Goal: Task Accomplishment & Management: Manage account settings

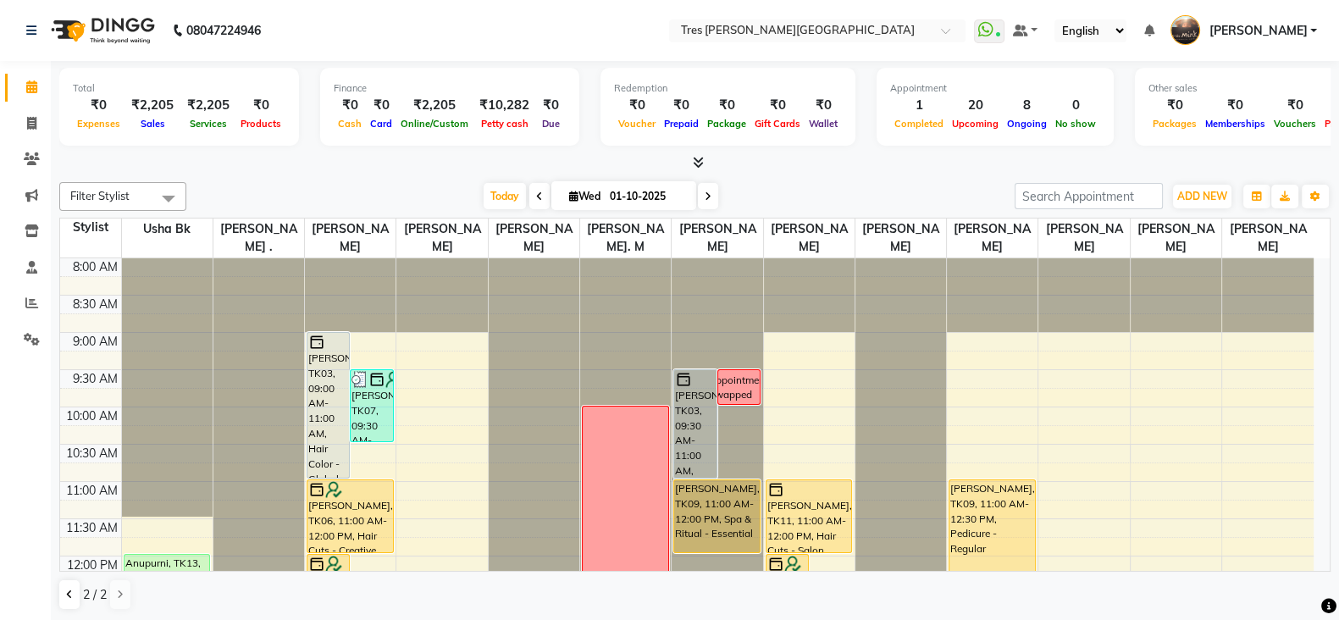
scroll to position [461, 0]
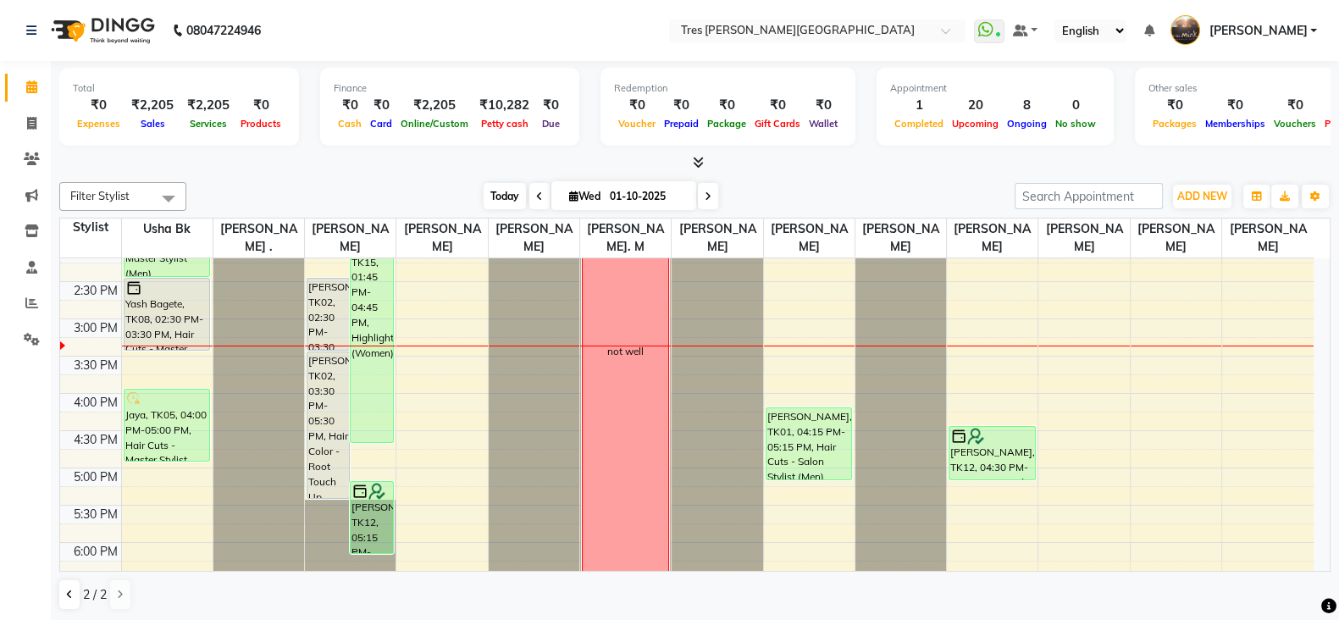
click at [501, 187] on span "Today" at bounding box center [505, 196] width 42 height 26
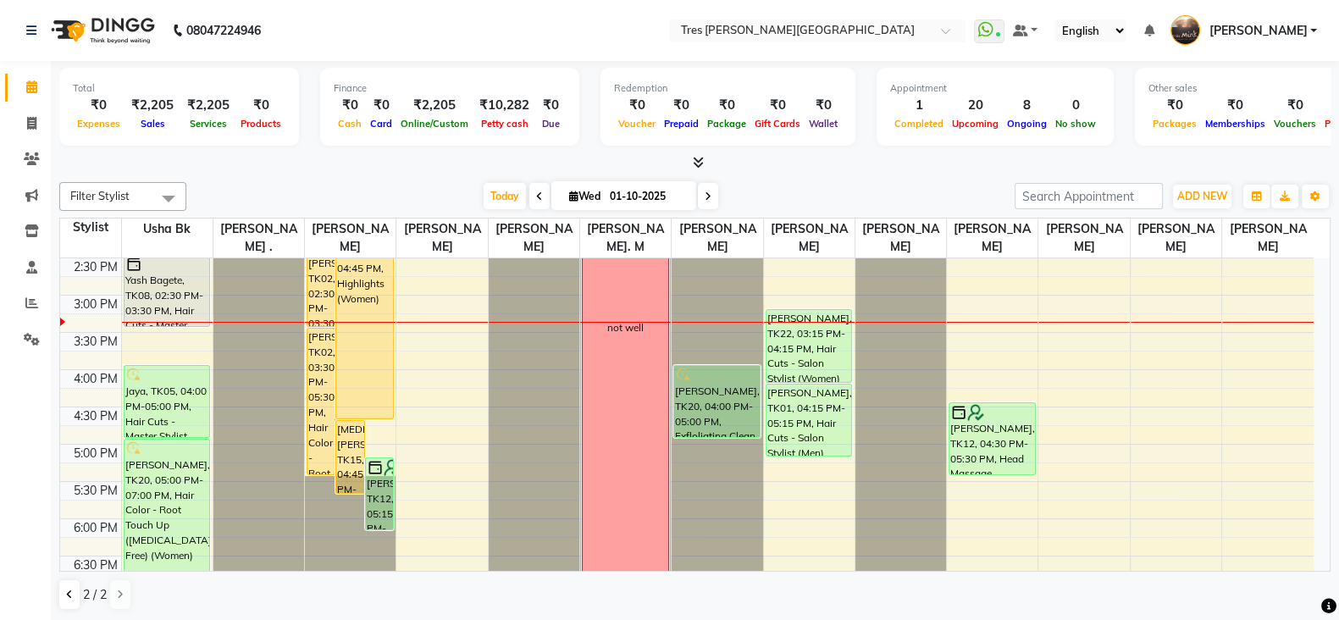
scroll to position [481, 0]
click at [708, 193] on icon at bounding box center [708, 196] width 7 height 10
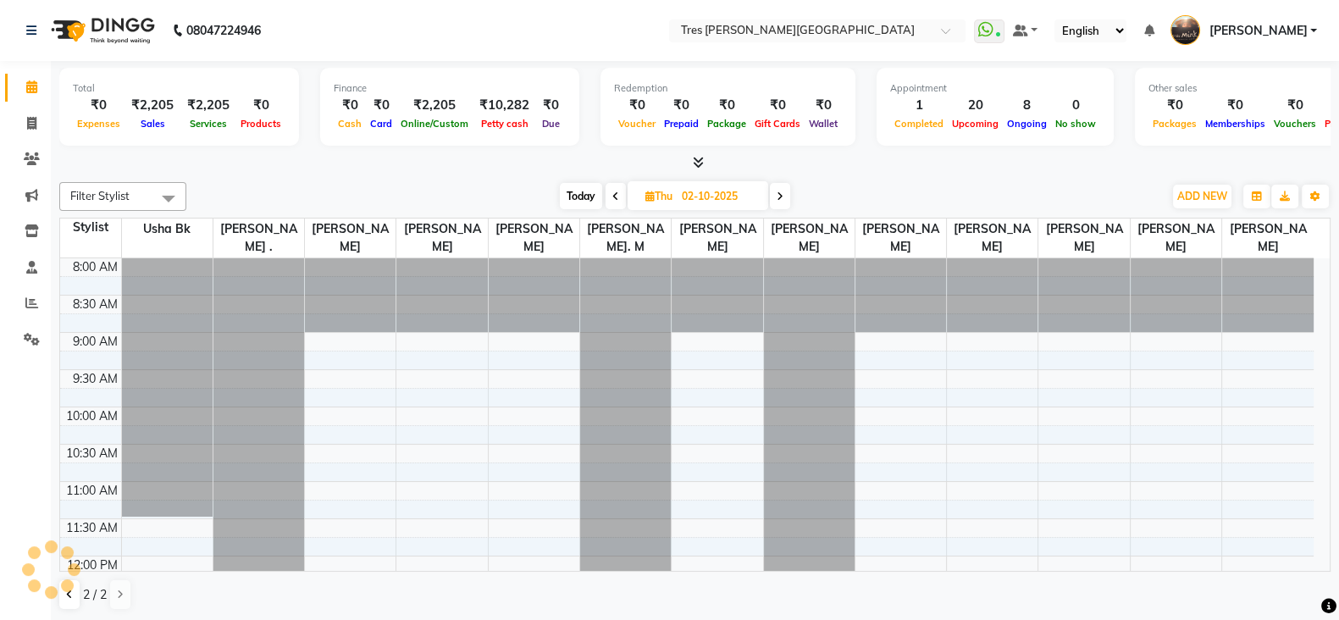
scroll to position [518, 0]
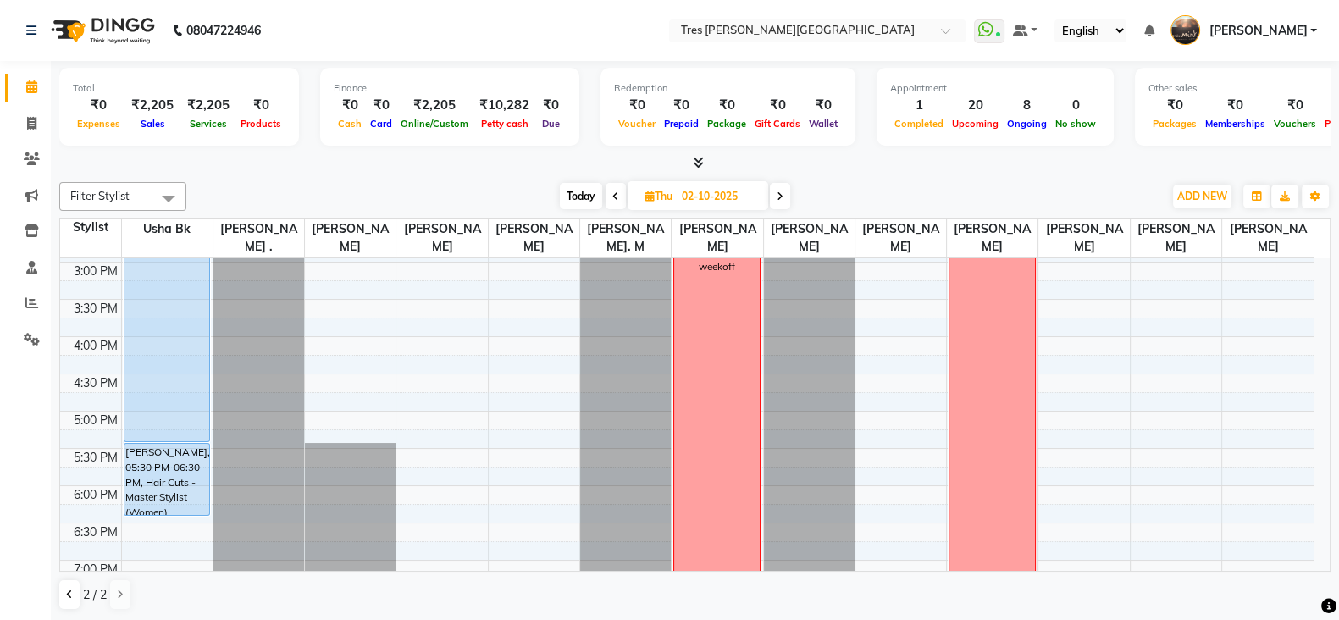
click at [618, 193] on span at bounding box center [616, 196] width 20 height 26
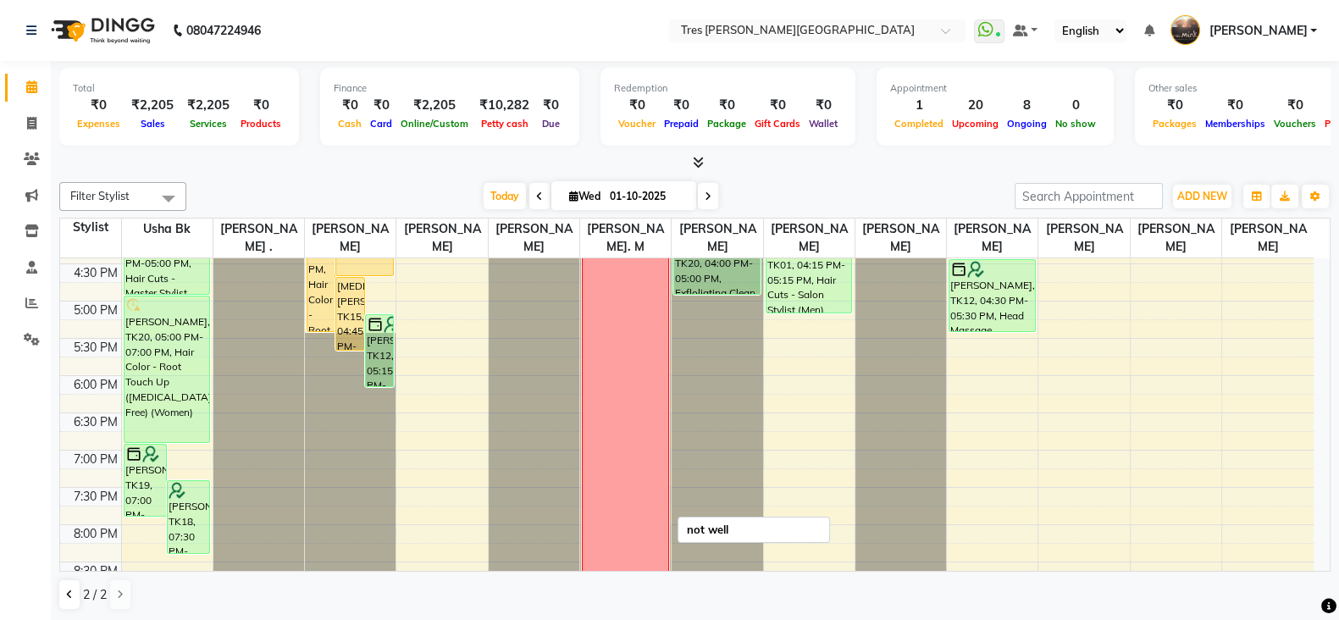
scroll to position [629, 0]
click at [705, 193] on icon at bounding box center [708, 196] width 7 height 10
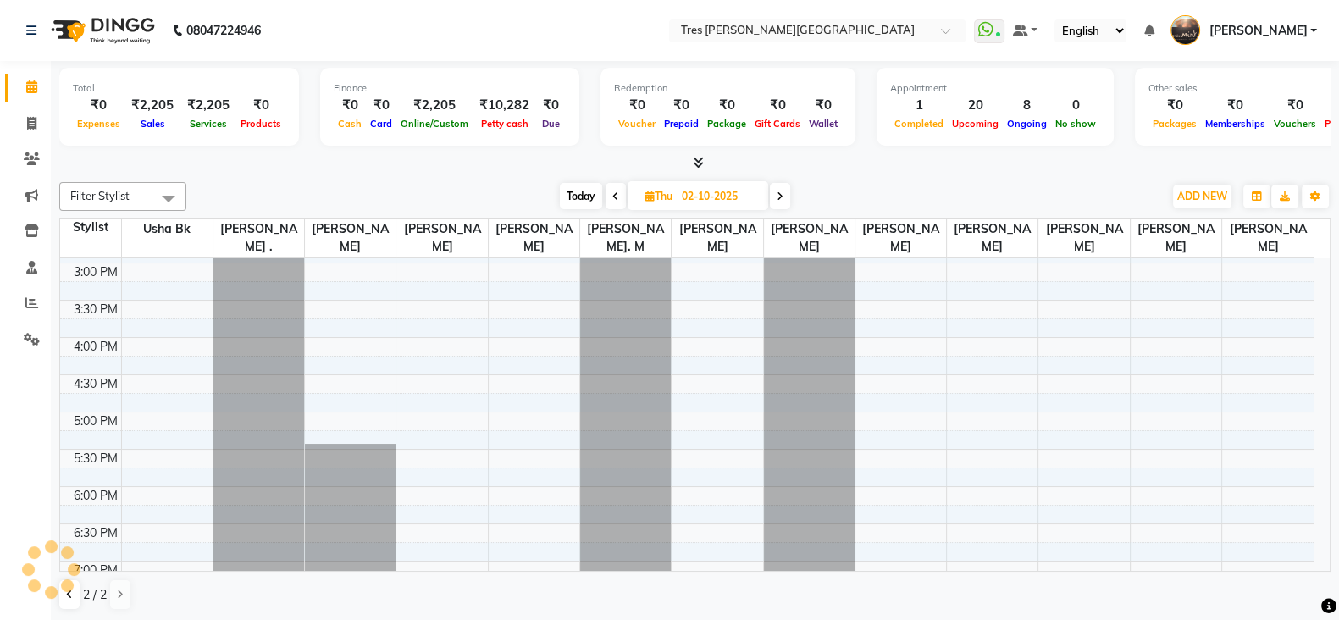
scroll to position [518, 0]
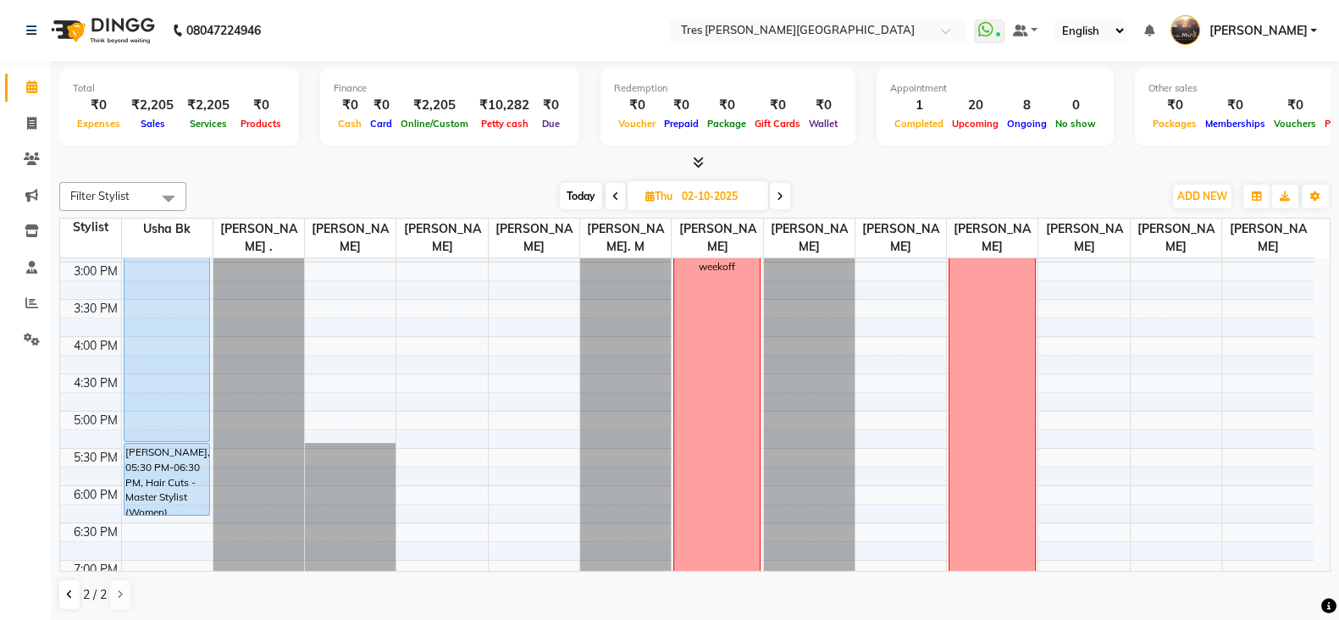
click at [778, 197] on icon at bounding box center [780, 196] width 7 height 10
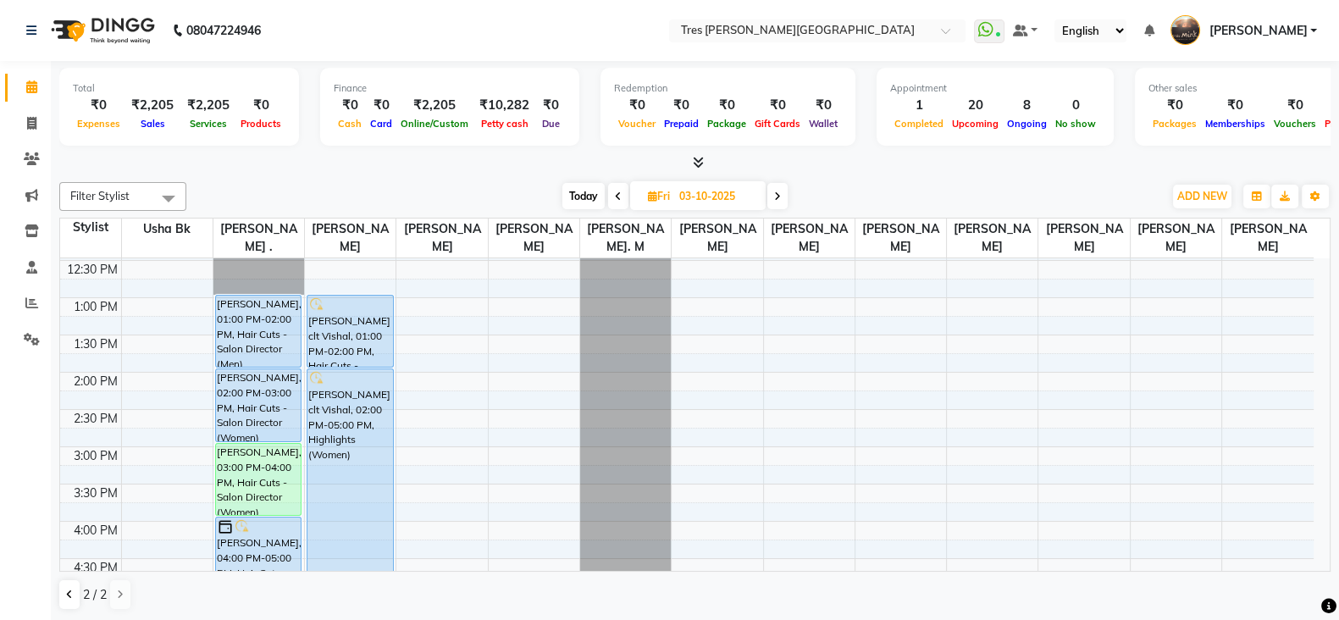
scroll to position [330, 0]
click at [615, 191] on icon at bounding box center [618, 196] width 7 height 10
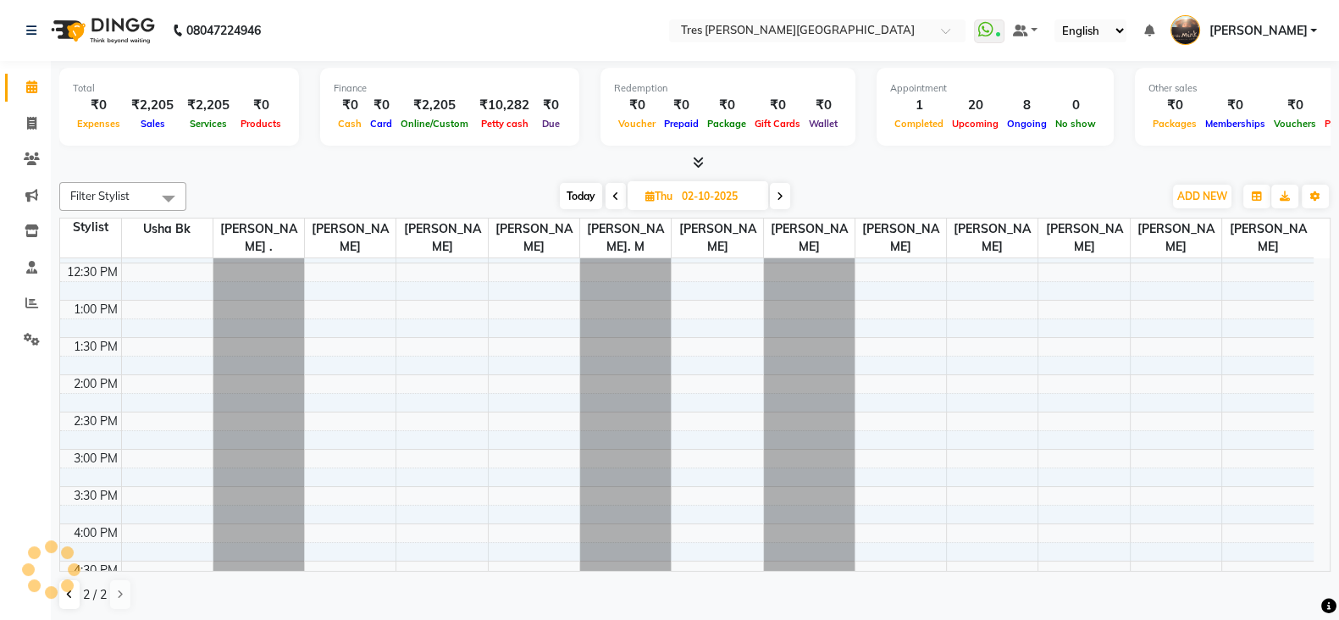
scroll to position [518, 0]
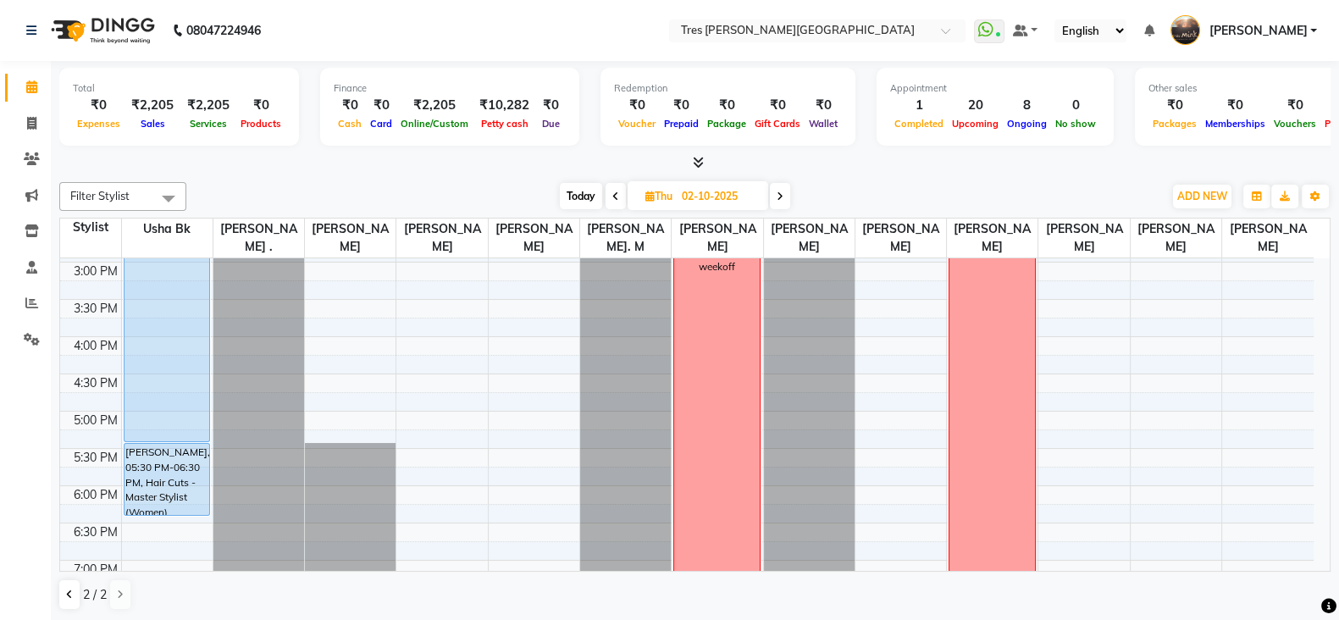
click at [613, 191] on icon at bounding box center [615, 196] width 7 height 10
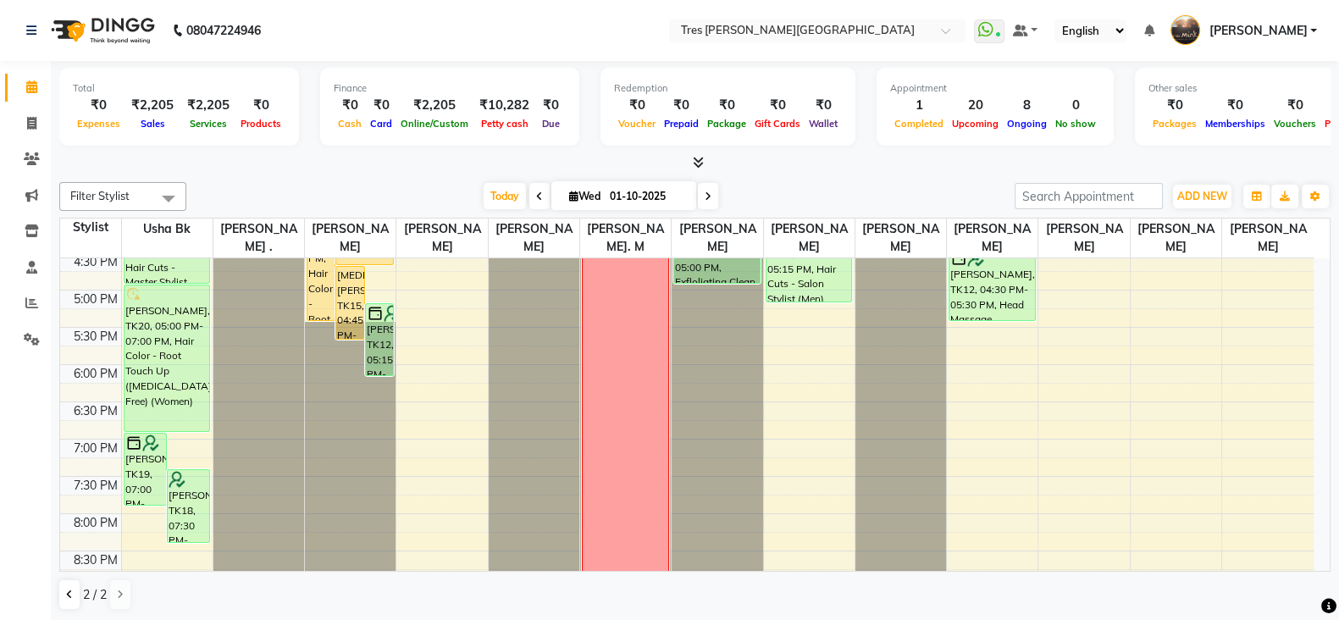
scroll to position [640, 0]
click at [705, 193] on icon at bounding box center [708, 196] width 7 height 10
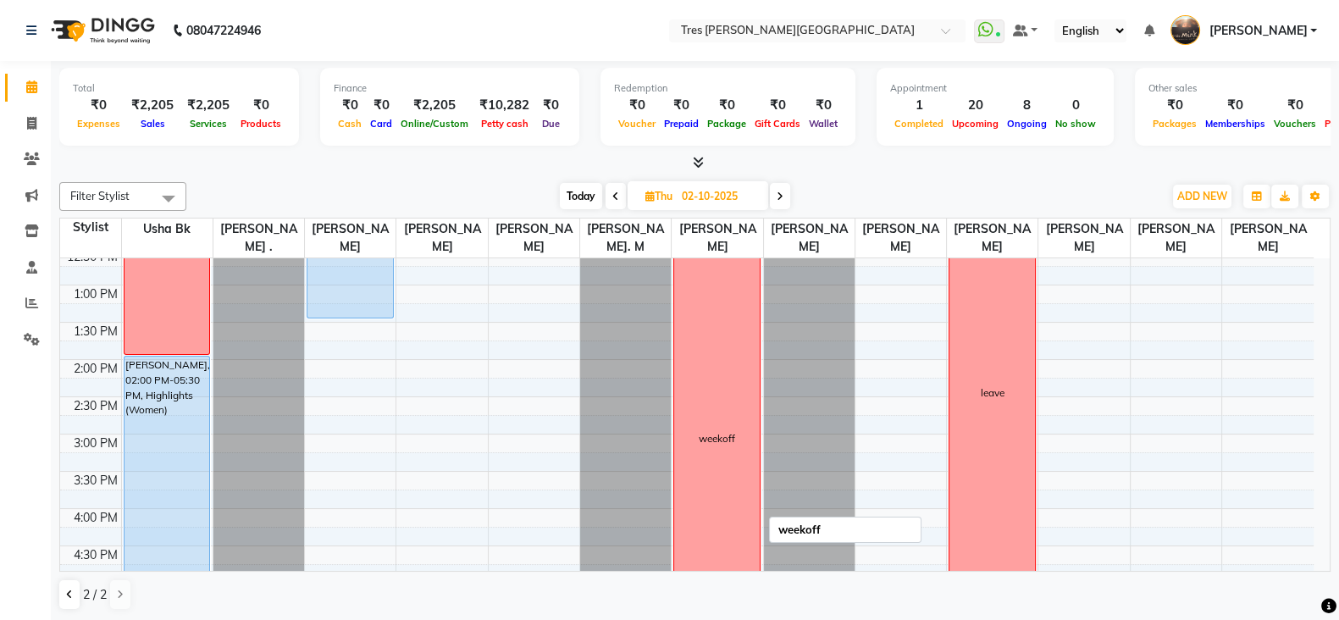
scroll to position [0, 0]
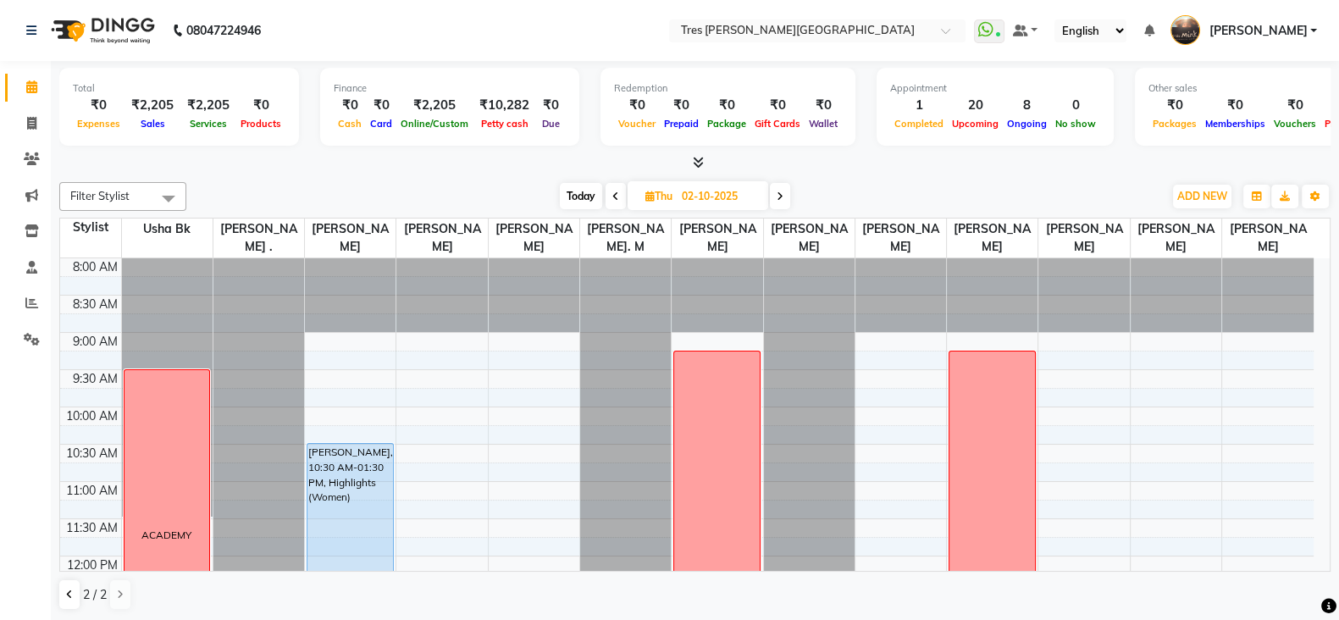
click at [781, 194] on icon at bounding box center [780, 196] width 7 height 10
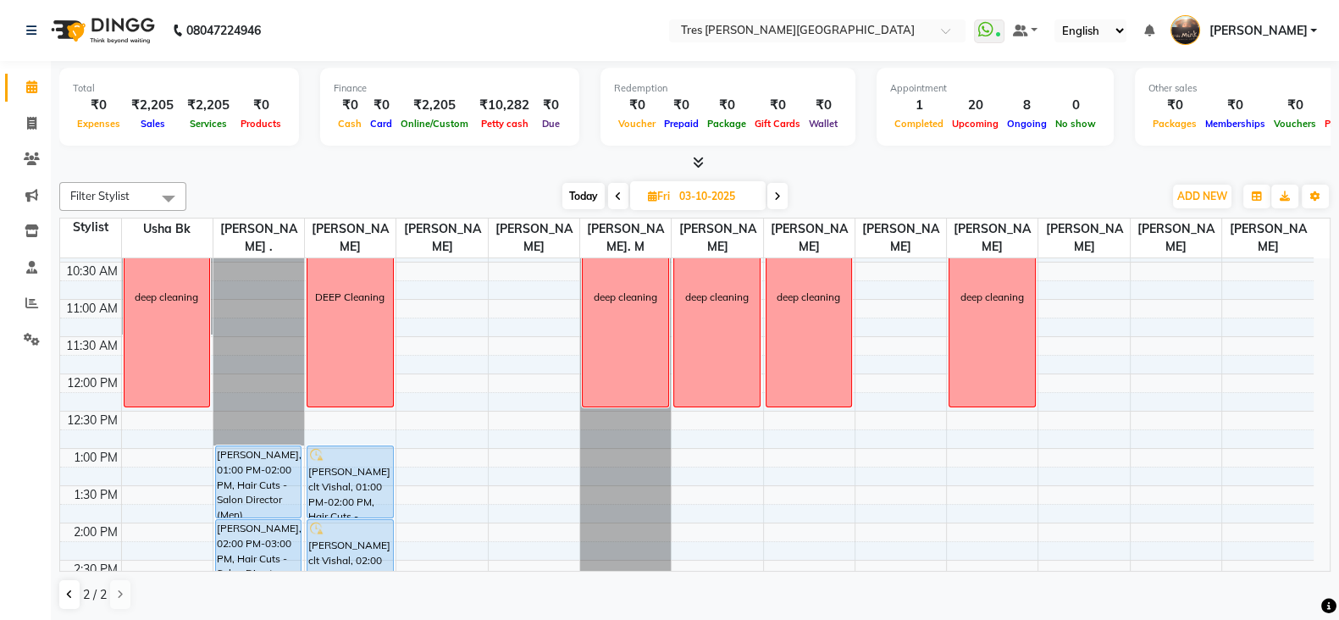
scroll to position [181, 0]
click at [617, 184] on span at bounding box center [618, 196] width 20 height 26
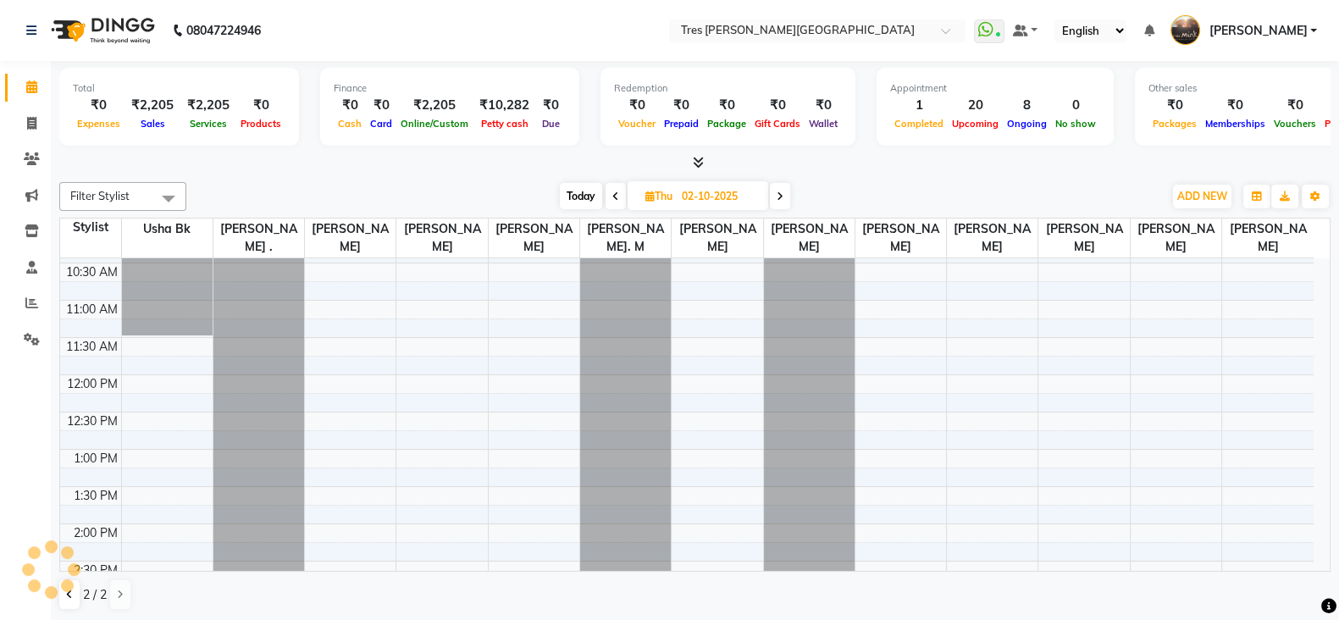
scroll to position [518, 0]
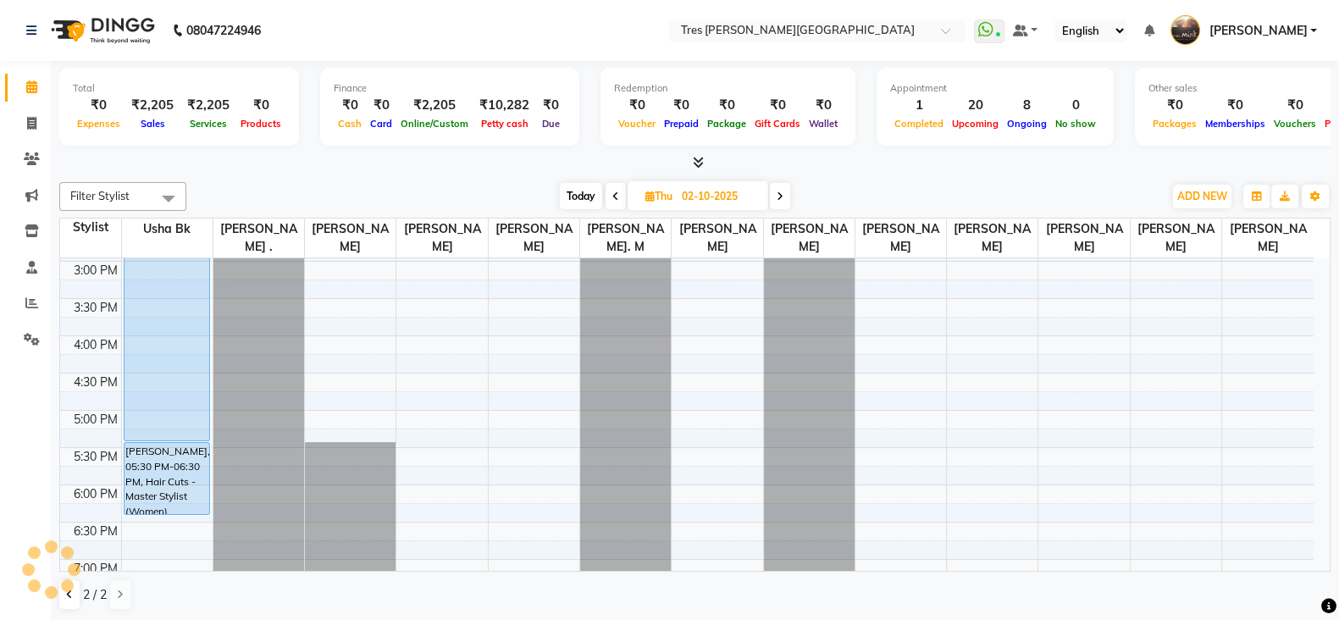
click at [617, 184] on span at bounding box center [616, 196] width 20 height 26
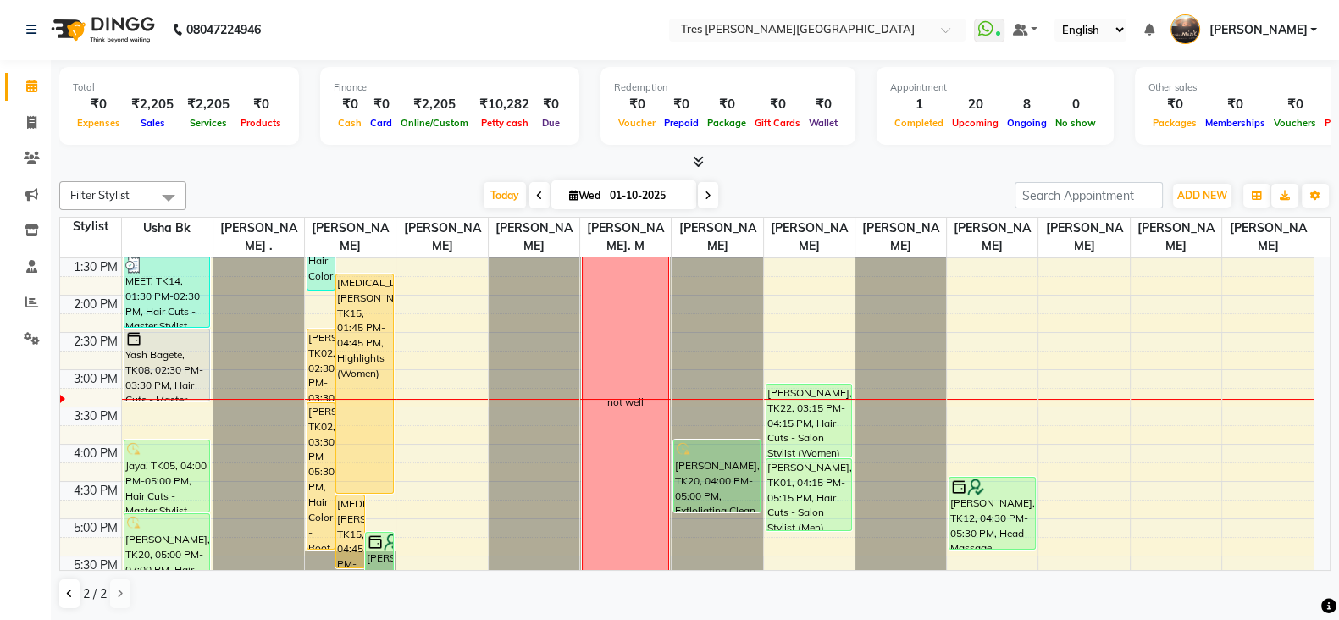
scroll to position [720, 0]
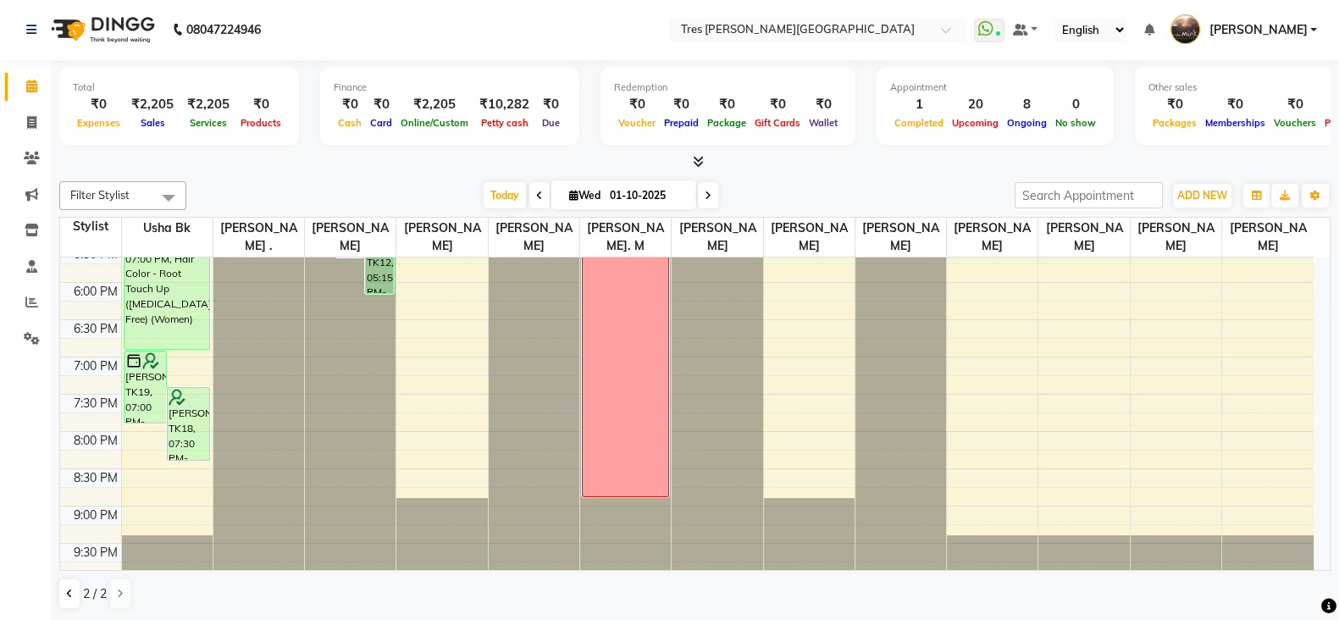
click at [705, 196] on icon at bounding box center [708, 196] width 7 height 10
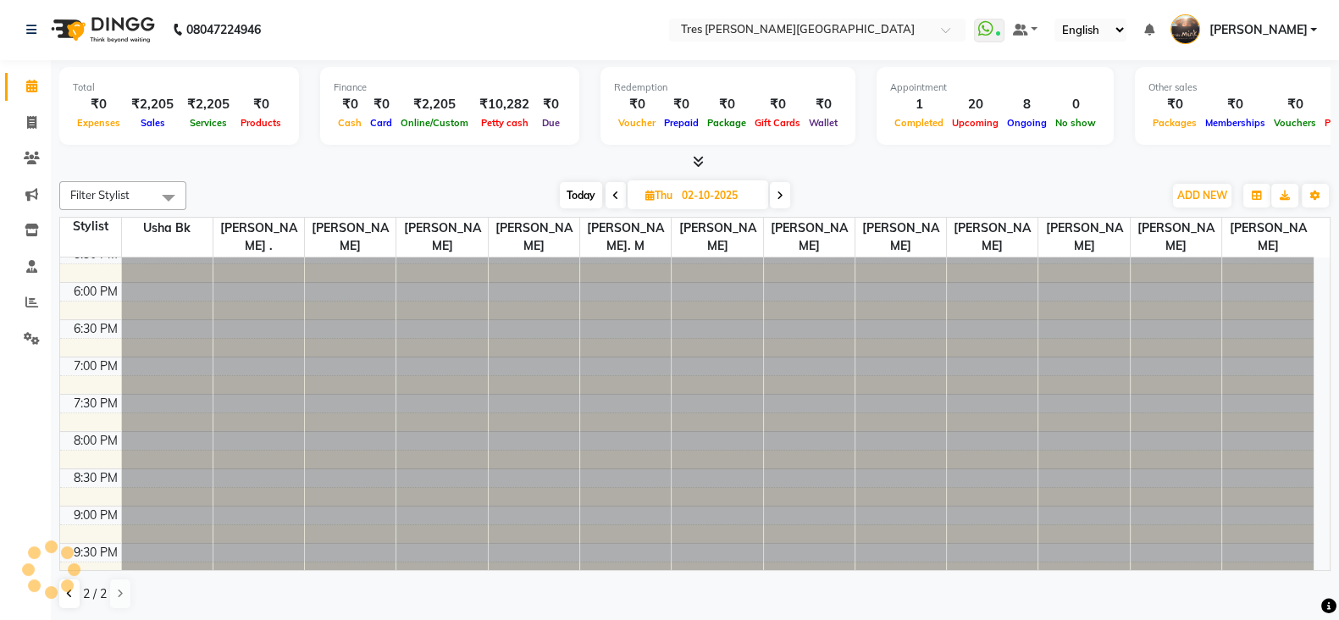
scroll to position [518, 0]
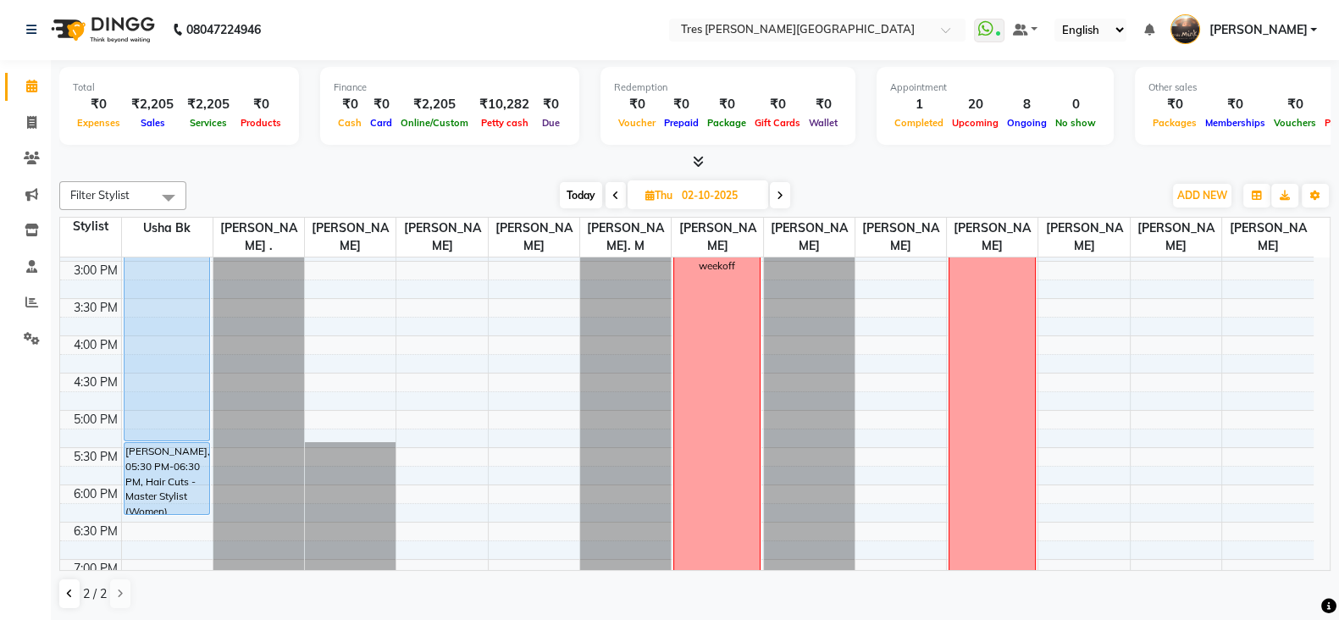
click at [617, 195] on icon at bounding box center [615, 196] width 7 height 10
type input "01-10-2025"
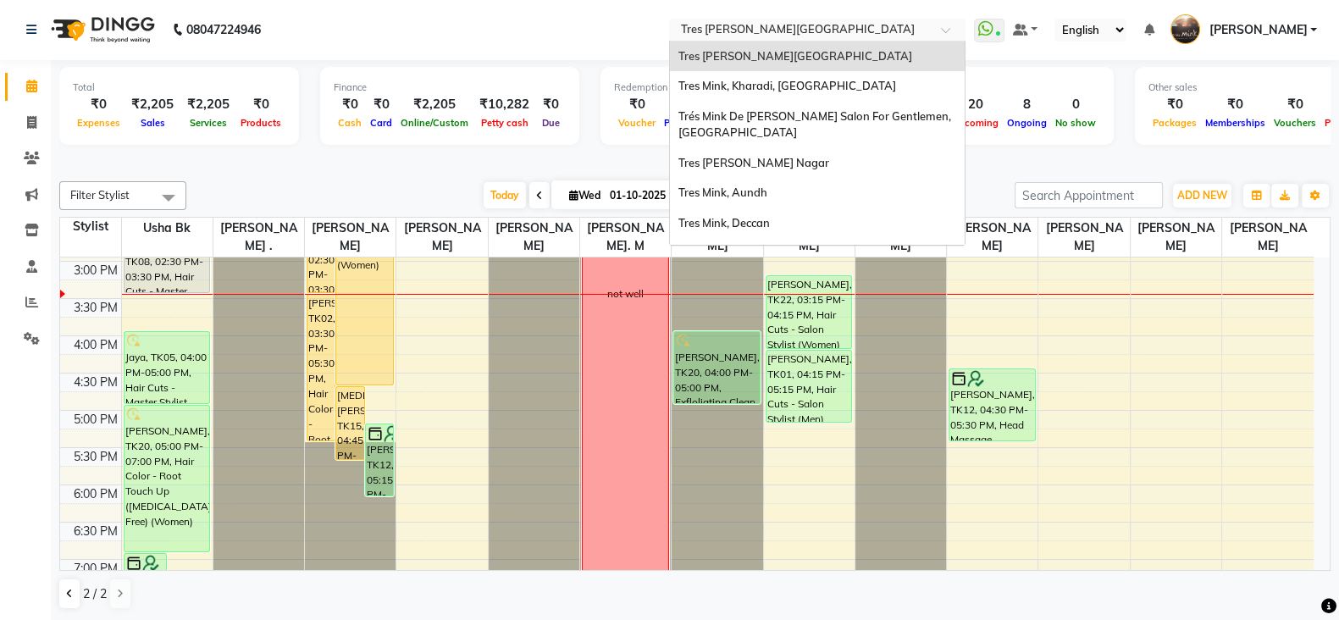
click at [775, 36] on input "text" at bounding box center [801, 31] width 246 height 17
click at [773, 82] on span "Tres Mink, Kharadi, [GEOGRAPHIC_DATA]" at bounding box center [788, 86] width 218 height 14
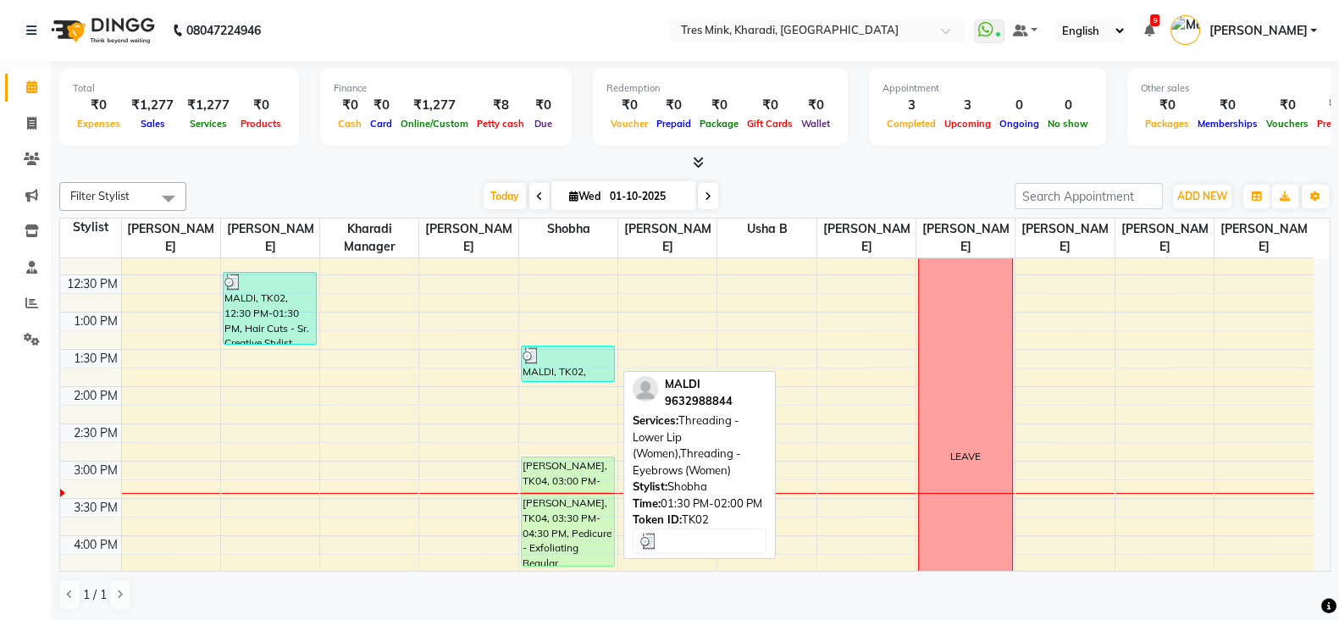
click at [555, 363] on div "MALDI, TK02, 01:30 PM-02:00 PM, Threading - Lower Lip (Women),Threading - Eyebr…" at bounding box center [568, 363] width 92 height 35
select select "3"
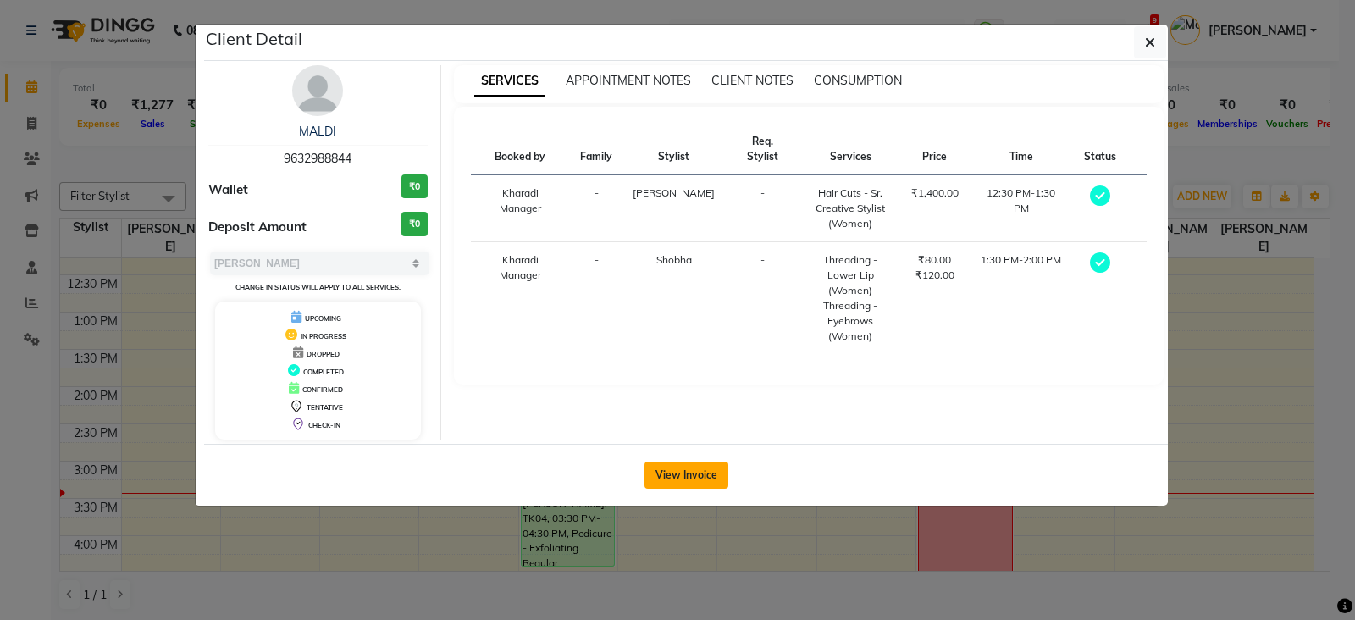
click at [666, 468] on button "View Invoice" at bounding box center [687, 475] width 84 height 27
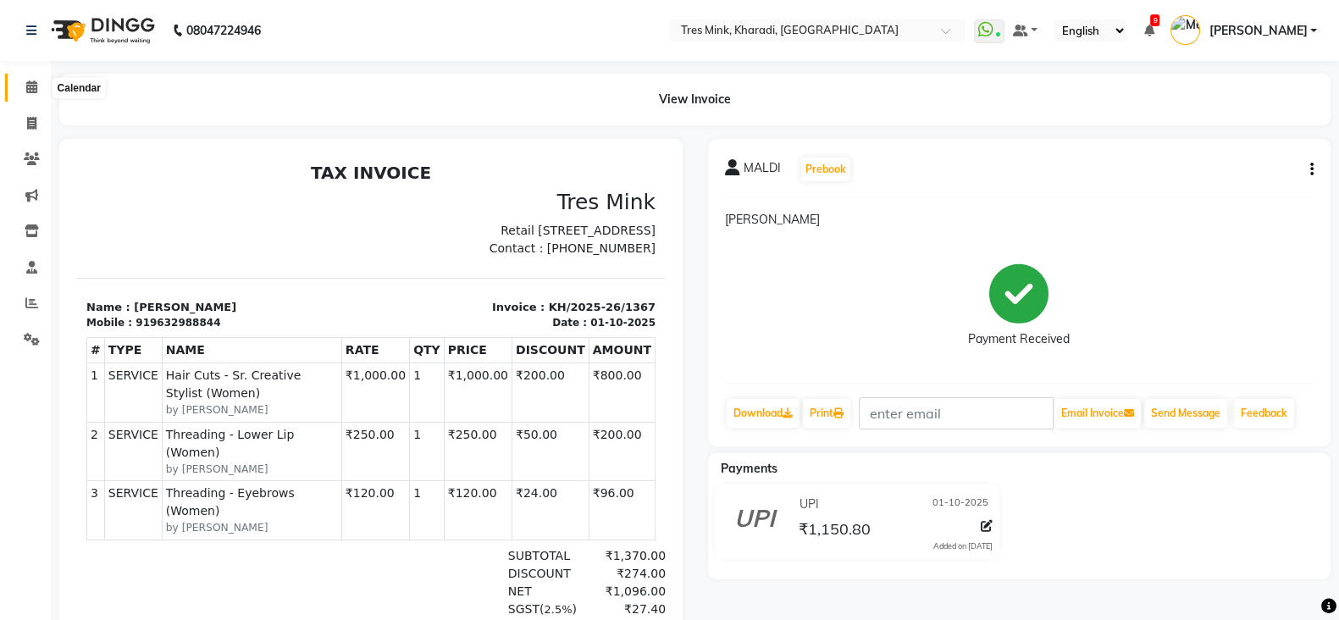
click at [33, 86] on icon at bounding box center [31, 86] width 11 height 13
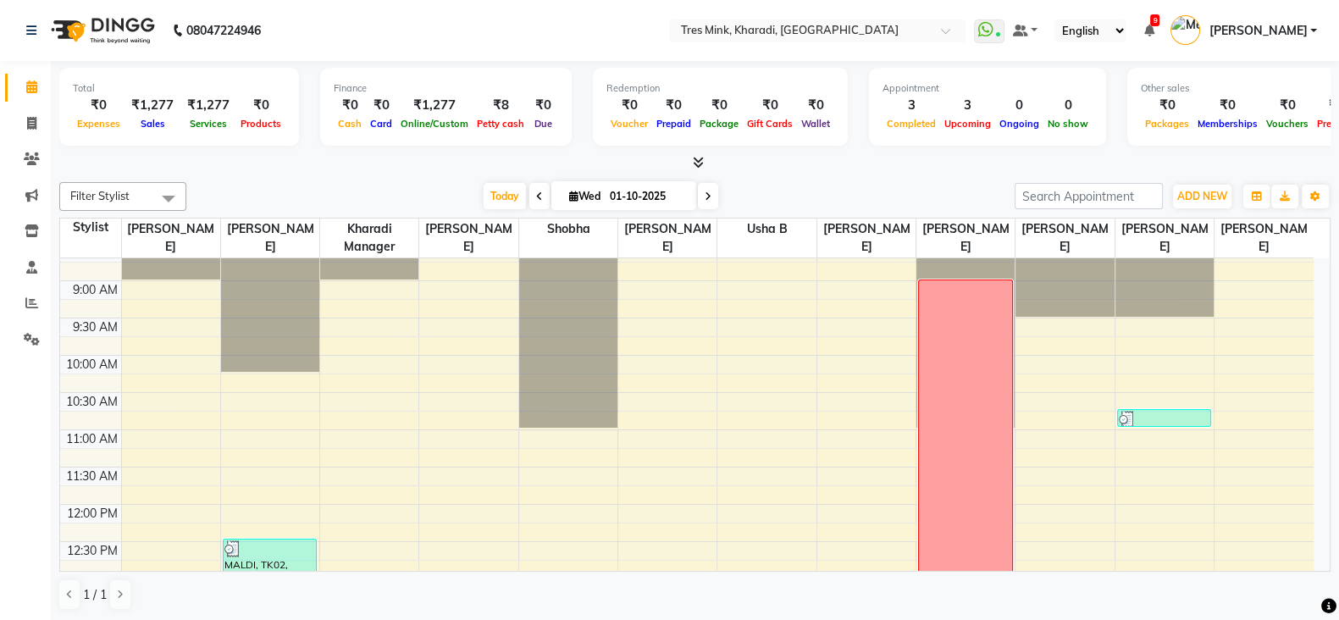
scroll to position [123, 0]
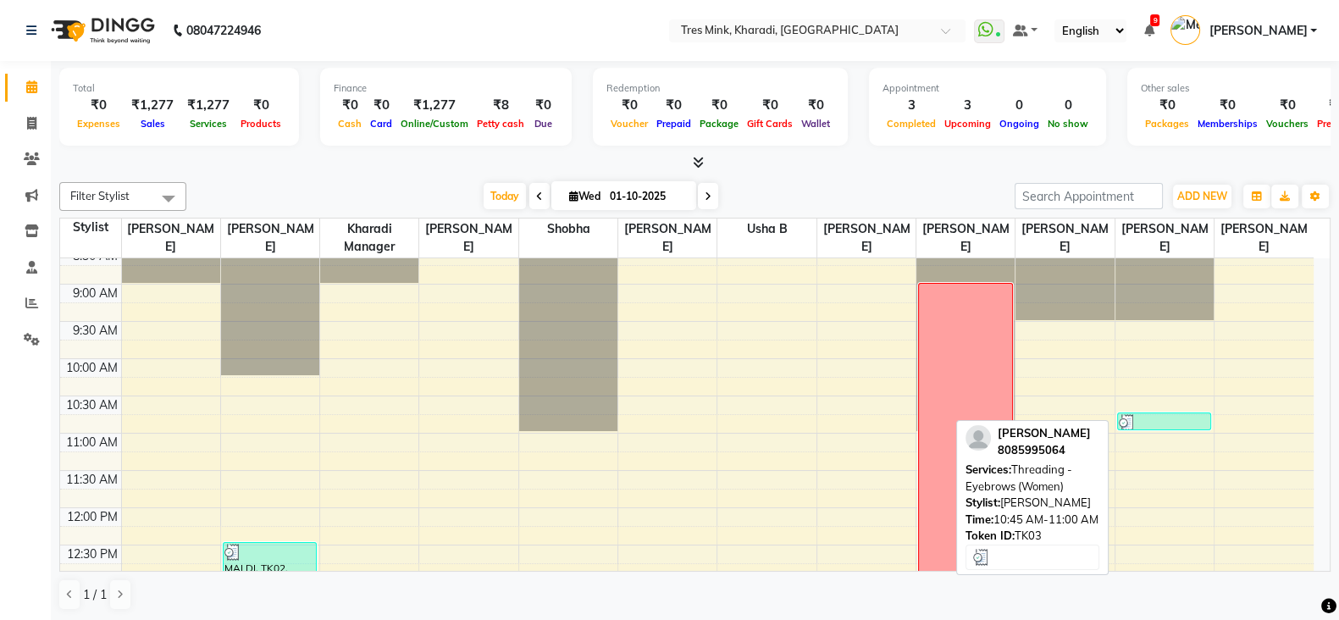
click at [1155, 419] on div at bounding box center [1164, 422] width 91 height 17
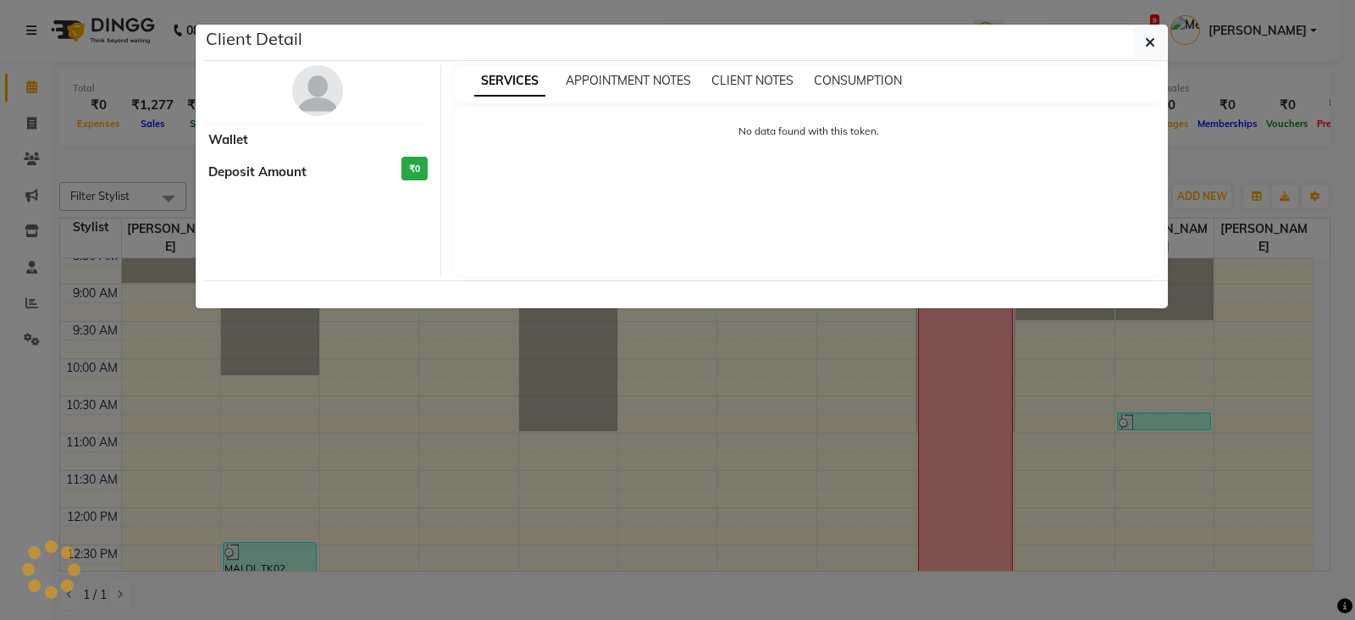
select select "3"
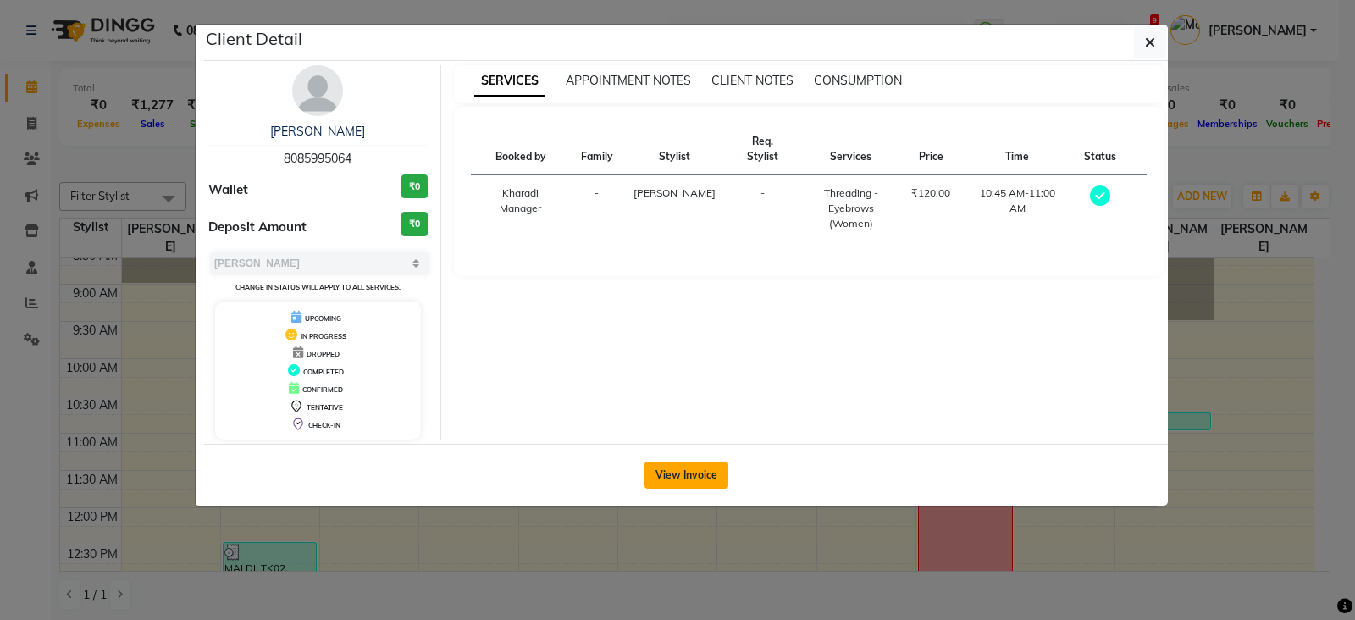
click at [671, 470] on button "View Invoice" at bounding box center [687, 475] width 84 height 27
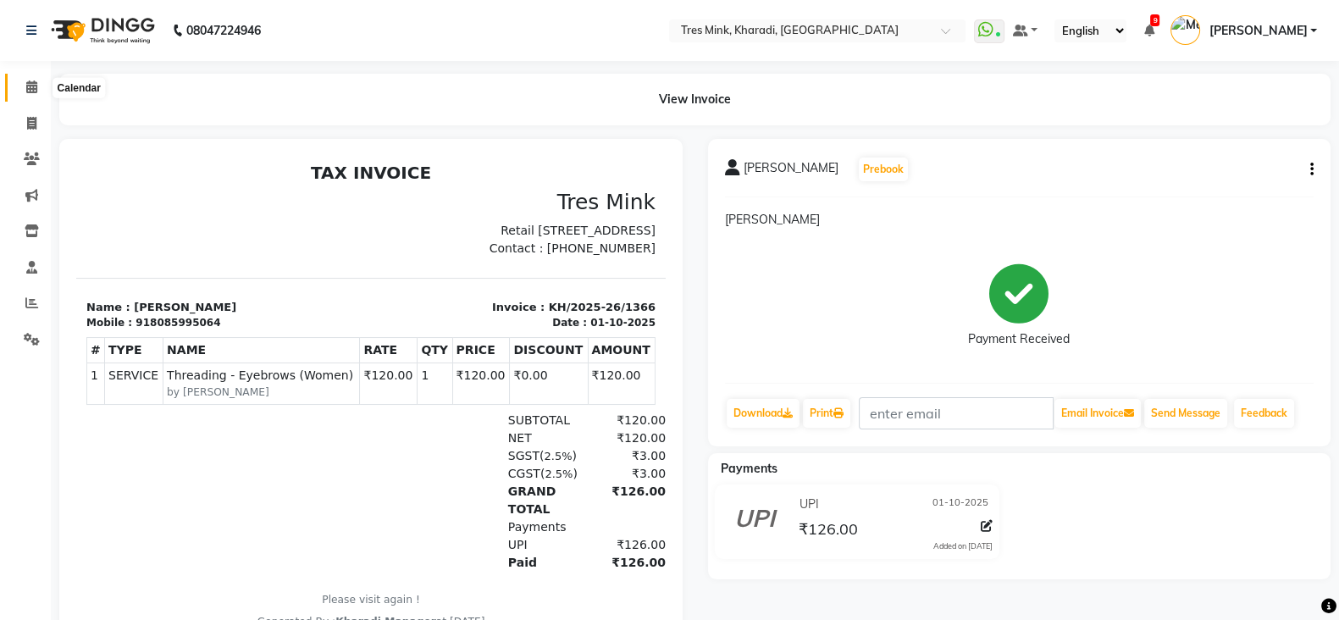
click at [32, 88] on icon at bounding box center [31, 86] width 11 height 13
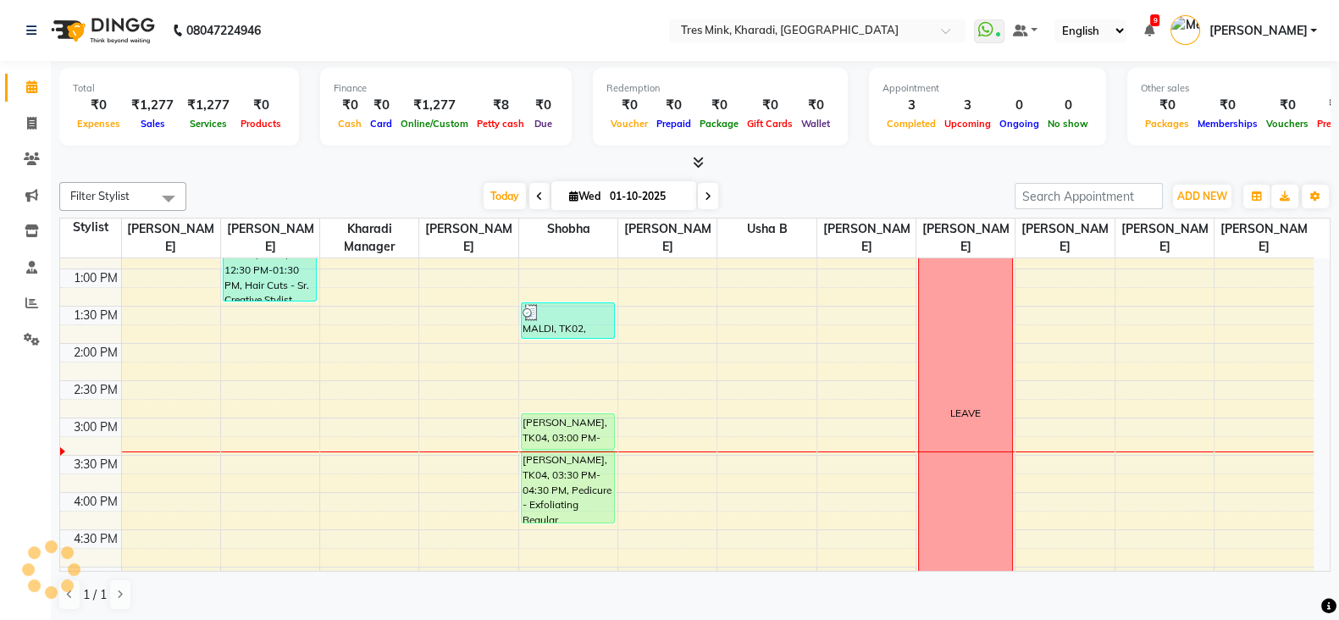
scroll to position [530, 0]
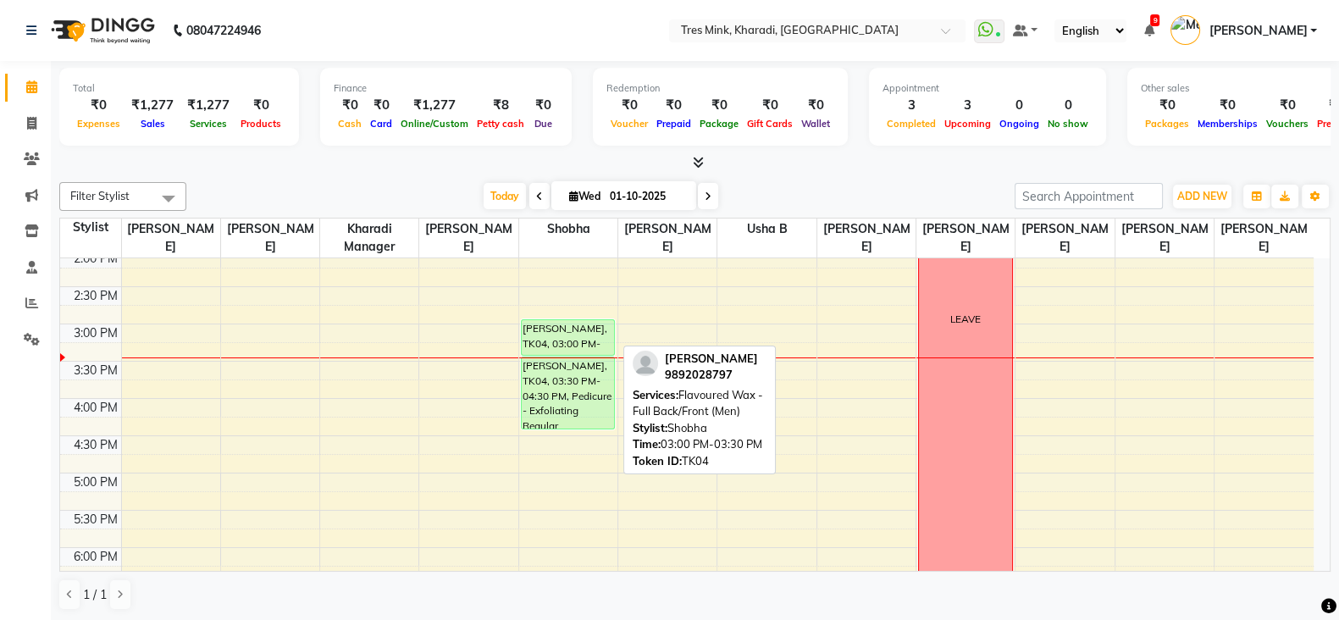
click at [584, 336] on div "Priya Krishnan, TK04, 03:00 PM-03:30 PM, Flavoured Wax - Full Back/Front (Men)" at bounding box center [568, 337] width 92 height 35
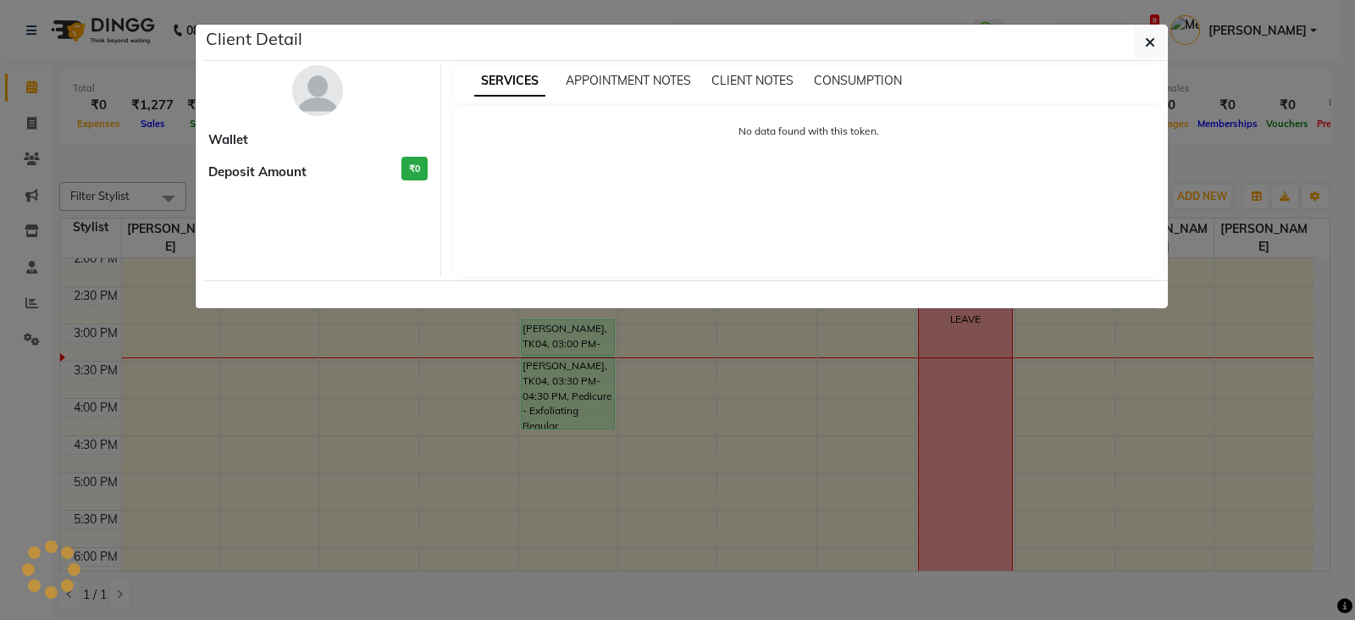
select select "6"
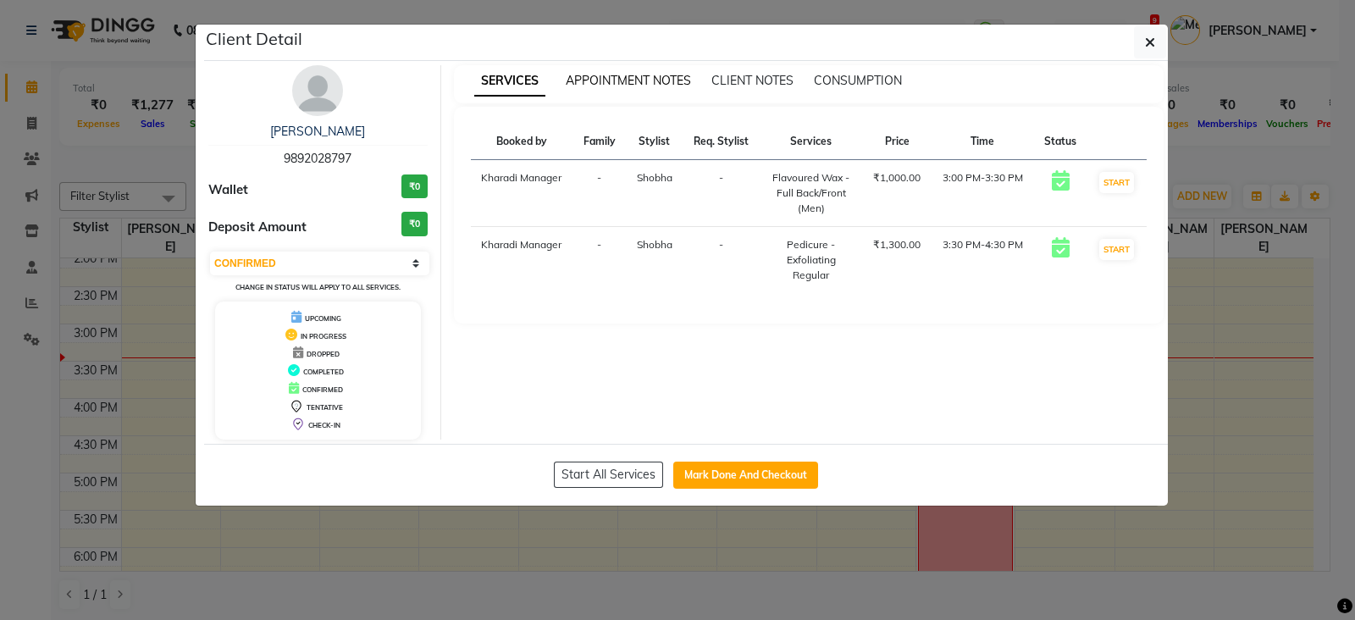
click at [648, 82] on span "APPOINTMENT NOTES" at bounding box center [628, 80] width 125 height 15
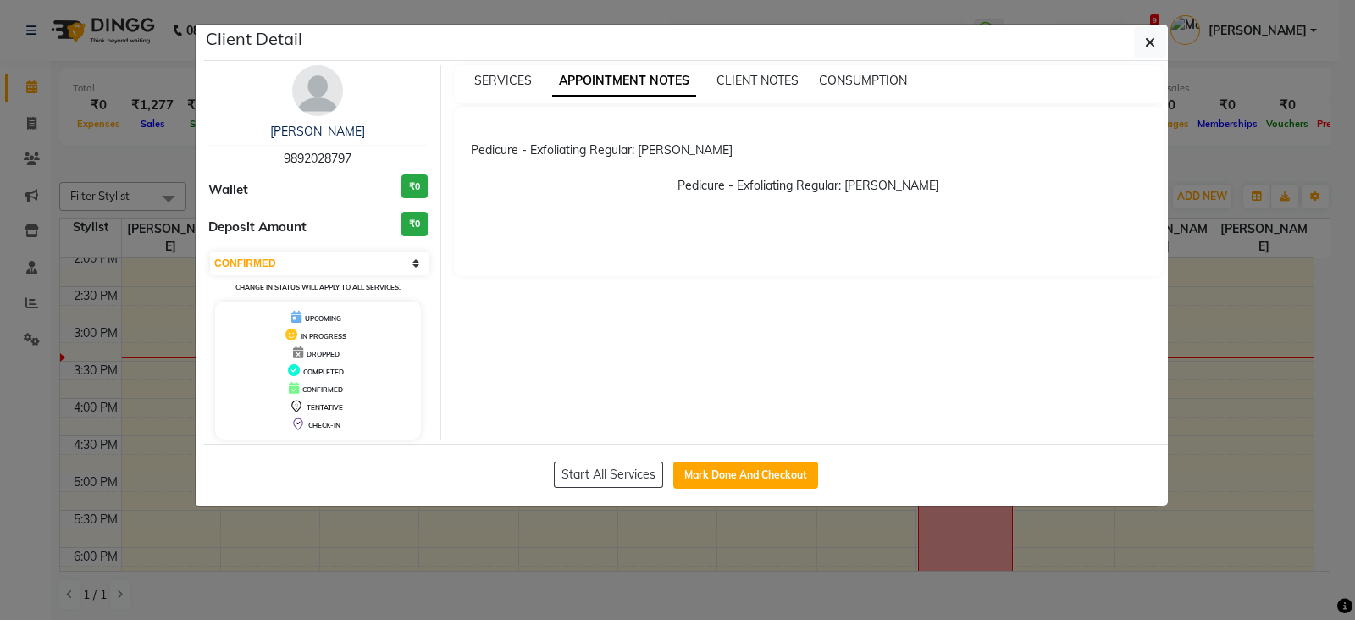
click at [614, 578] on ngb-modal-window "Client Detail Priya Krishnan 9892028797 Wallet ₹0 Deposit Amount ₹0 Select IN S…" at bounding box center [677, 310] width 1355 height 620
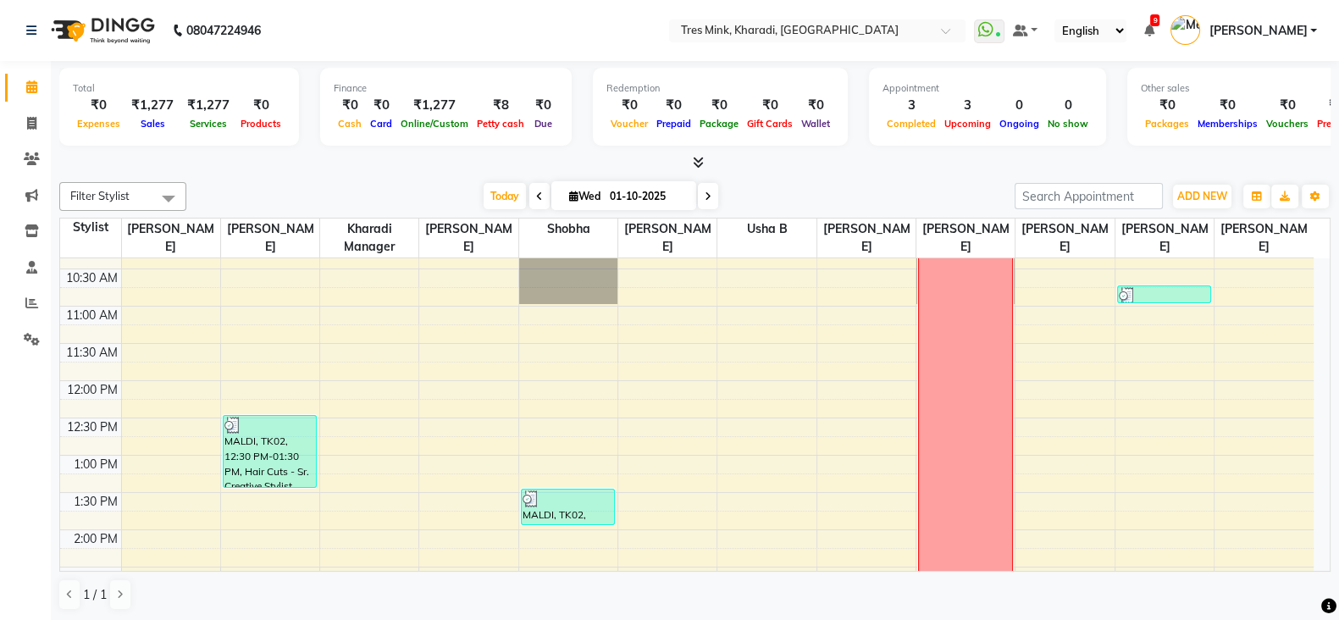
scroll to position [0, 0]
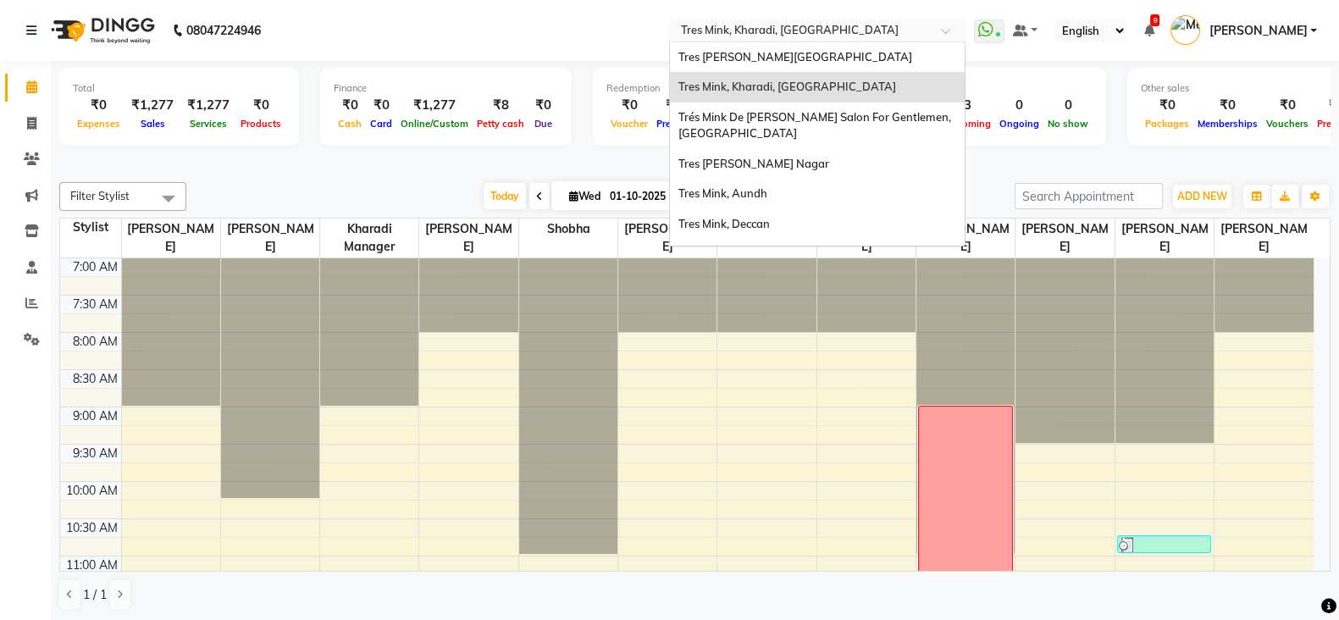
click at [866, 39] on input "text" at bounding box center [801, 32] width 246 height 17
click at [800, 57] on span "Tres [PERSON_NAME][GEOGRAPHIC_DATA]" at bounding box center [796, 57] width 234 height 14
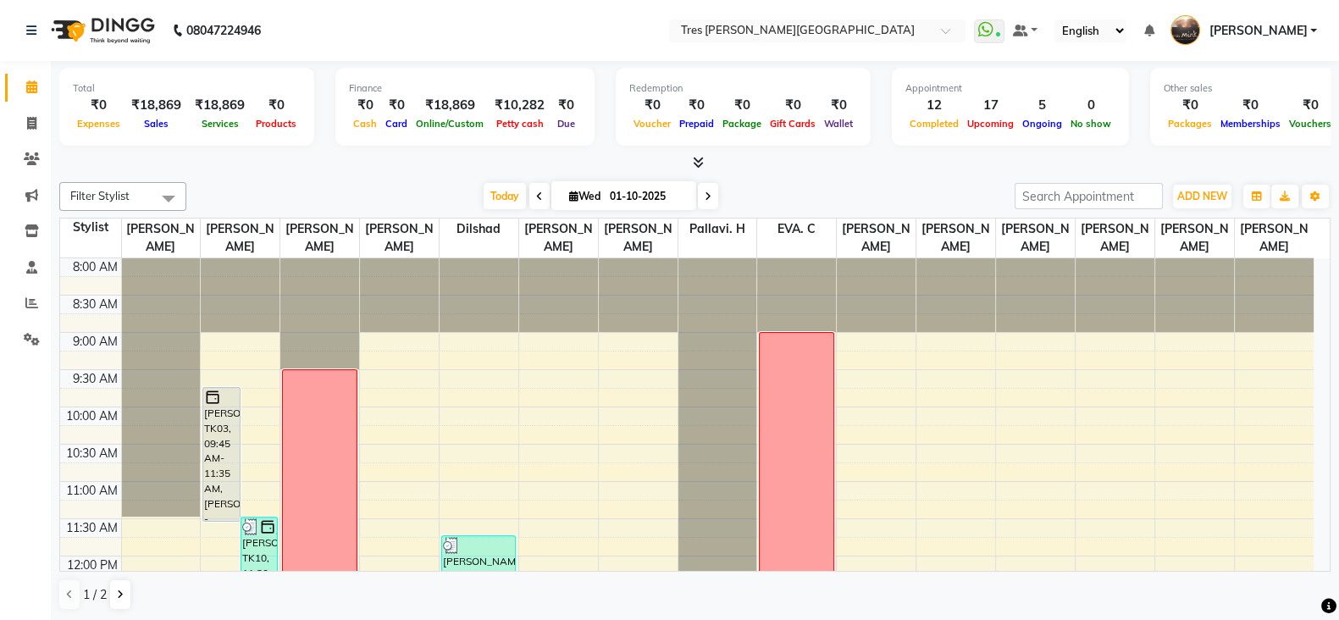
scroll to position [366, 0]
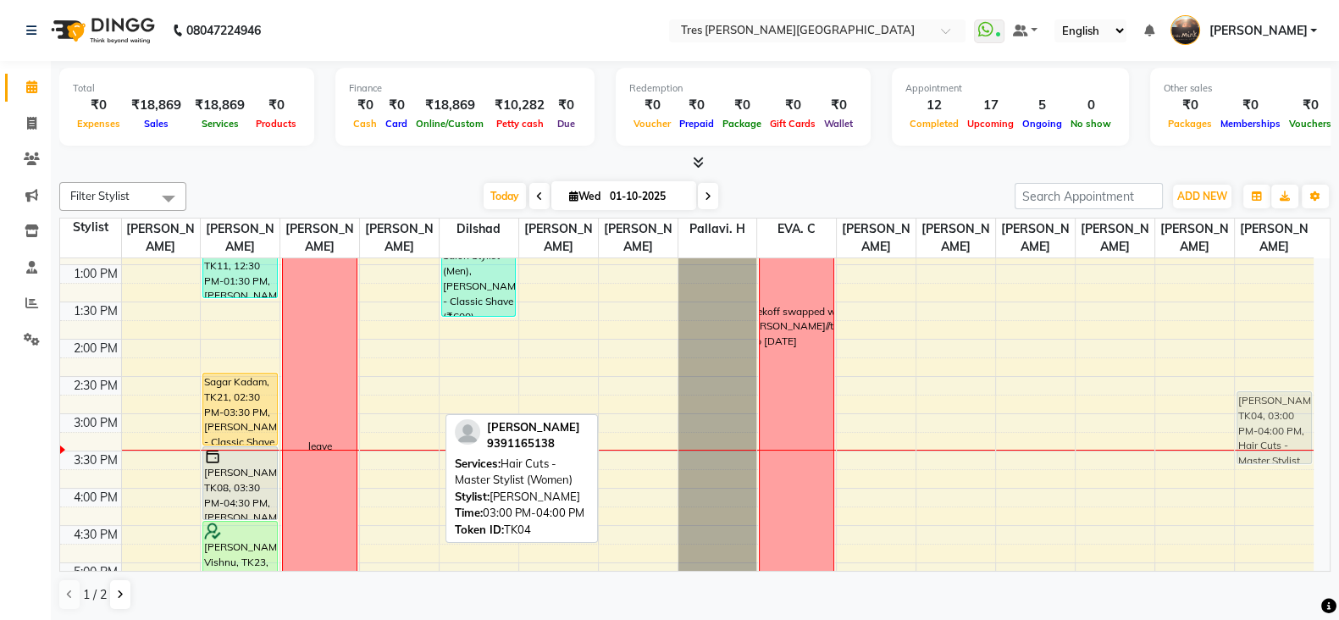
drag, startPoint x: 395, startPoint y: 440, endPoint x: 1247, endPoint y: 429, distance: 852.2
click at [1247, 429] on tr "Pooja Anand, TK03, 09:45 AM-11:35 AM, Beard - Classic Shave,beard colour Praful…" at bounding box center [687, 413] width 1254 height 1043
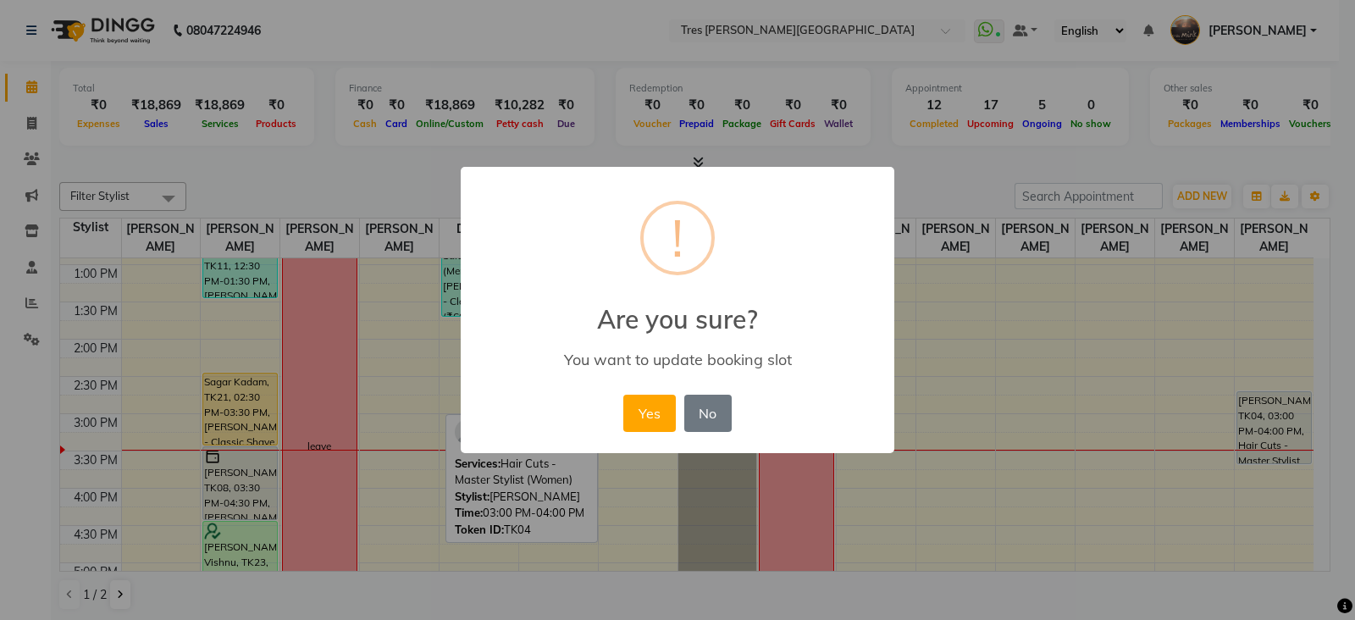
click at [737, 408] on div "× ! Are you sure? You want to update booking slot Yes No No" at bounding box center [678, 310] width 434 height 286
click at [708, 408] on button "No" at bounding box center [707, 413] width 47 height 37
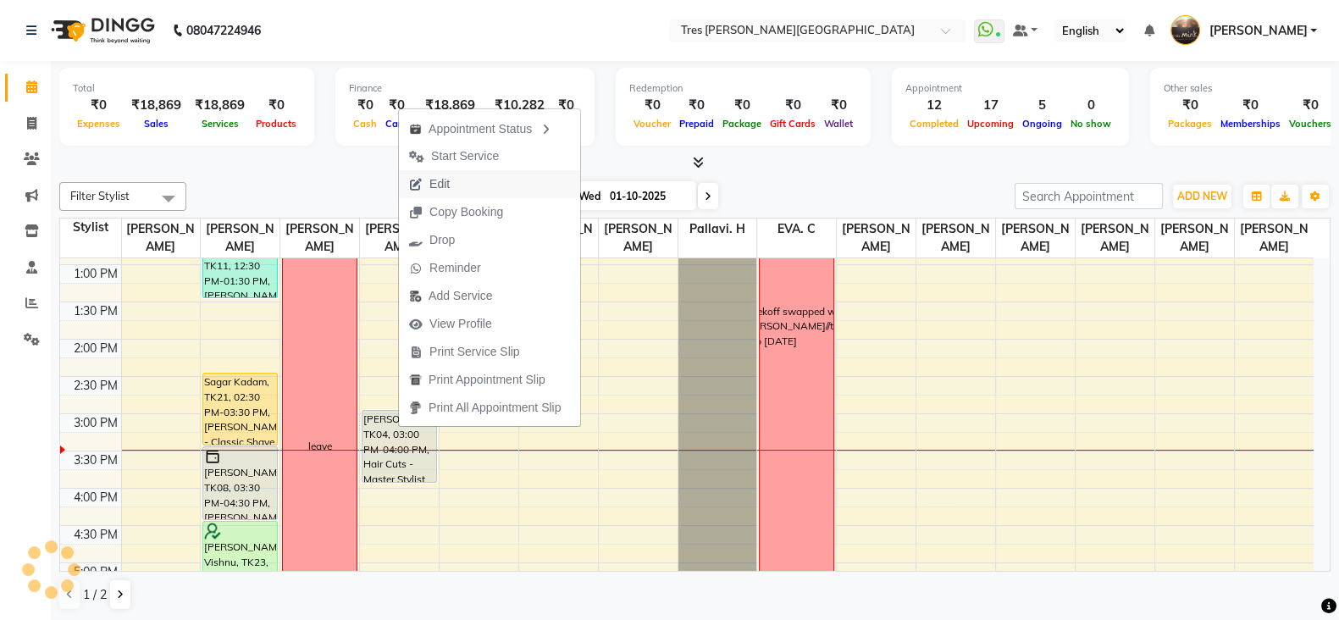
click at [445, 184] on span "Edit" at bounding box center [439, 184] width 20 height 18
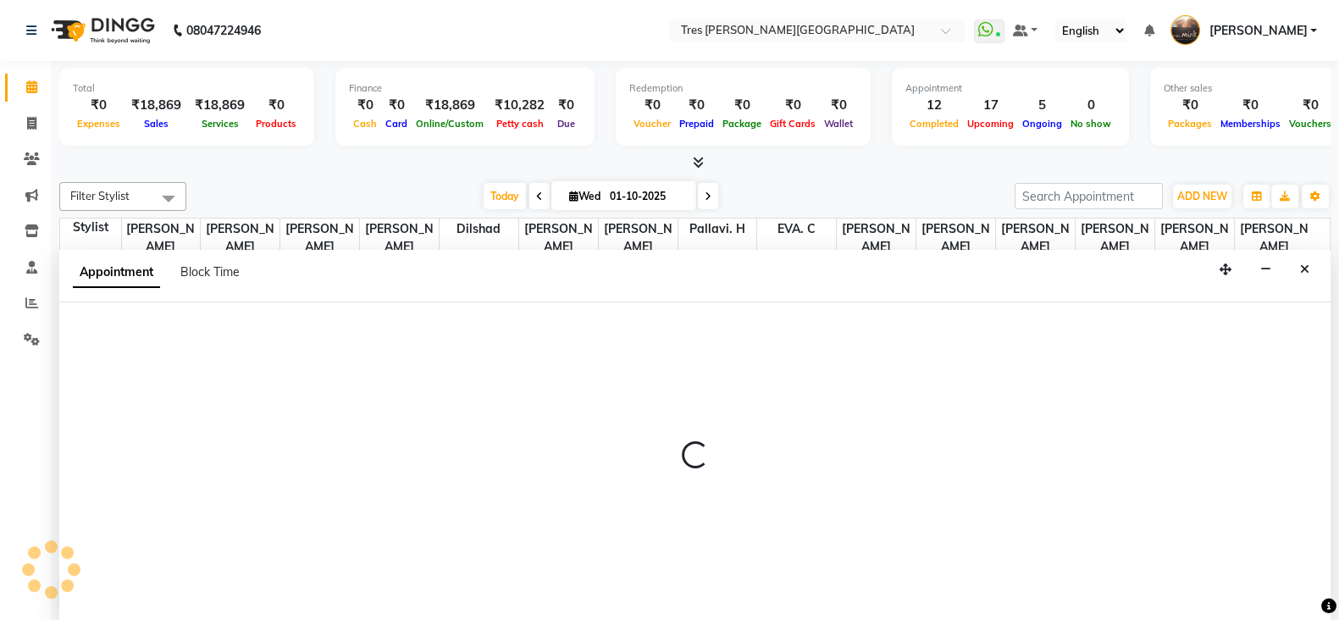
scroll to position [1, 0]
select select "tentative"
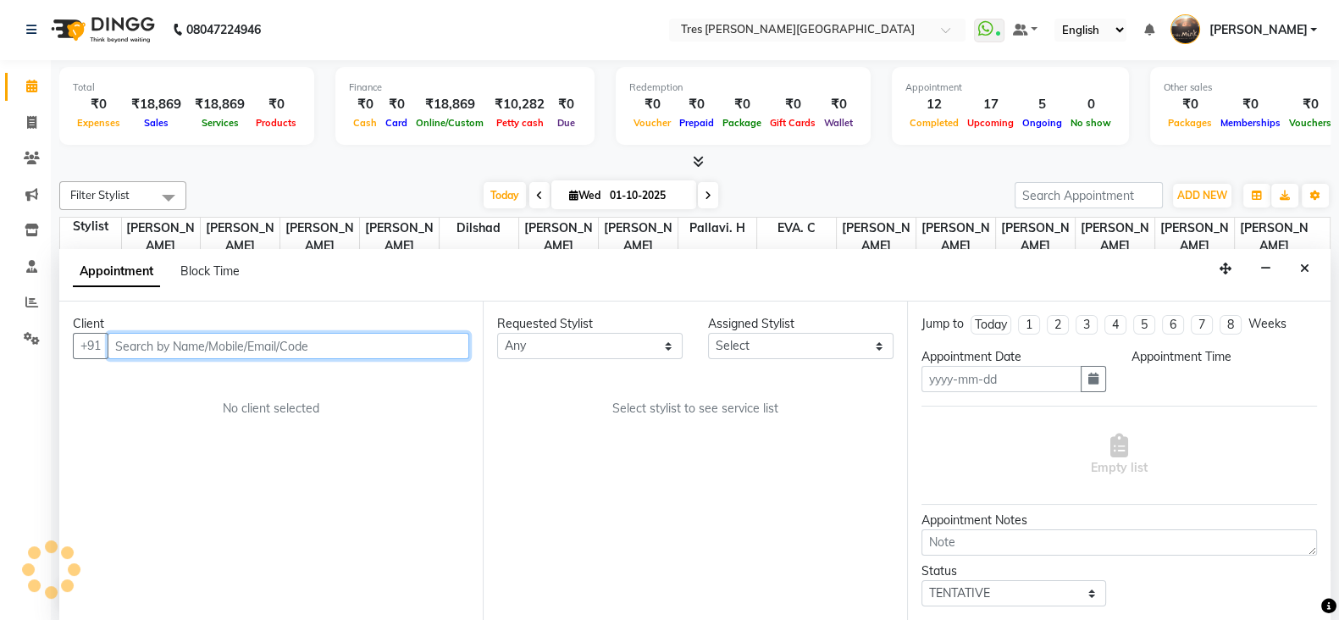
type input "01-10-2025"
select select "900"
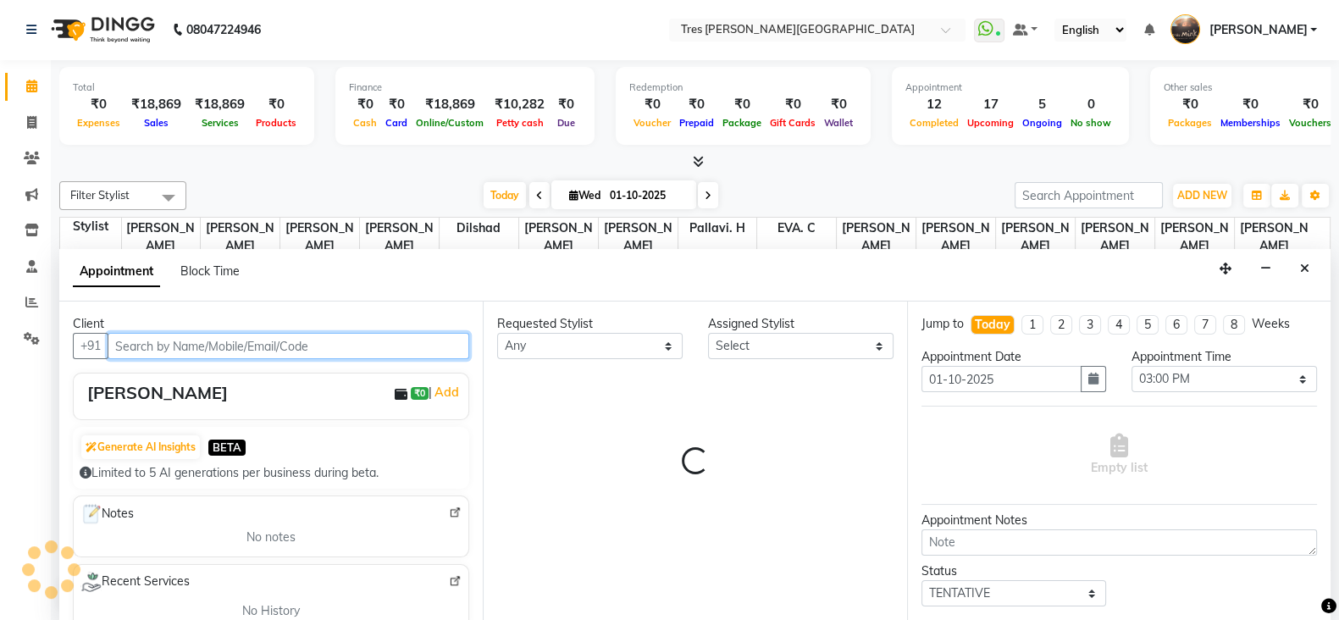
select select "15043"
select select "51"
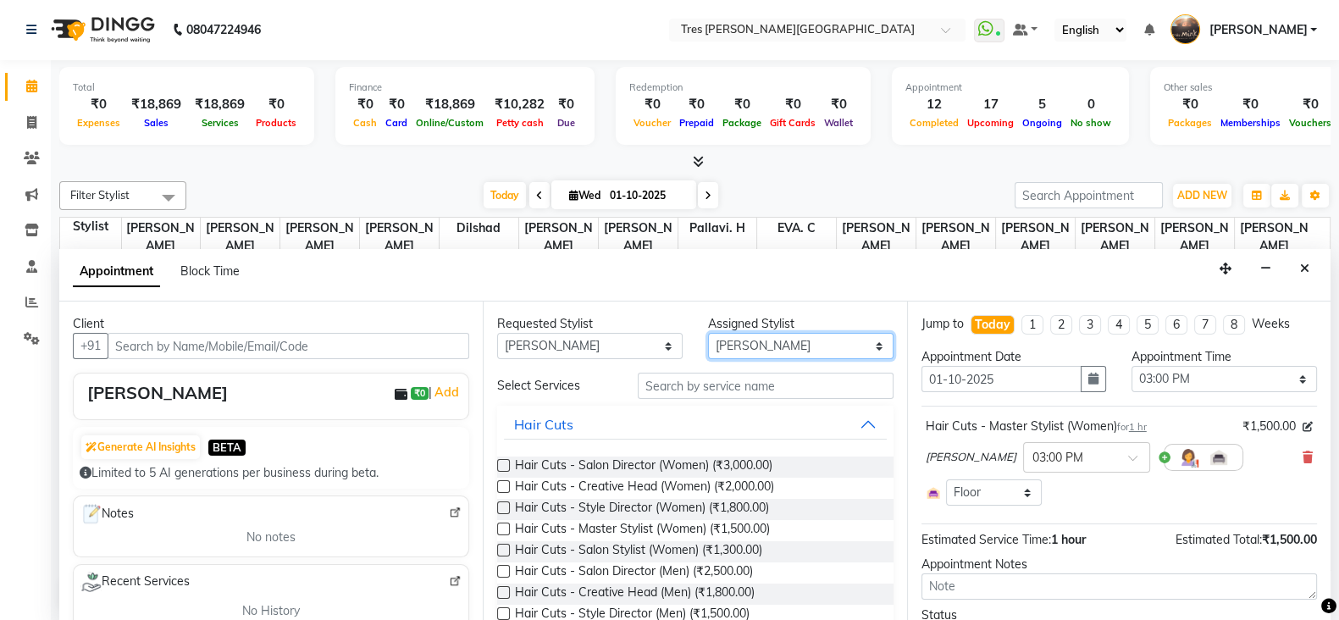
click at [729, 345] on select "Select Anand Saindane Anjali Pillay Chetan Mahale Dilshad EVA. C Gaurav Atwal M…" at bounding box center [801, 346] width 186 height 26
click at [656, 344] on select "Any Anand Saindane Anjali Pillay Chetan Mahale Dilshad EVA. C Gaurav Atwal Meen…" at bounding box center [590, 346] width 186 height 26
select select "null"
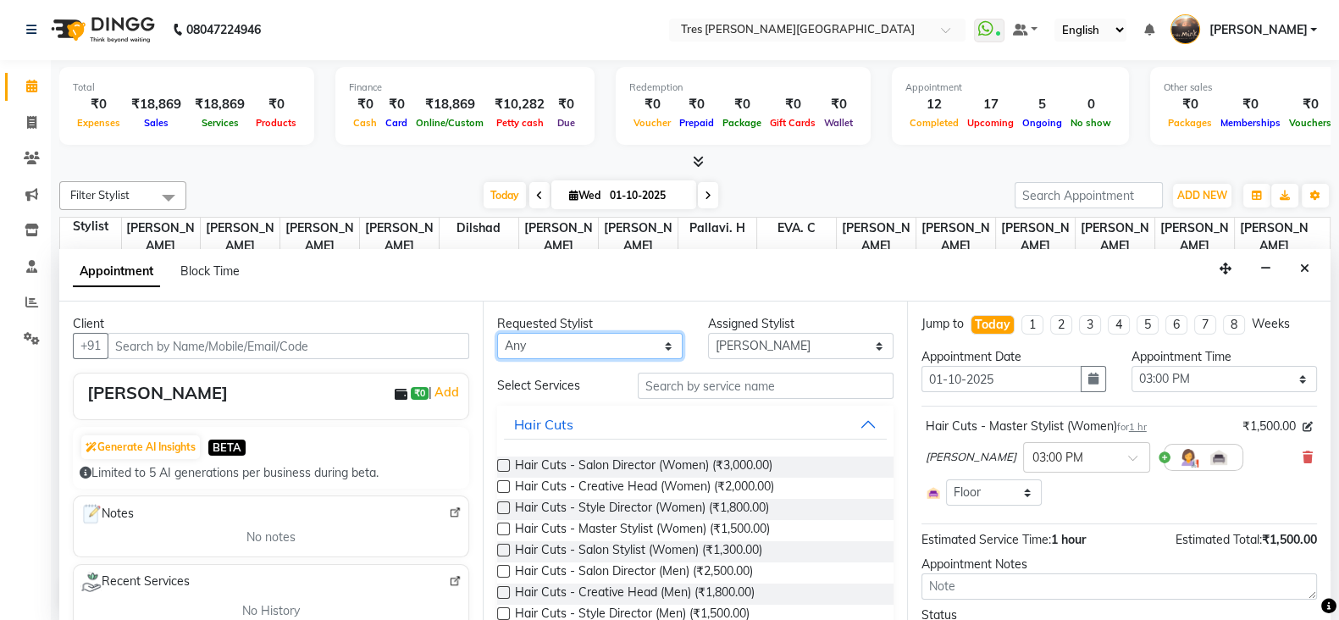
click at [497, 333] on select "Any Anand Saindane Anjali Pillay Chetan Mahale Dilshad EVA. C Gaurav Atwal Meen…" at bounding box center [590, 346] width 186 height 26
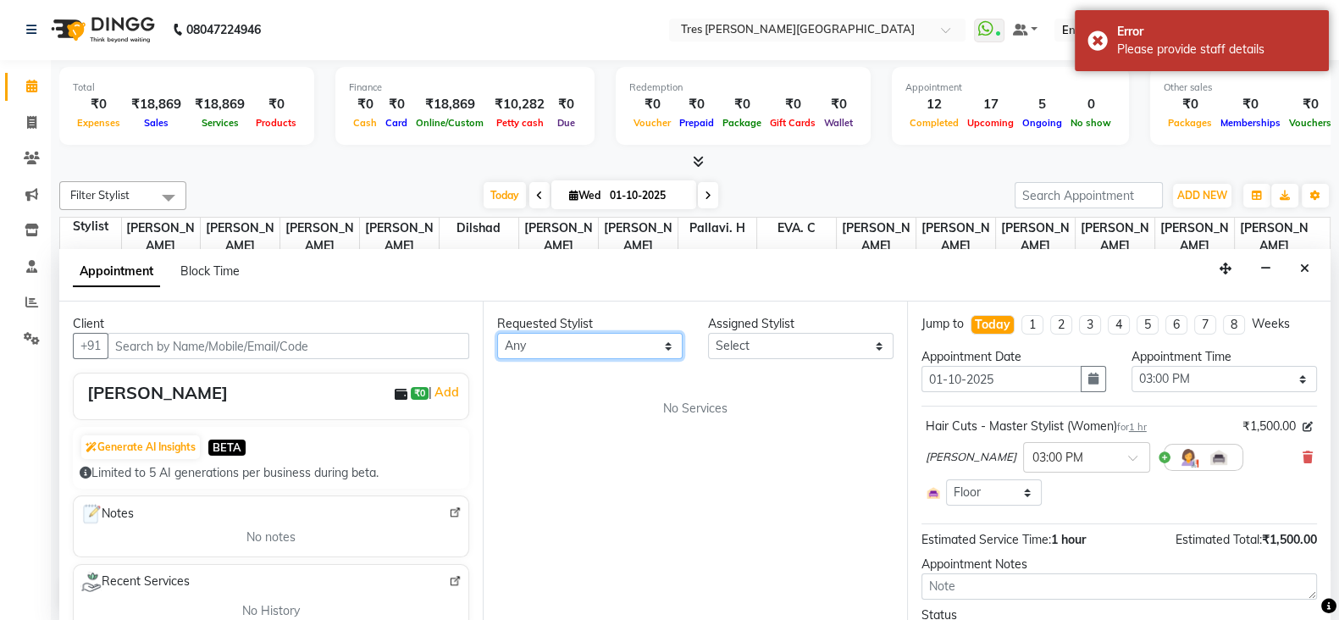
scroll to position [86, 0]
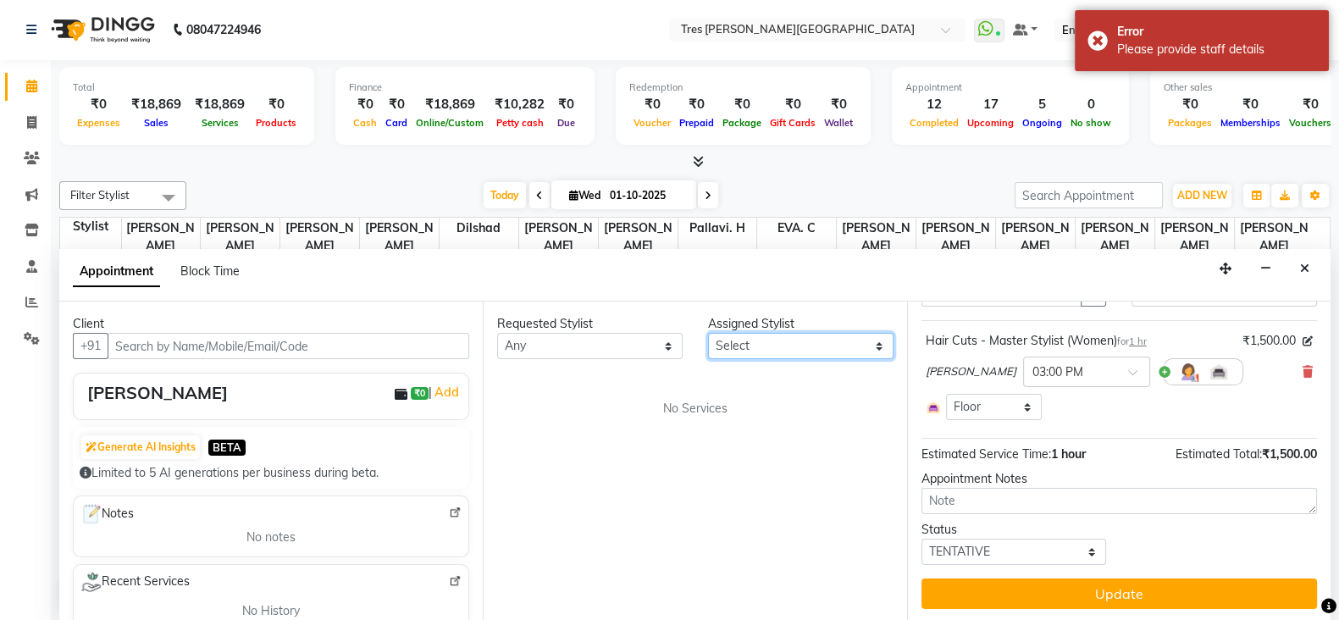
click at [777, 341] on select "Select Anand Saindane Anjali Pillay Chetan Mahale Dilshad EVA. C Gaurav Atwal M…" at bounding box center [801, 346] width 186 height 26
select select "1017"
click at [708, 333] on select "Select Anand Saindane Anjali Pillay Chetan Mahale Dilshad EVA. C Gaurav Atwal M…" at bounding box center [801, 346] width 186 height 26
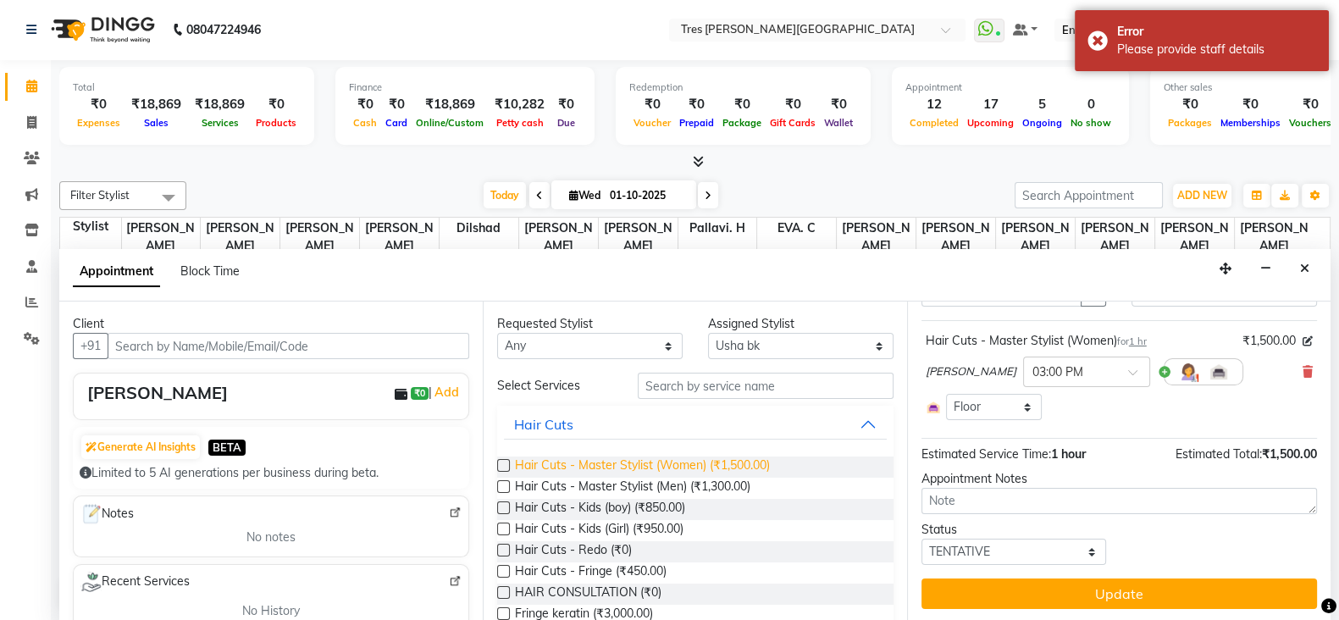
click at [664, 463] on span "Hair Cuts - Master Stylist (Women) (₹1,500.00)" at bounding box center [642, 467] width 255 height 21
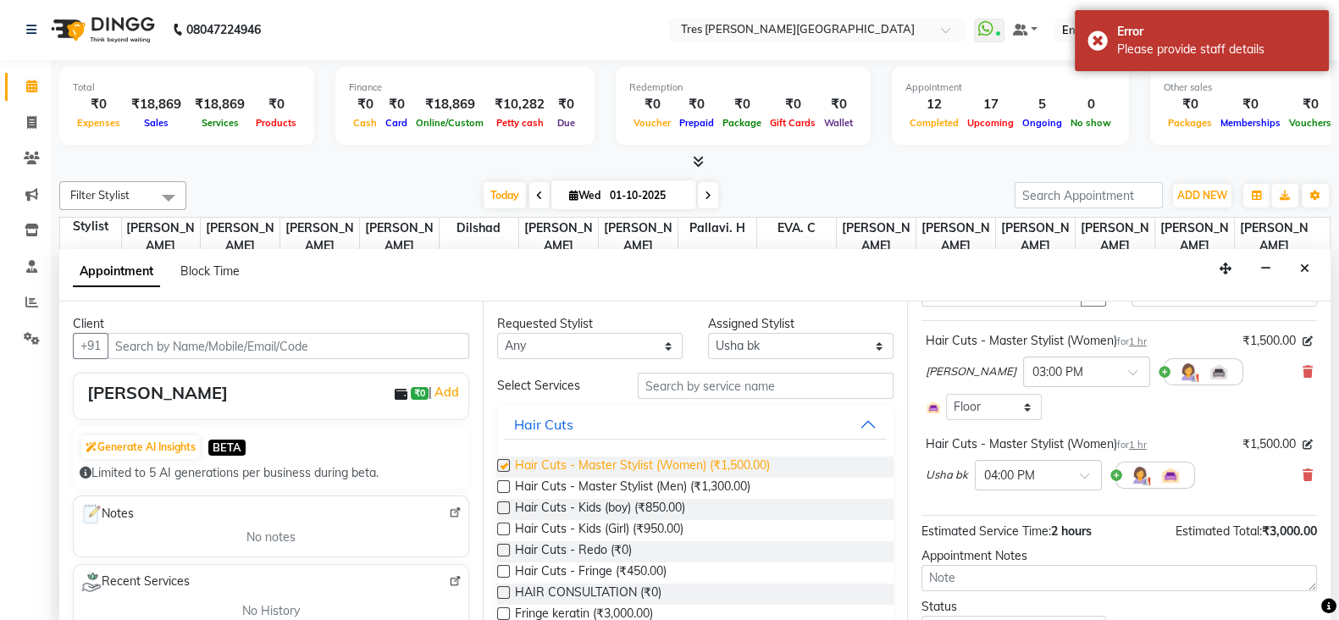
checkbox input "false"
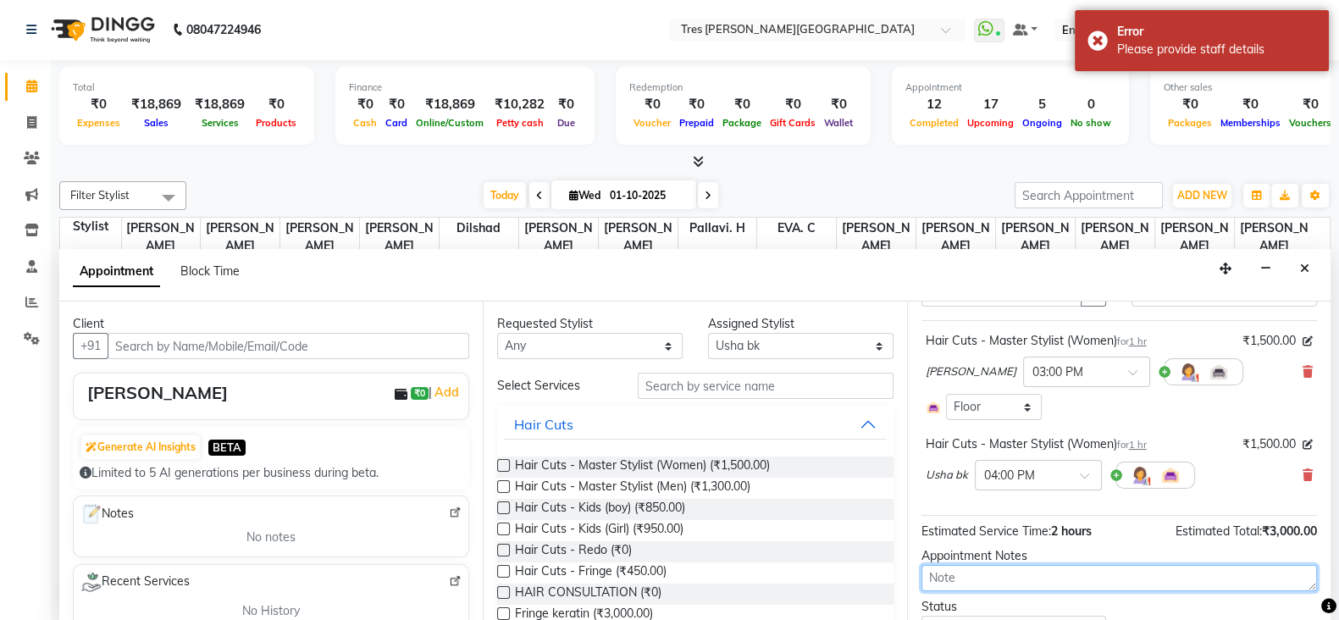
click at [971, 583] on textarea at bounding box center [1120, 578] width 396 height 26
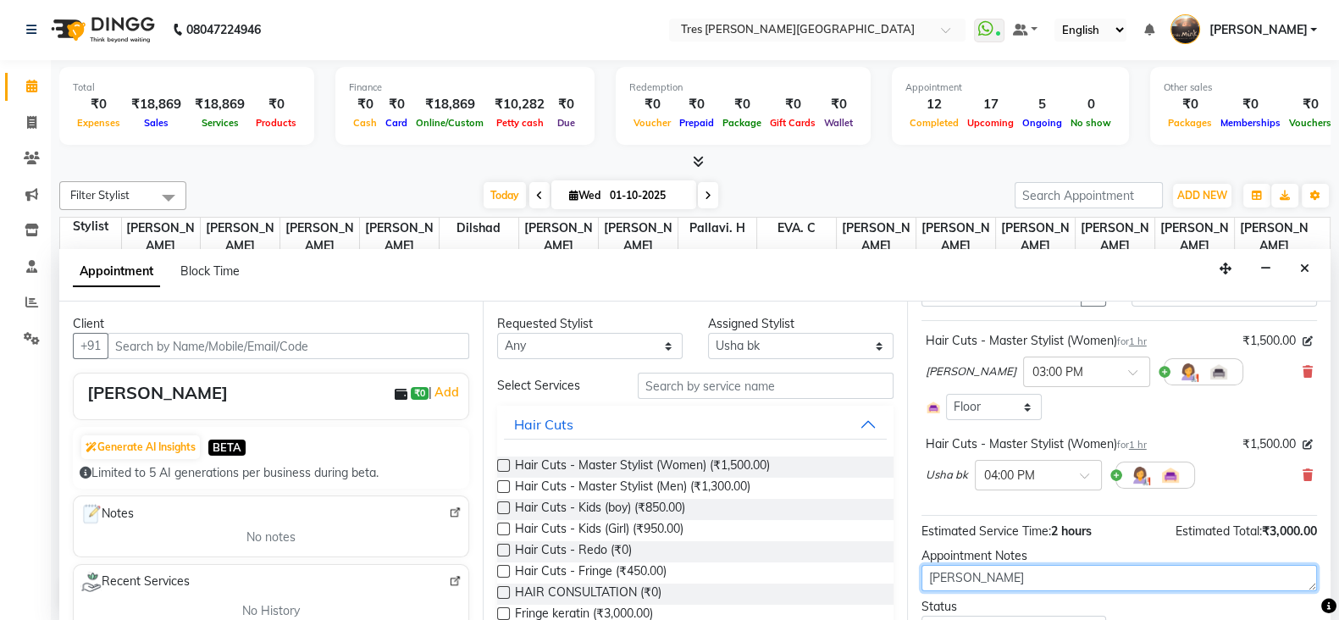
scroll to position [163, 0]
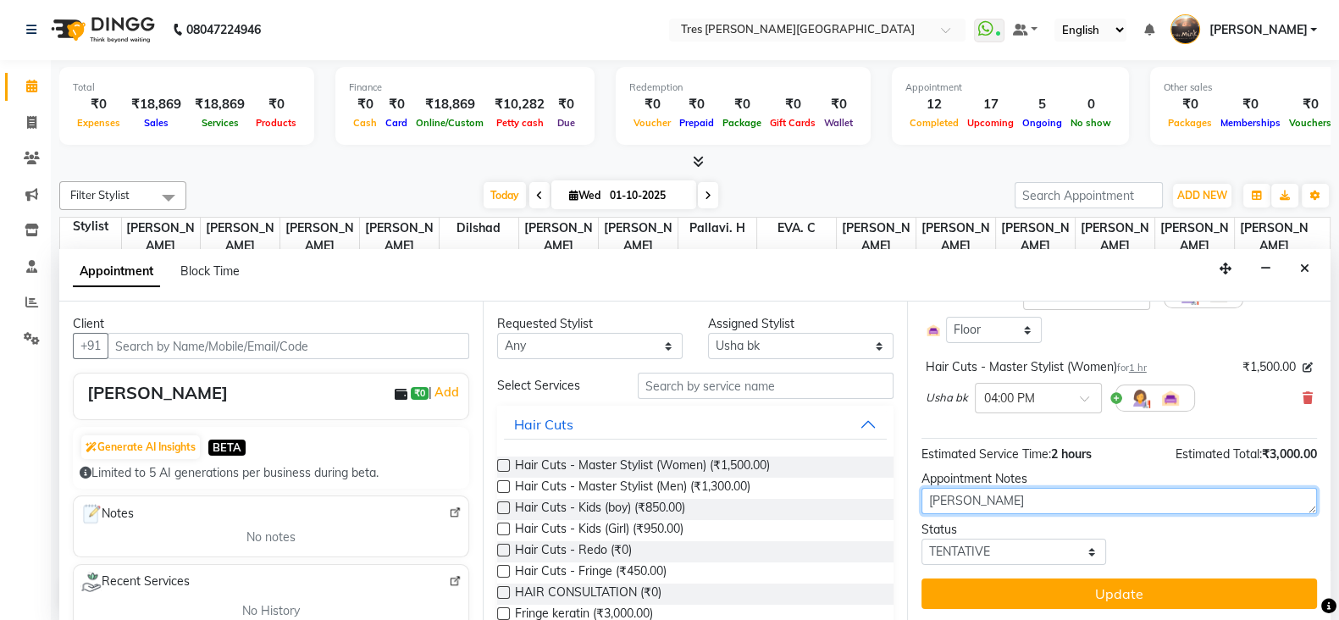
type textarea "tina"
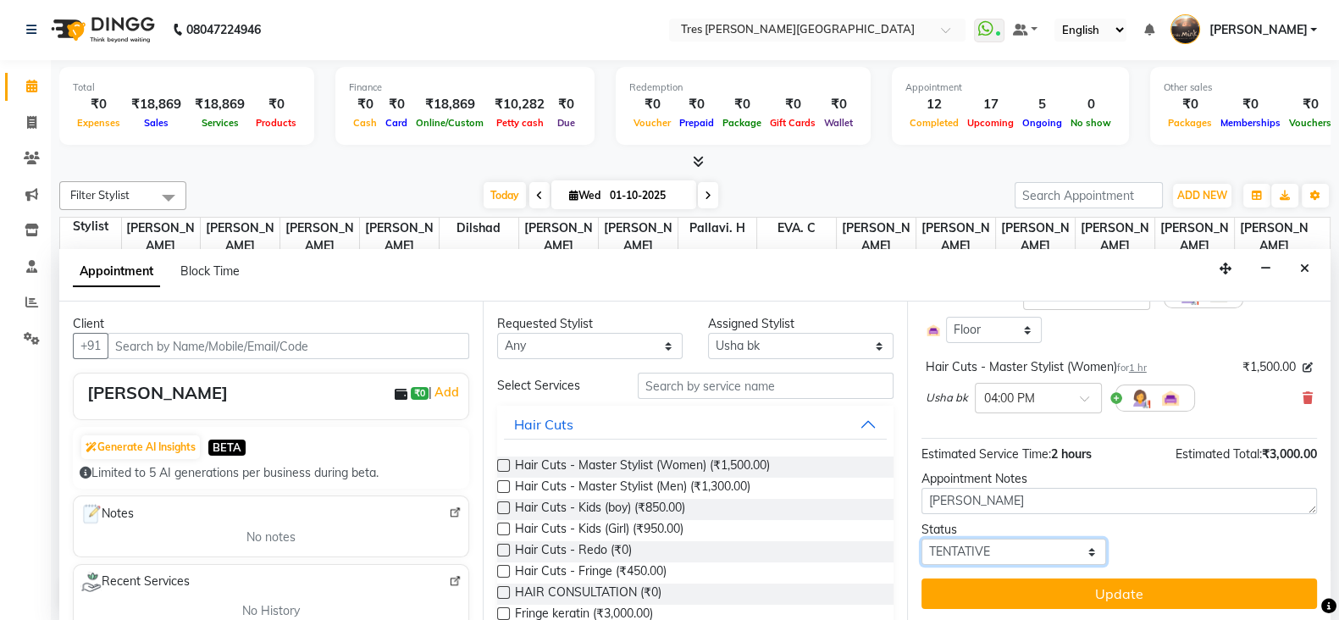
click at [997, 549] on select "Select TENTATIVE CONFIRM CHECK-IN UPCOMING" at bounding box center [1015, 552] width 186 height 26
select select "confirm booking"
click at [922, 539] on select "Select TENTATIVE CONFIRM CHECK-IN UPCOMING" at bounding box center [1015, 552] width 186 height 26
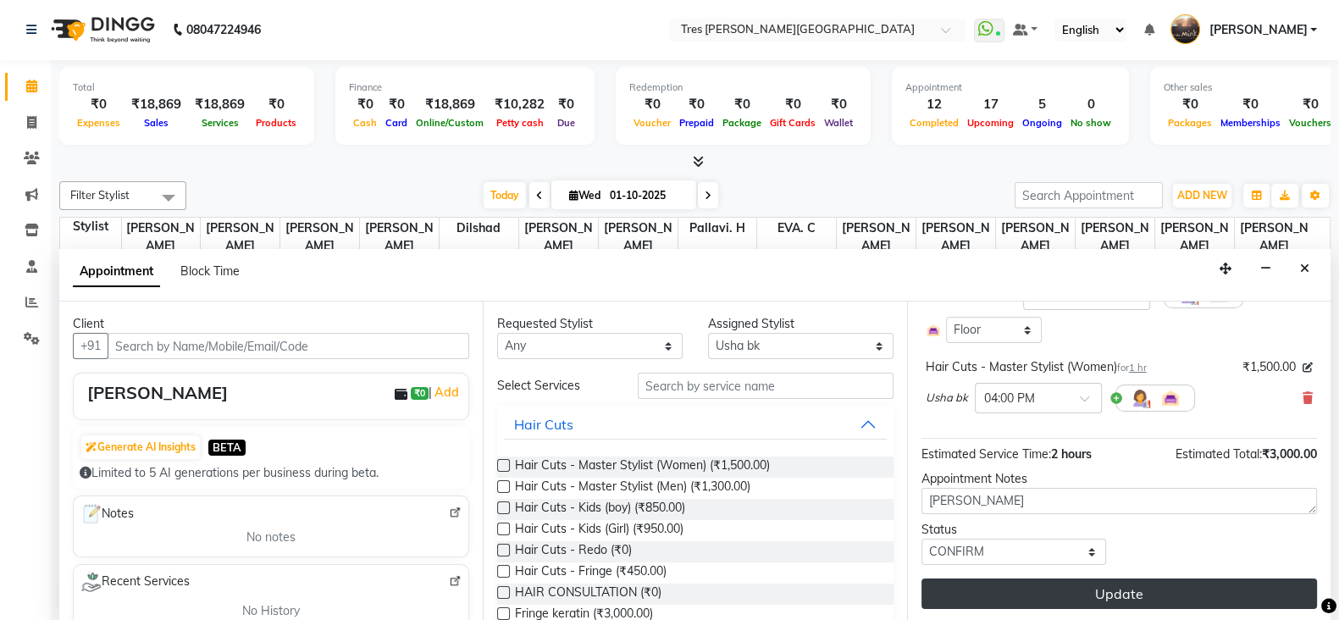
click at [1050, 590] on button "Update" at bounding box center [1120, 594] width 396 height 30
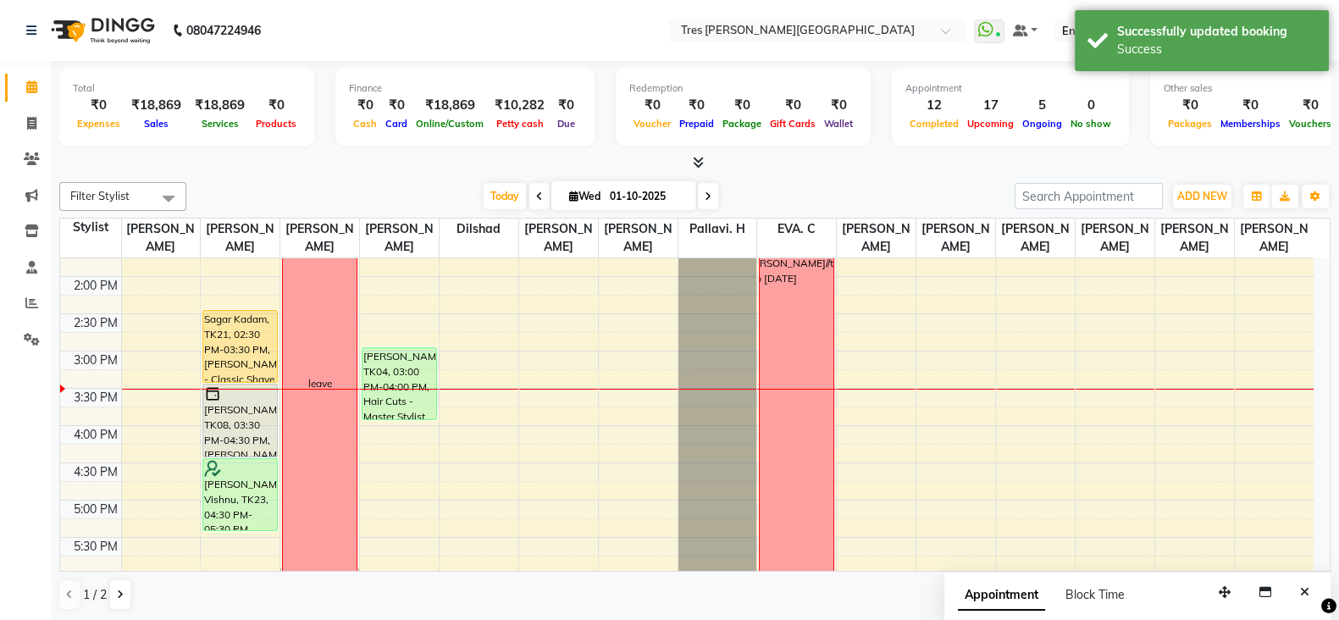
scroll to position [428, 0]
click at [120, 590] on icon at bounding box center [120, 595] width 7 height 10
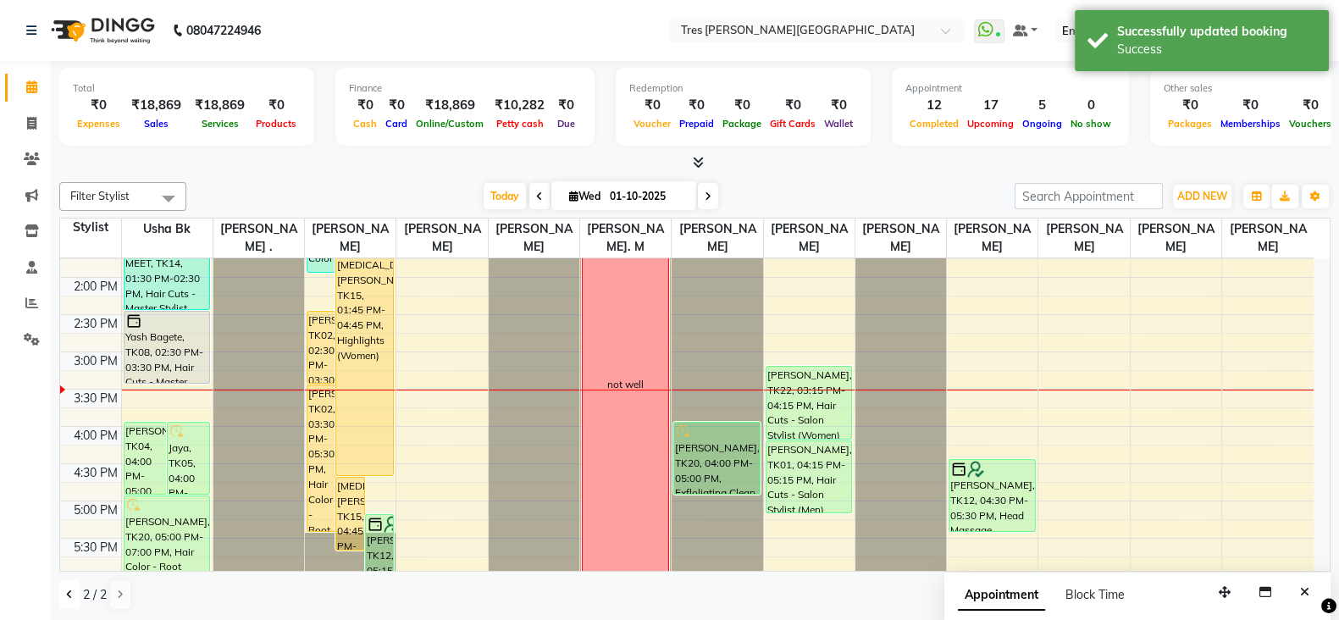
click at [64, 591] on button at bounding box center [69, 594] width 20 height 29
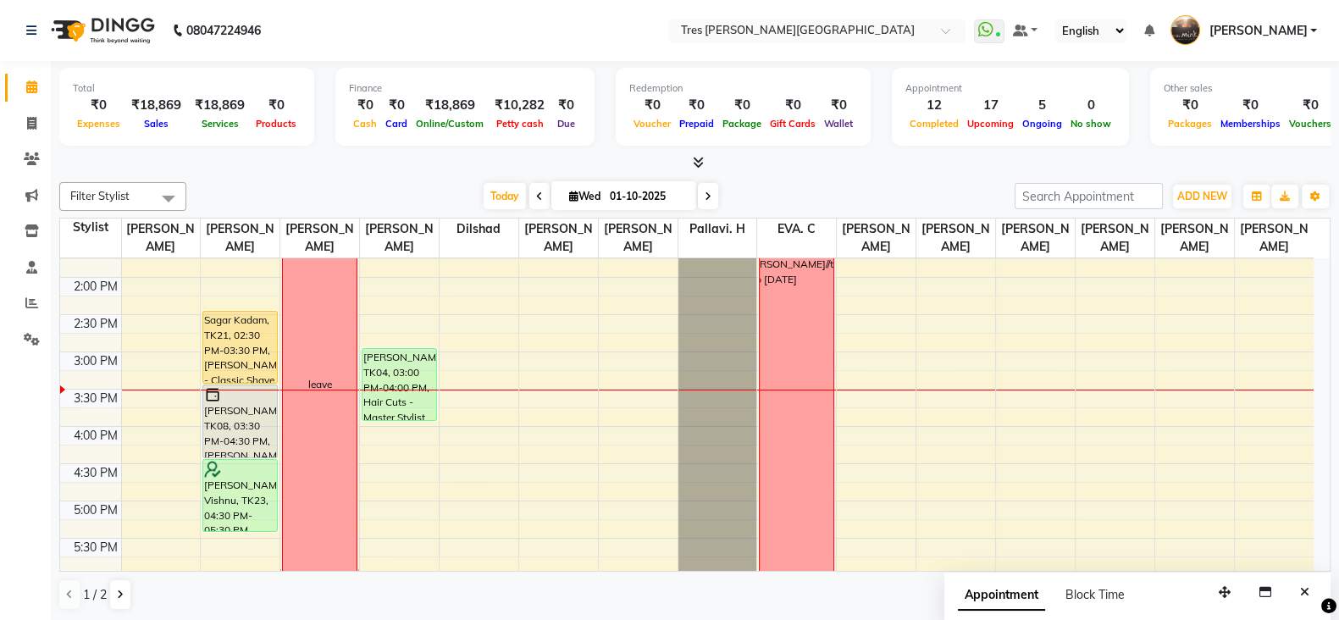
click at [170, 194] on span at bounding box center [169, 198] width 34 height 32
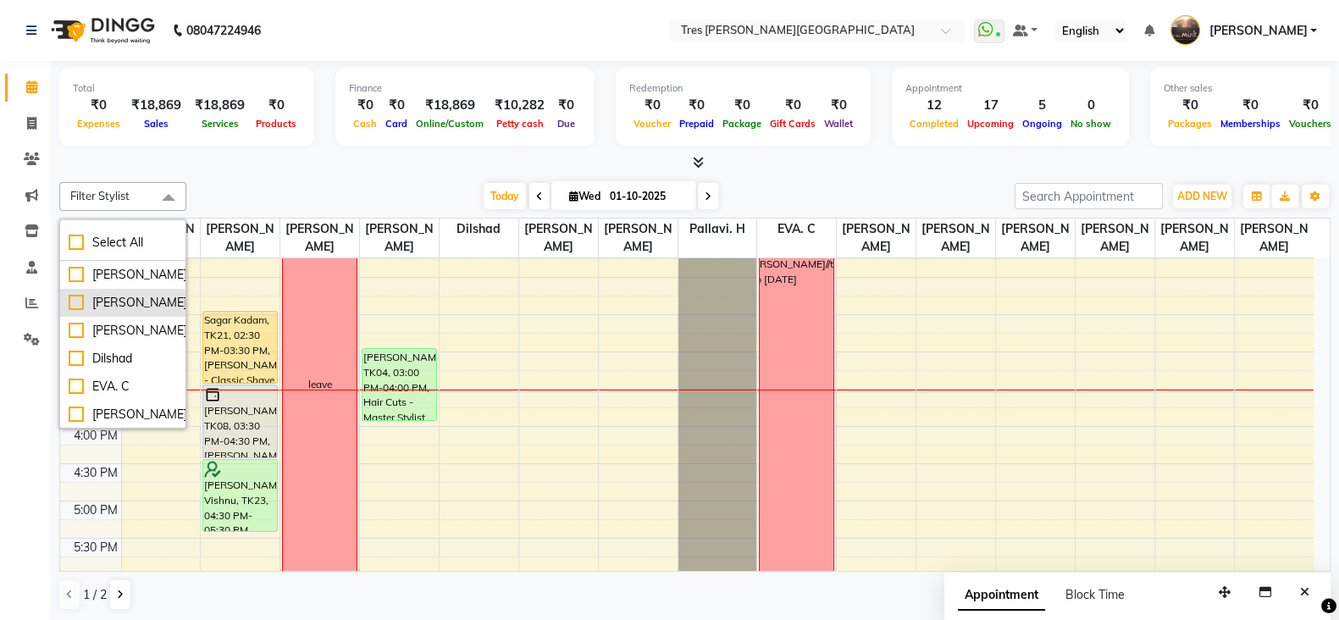
click at [80, 312] on div "[PERSON_NAME]" at bounding box center [123, 303] width 108 height 18
checkbox input "true"
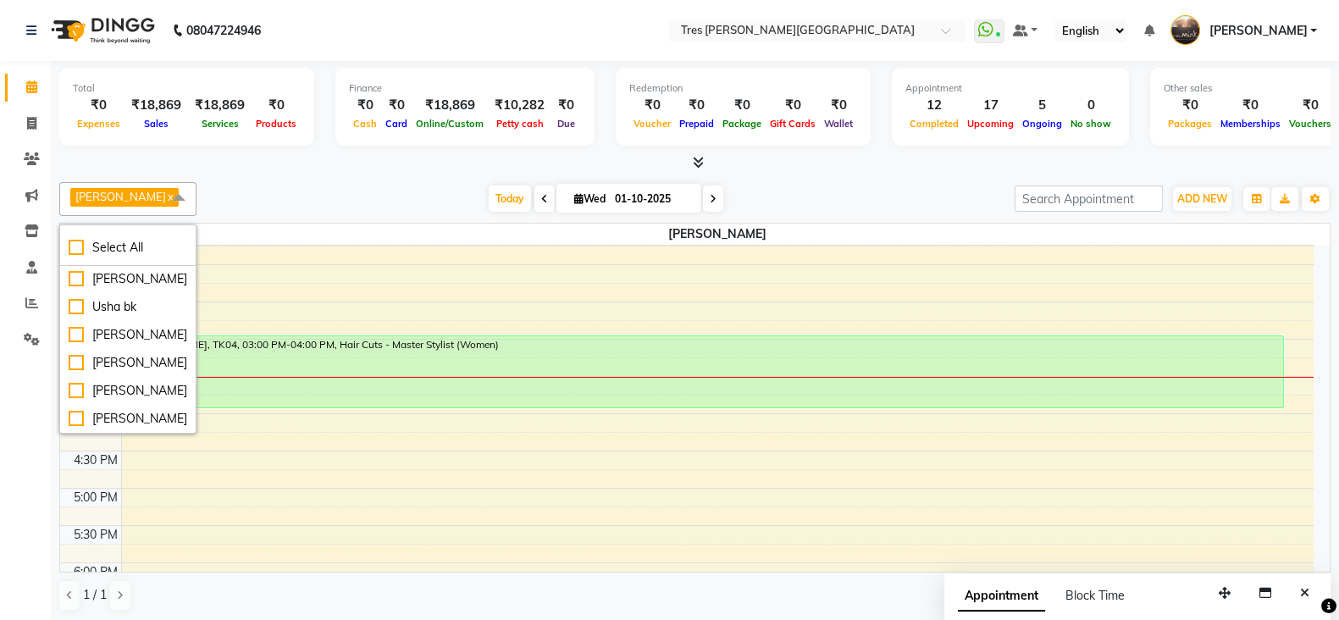
scroll to position [1, 0]
click at [75, 315] on div "Usha bk" at bounding box center [128, 306] width 119 height 18
checkbox input "true"
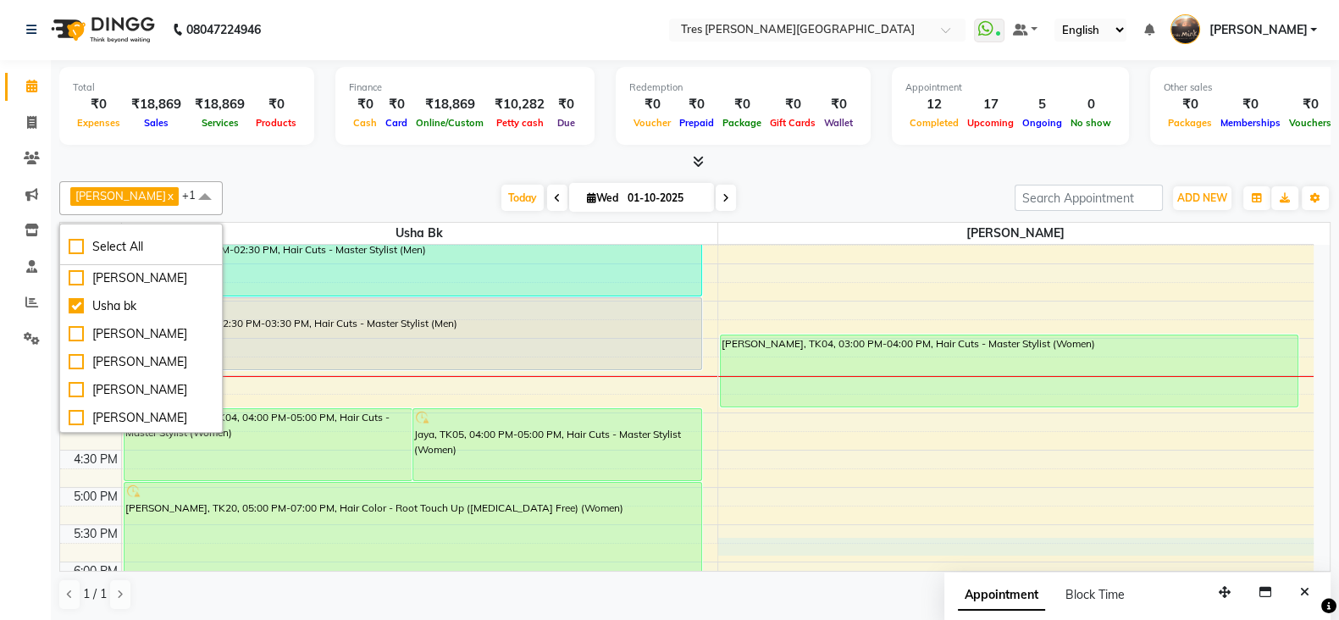
click at [831, 540] on div "8:00 AM 8:30 AM 9:00 AM 9:30 AM 10:00 AM 10:30 AM 11:00 AM 11:30 AM 12:00 PM 12…" at bounding box center [687, 338] width 1254 height 1043
select select "15043"
select select "1065"
select select "tentative"
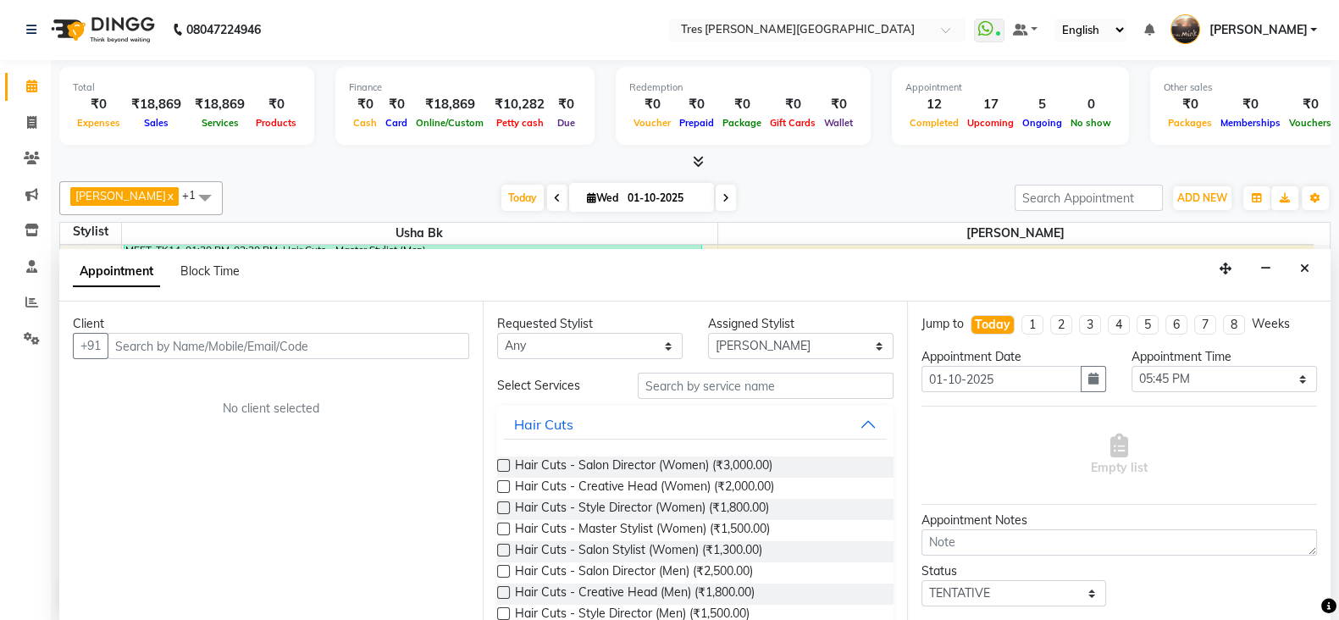
click at [1309, 263] on icon "Close" at bounding box center [1304, 269] width 9 height 12
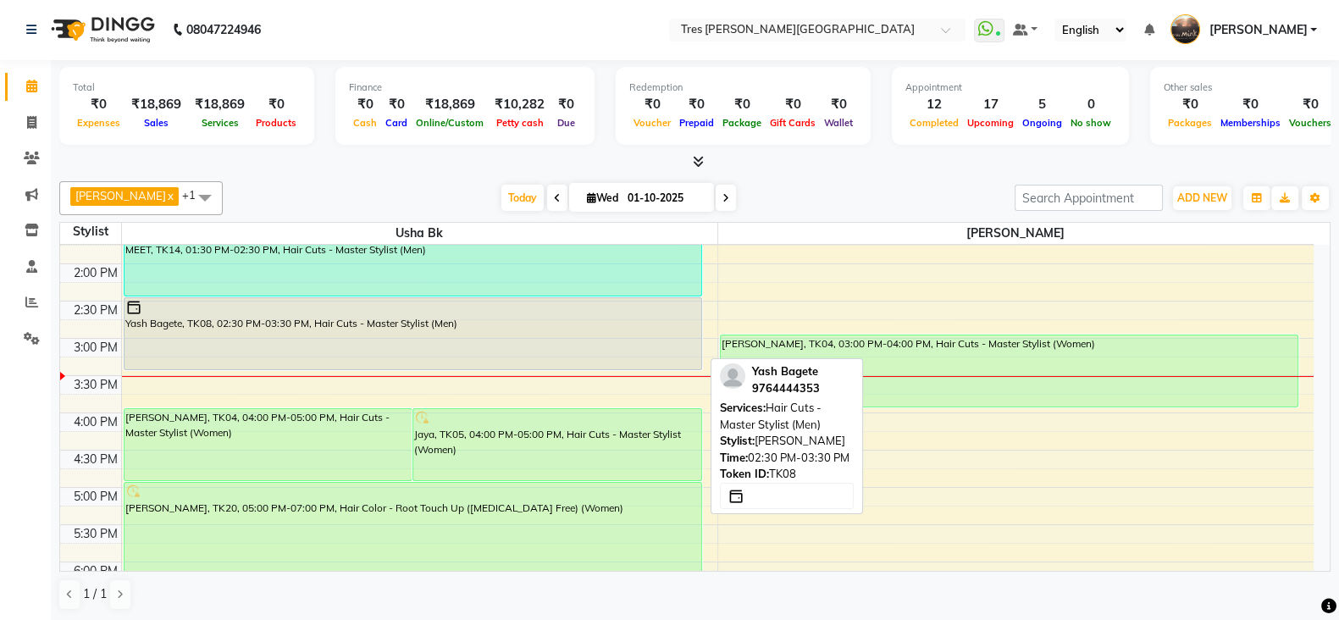
click at [299, 311] on div "Nivedita Kotaru, TK04, 04:00 PM-05:00 PM, Hair Cuts - Master Stylist (Women) Ja…" at bounding box center [419, 338] width 595 height 1043
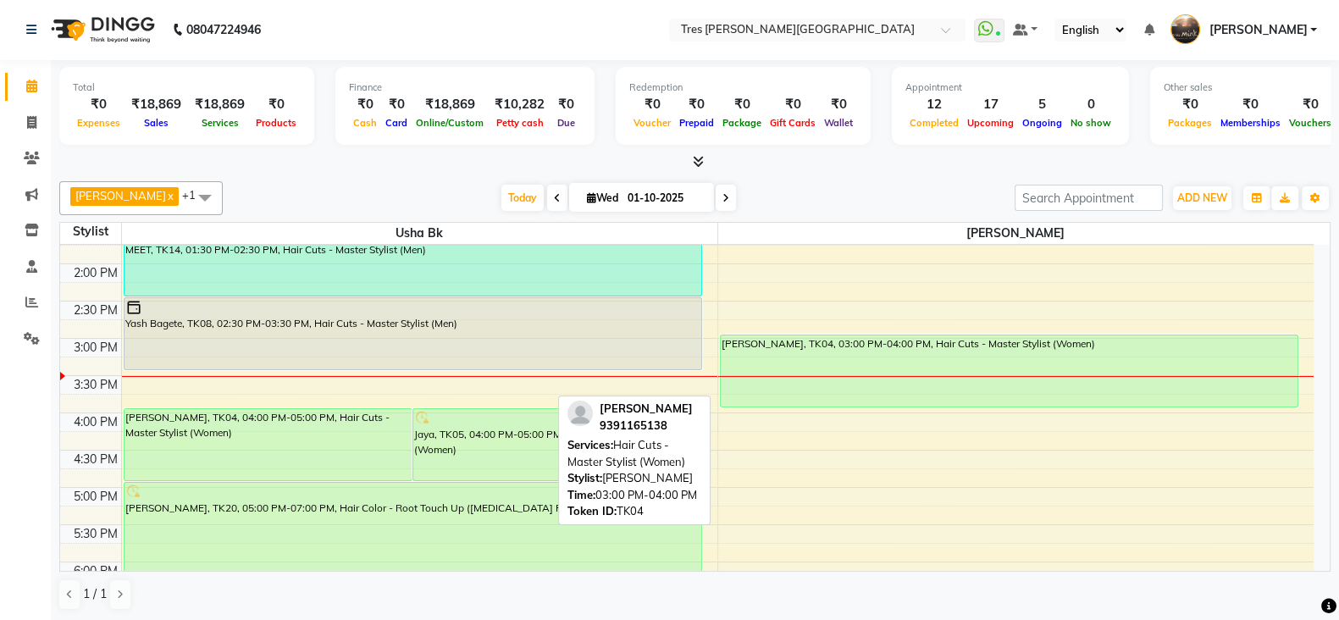
click at [949, 381] on div "Nivedita Kotaru, TK04, 03:00 PM-04:00 PM, Hair Cuts - Master Stylist (Women)" at bounding box center [1010, 370] width 578 height 71
click at [898, 362] on div "Nivedita Kotaru, TK04, 03:00 PM-04:00 PM, Hair Cuts - Master Stylist (Women)" at bounding box center [1010, 370] width 578 height 71
select select "6"
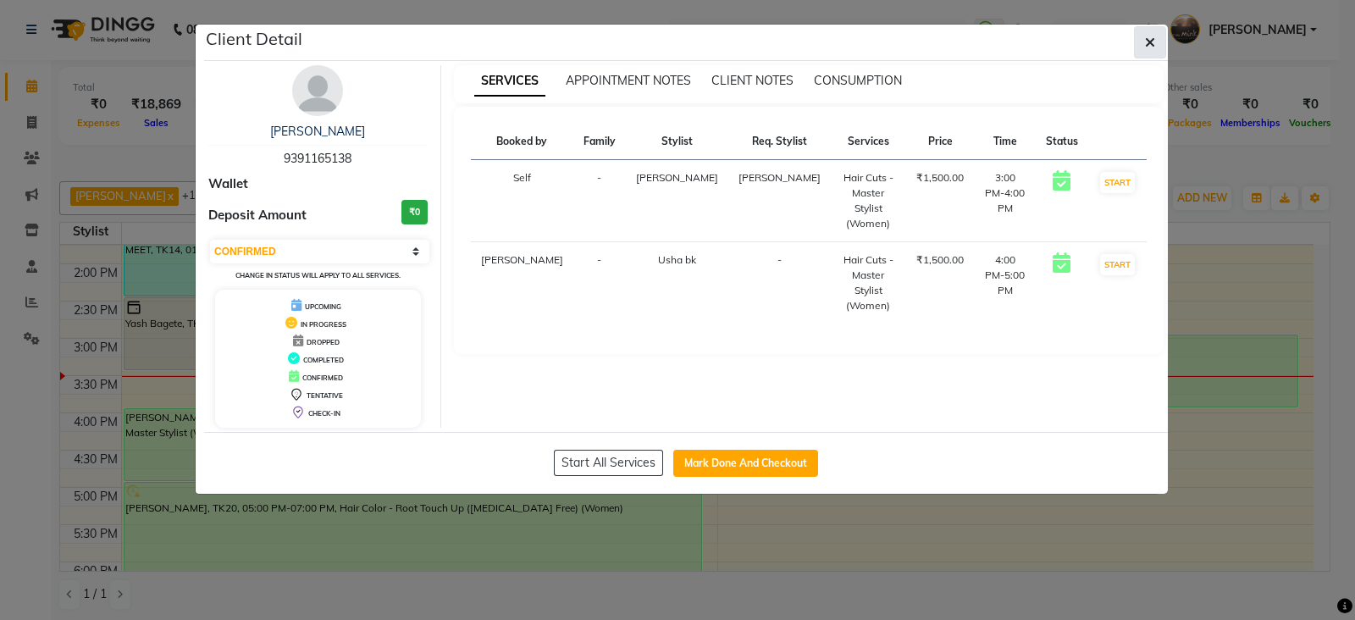
click at [1152, 44] on icon "button" at bounding box center [1150, 43] width 10 height 14
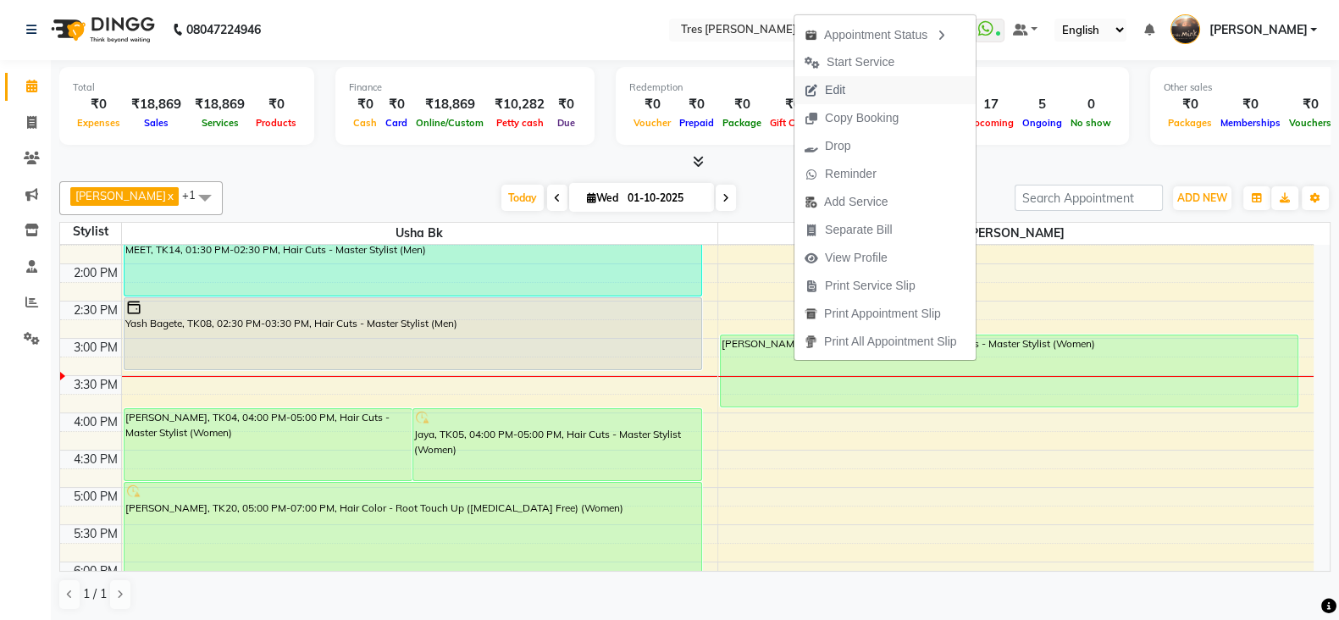
click at [836, 91] on span "Edit" at bounding box center [835, 90] width 20 height 18
select select "tentative"
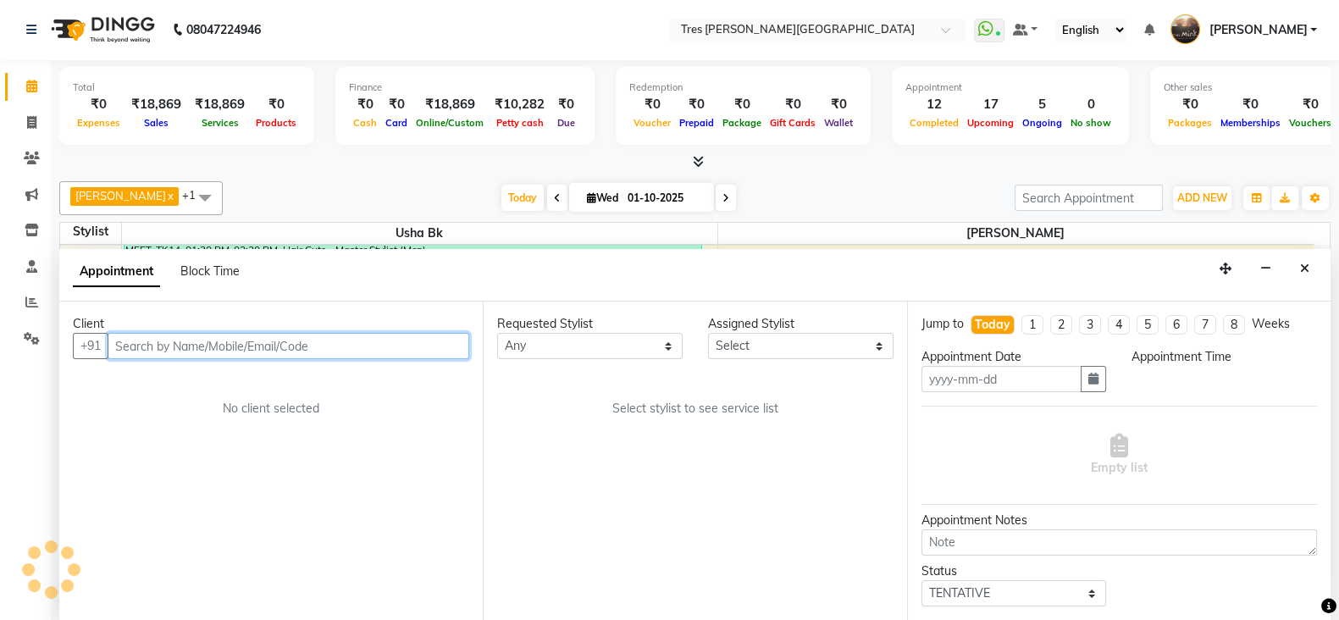
type input "01-10-2025"
type textarea "tina"
select select "confirm booking"
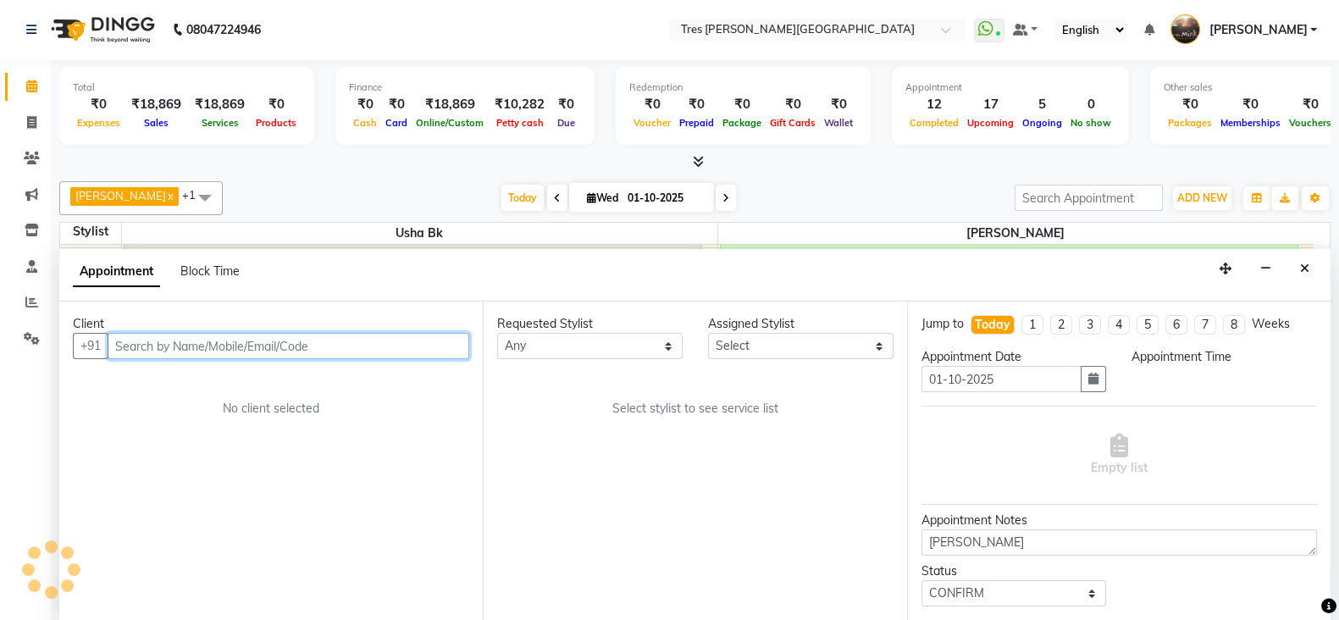
select select "1017"
select select "900"
select select "51"
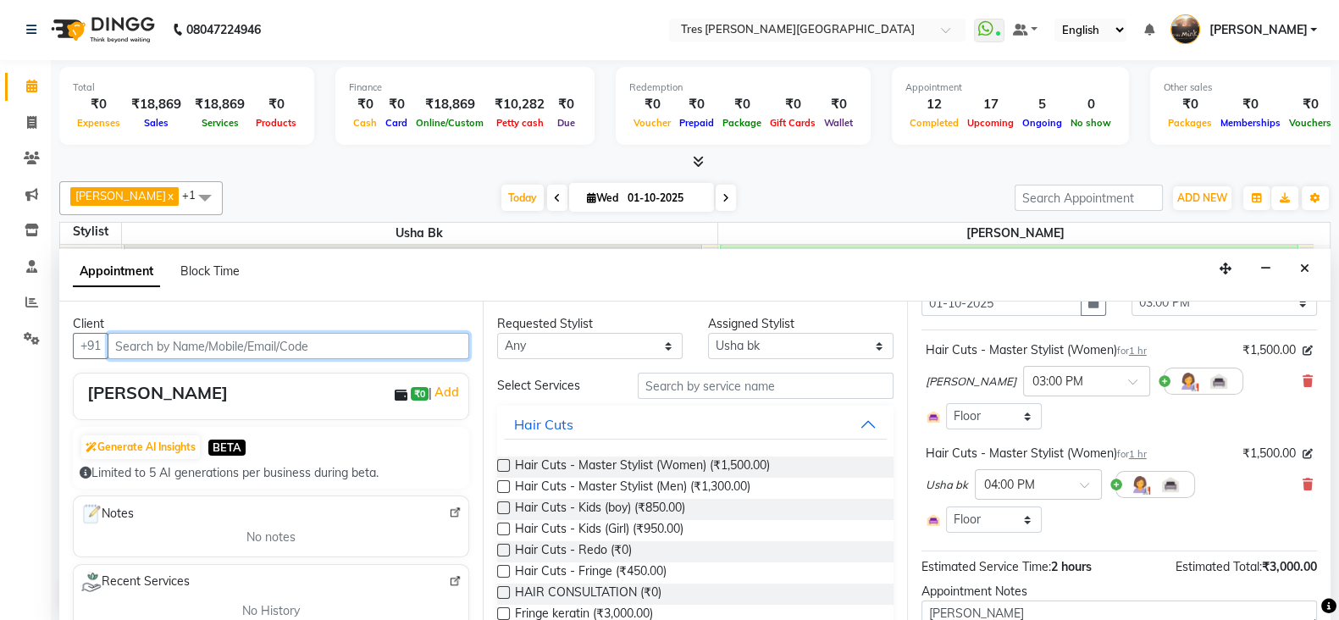
scroll to position [75, 0]
click at [1303, 485] on icon at bounding box center [1308, 485] width 10 height 12
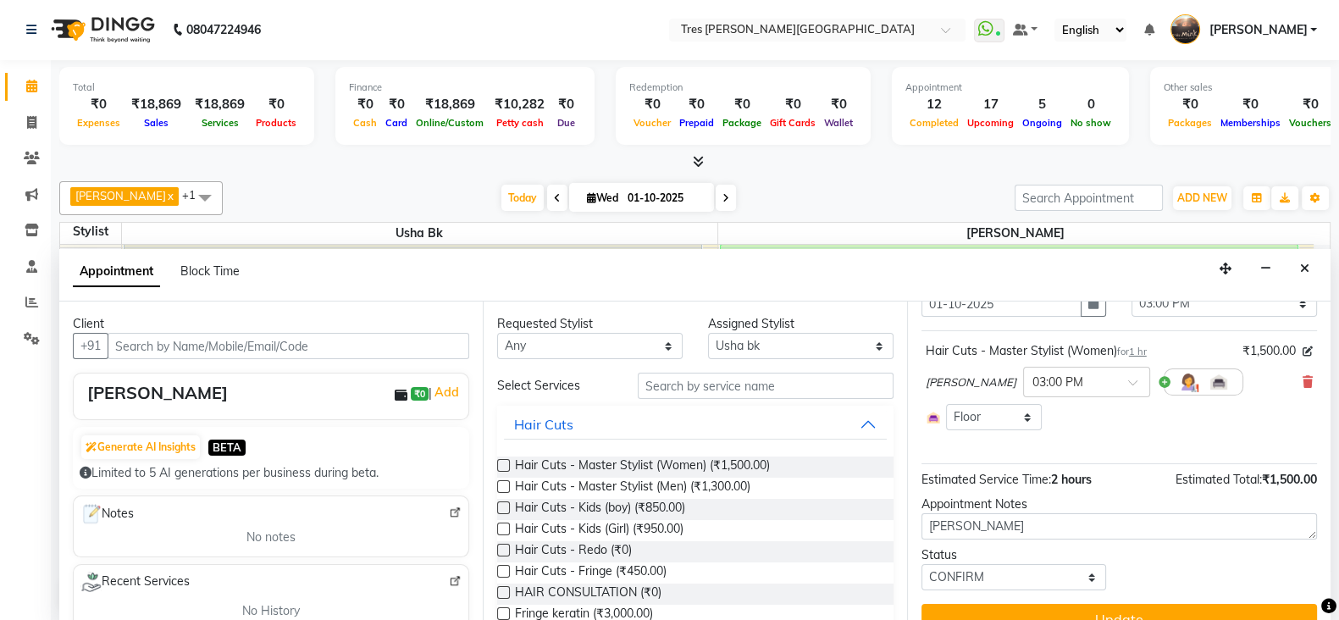
scroll to position [101, 0]
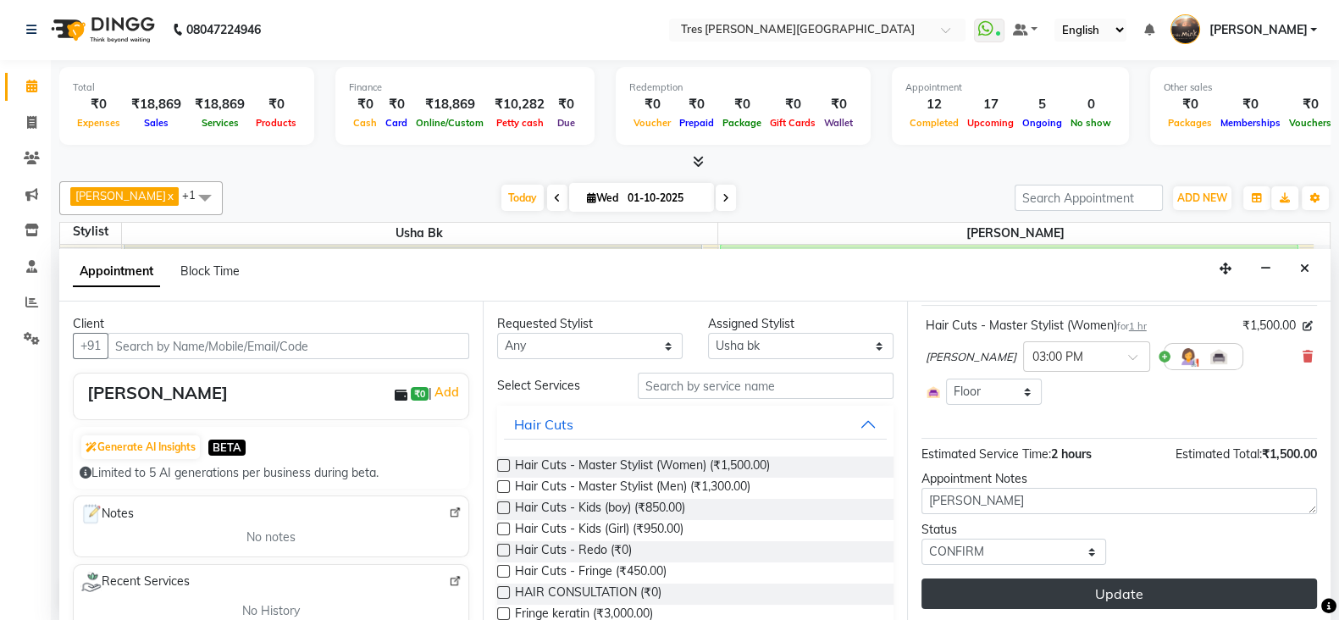
click at [1044, 593] on button "Update" at bounding box center [1120, 594] width 396 height 30
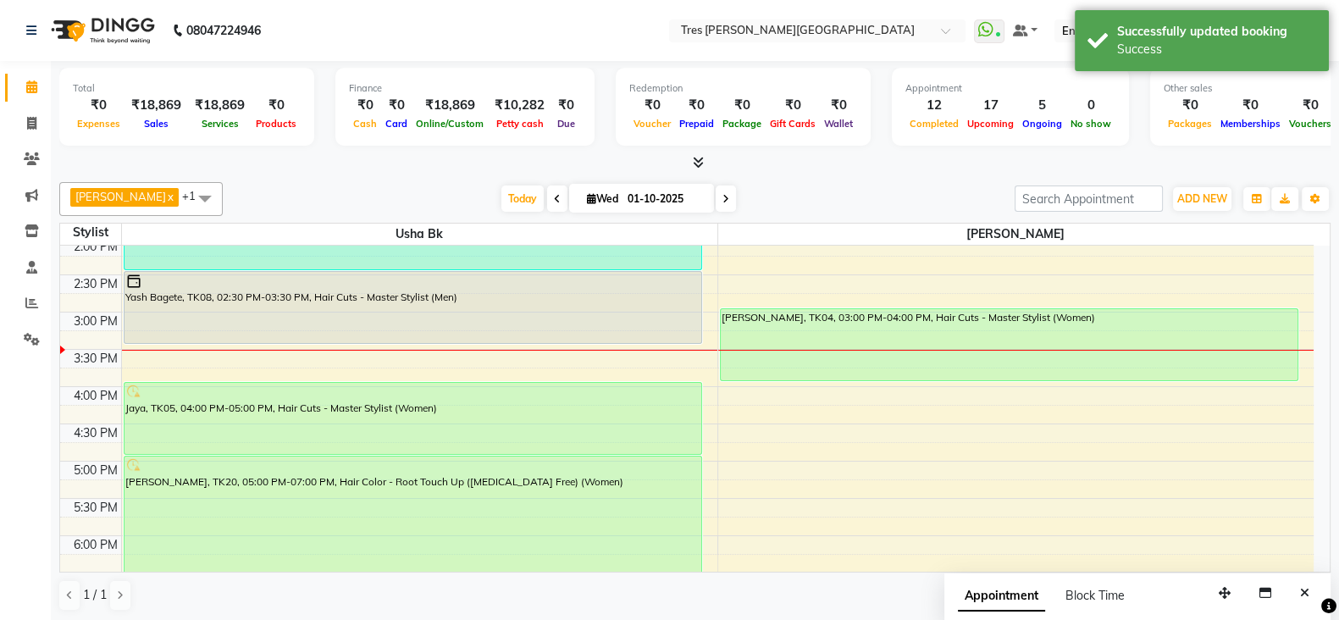
scroll to position [451, 0]
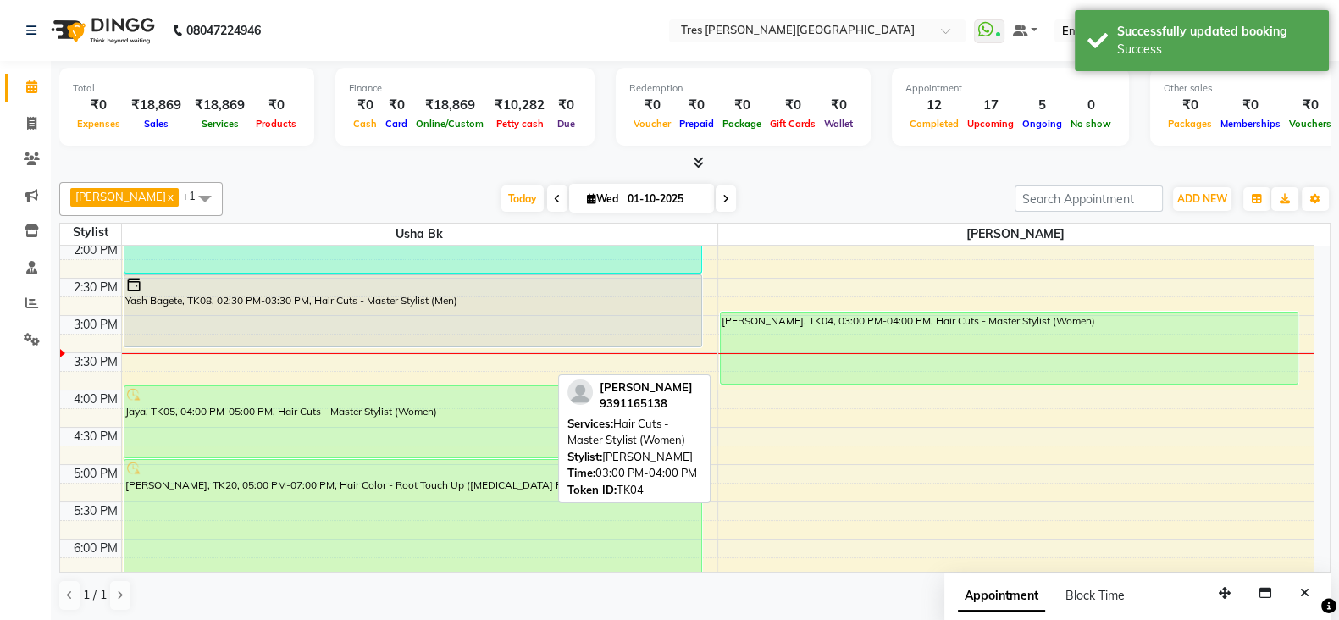
click at [894, 332] on div "Nivedita Kotaru, TK04, 03:00 PM-04:00 PM, Hair Cuts - Master Stylist (Women)" at bounding box center [1010, 348] width 578 height 71
select select "6"
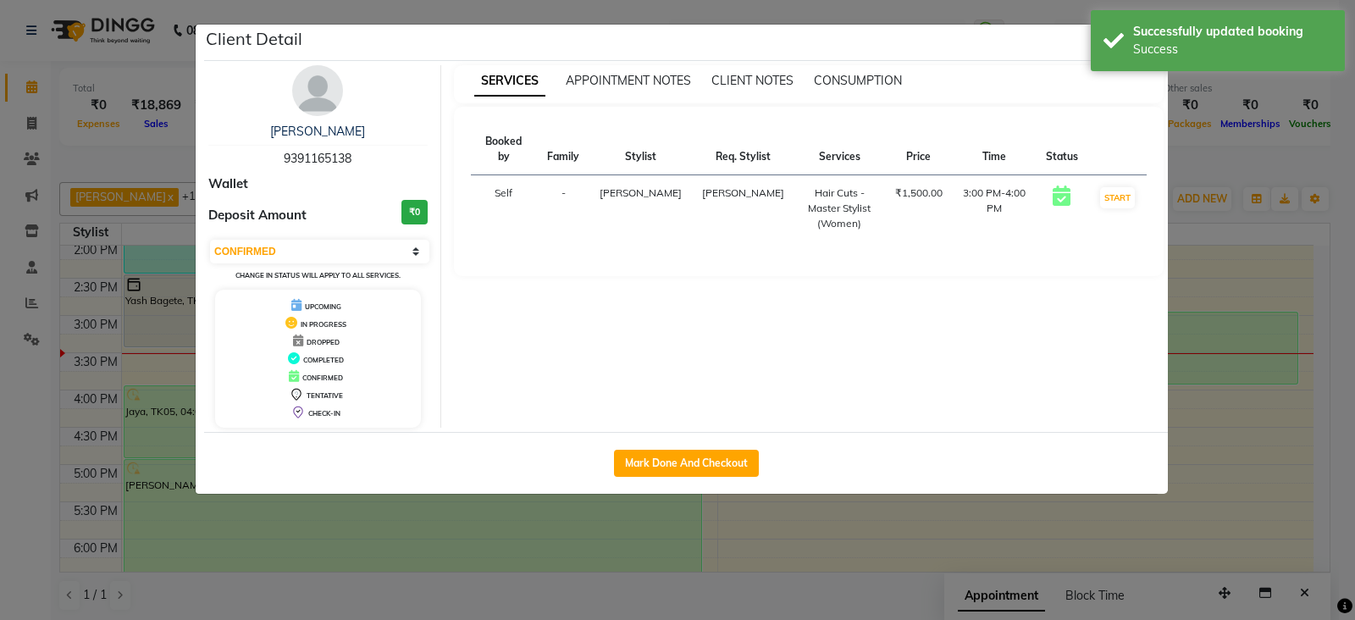
click at [708, 592] on ngb-modal-window "Client Detail Nivedita Kotaru 9391165138 Wallet Deposit Amount ₹0 Select IN SER…" at bounding box center [677, 310] width 1355 height 620
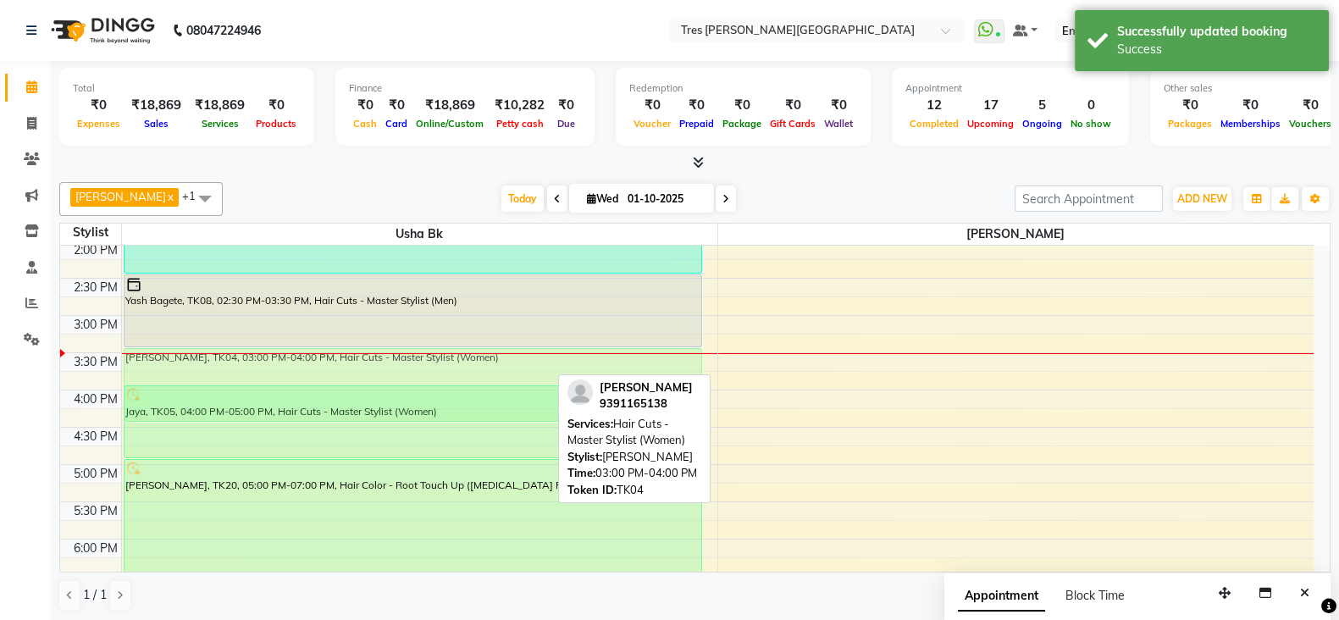
drag, startPoint x: 1020, startPoint y: 362, endPoint x: 561, endPoint y: 403, distance: 461.0
click at [561, 403] on div "Anjali Pillay x Usha bk x +1 Select All Anand Saindane Anjali Pillay Chetan Mah…" at bounding box center [694, 396] width 1271 height 443
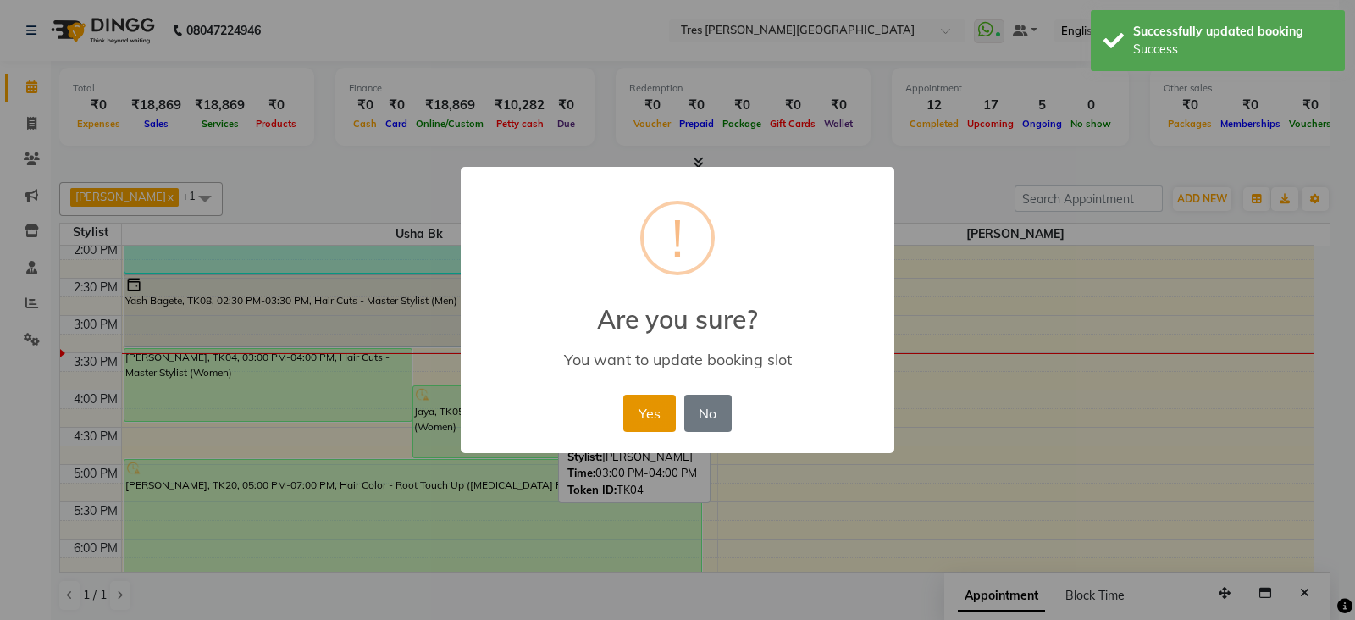
click at [651, 408] on button "Yes" at bounding box center [649, 413] width 52 height 37
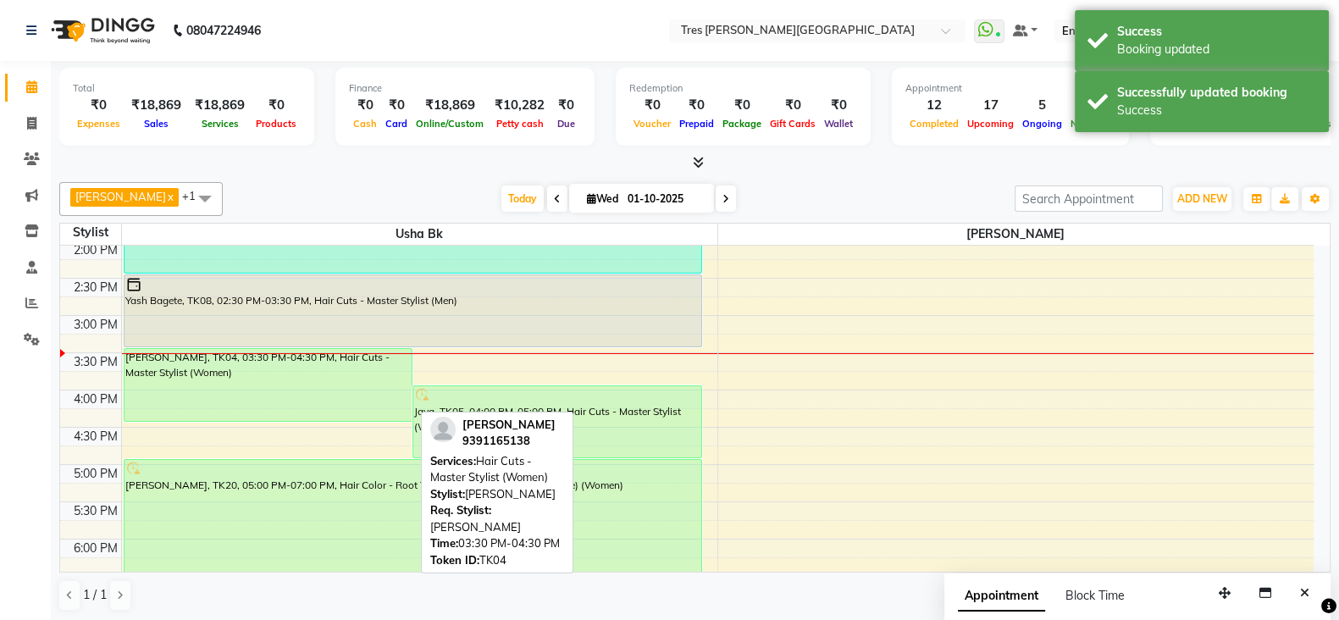
click at [374, 385] on div "Nivedita Kotaru, TK04, 03:30 PM-04:30 PM, Hair Cuts - Master Stylist (Women)" at bounding box center [269, 385] width 288 height 72
click at [302, 380] on div "Nivedita Kotaru, TK04, 03:30 PM-04:30 PM, Hair Cuts - Master Stylist (Women)" at bounding box center [269, 385] width 288 height 72
select select "6"
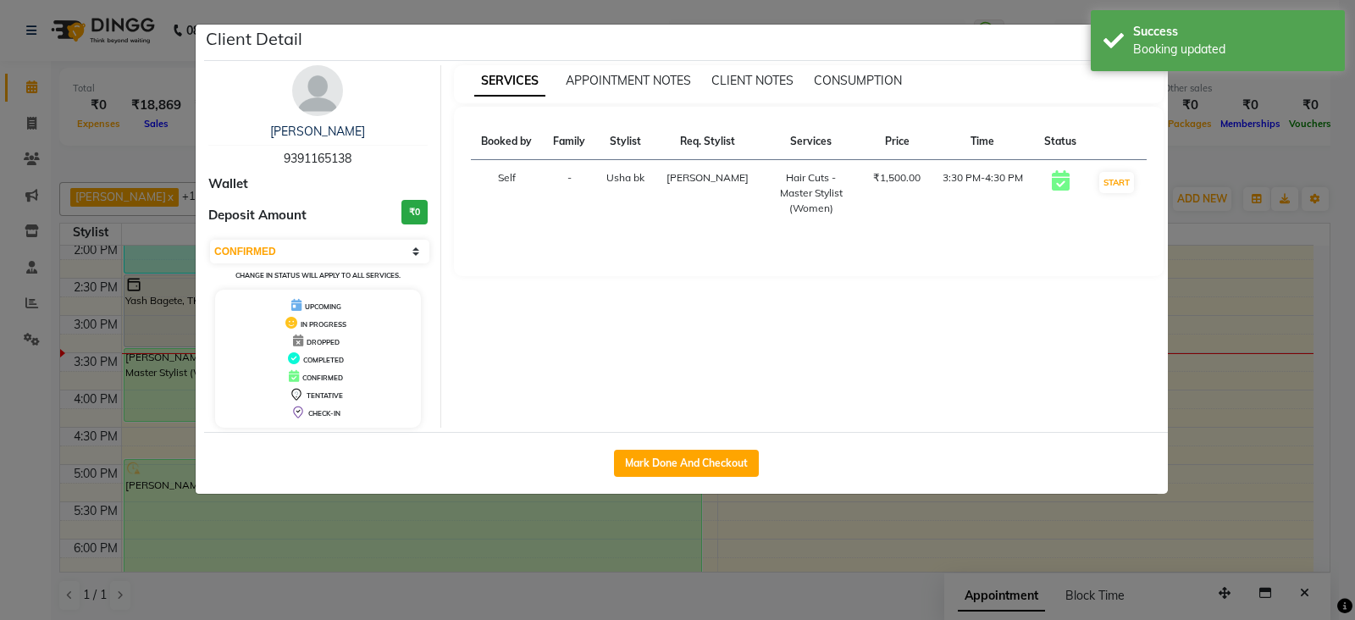
drag, startPoint x: 596, startPoint y: 574, endPoint x: 592, endPoint y: 582, distance: 8.7
click at [592, 582] on ngb-modal-window "Client Detail Nivedita Kotaru 9391165138 Wallet Deposit Amount ₹0 Select IN SER…" at bounding box center [677, 310] width 1355 height 620
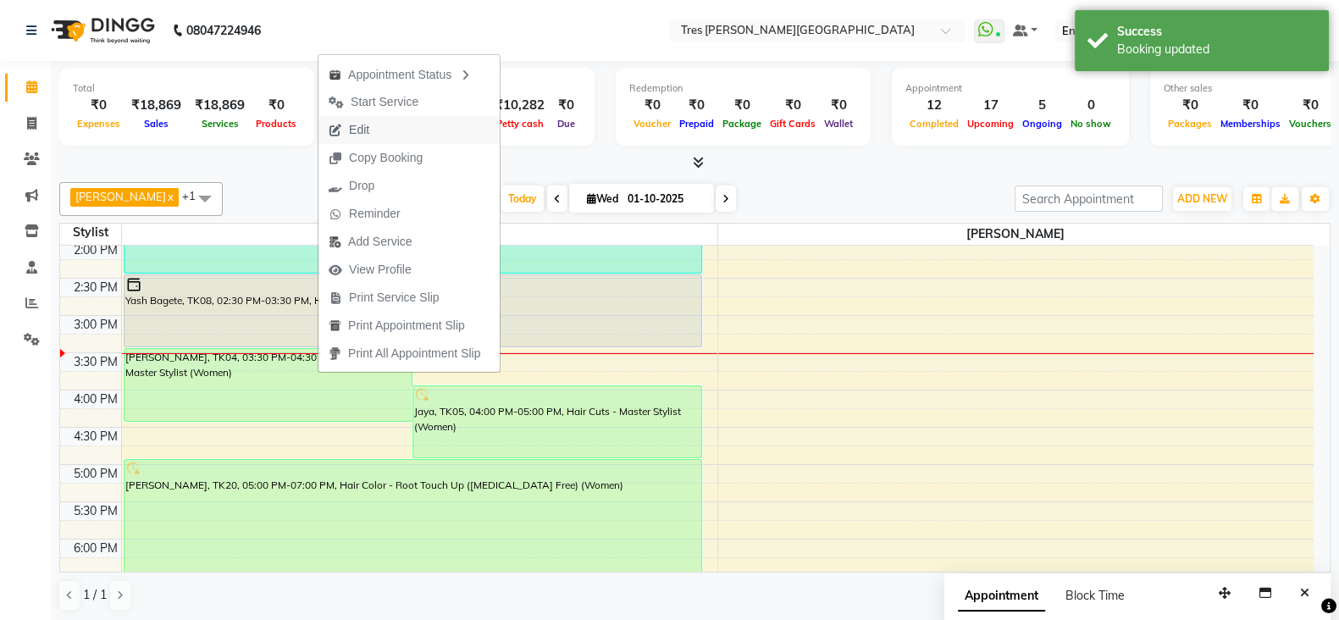
click at [367, 130] on span "Edit" at bounding box center [359, 130] width 20 height 18
select select "tentative"
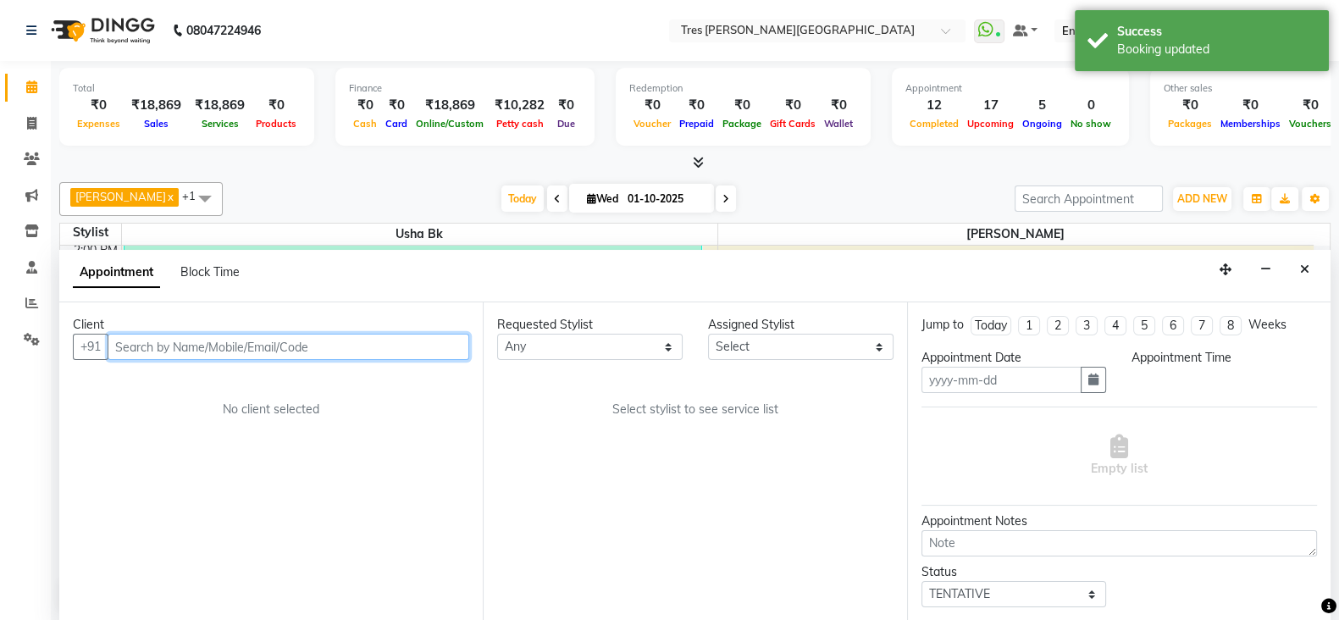
type input "01-10-2025"
select select "confirm booking"
select select "930"
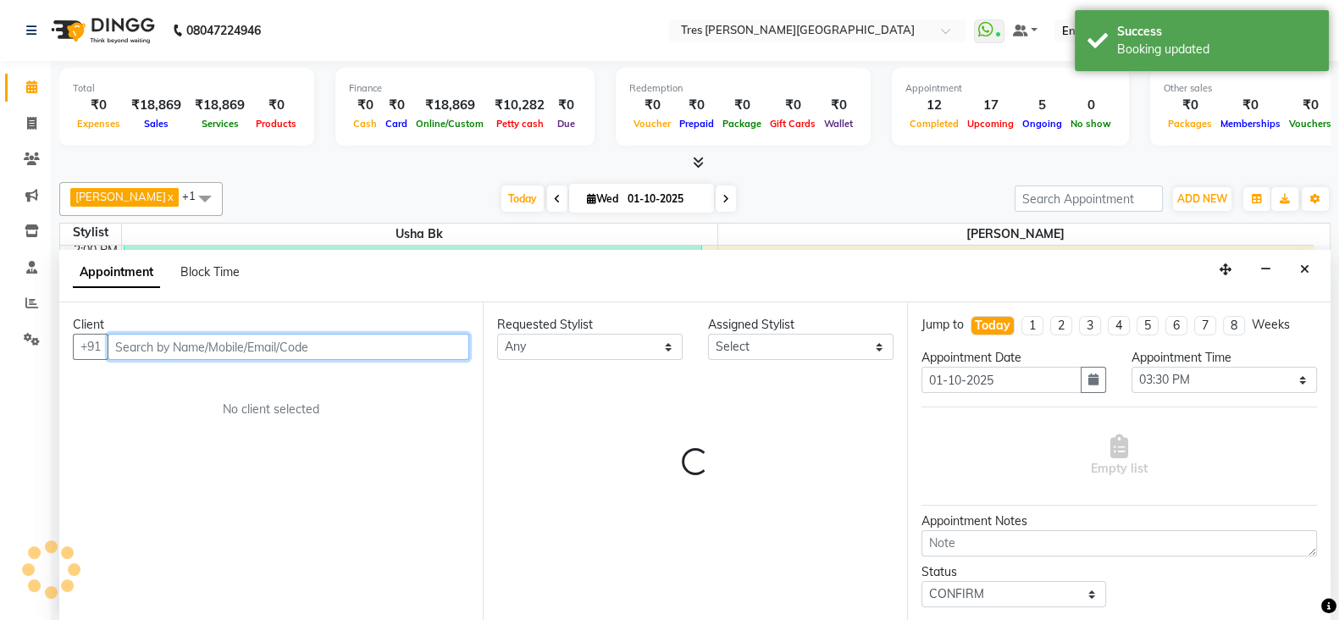
select select "15043"
select select "1017"
select select "51"
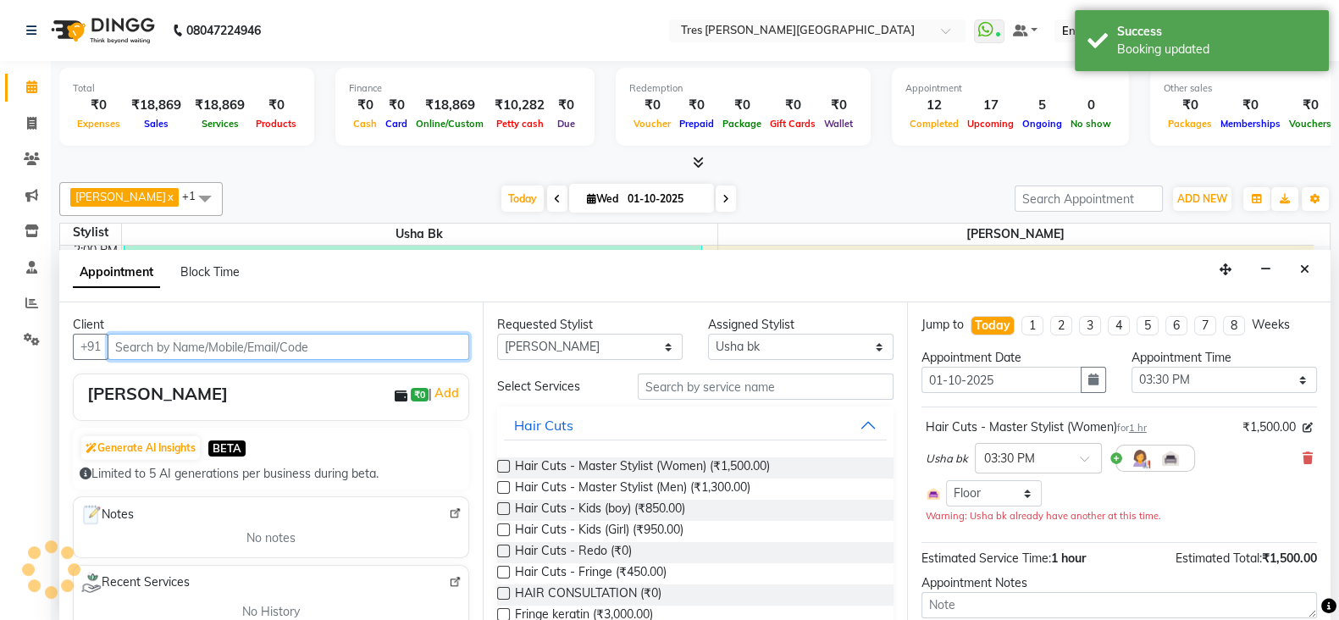
scroll to position [518, 0]
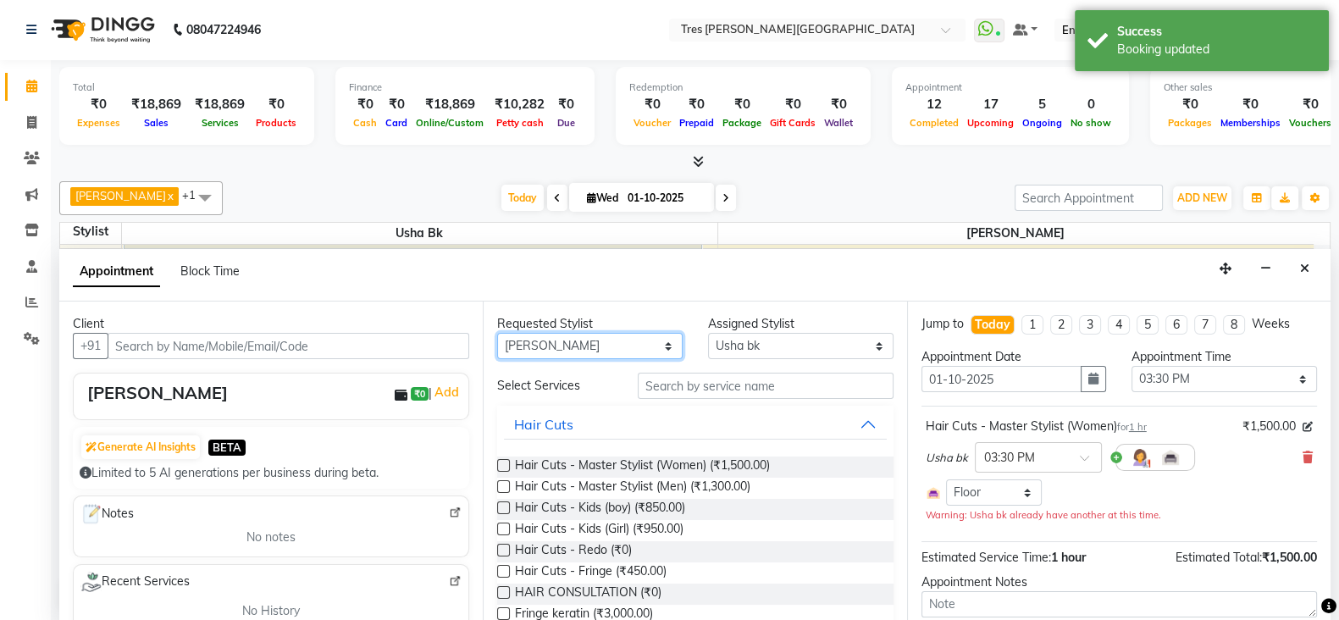
click at [664, 340] on select "Any Anand Saindane Anjali Pillay Chetan Mahale Dilshad EVA. C Gaurav Atwal Meen…" at bounding box center [590, 346] width 186 height 26
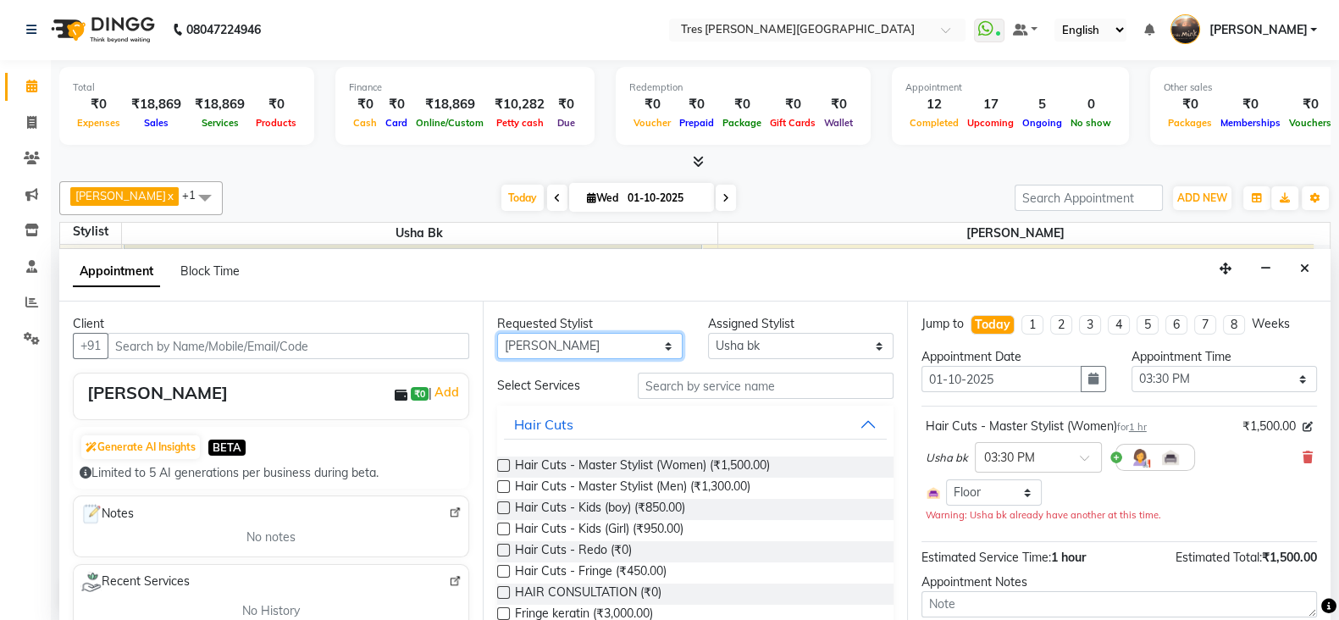
scroll to position [0, 0]
click at [632, 357] on select "Any Anand Saindane Anjali Pillay Chetan Mahale Dilshad EVA. C Gaurav Atwal Meen…" at bounding box center [590, 347] width 186 height 26
select select "null"
click at [497, 334] on select "Any Anand Saindane Anjali Pillay Chetan Mahale Dilshad EVA. C Gaurav Atwal Meen…" at bounding box center [590, 347] width 186 height 26
select select
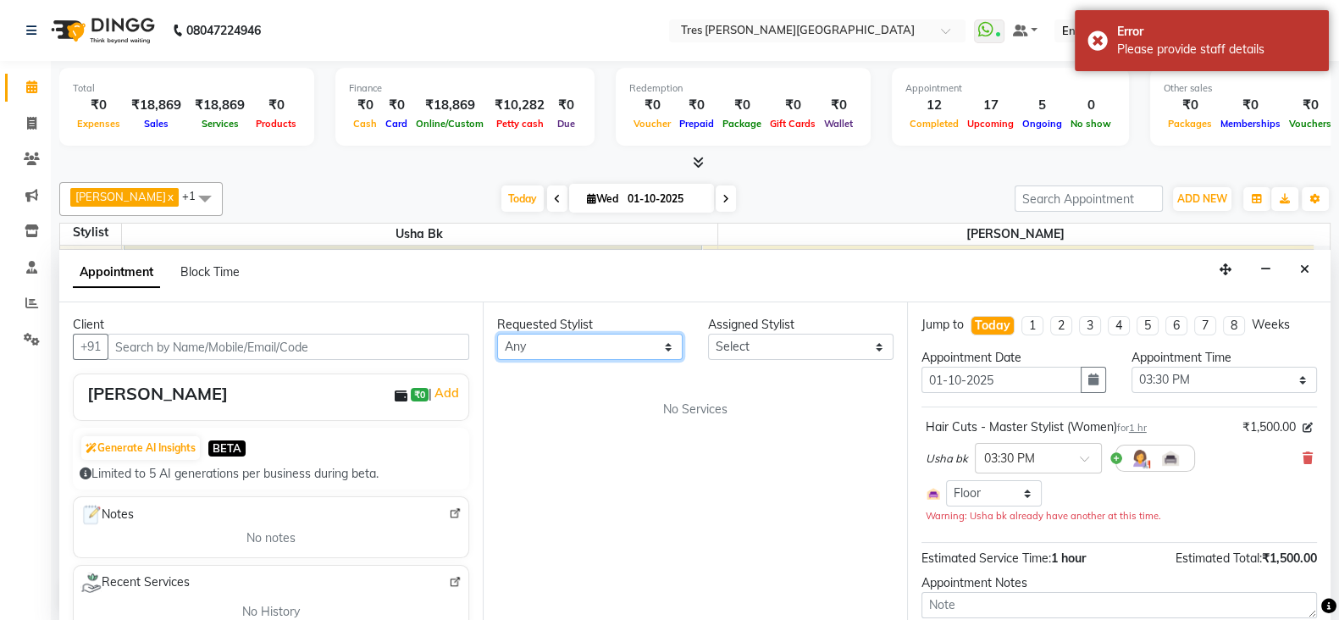
scroll to position [103, 0]
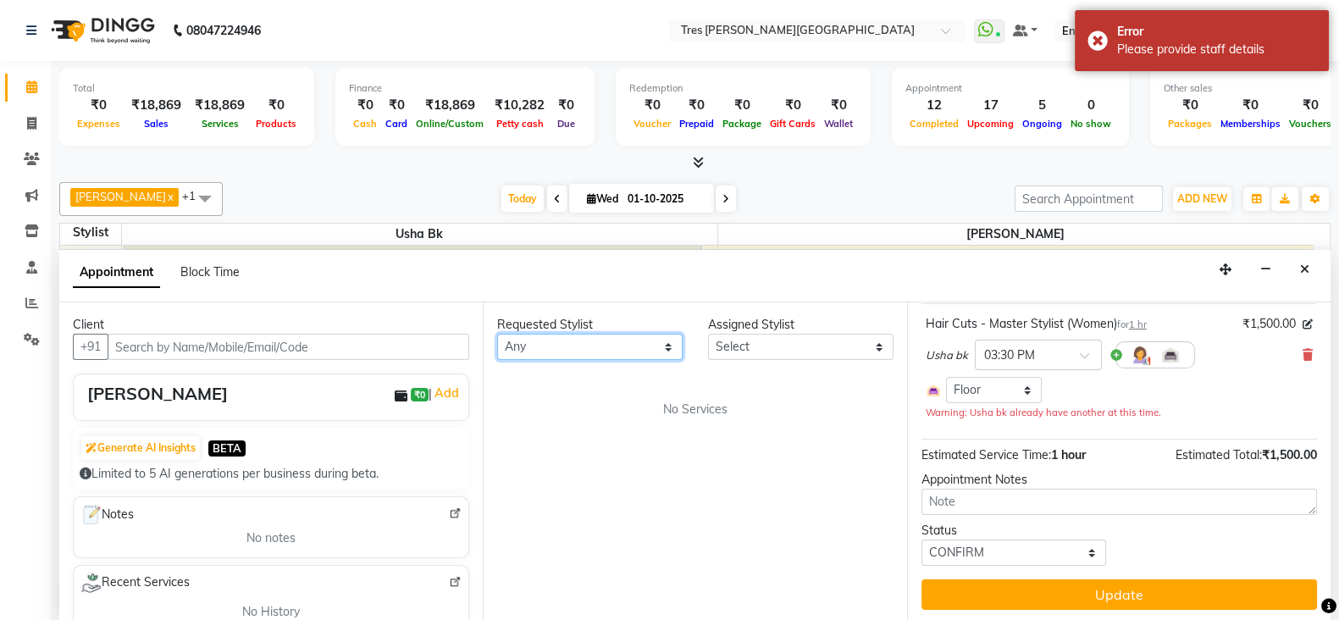
click at [625, 348] on select "Any Anand Saindane Anjali Pillay Chetan Mahale Dilshad EVA. C Gaurav Atwal Meen…" at bounding box center [590, 347] width 186 height 26
click at [1300, 266] on icon "Close" at bounding box center [1304, 269] width 9 height 12
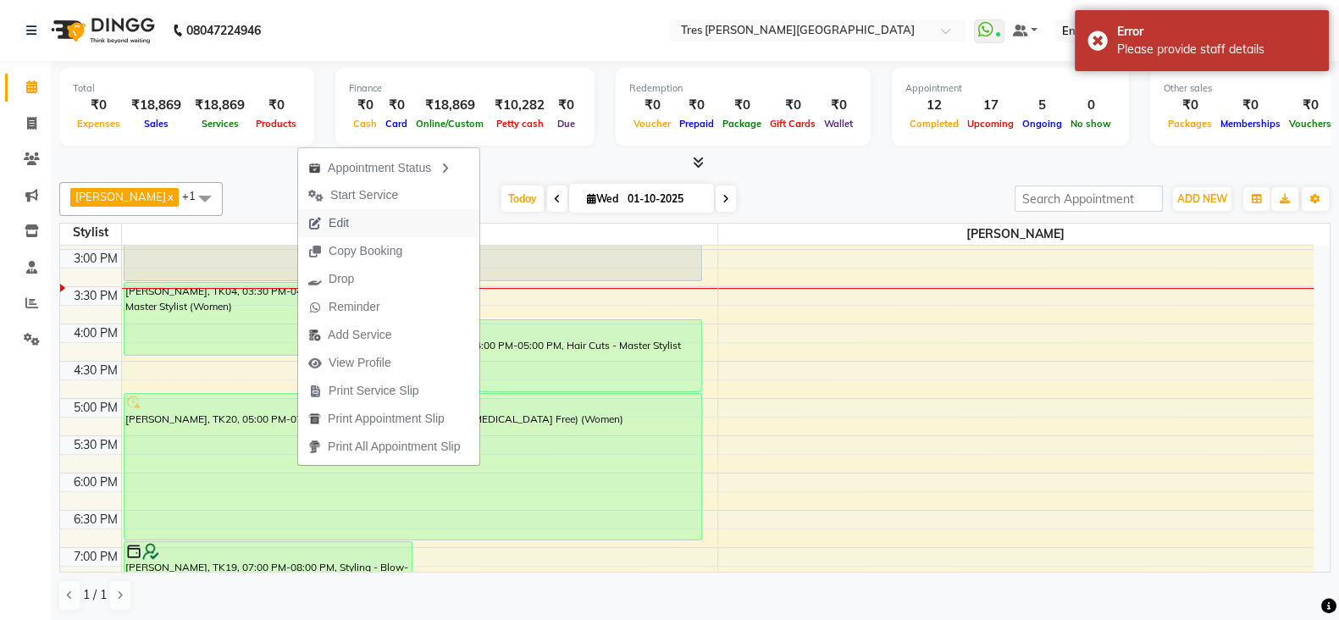
click at [343, 218] on span "Edit" at bounding box center [339, 223] width 20 height 18
select select "confirm booking"
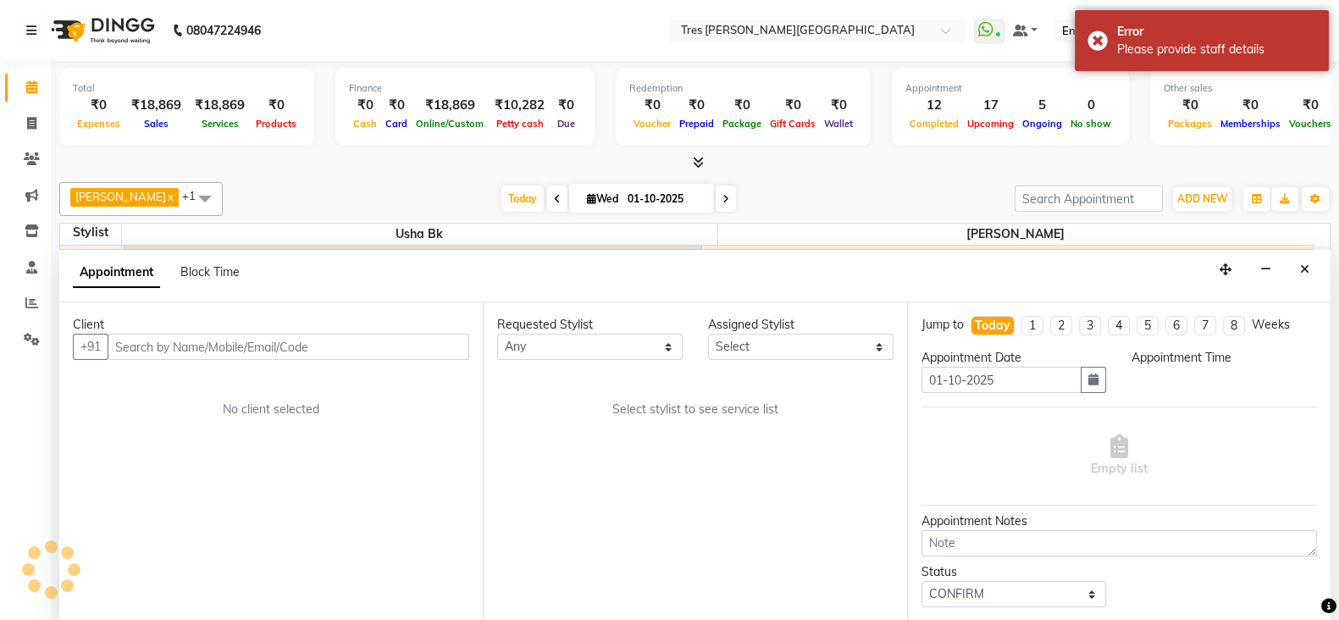
select select "930"
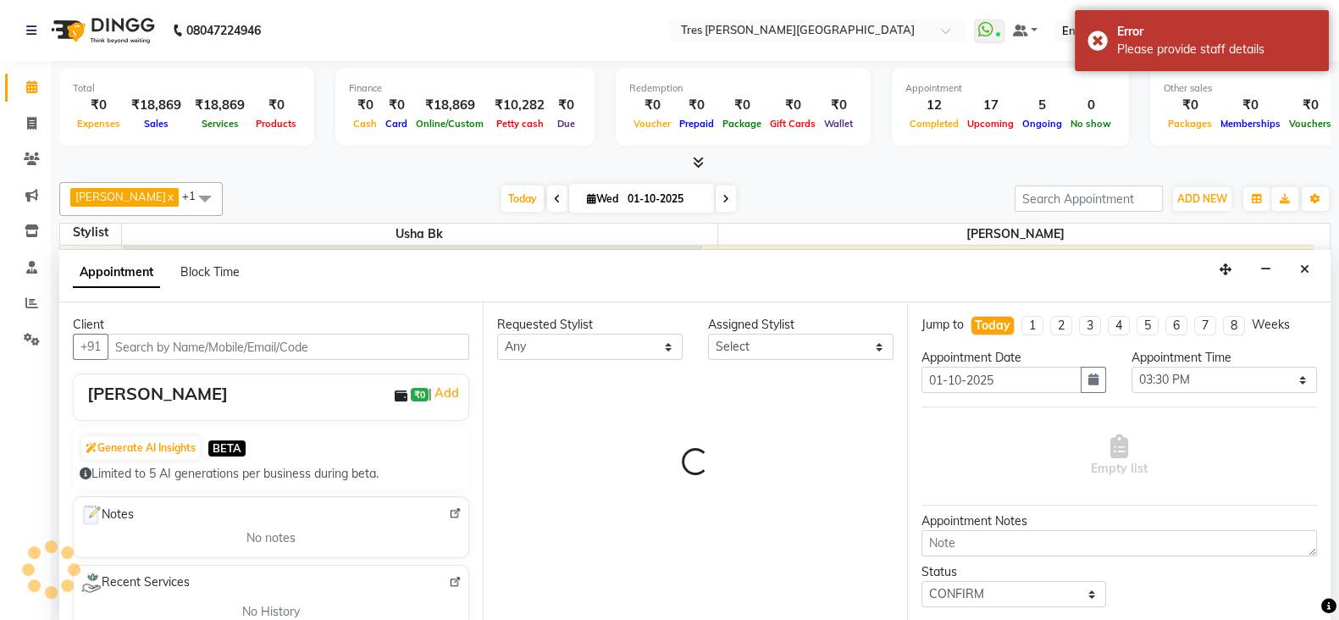
select select "15043"
select select "1017"
select select "51"
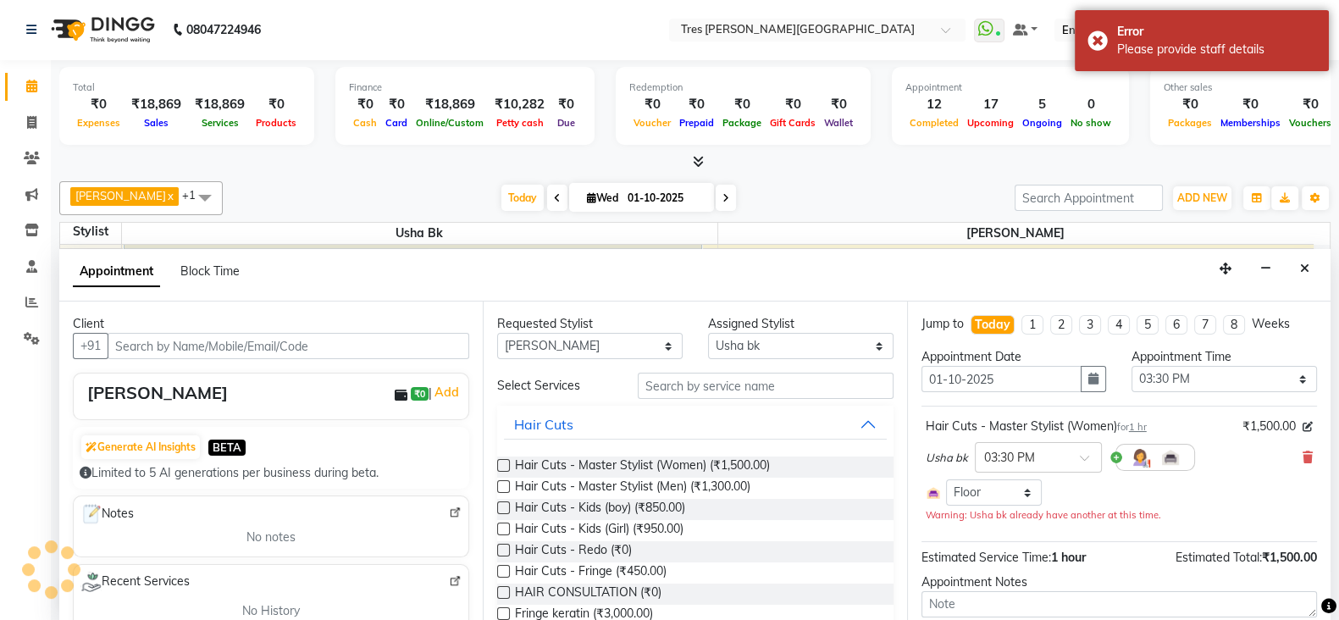
scroll to position [518, 0]
click at [663, 349] on select "Any Anand Saindane Anjali Pillay Chetan Mahale Dilshad EVA. C Gaurav Atwal Meen…" at bounding box center [590, 346] width 186 height 26
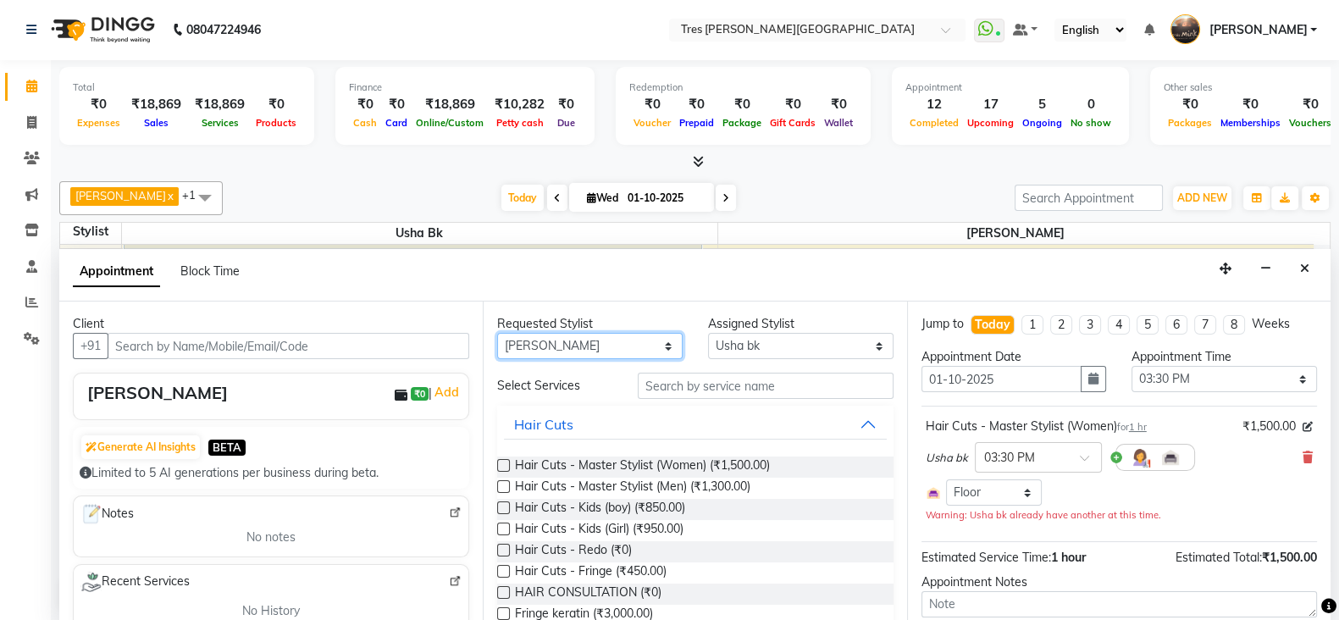
select select "1017"
click at [497, 333] on select "Any Anand Saindane Anjali Pillay Chetan Mahale Dilshad EVA. C Gaurav Atwal Meen…" at bounding box center [590, 346] width 186 height 26
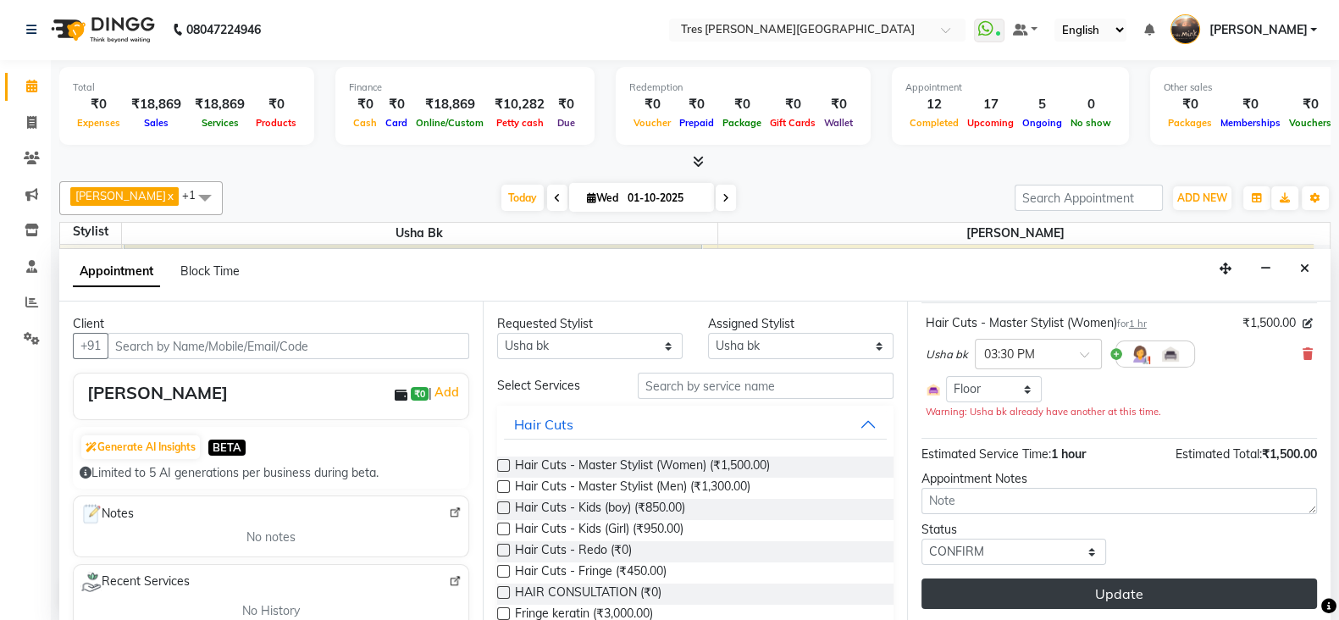
click at [1101, 593] on button "Update" at bounding box center [1120, 594] width 396 height 30
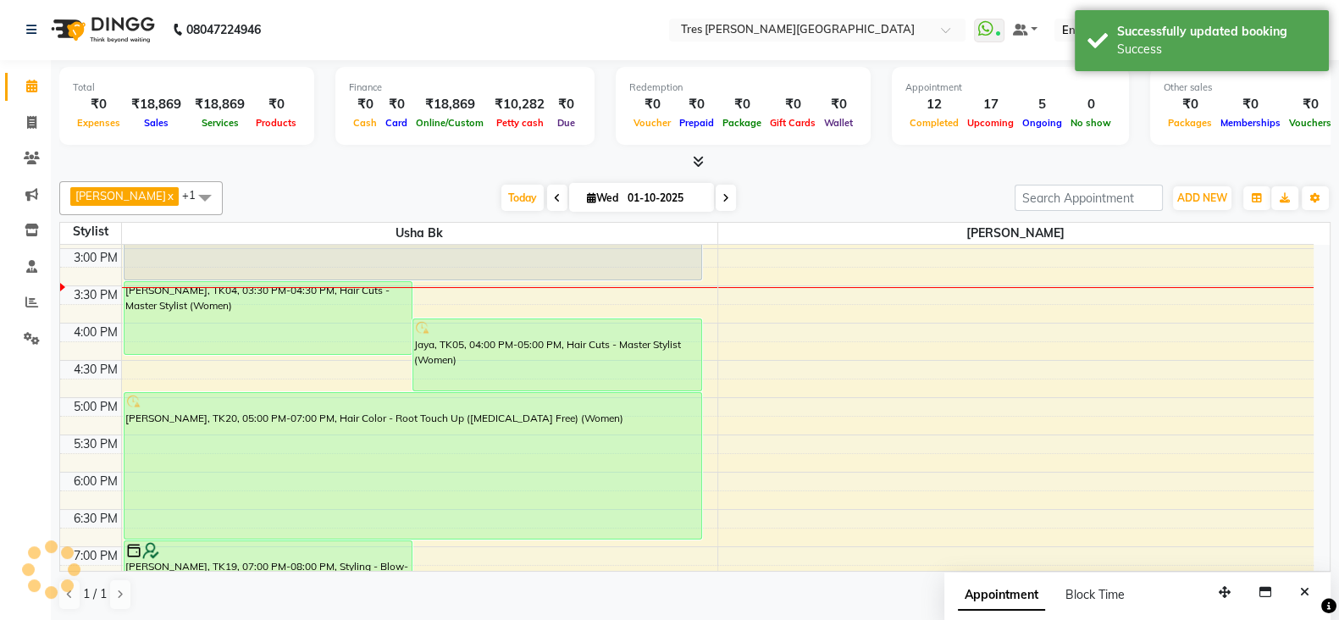
scroll to position [0, 0]
click at [188, 195] on span at bounding box center [205, 198] width 34 height 32
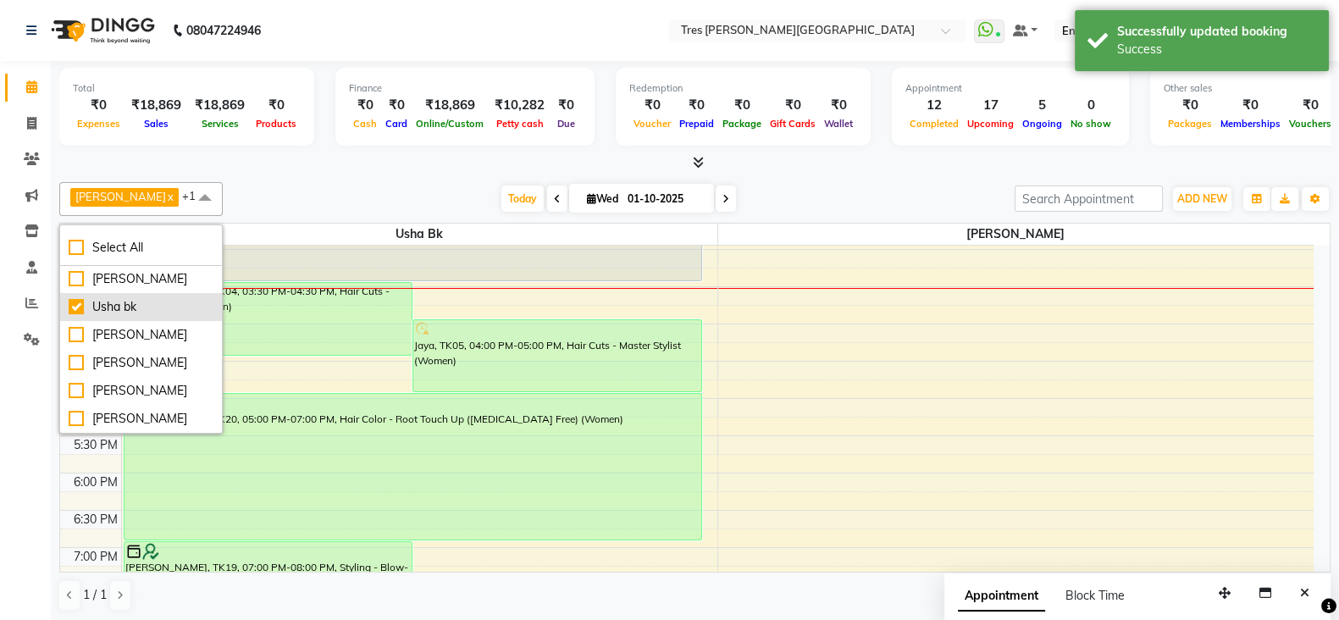
click at [76, 316] on div "Usha bk" at bounding box center [141, 307] width 145 height 18
checkbox input "false"
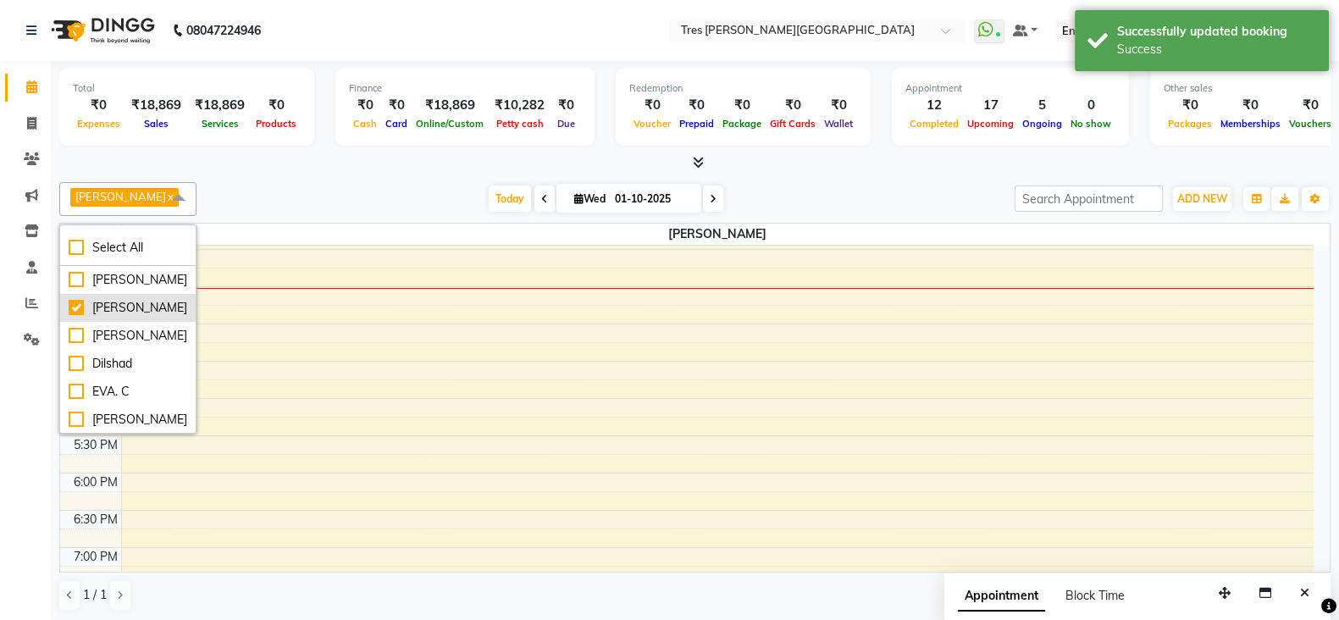
click at [77, 317] on div "Anjali Pillay" at bounding box center [128, 308] width 119 height 18
checkbox input "false"
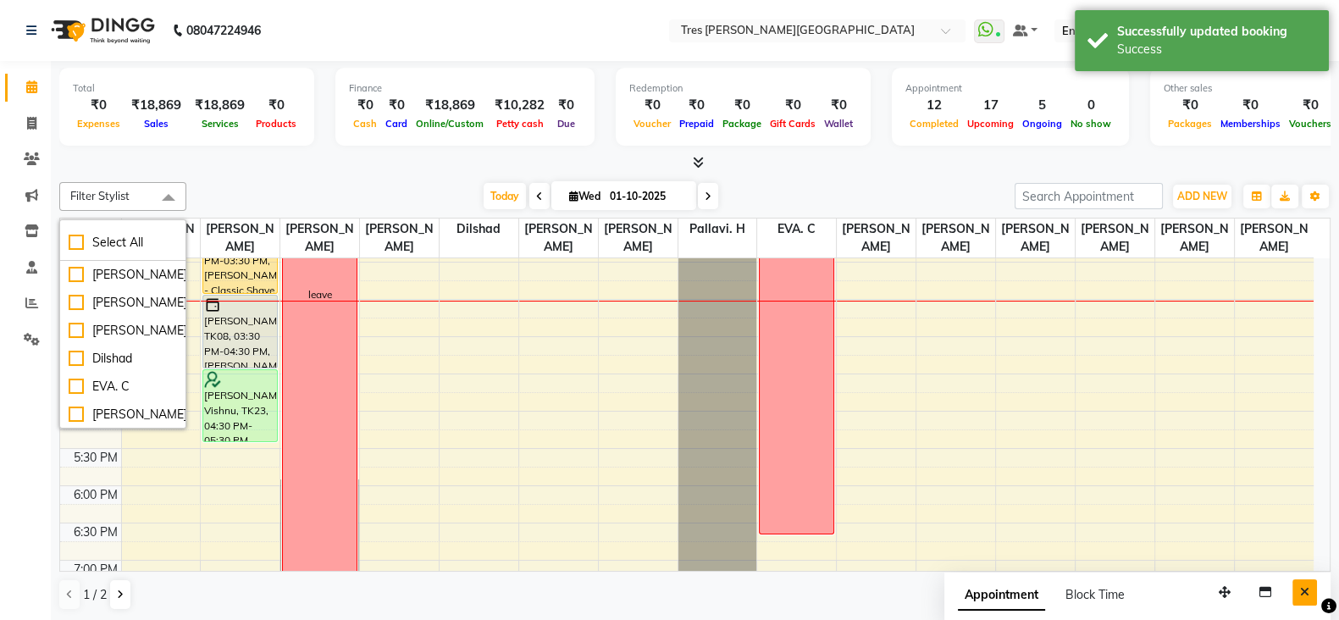
click at [1311, 590] on button "Close" at bounding box center [1305, 592] width 25 height 26
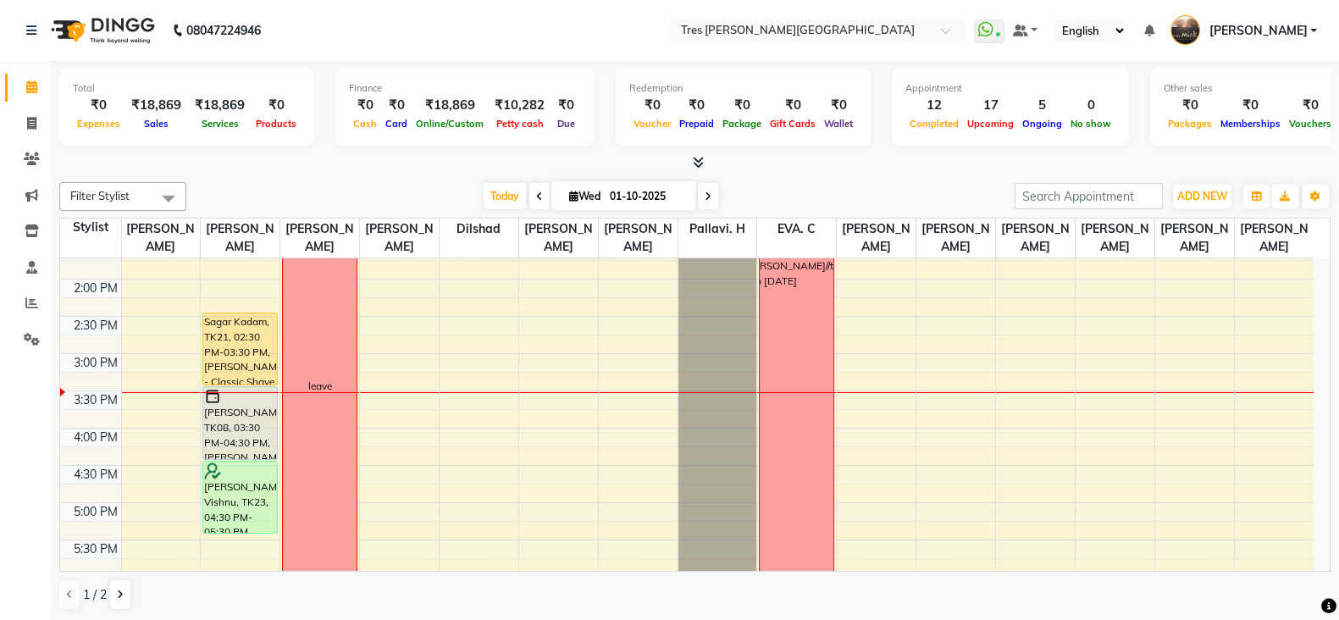
scroll to position [424, 0]
click at [120, 591] on icon at bounding box center [120, 595] width 7 height 10
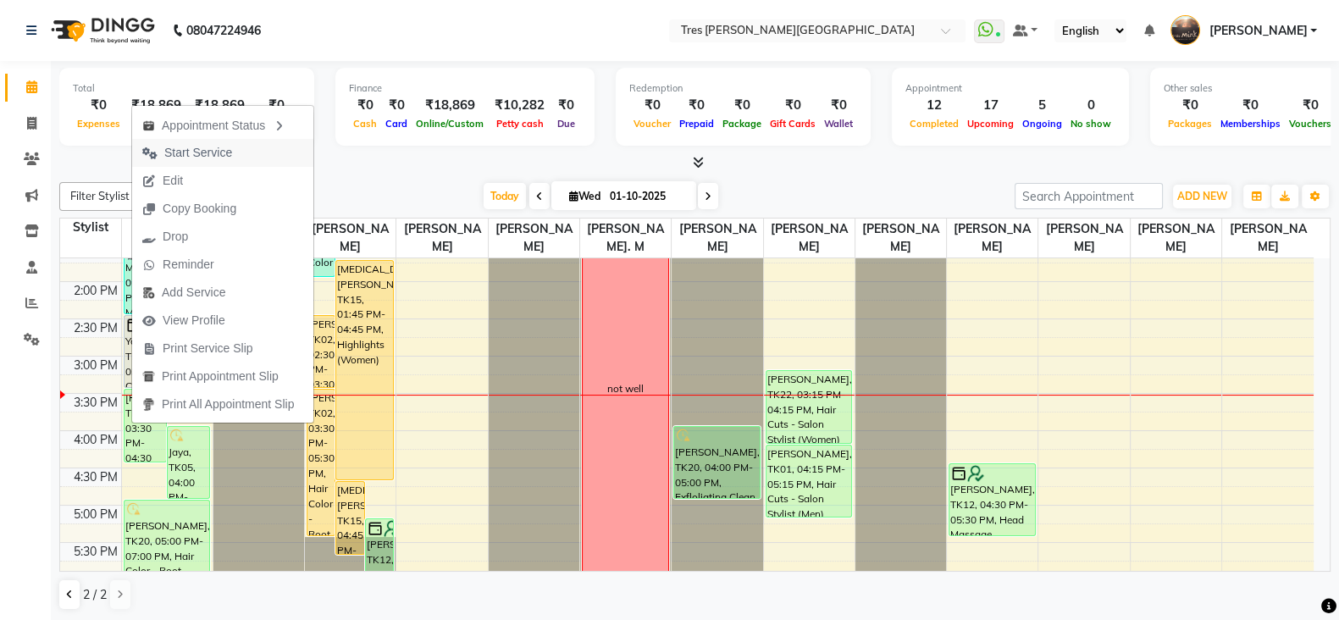
click at [203, 149] on span "Start Service" at bounding box center [198, 153] width 68 height 18
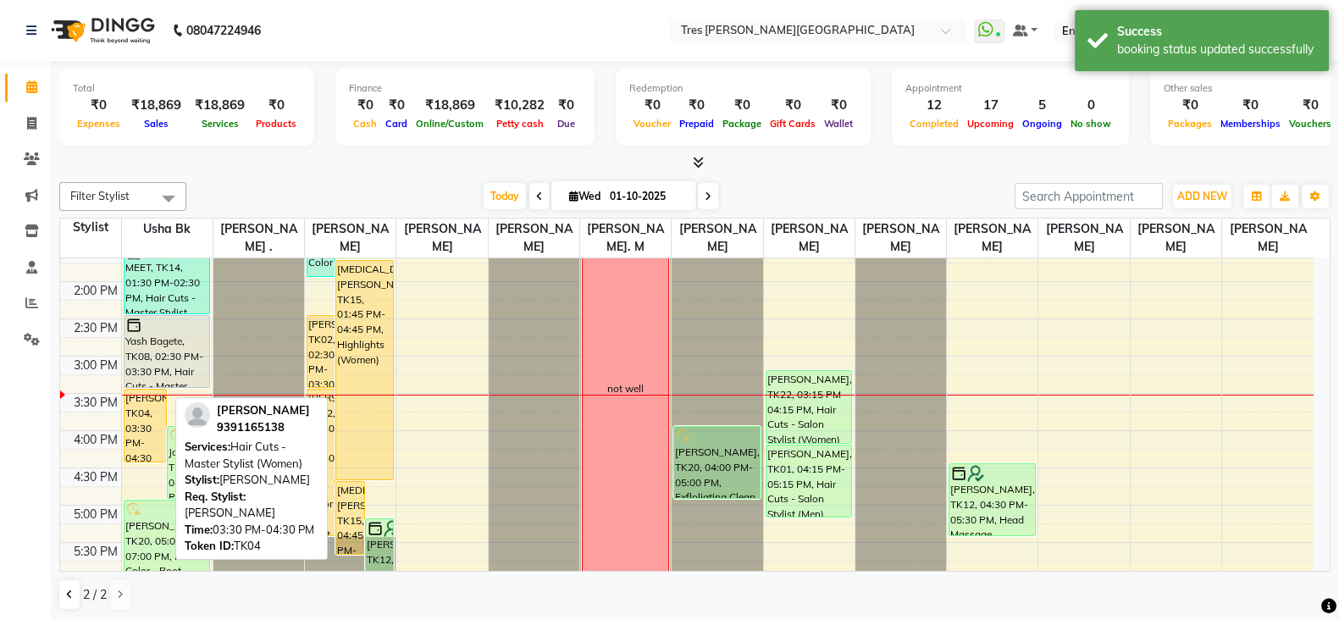
click at [141, 418] on div "Nivedita Kotaru, TK04, 03:30 PM-04:30 PM, Hair Cuts - Master Stylist (Women)" at bounding box center [146, 426] width 42 height 72
select select "1"
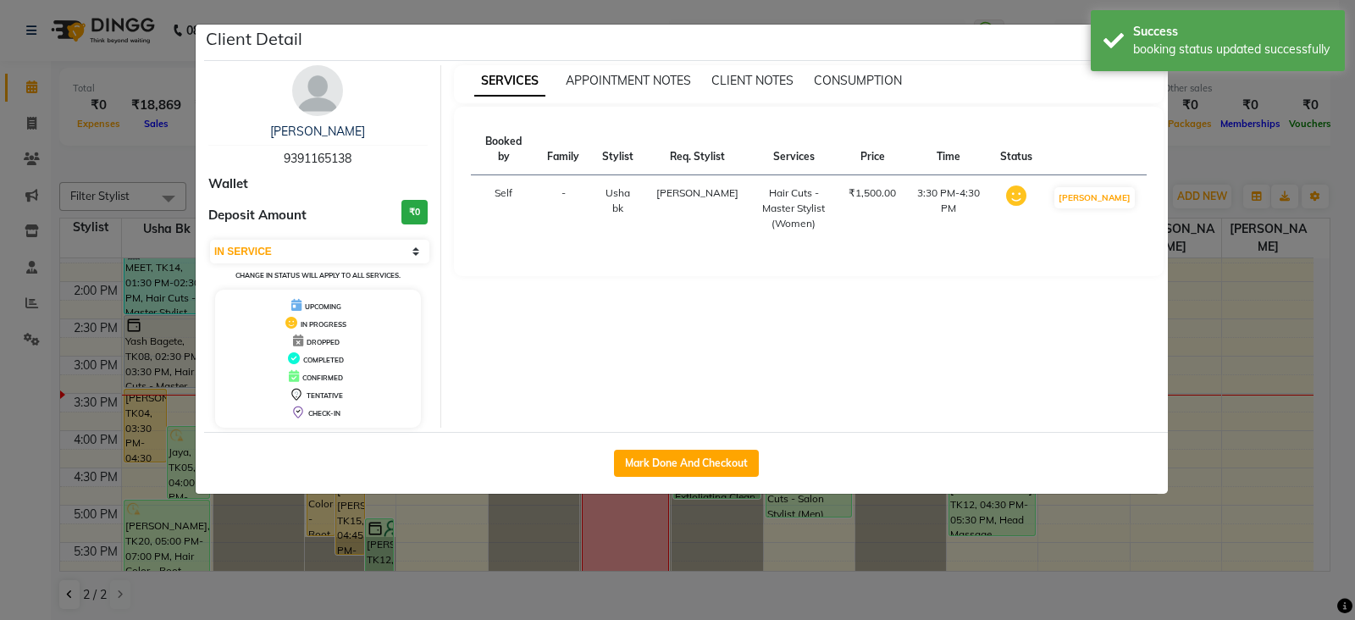
click at [324, 588] on ngb-modal-window "Client Detail Nivedita Kotaru 9391165138 Wallet Deposit Amount ₹0 Select IN SER…" at bounding box center [677, 310] width 1355 height 620
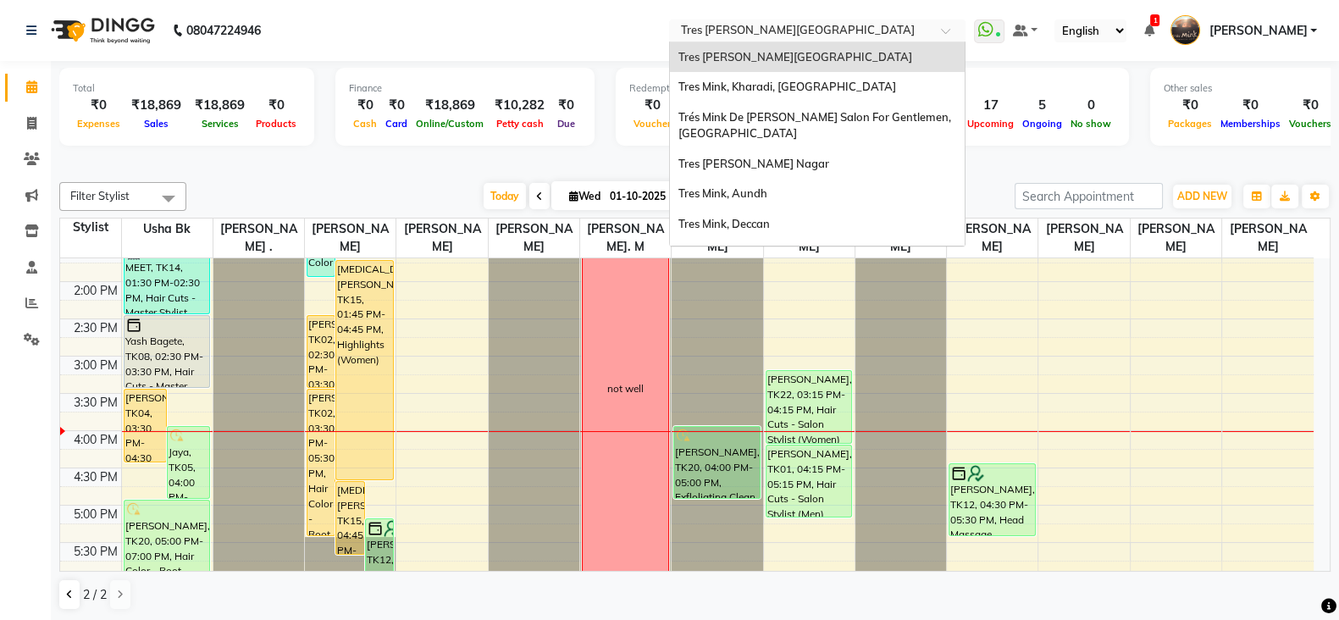
click at [834, 30] on input "text" at bounding box center [801, 32] width 246 height 17
click at [734, 192] on span "Tres Mink, Aundh" at bounding box center [723, 193] width 89 height 14
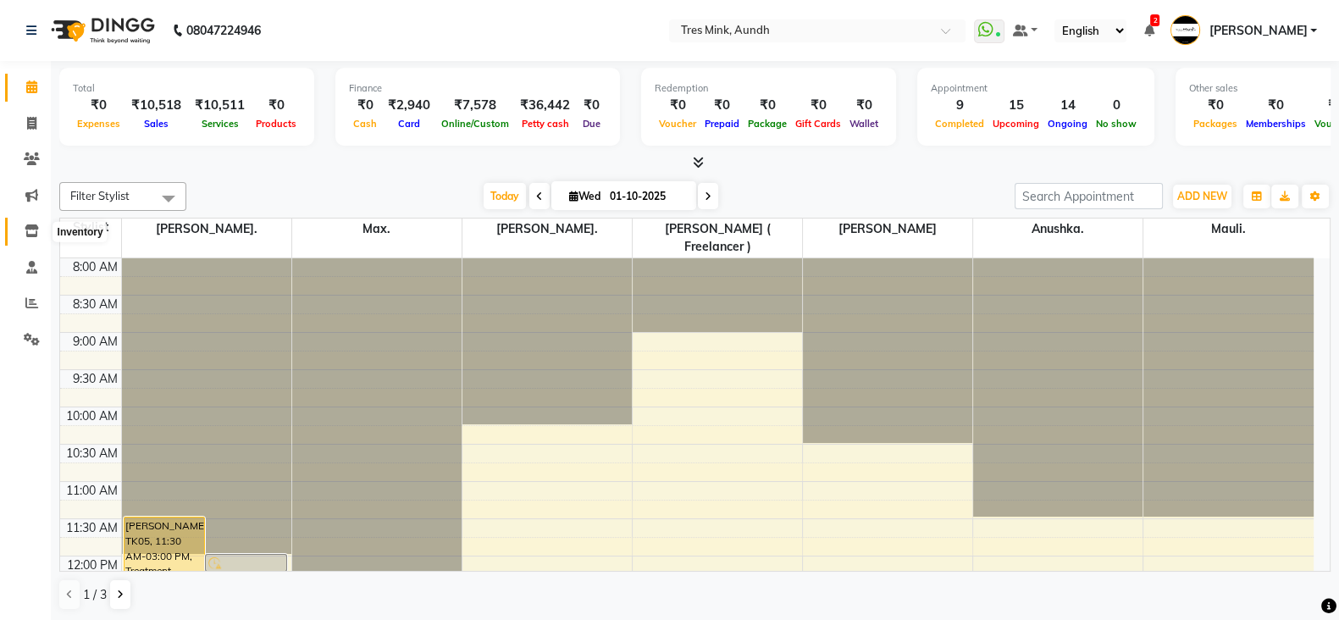
click at [30, 222] on span at bounding box center [32, 231] width 30 height 19
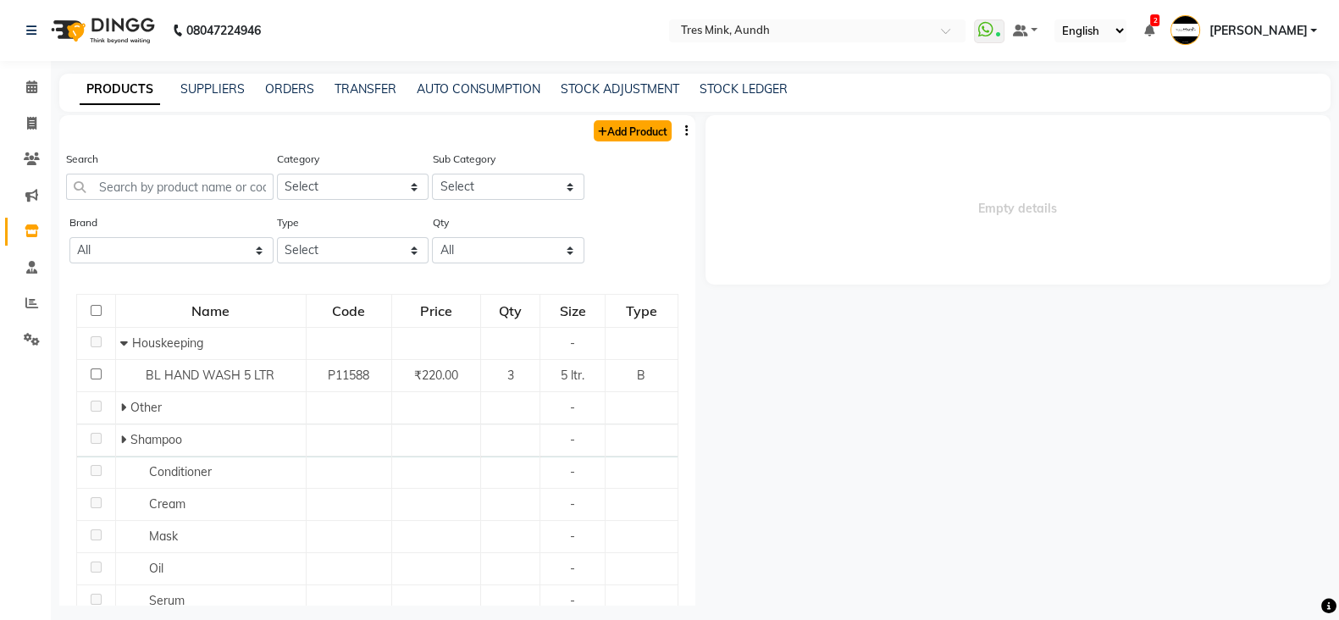
click at [647, 128] on link "Add Product" at bounding box center [633, 130] width 78 height 21
select select "true"
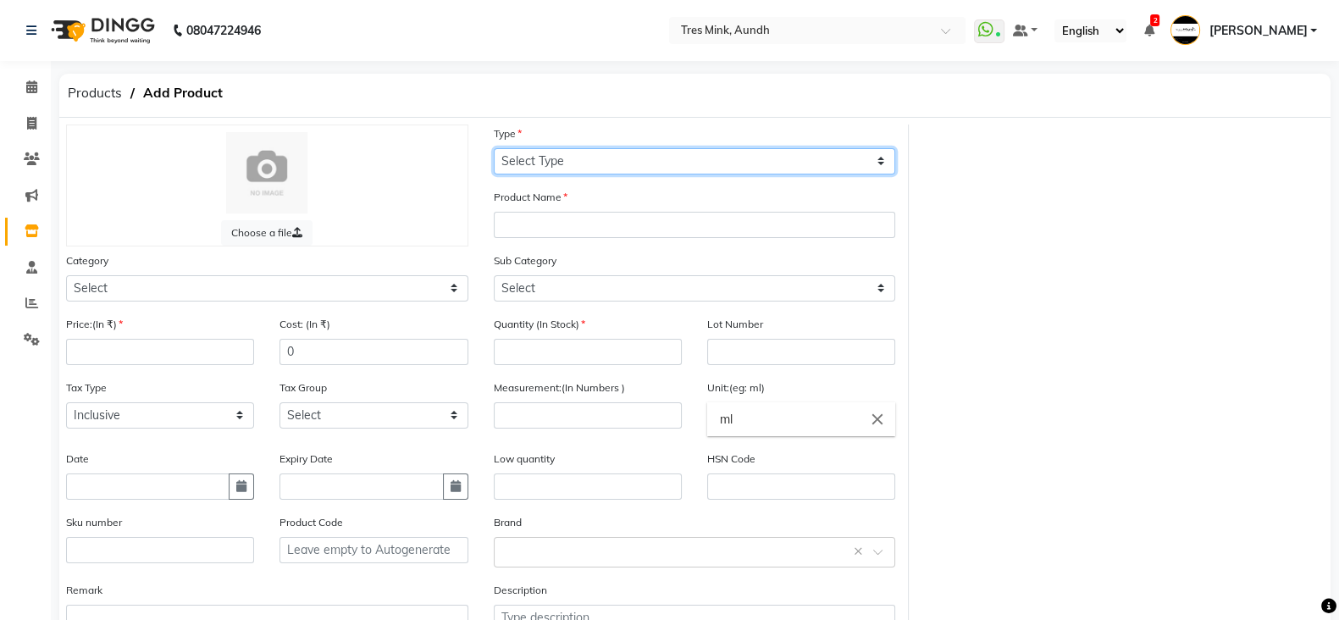
click at [590, 166] on select "Select Type Both Retail Consumable" at bounding box center [695, 161] width 402 height 26
select select "B"
click at [494, 148] on select "Select Type Both Retail Consumable" at bounding box center [695, 161] width 402 height 26
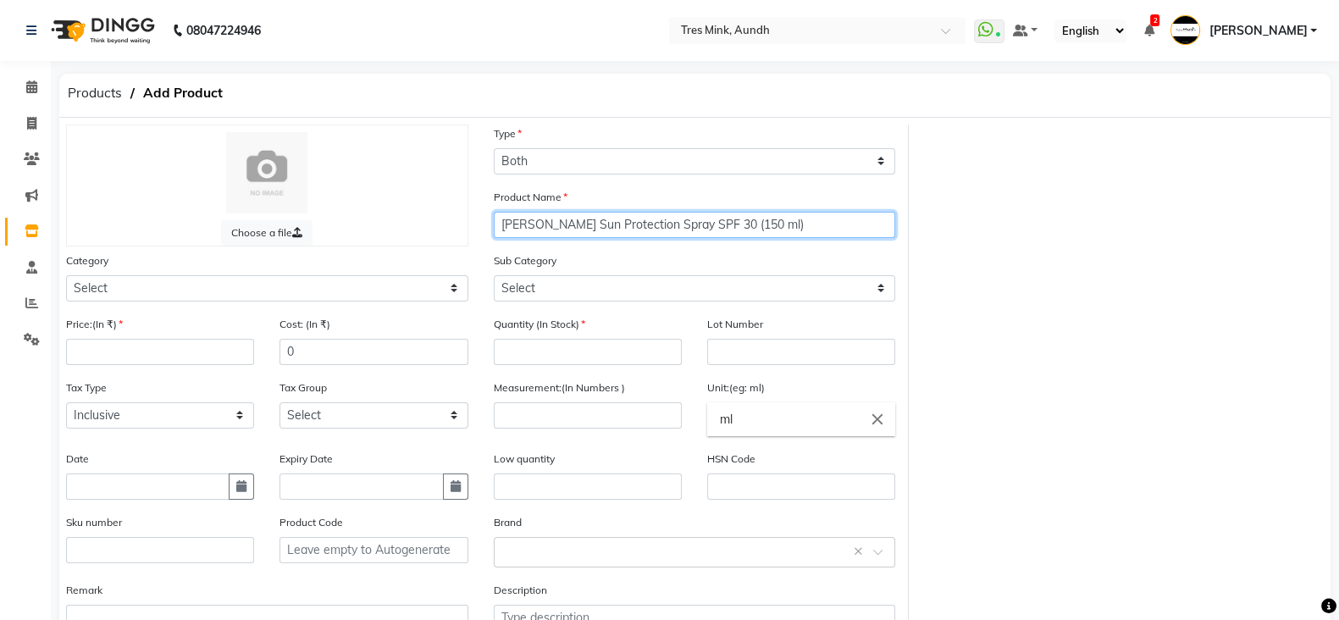
type input "Janssen Sun Protection Spray SPF 30 (150 ml)"
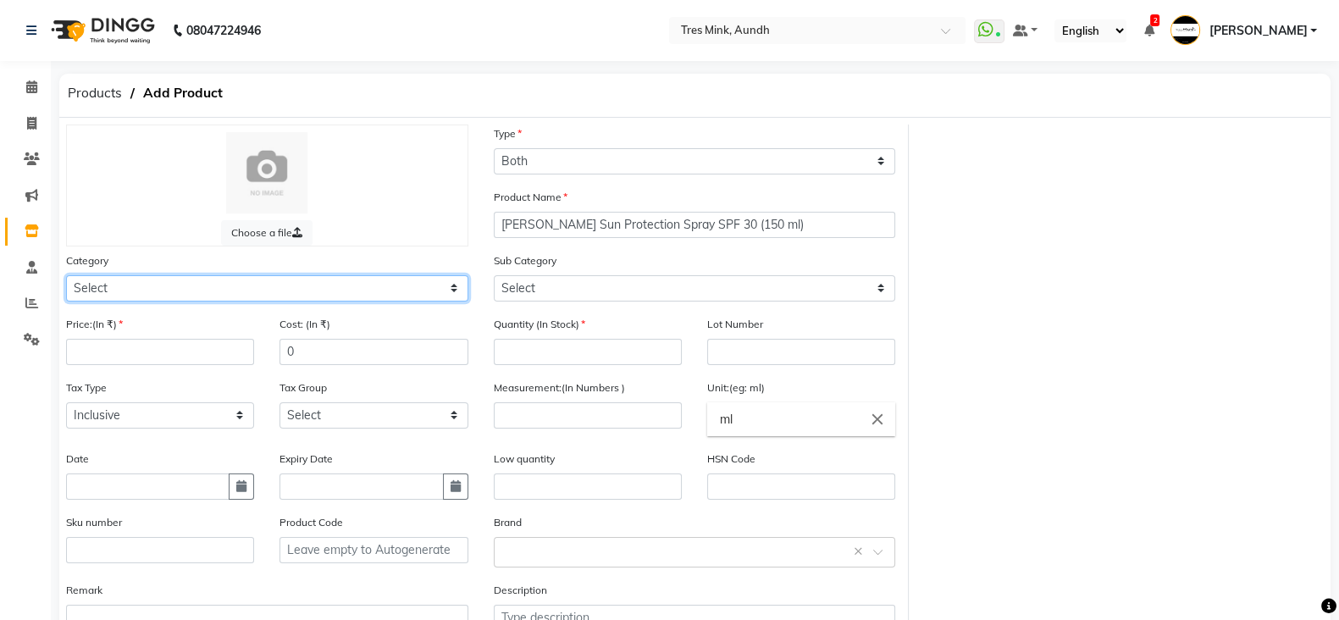
select select "57501150"
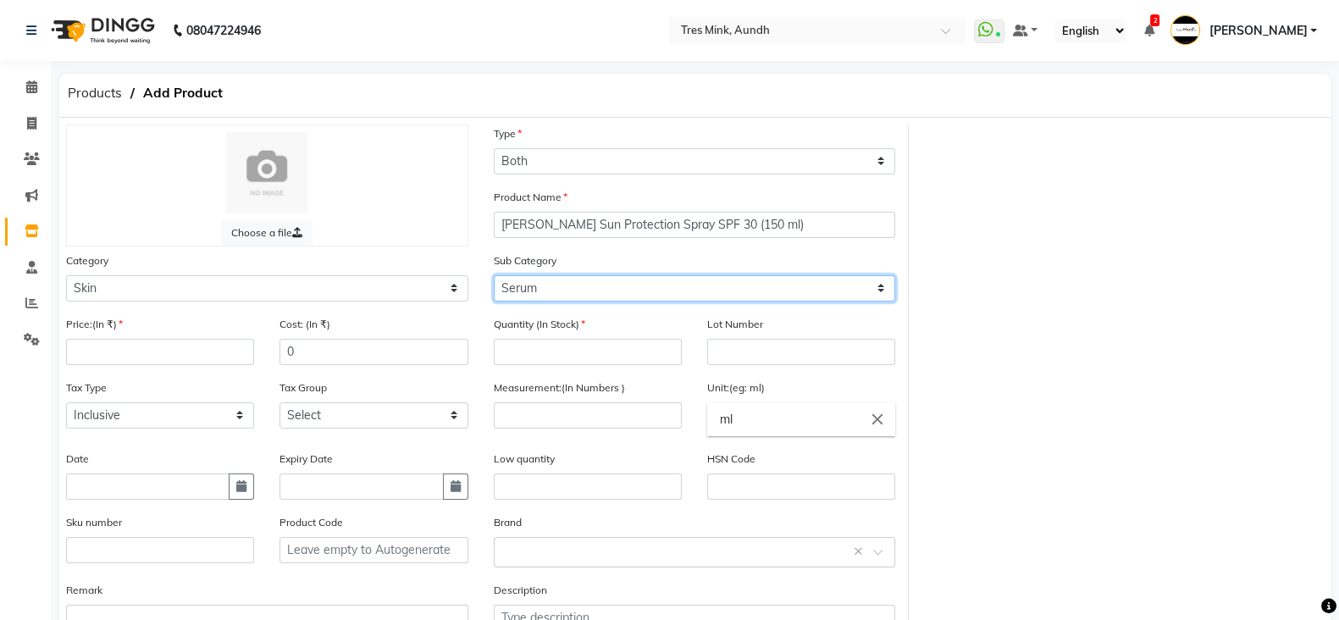
select select "57501156"
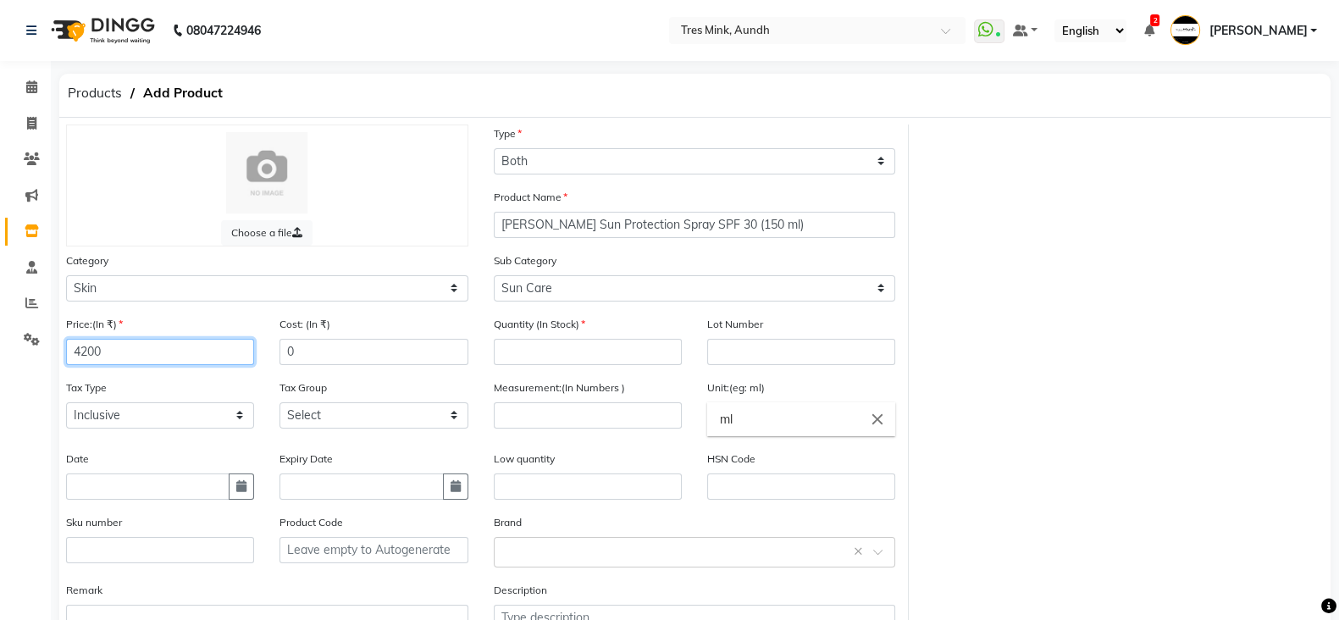
type input "4200"
type input "3559"
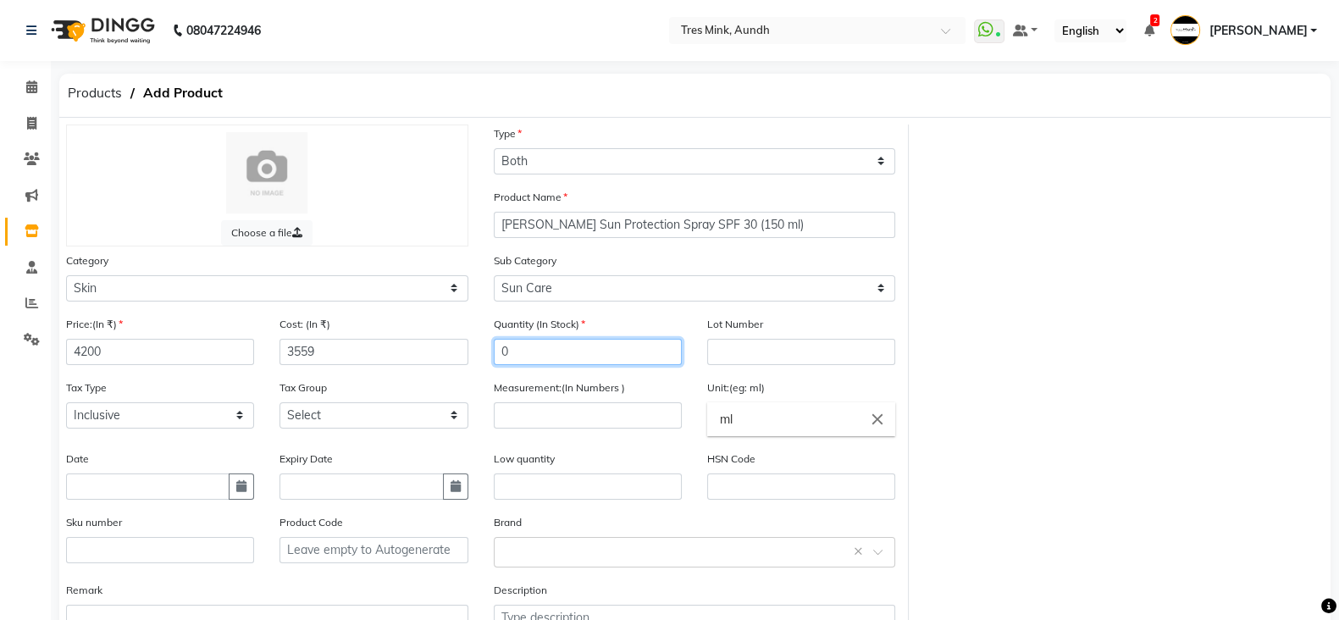
type input "0"
select select "false"
select select "1012"
type input "150"
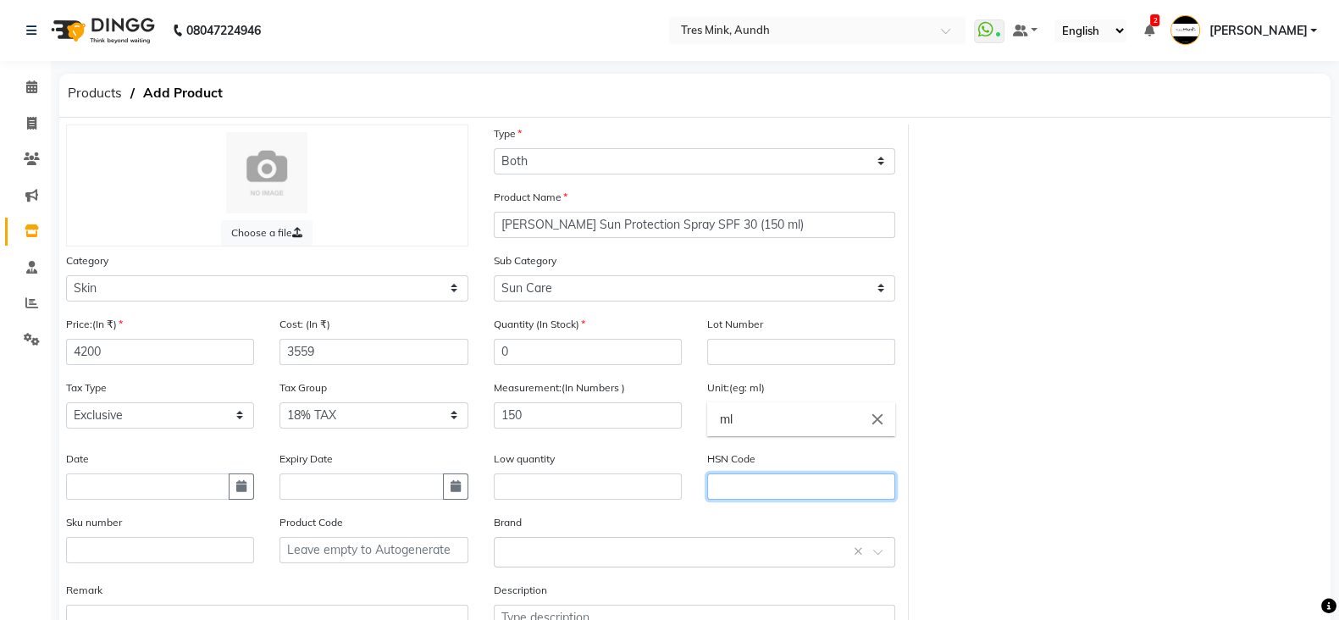
click at [745, 490] on input "text" at bounding box center [801, 487] width 188 height 26
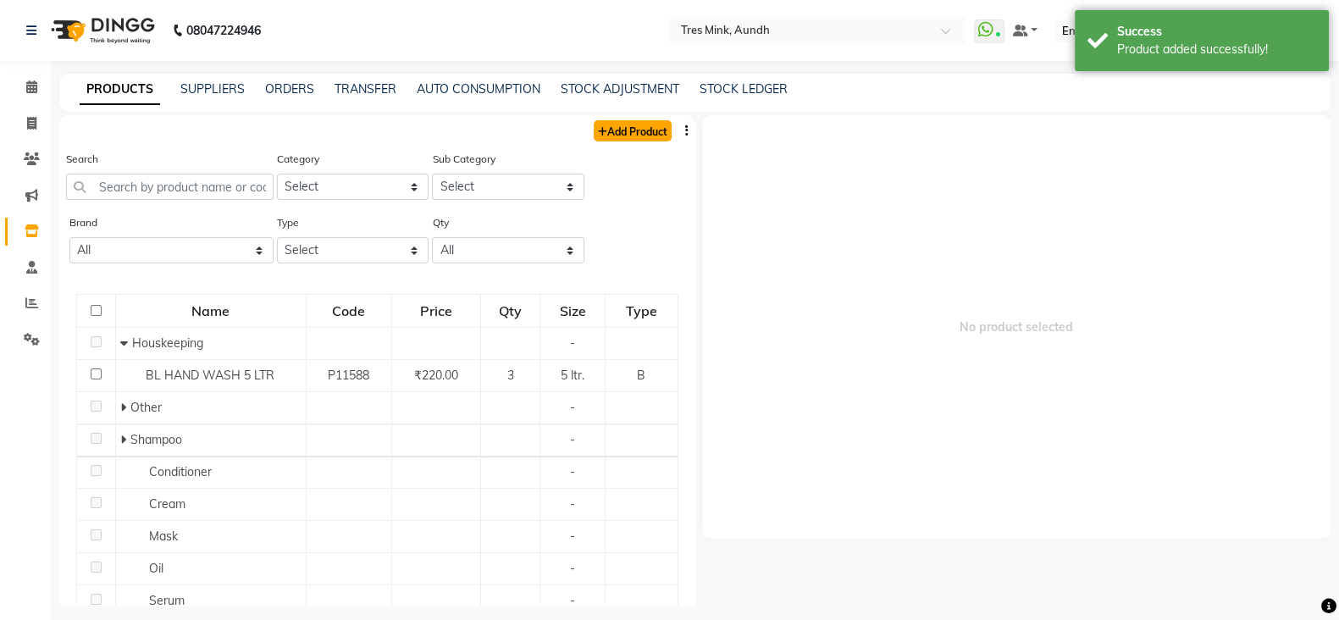
click at [625, 125] on link "Add Product" at bounding box center [633, 130] width 78 height 21
select select "true"
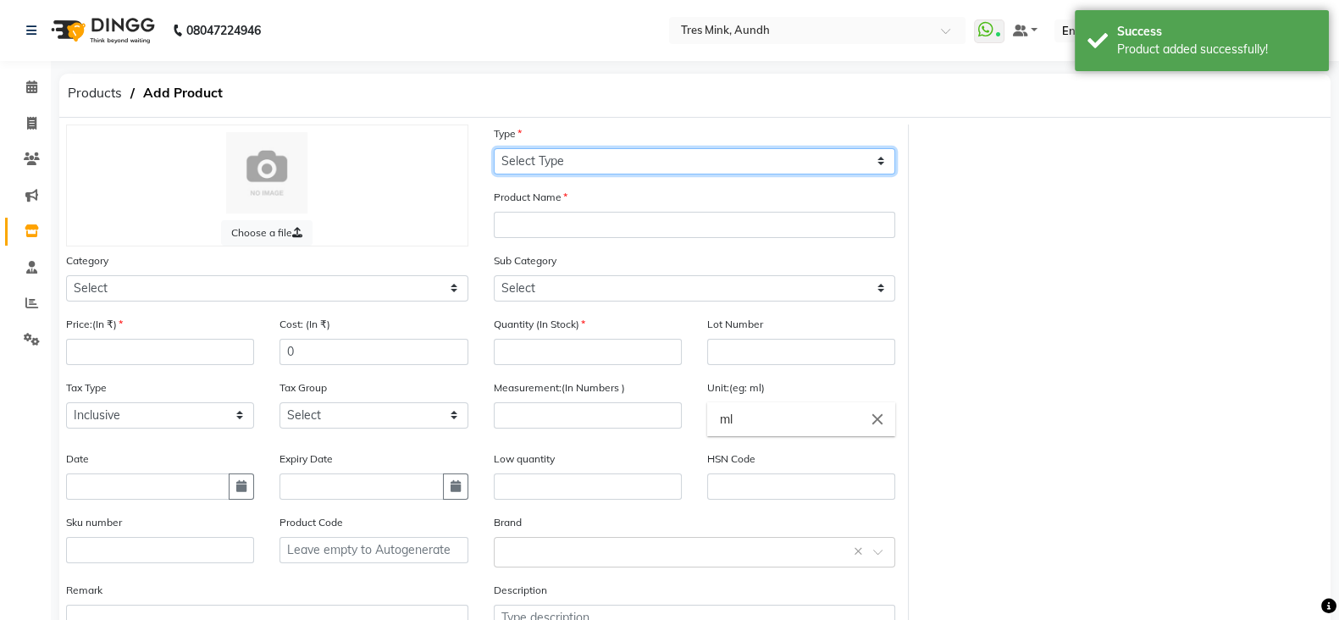
select select "B"
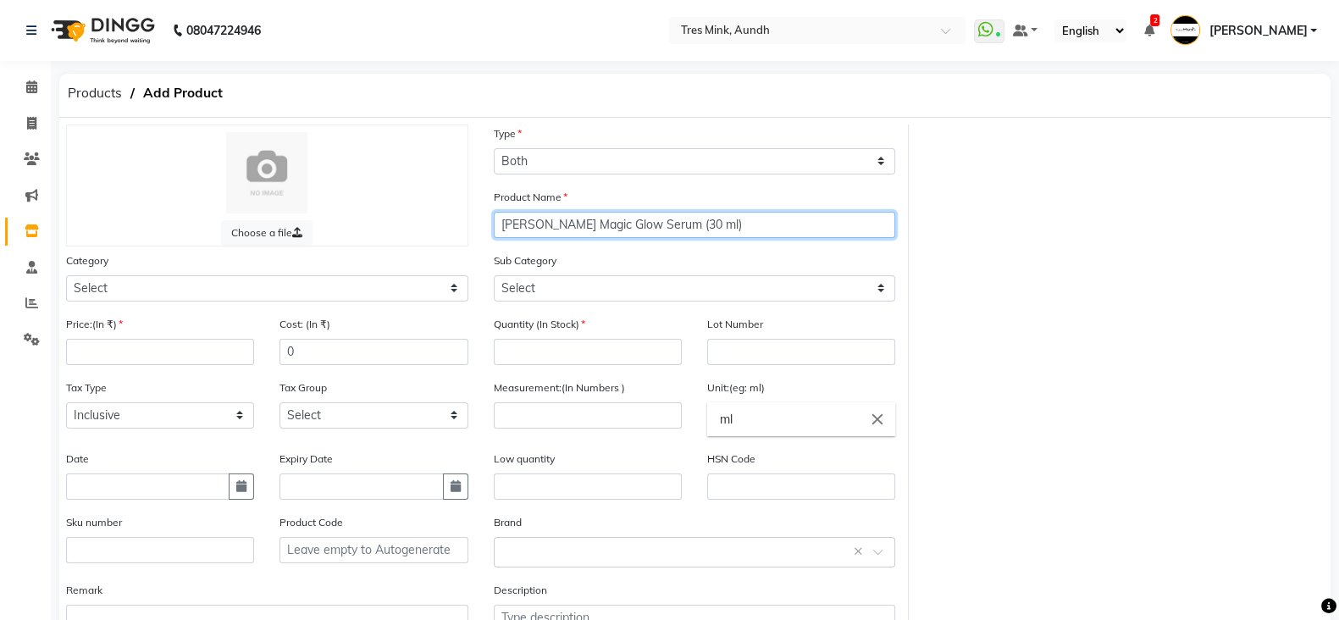
type input "Janssen Magic Glow Serum (30 ml)"
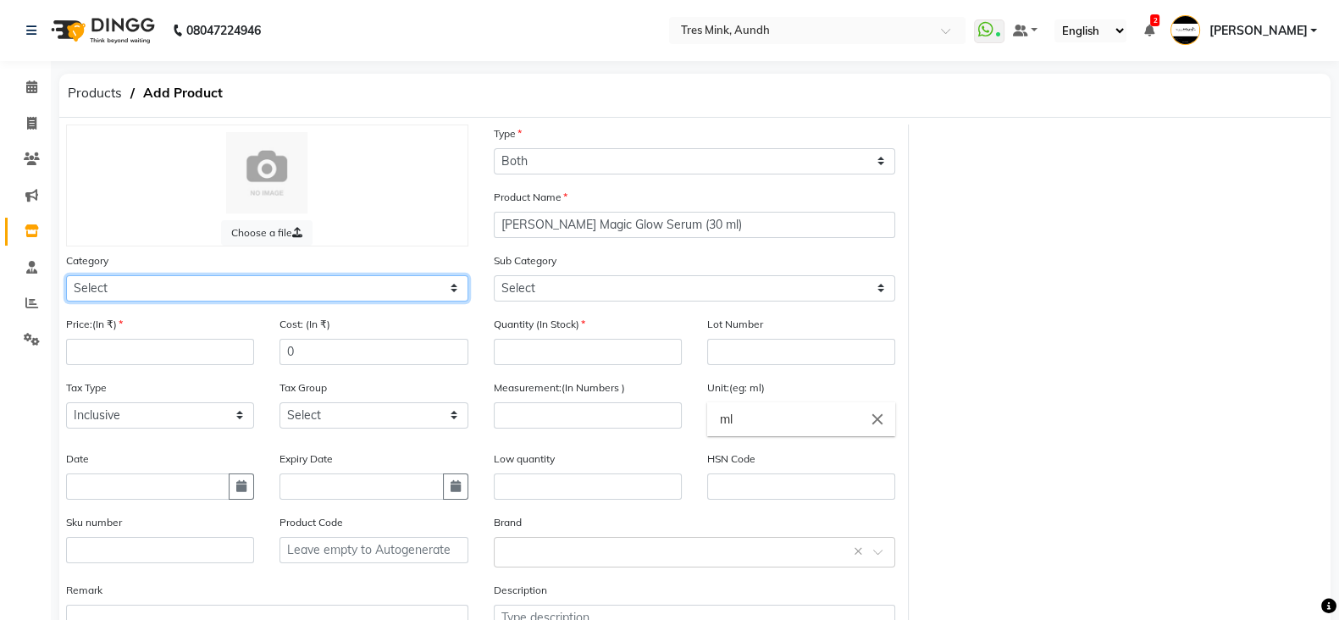
select select "57501150"
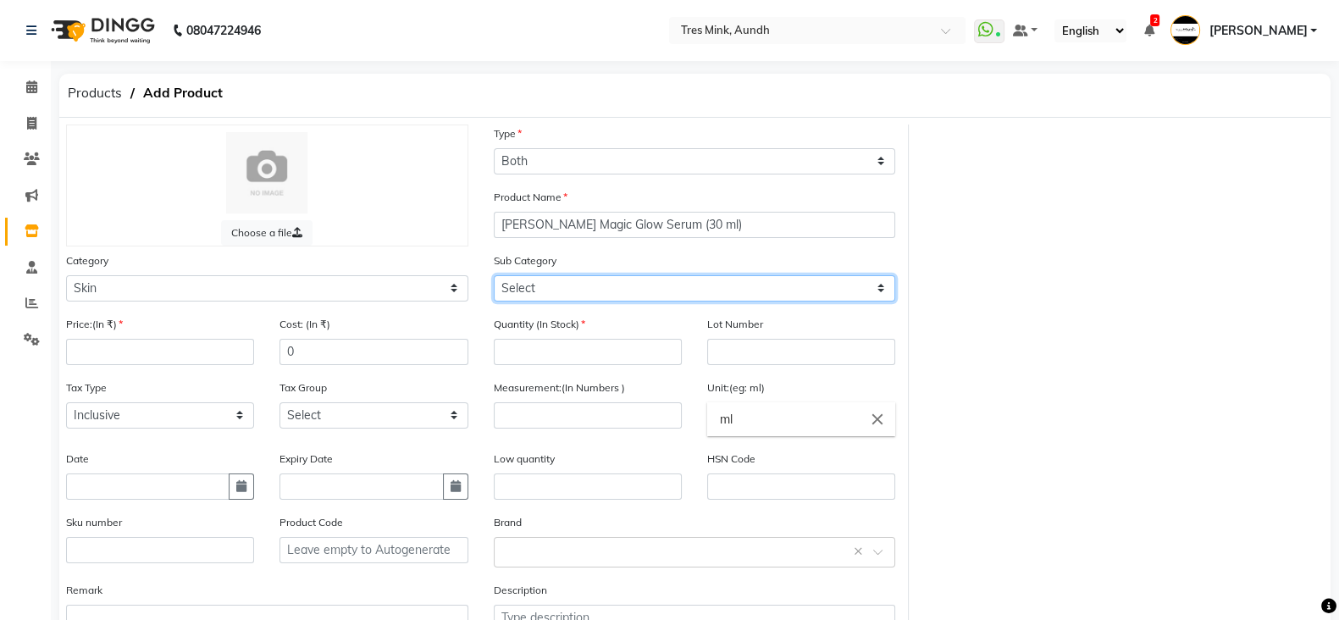
select select "57501154"
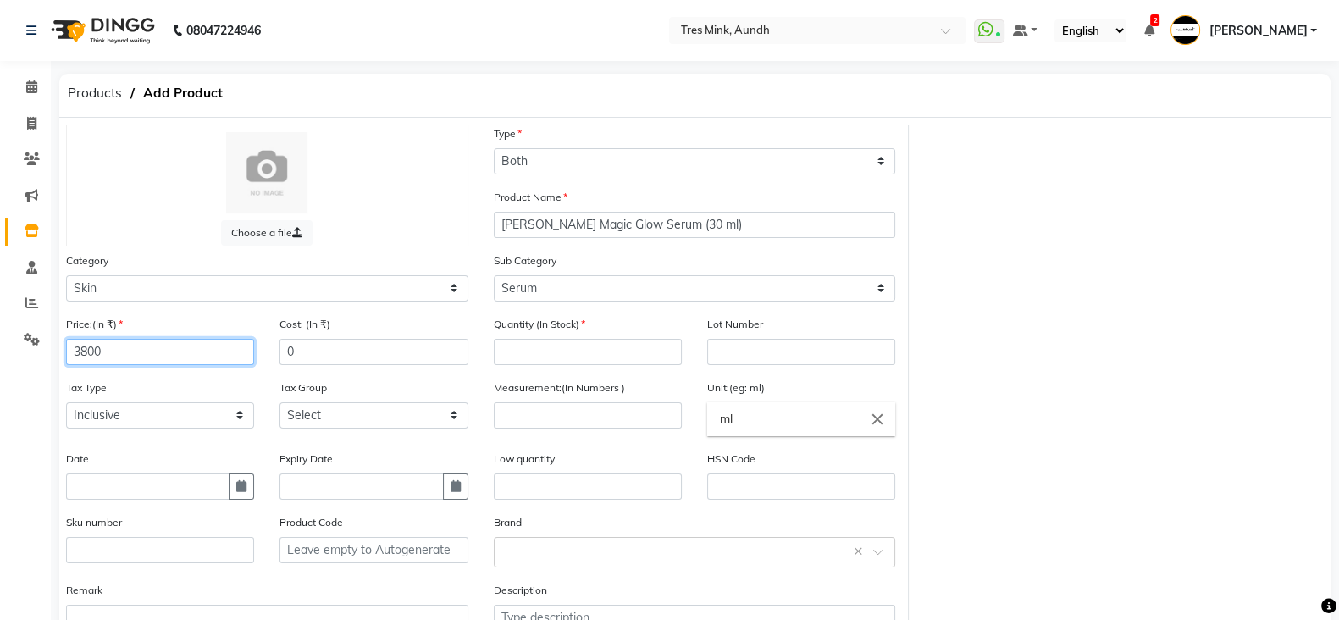
type input "3800"
type input "3220"
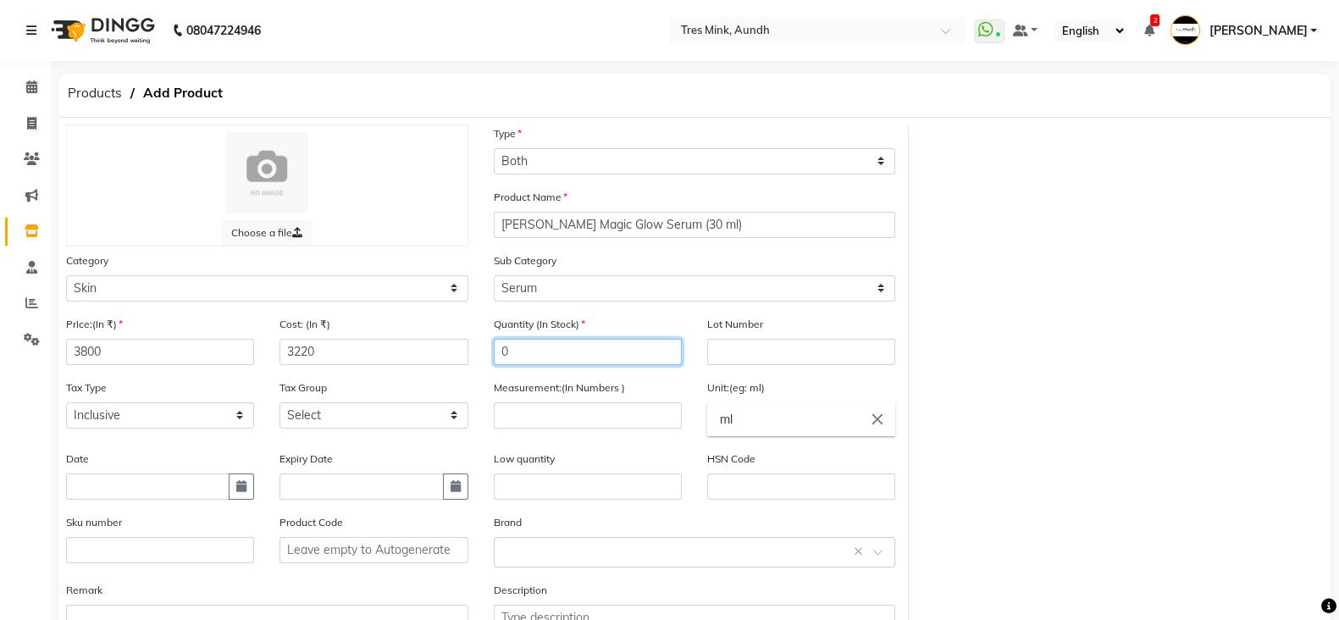
type input "0"
select select "false"
select select "1012"
type input "30"
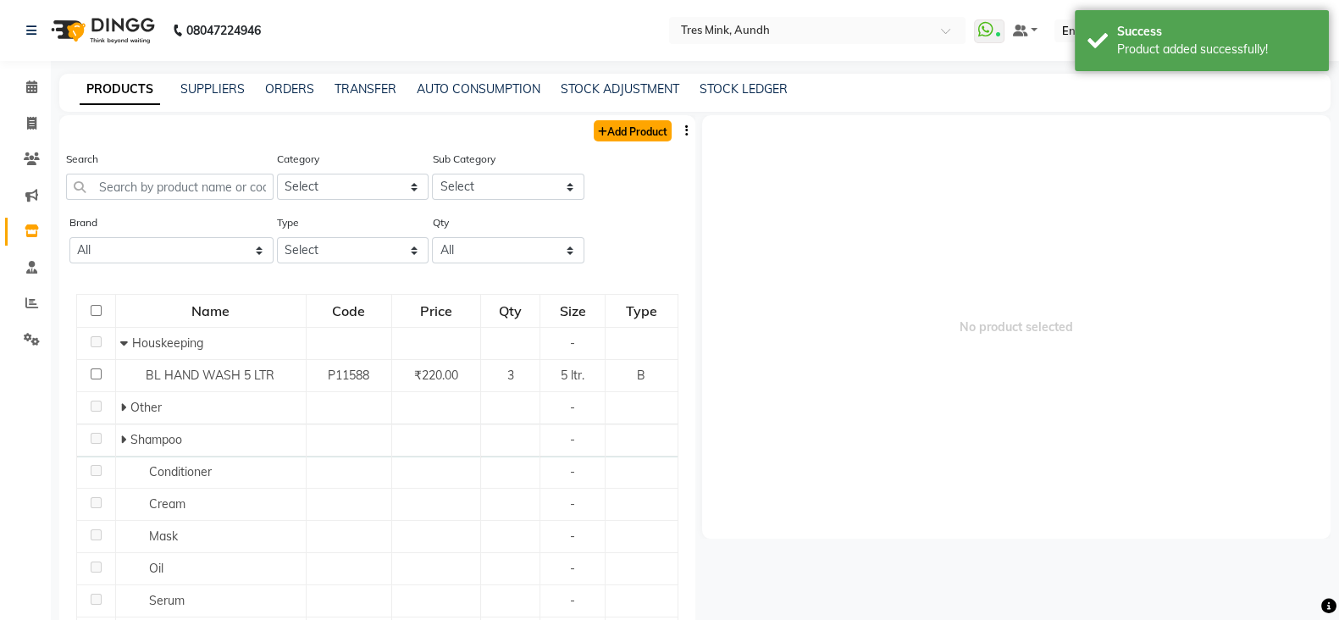
click at [625, 125] on link "Add Product" at bounding box center [633, 130] width 78 height 21
select select "true"
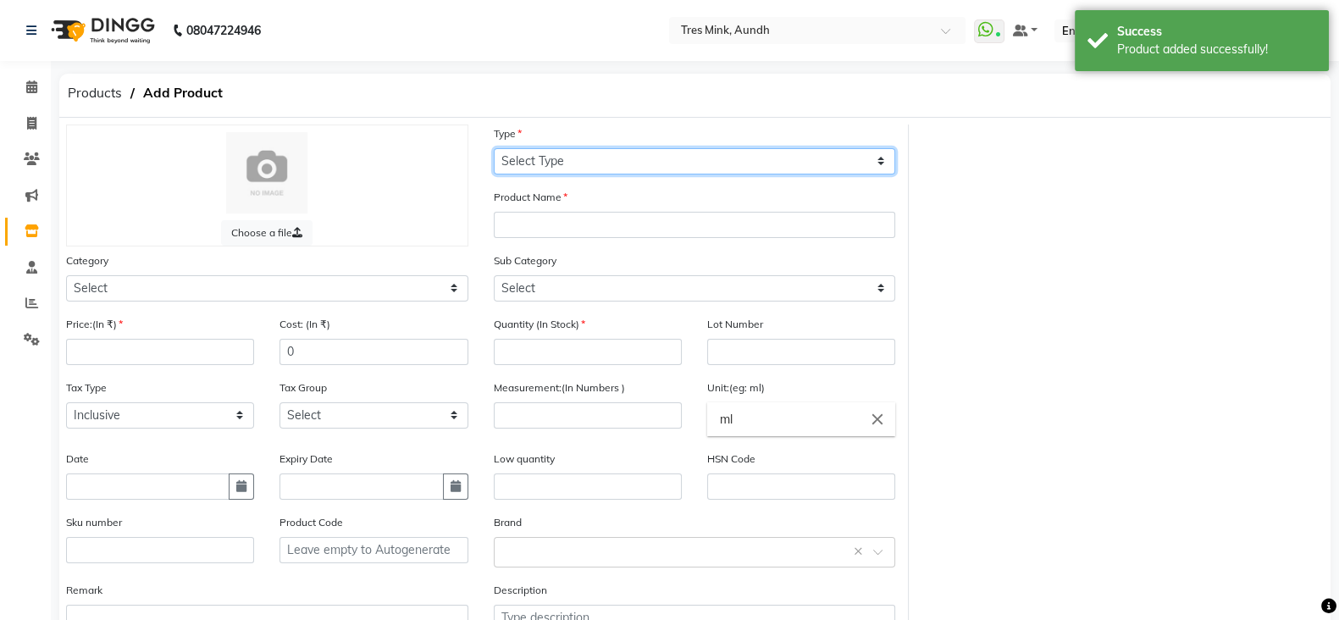
select select "B"
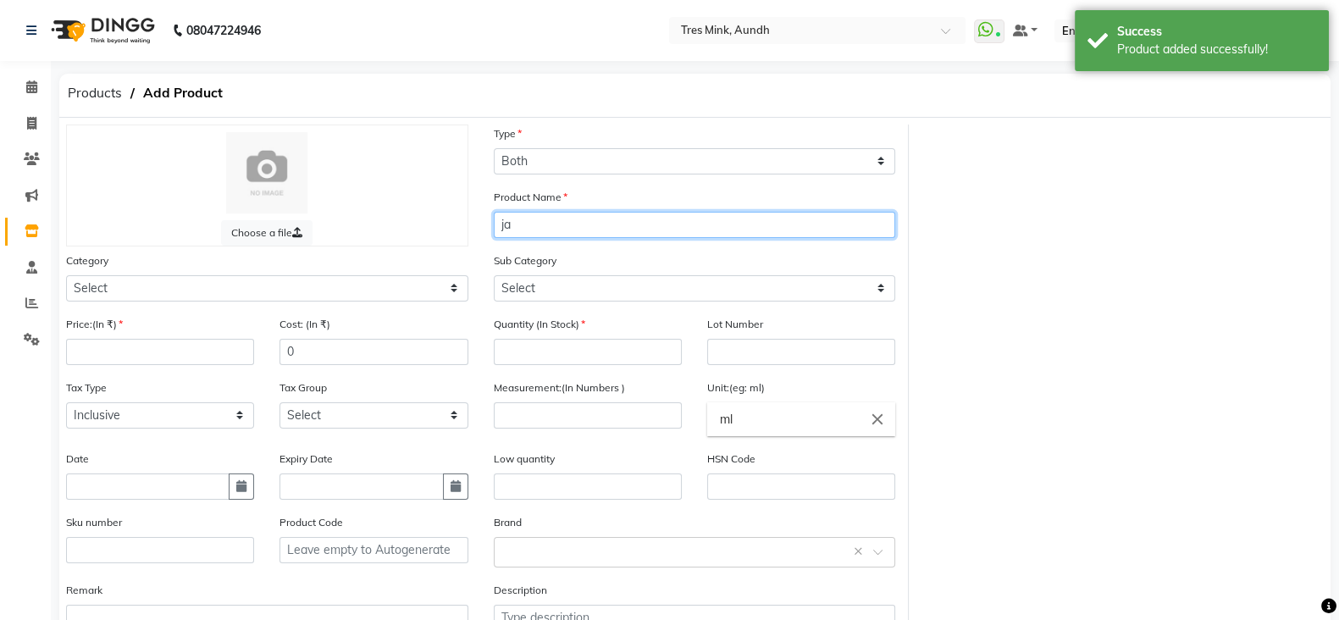
type input "j"
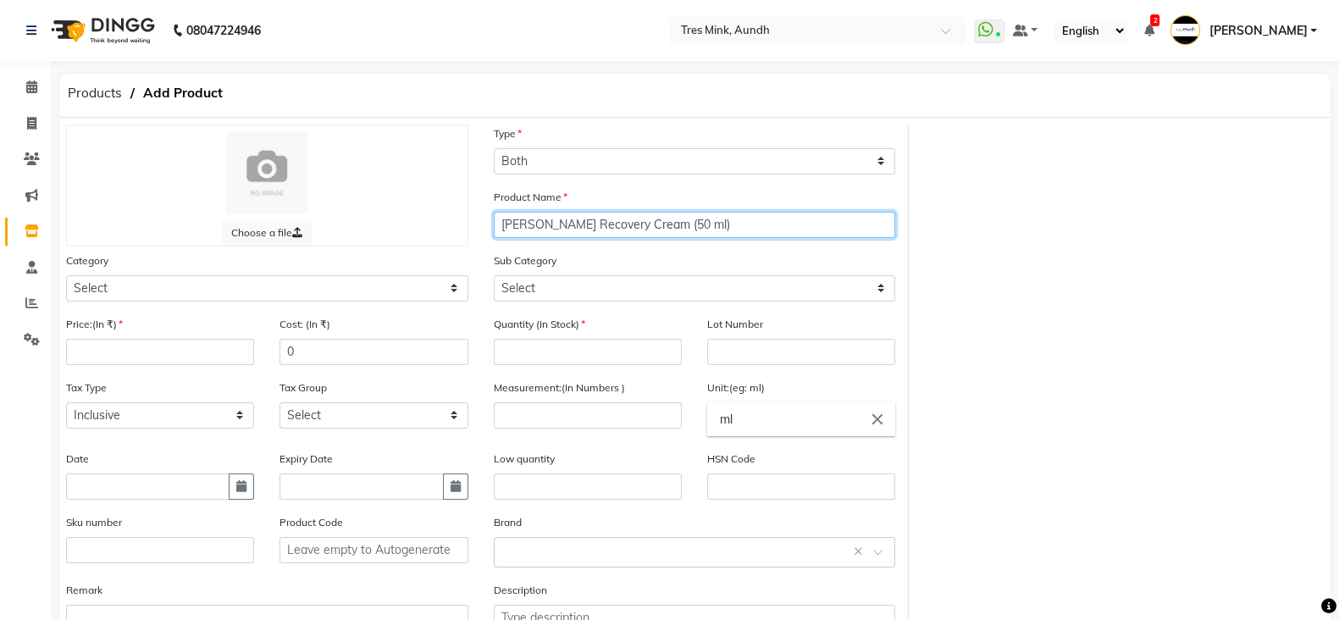
type input "Janssen Rich Recovery Cream (50 ml)"
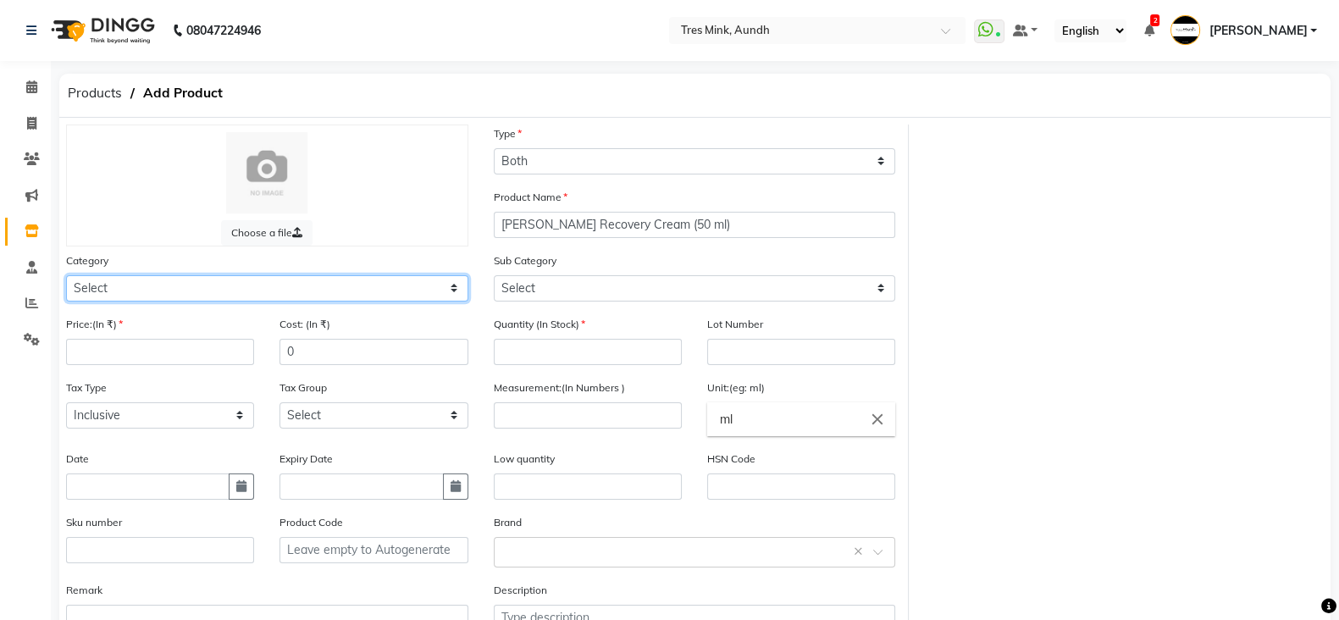
select select "57501150"
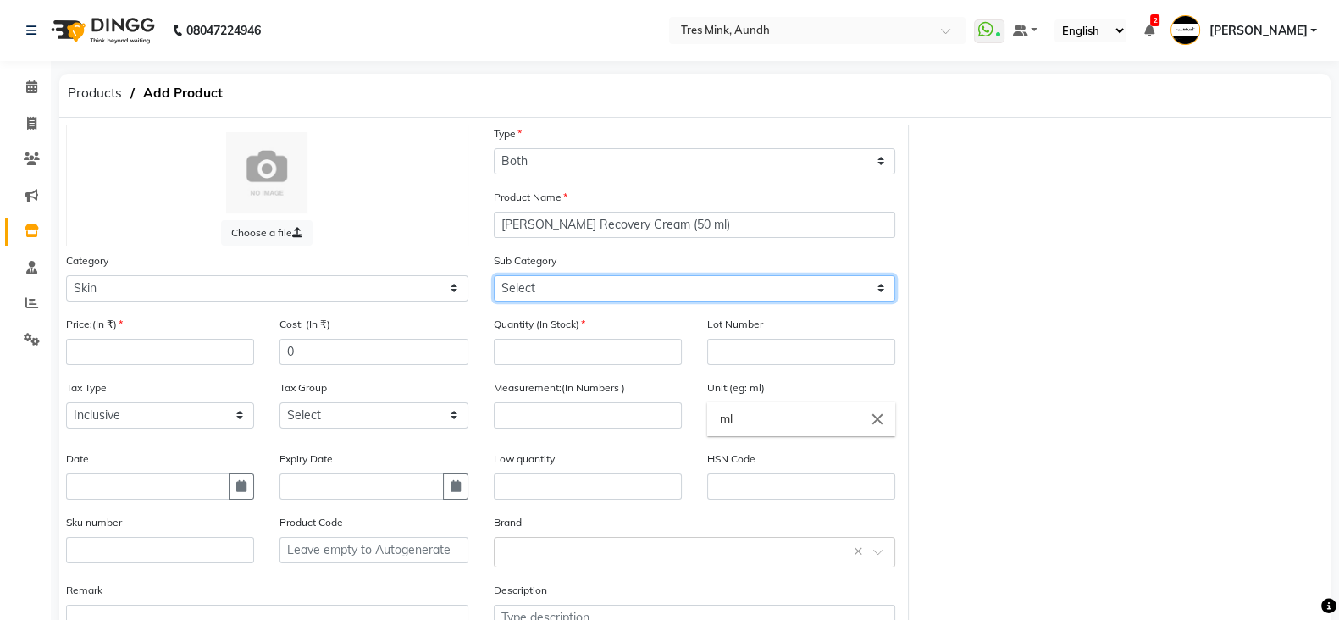
select select "57501153"
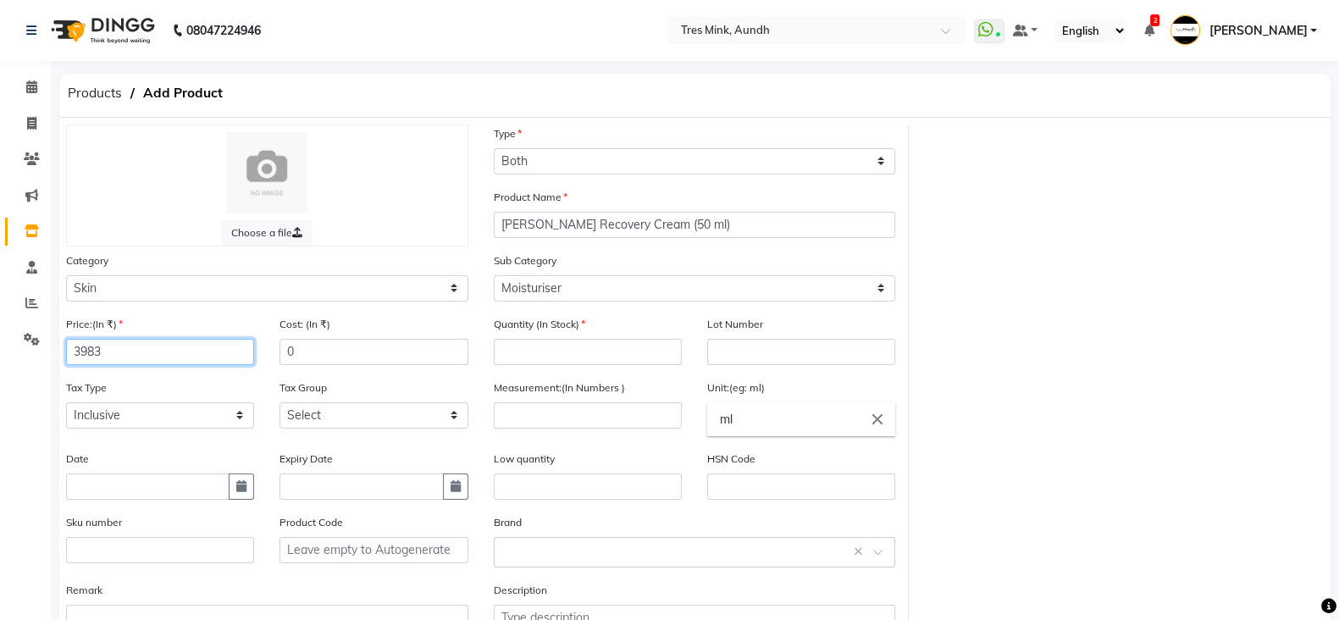
type input "3983"
type input "4700"
paste input "3983"
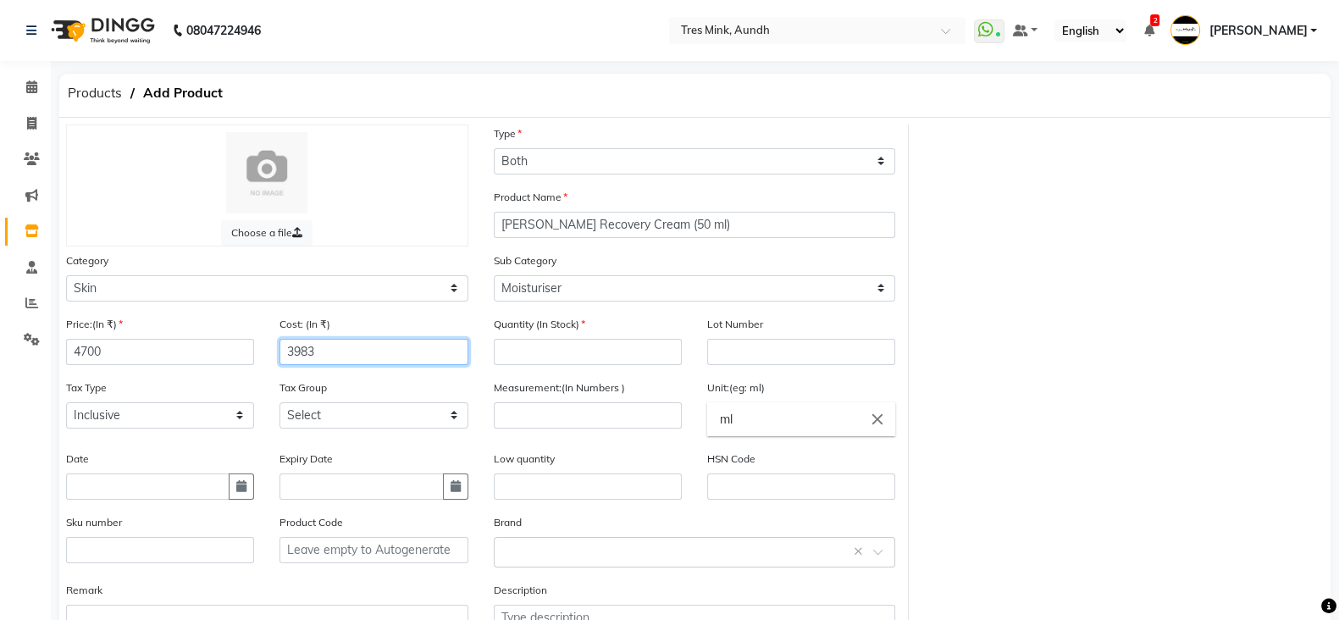
type input "3983"
type input "0"
select select "false"
select select "1012"
type input "3"
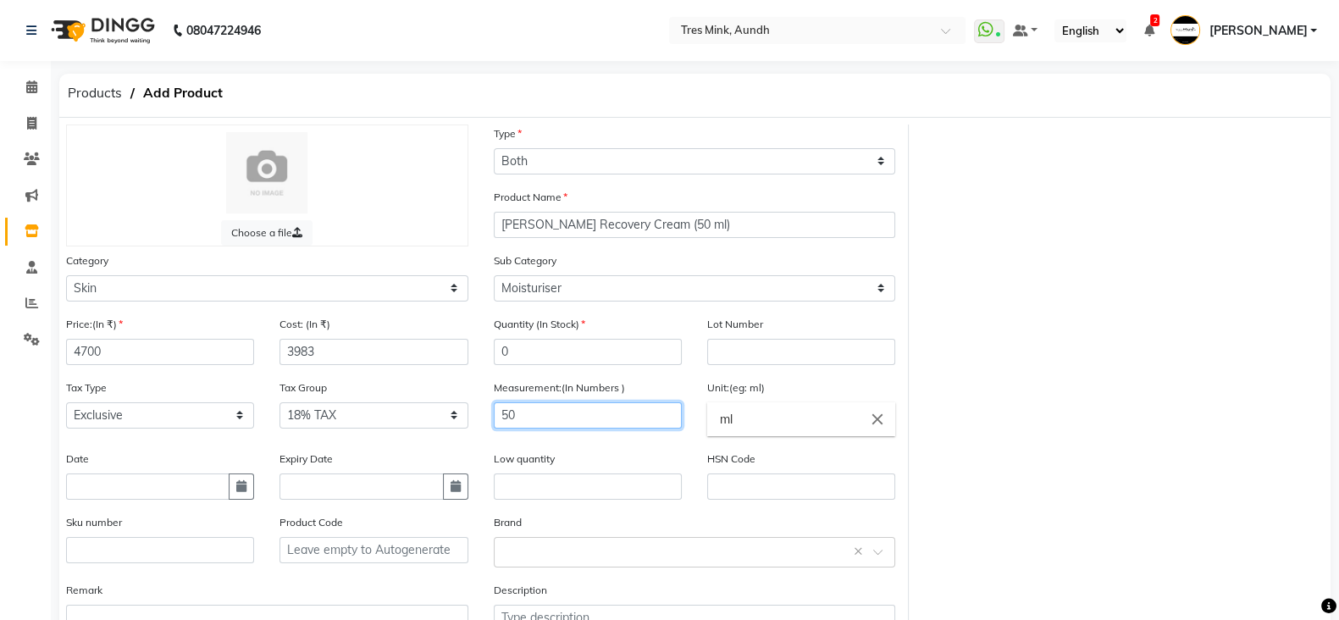
type input "50"
click at [229, 474] on button "button" at bounding box center [241, 487] width 25 height 26
select select "10"
select select "2025"
click at [229, 474] on button "button" at bounding box center [241, 487] width 25 height 26
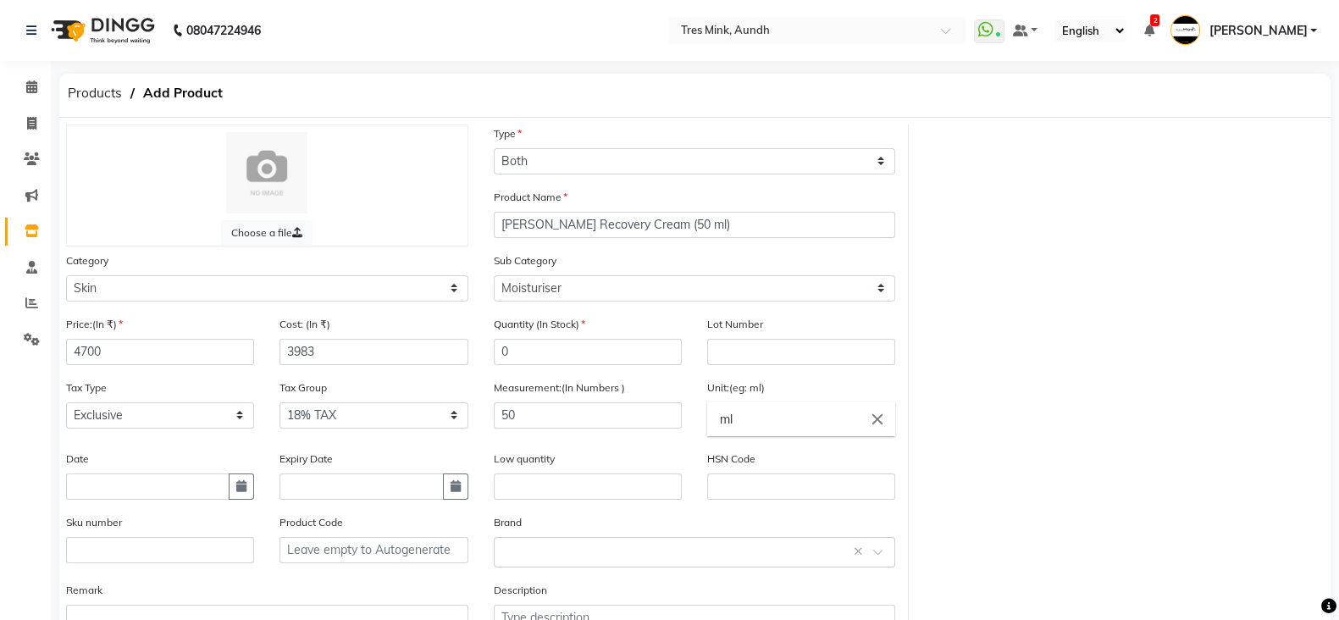
select select "10"
select select "2025"
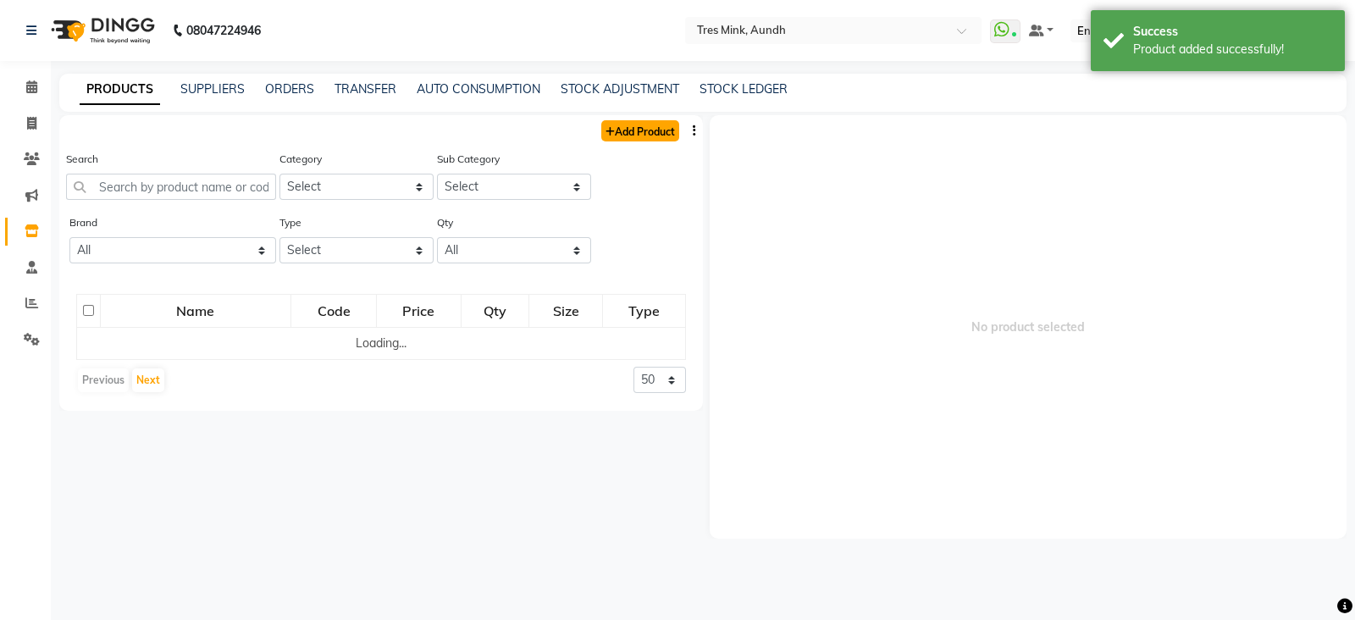
click at [625, 125] on link "Add Product" at bounding box center [640, 130] width 78 height 21
select select "true"
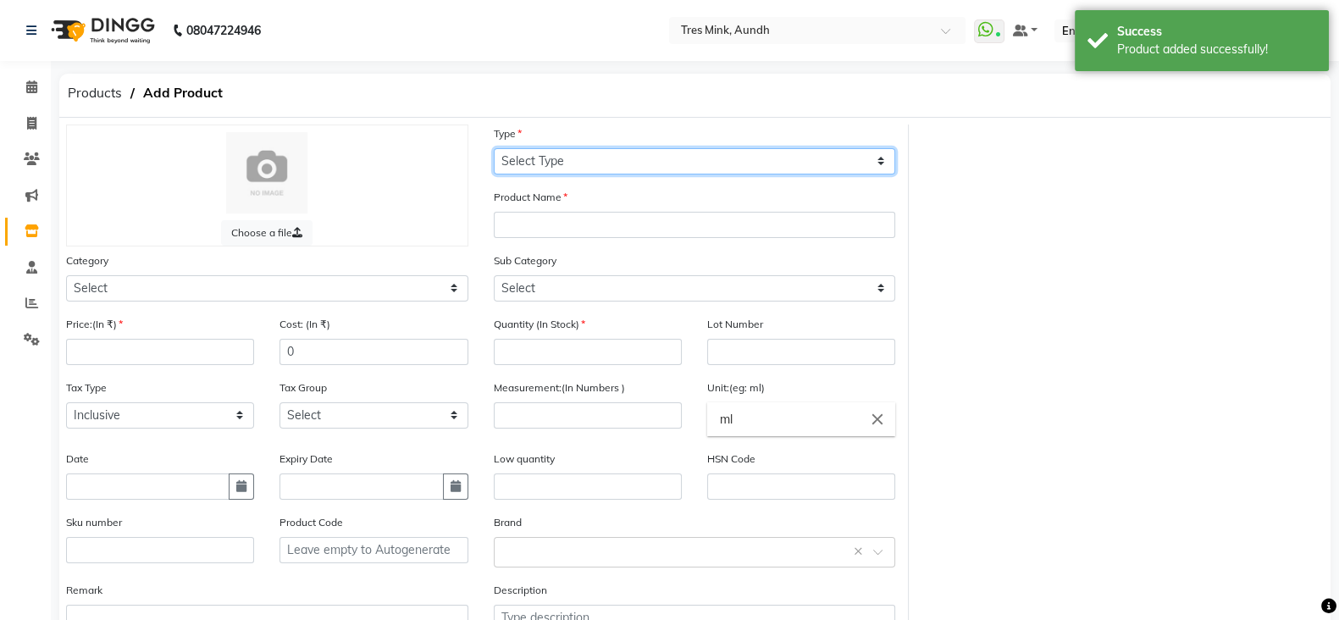
click at [607, 159] on select "Select Type Both Retail Consumable" at bounding box center [695, 161] width 402 height 26
select select "B"
click at [494, 148] on select "Select Type Both Retail Consumable" at bounding box center [695, 161] width 402 height 26
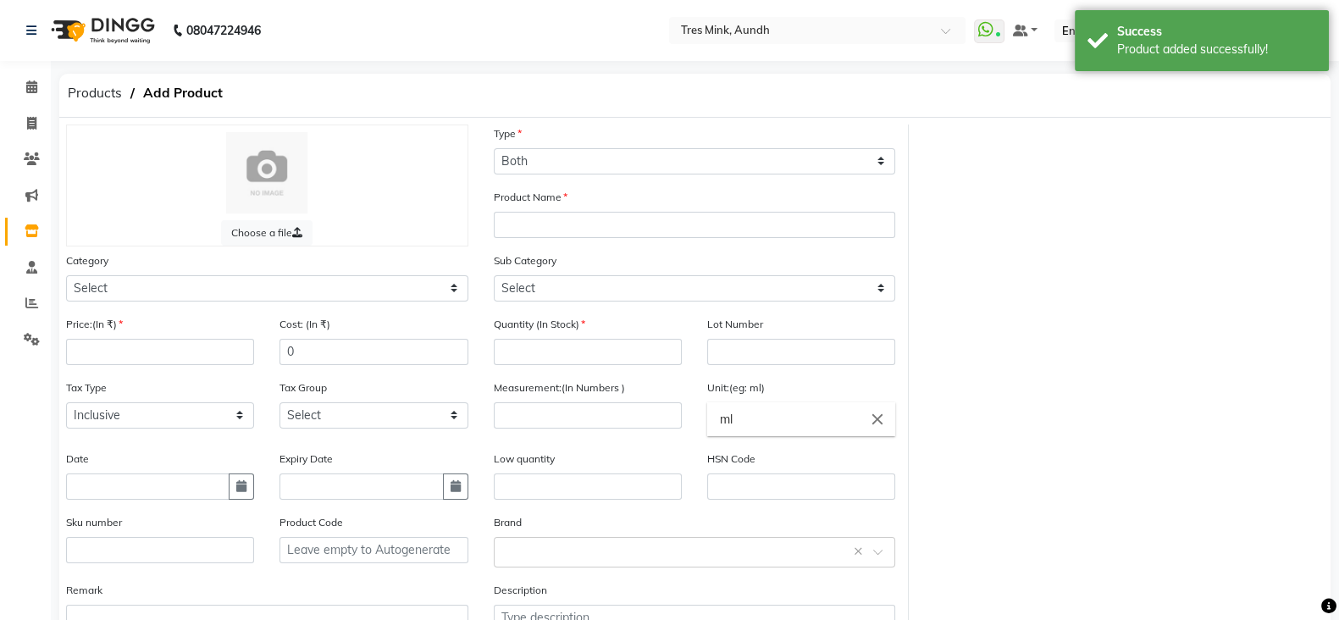
click at [533, 208] on div "Product Name" at bounding box center [695, 213] width 402 height 50
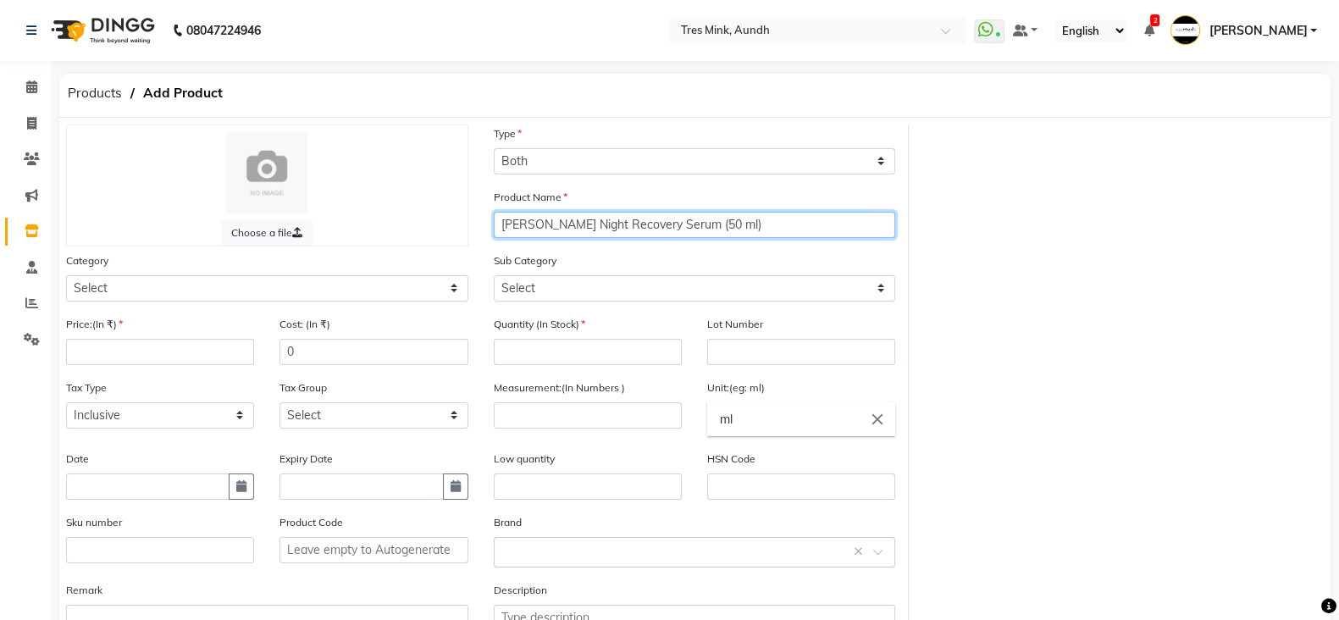
type input "Janssen Night Recovery Serum (50 ml)"
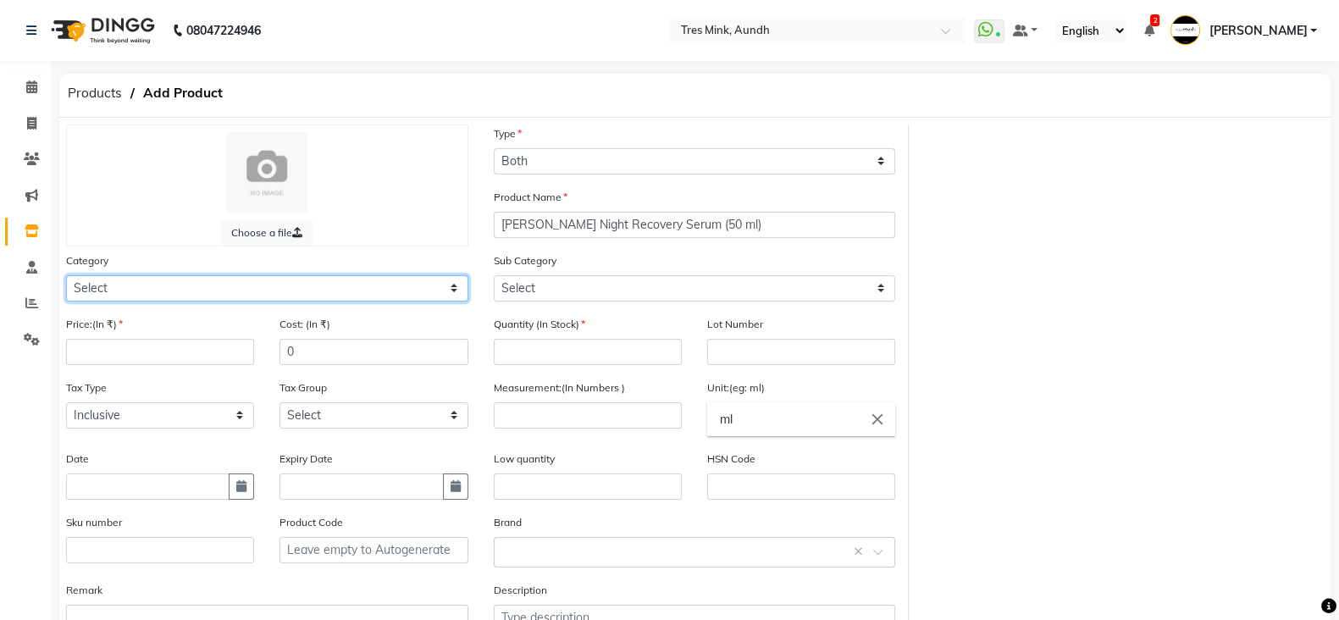
select select "57501150"
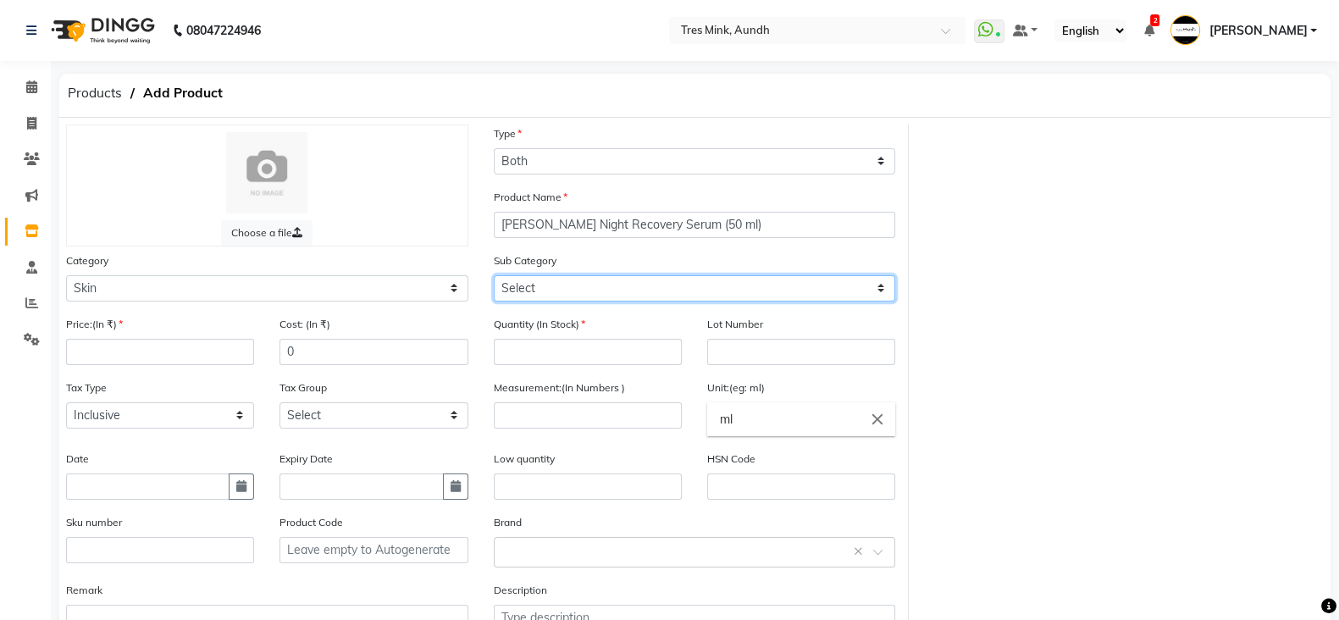
select select "57501154"
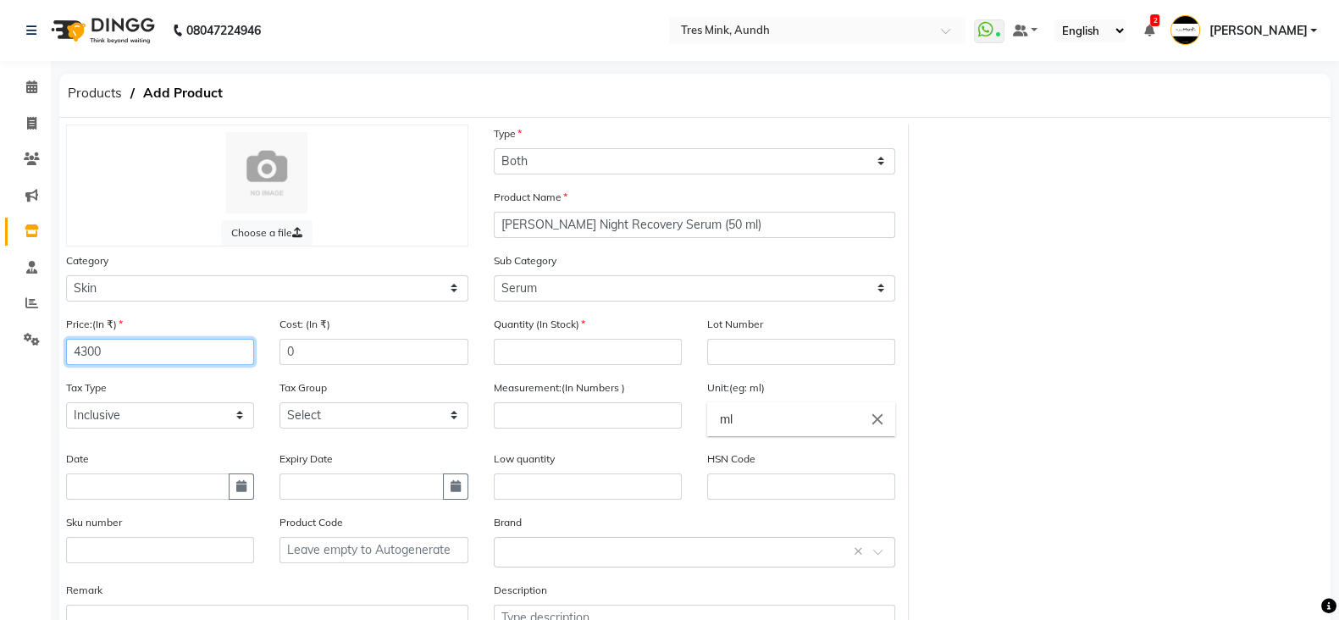
type input "4300"
type input "3644"
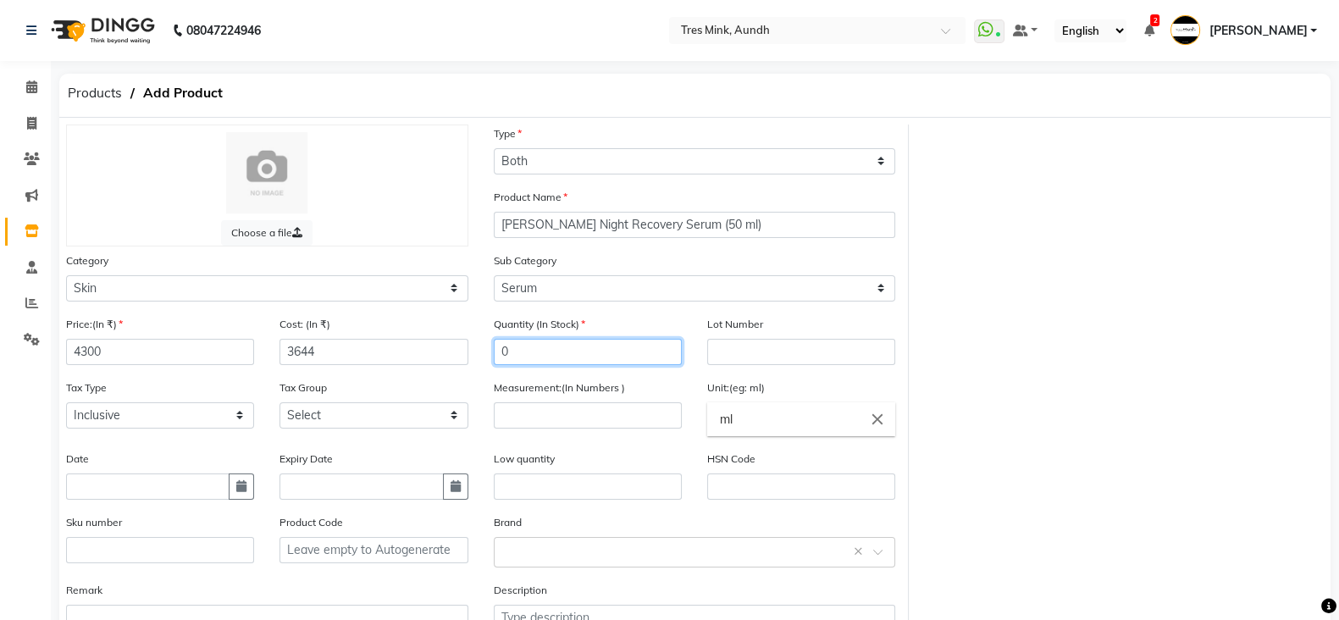
type input "0"
select select "false"
select select "1012"
type input "50"
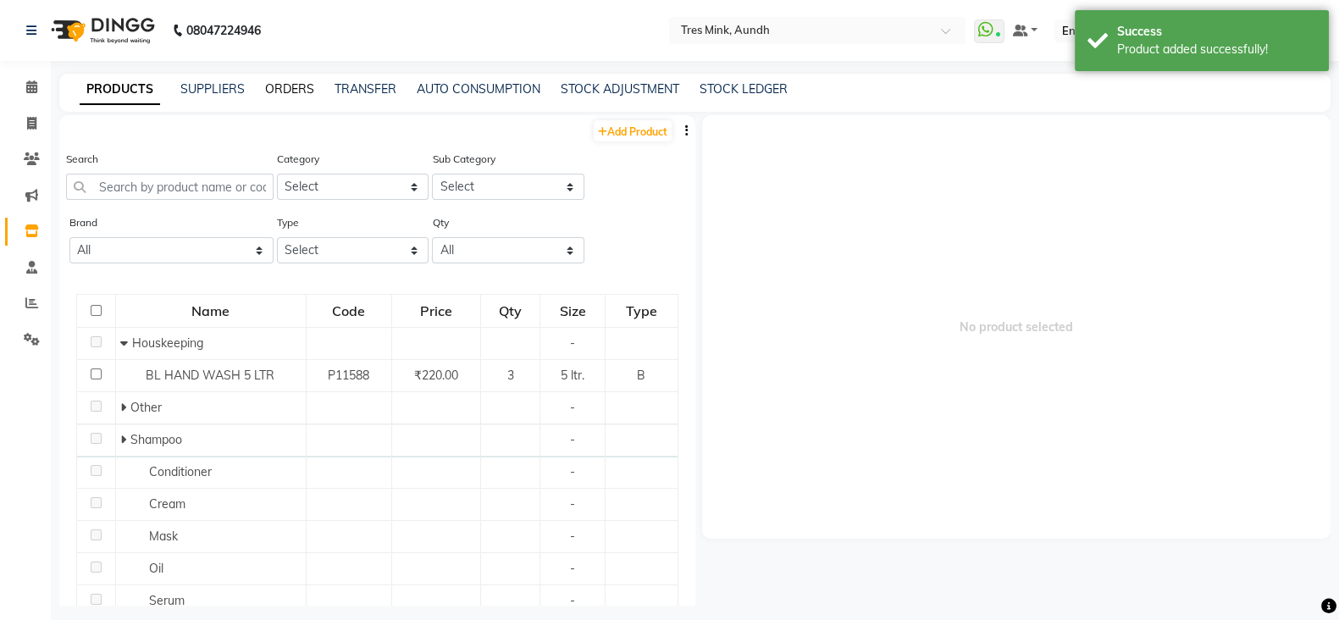
click at [292, 86] on link "ORDERS" at bounding box center [289, 88] width 49 height 15
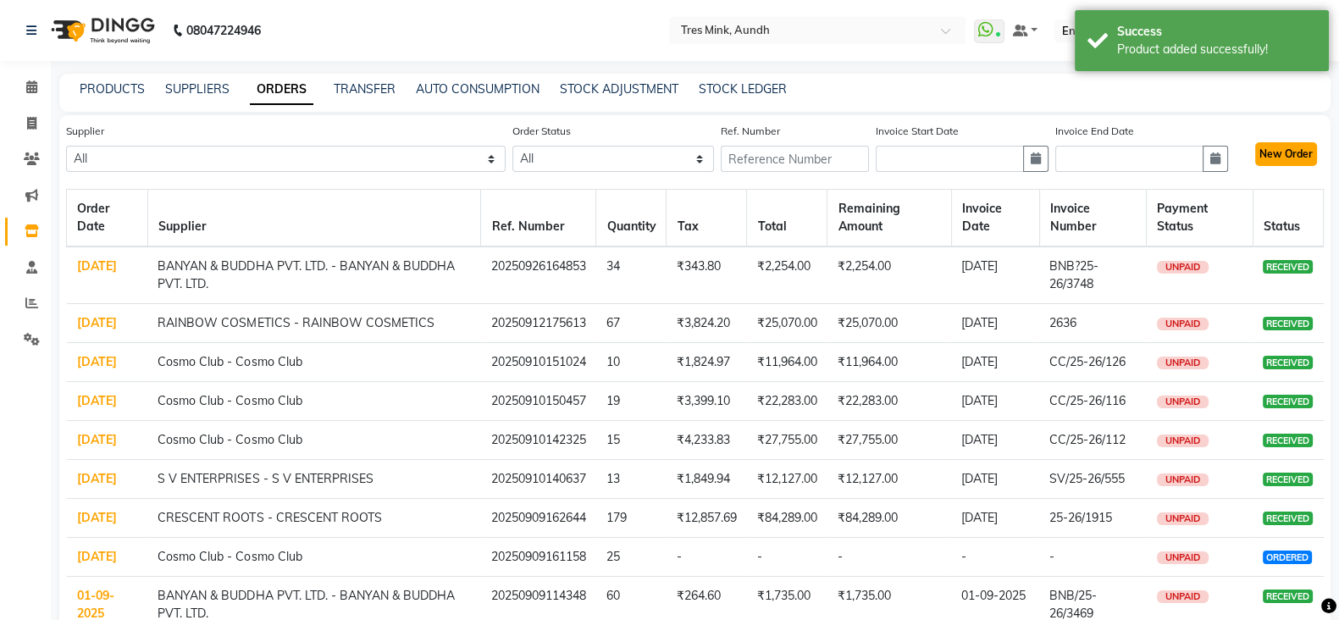
click at [1284, 153] on button "New Order" at bounding box center [1286, 154] width 62 height 24
select select "true"
select select "1012"
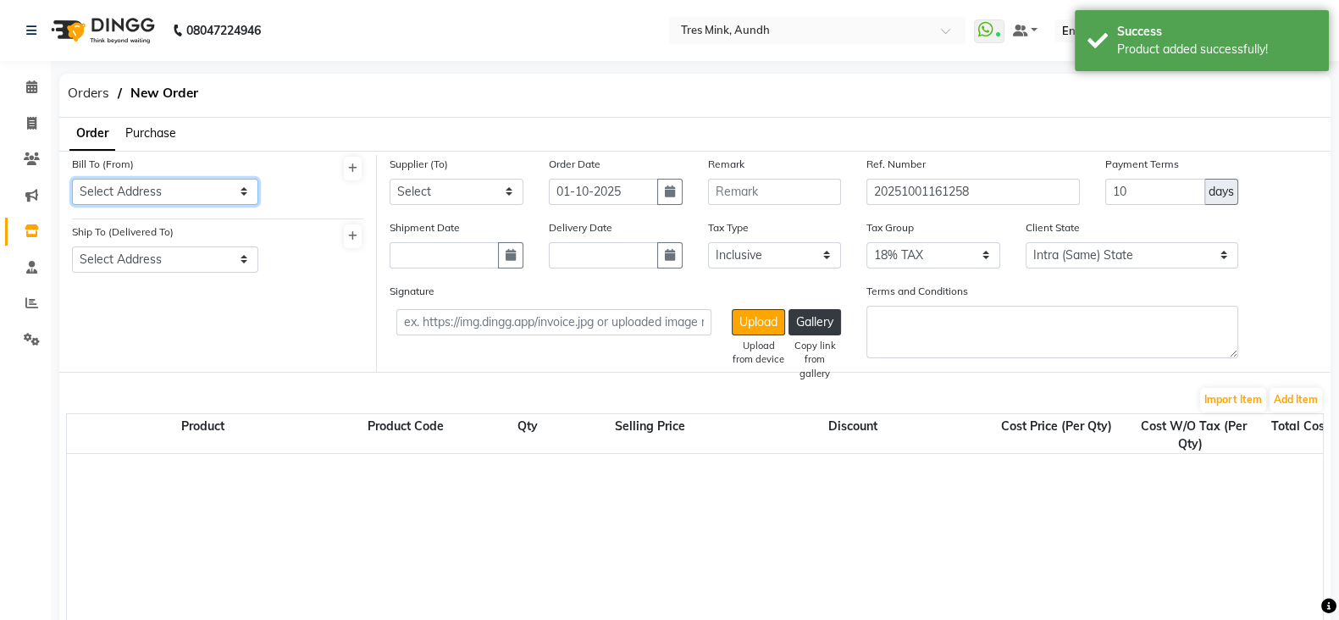
click at [91, 191] on select "Select Address Aundh" at bounding box center [165, 192] width 186 height 26
select select "410"
click at [72, 179] on select "Select Address Aundh" at bounding box center [165, 192] width 186 height 26
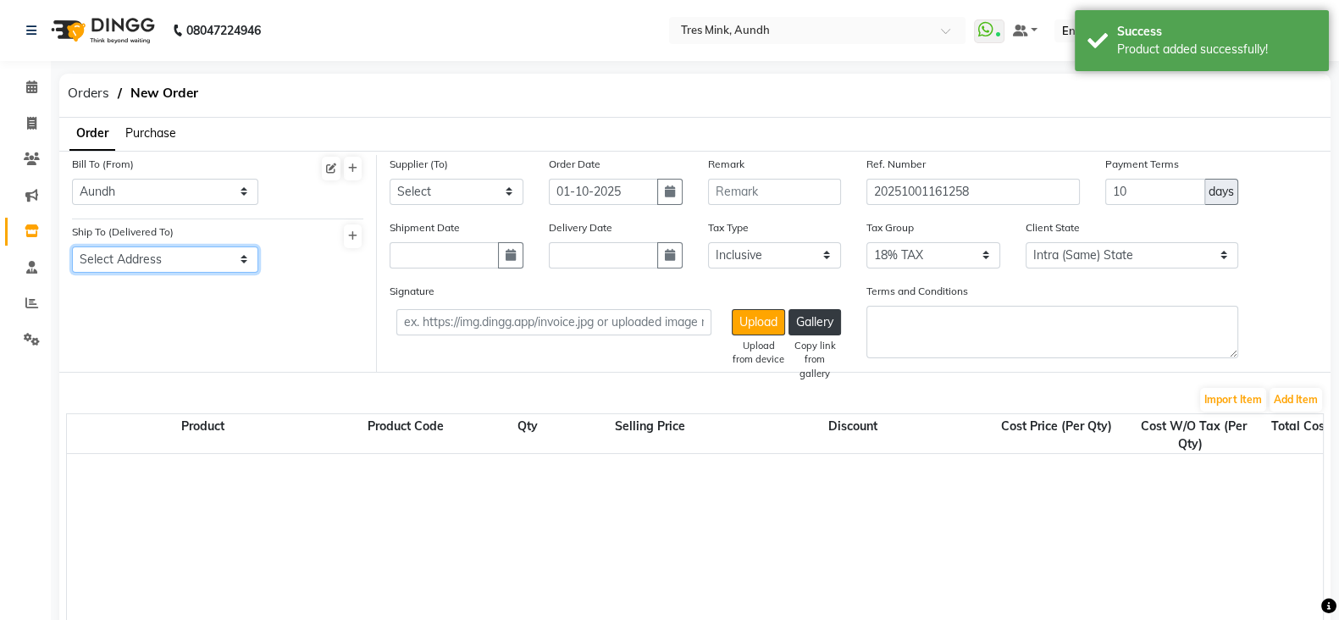
click at [97, 248] on select "Select Address Tres mink, Aundh" at bounding box center [165, 259] width 186 height 26
select select "411"
click at [72, 247] on select "Select Address Tres mink, Aundh" at bounding box center [165, 259] width 186 height 26
click at [474, 202] on select "Select CRESCENT ROOTS - CRESCENT ROOTS S V ENTERPRISES - S V ENTERPRISES SSD TR…" at bounding box center [457, 192] width 134 height 26
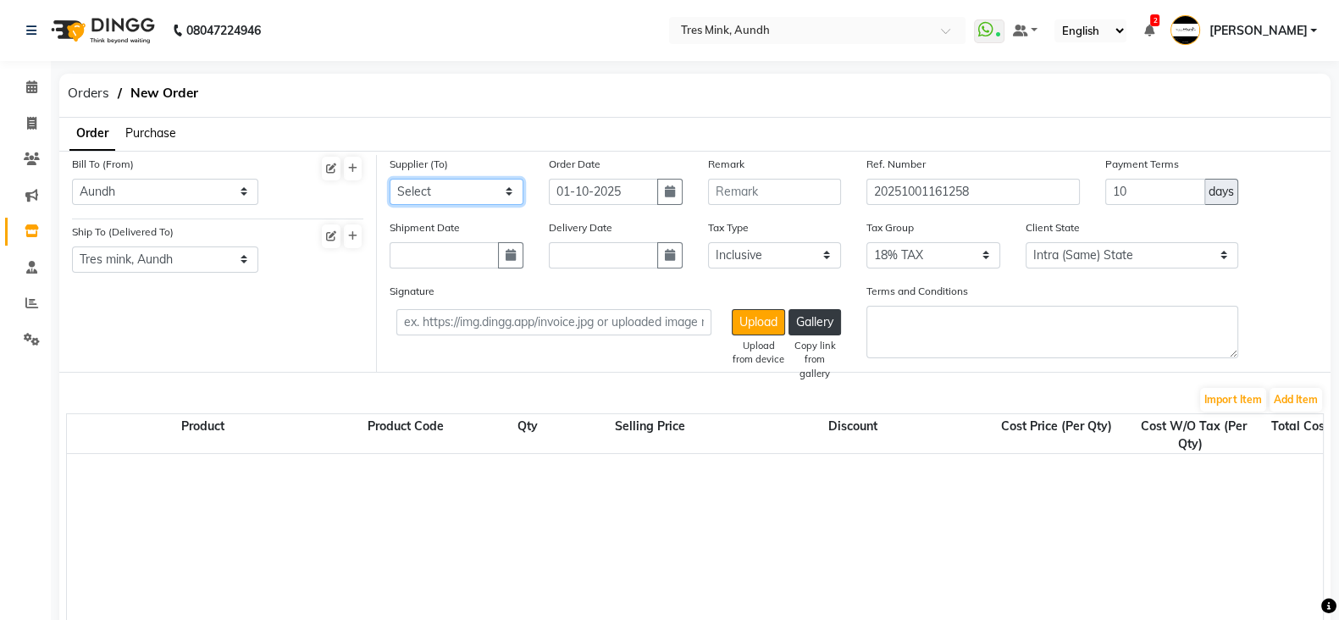
select select "1656"
click at [390, 179] on select "Select CRESCENT ROOTS - CRESCENT ROOTS S V ENTERPRISES - S V ENTERPRISES SSD TR…" at bounding box center [457, 192] width 134 height 26
type input "29-09-2025"
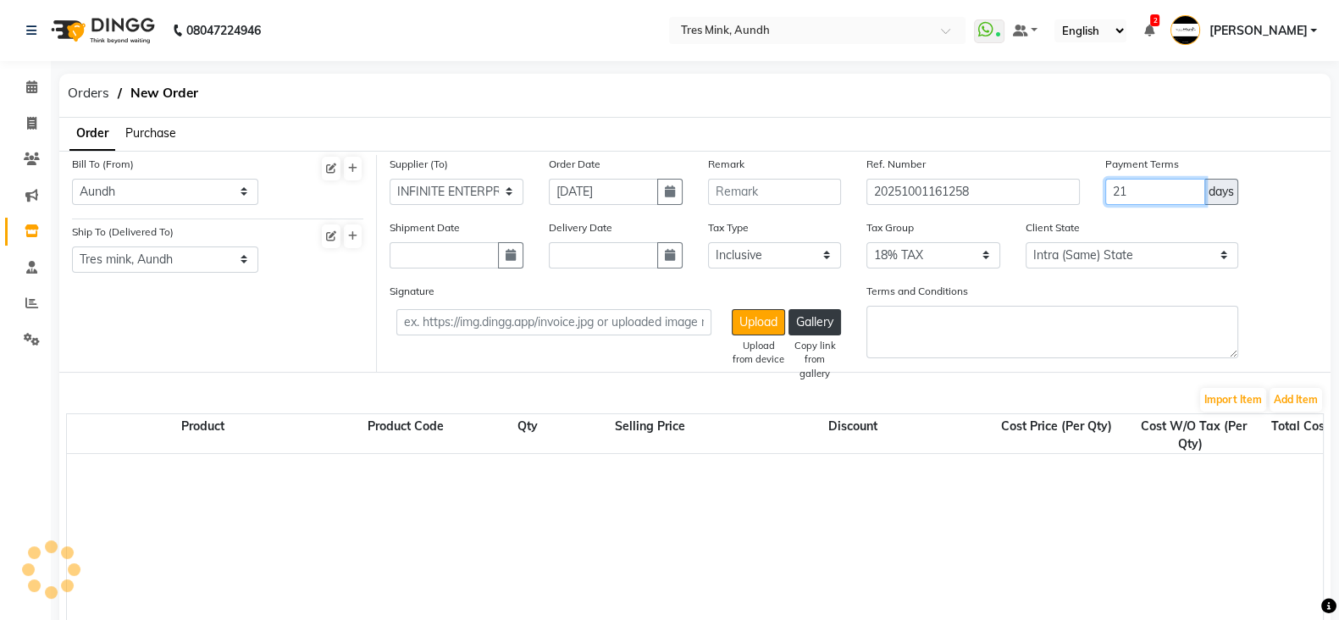
type input "21"
type input "29-09-2025"
click at [657, 242] on button "button" at bounding box center [669, 255] width 25 height 26
select select "10"
select select "2025"
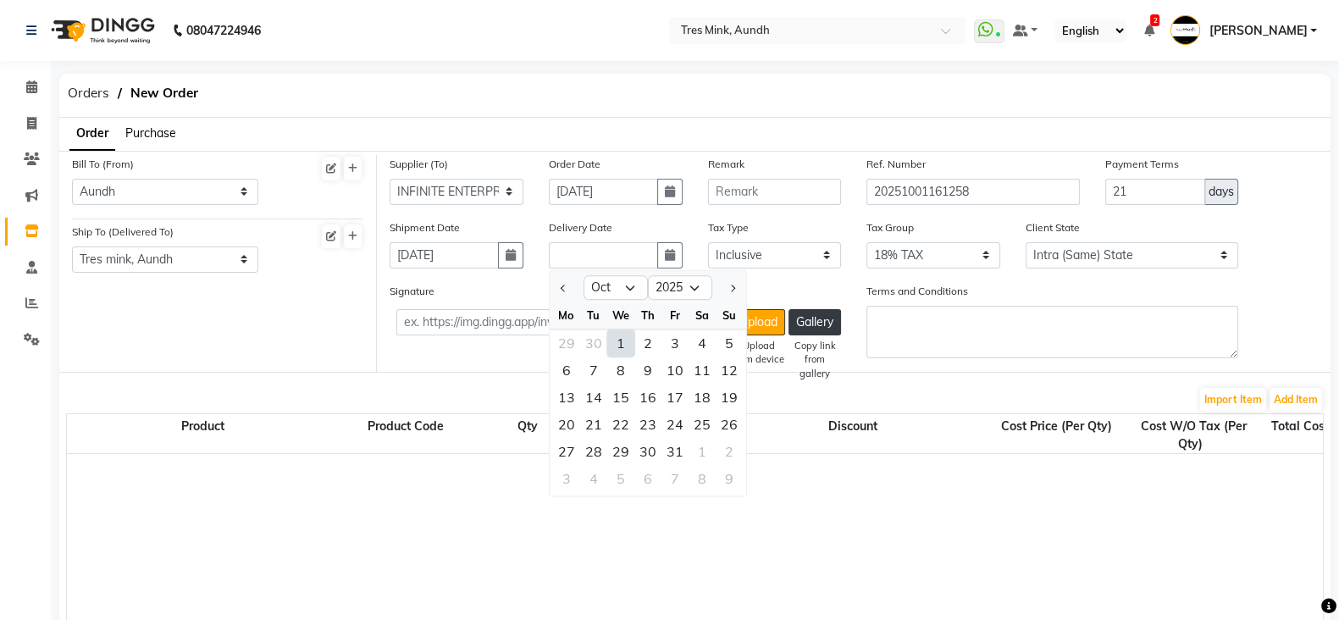
select select "9"
type input "22-09-2025"
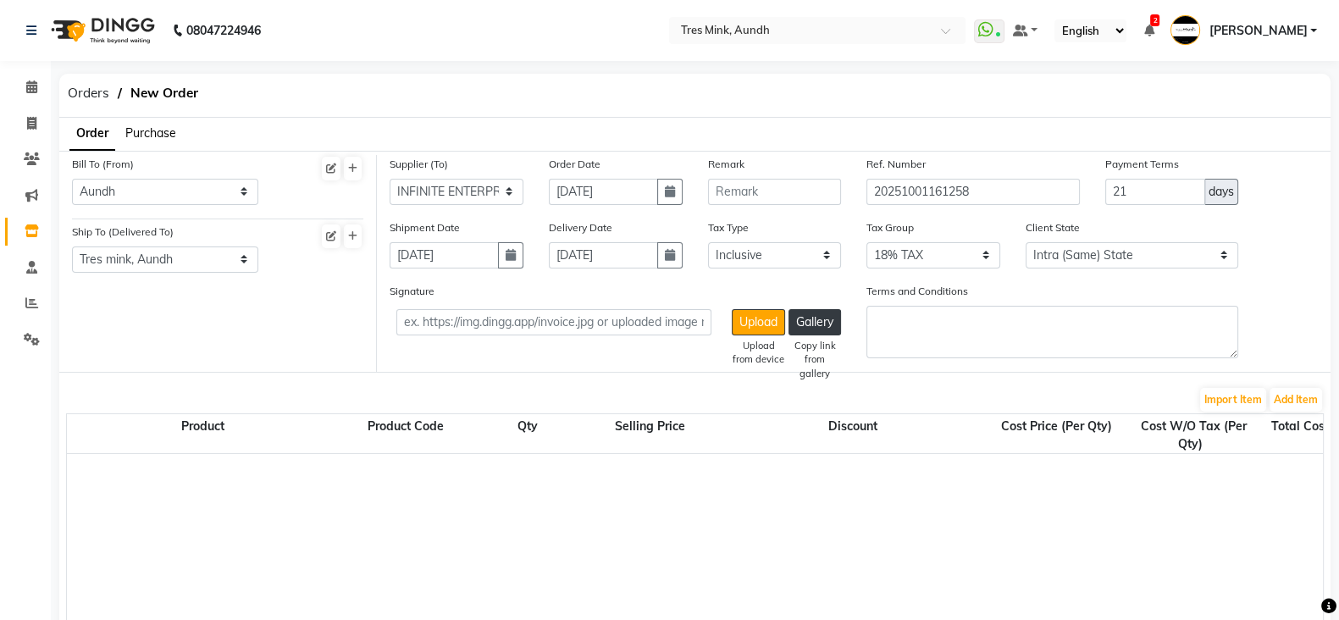
click at [657, 242] on button "button" at bounding box center [669, 255] width 25 height 26
select select "9"
select select "2025"
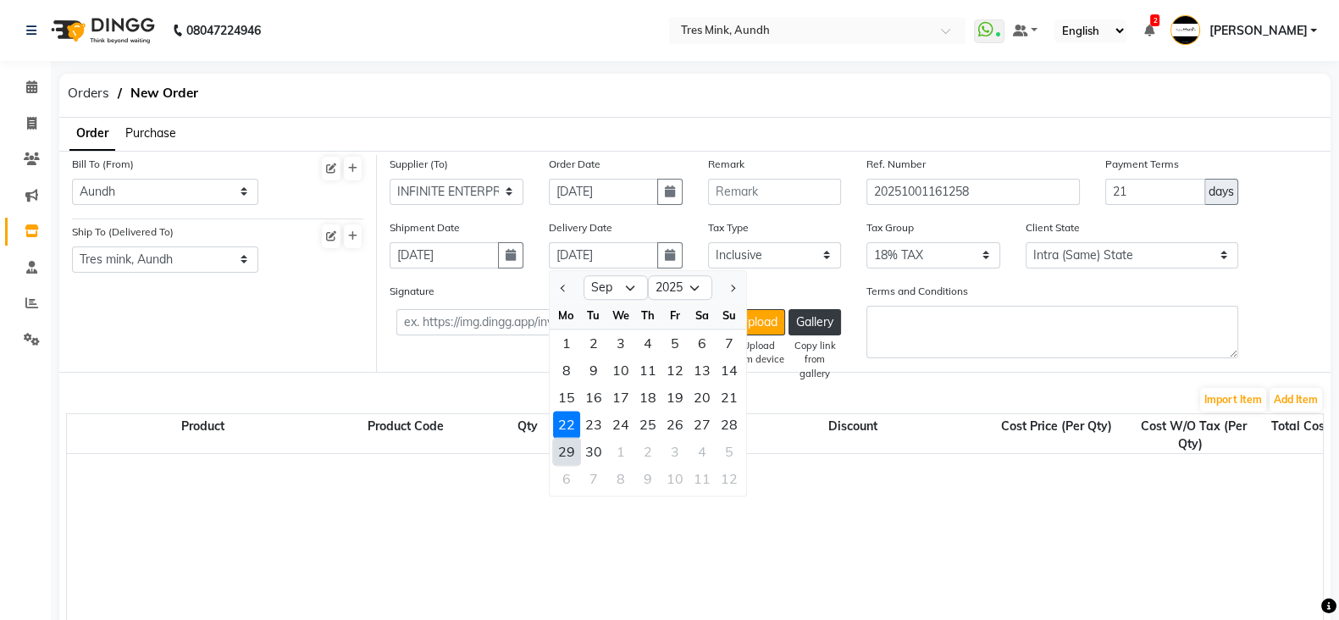
type input "29-09-2025"
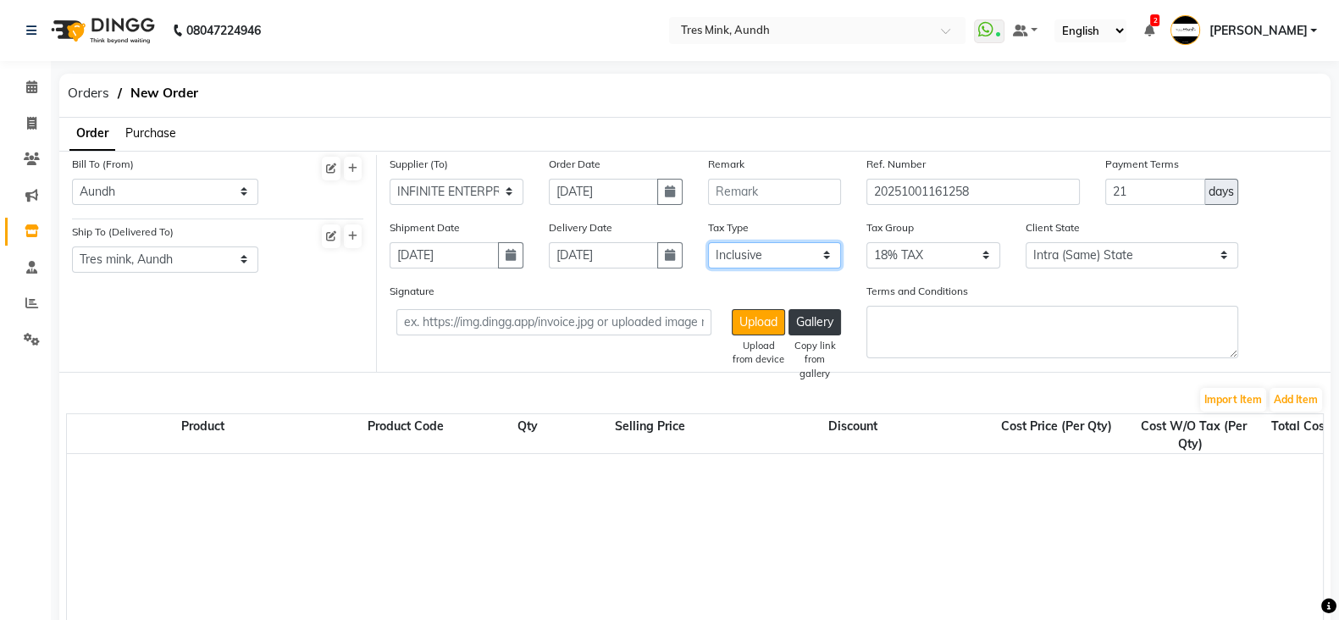
select select "false"
click at [1270, 388] on button "Add Item" at bounding box center [1296, 400] width 53 height 24
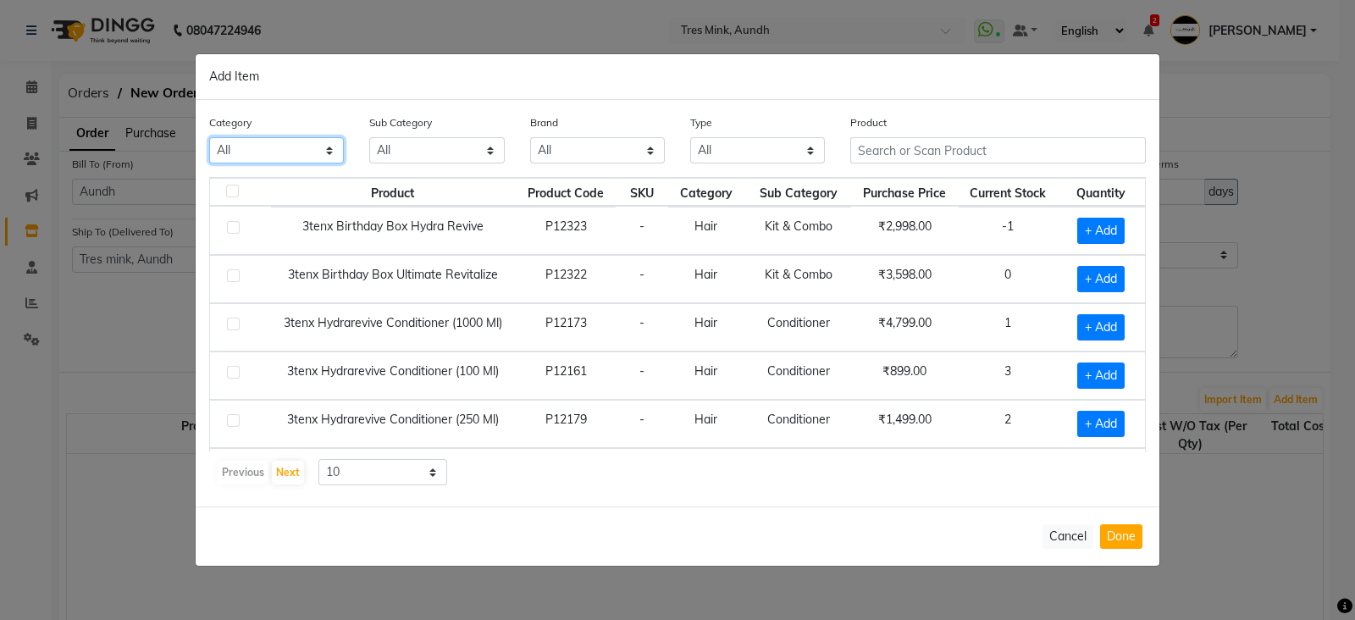
click at [668, 156] on div "Brand All 3tenx 3 Tenx 5-in Alena Alga Aveda Beardburys Cantu Chaoba Drup Dummy…" at bounding box center [598, 146] width 160 height 64
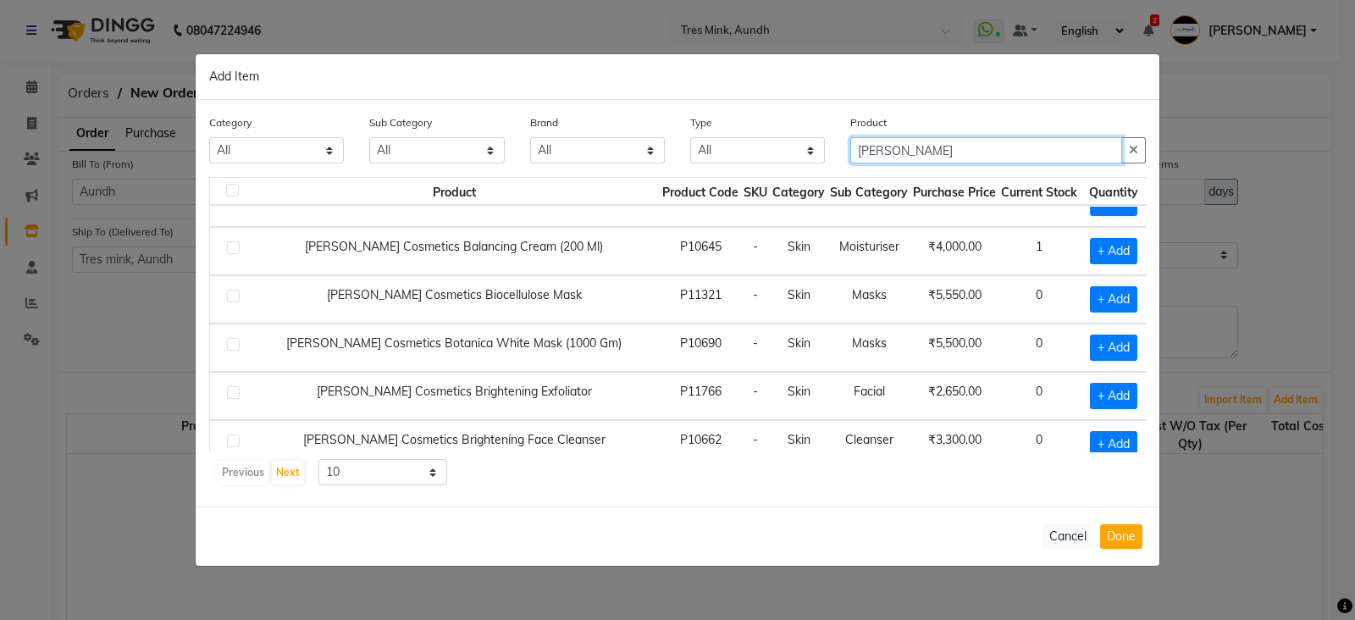
scroll to position [231, 0]
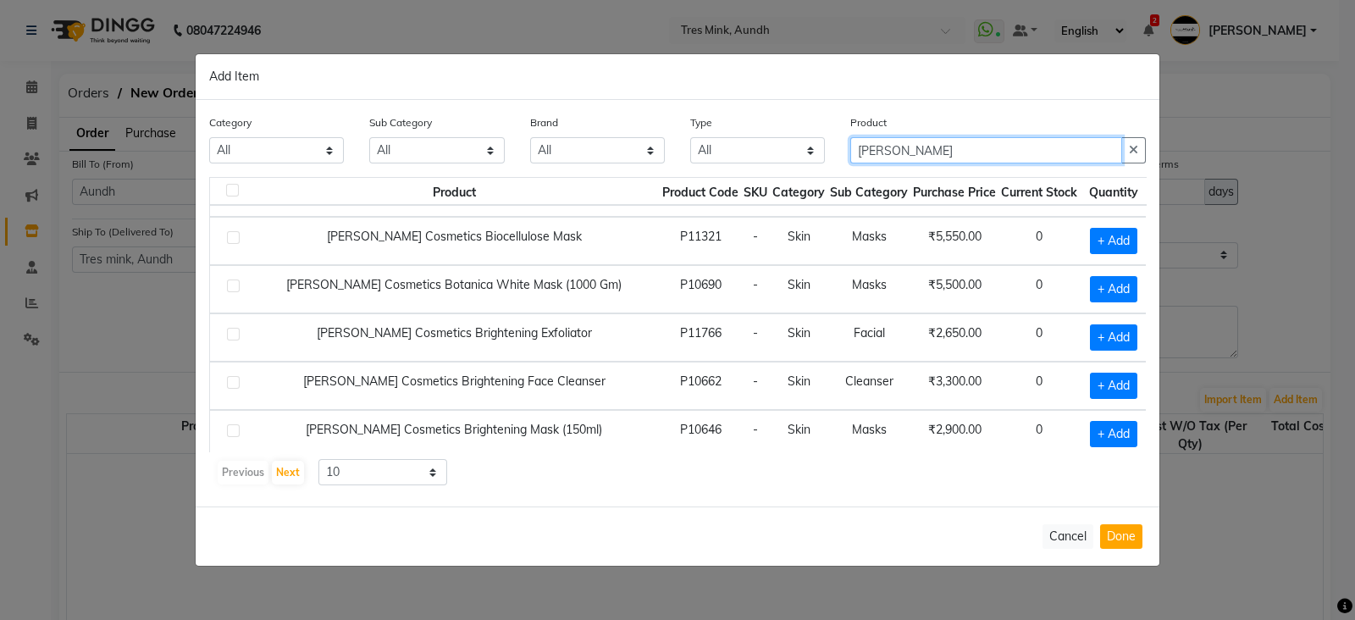
type input "[PERSON_NAME]"
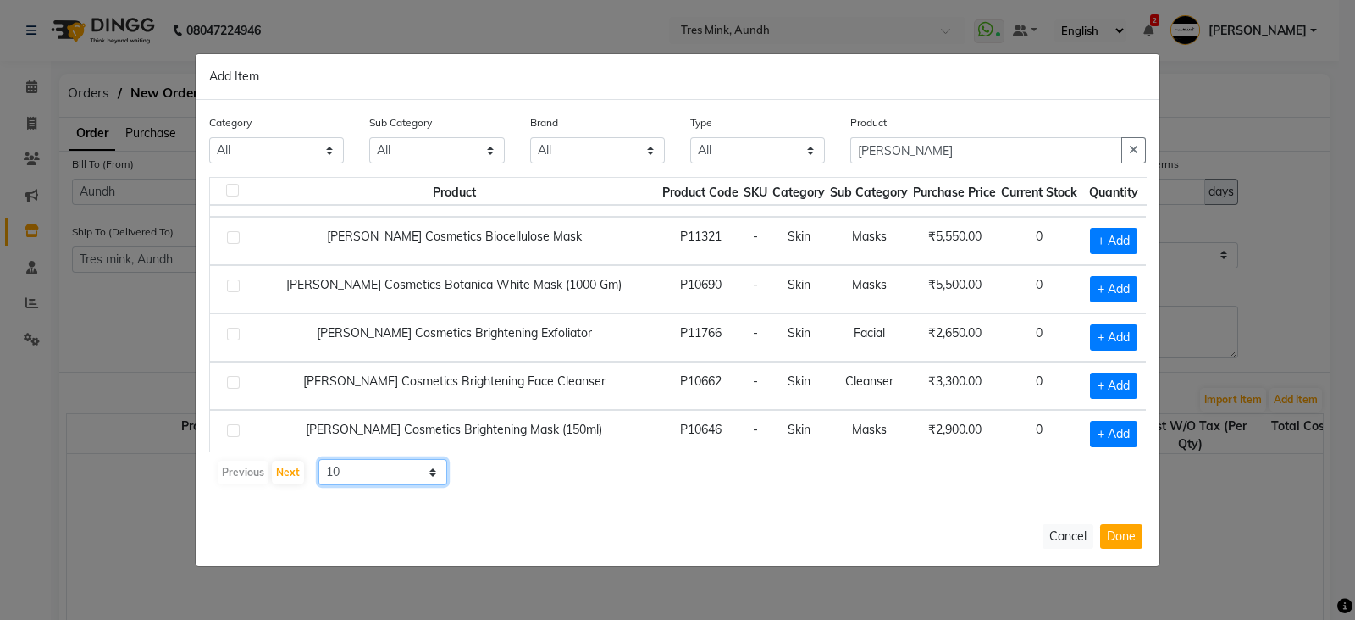
click at [347, 474] on select "10 50 100" at bounding box center [383, 472] width 129 height 26
select select "100"
click at [319, 459] on select "10 50 100" at bounding box center [383, 472] width 129 height 26
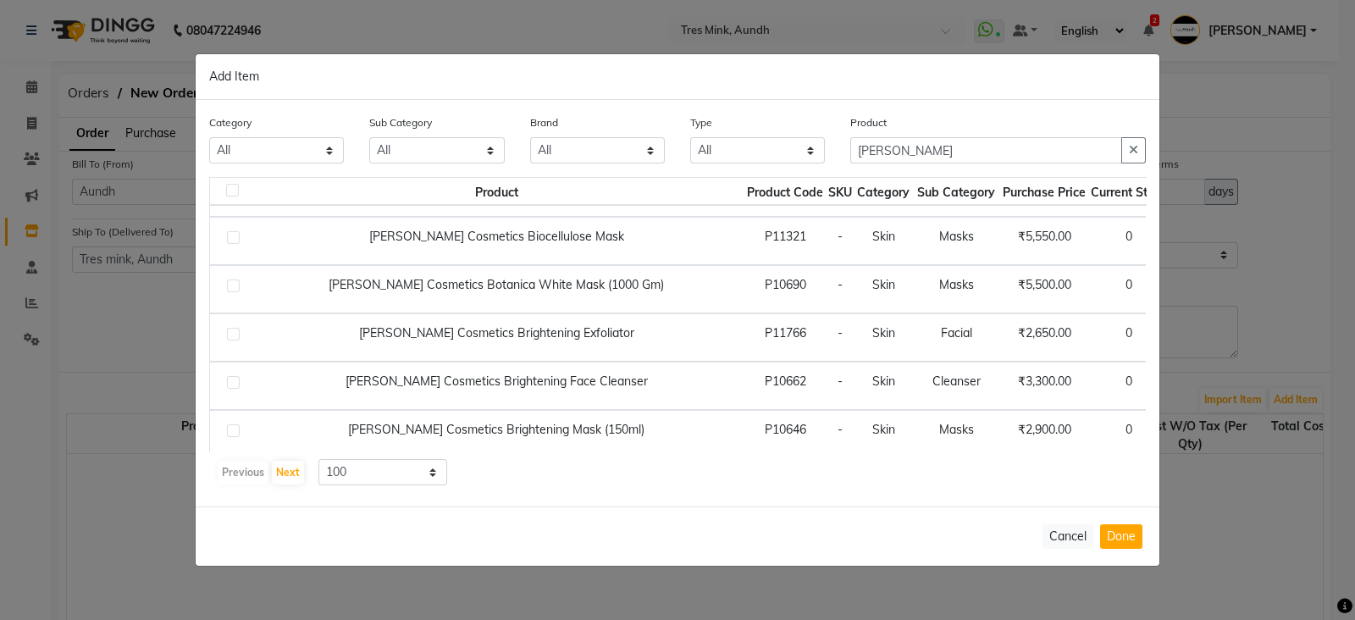
click at [348, 540] on div "Cancel Done" at bounding box center [678, 536] width 964 height 59
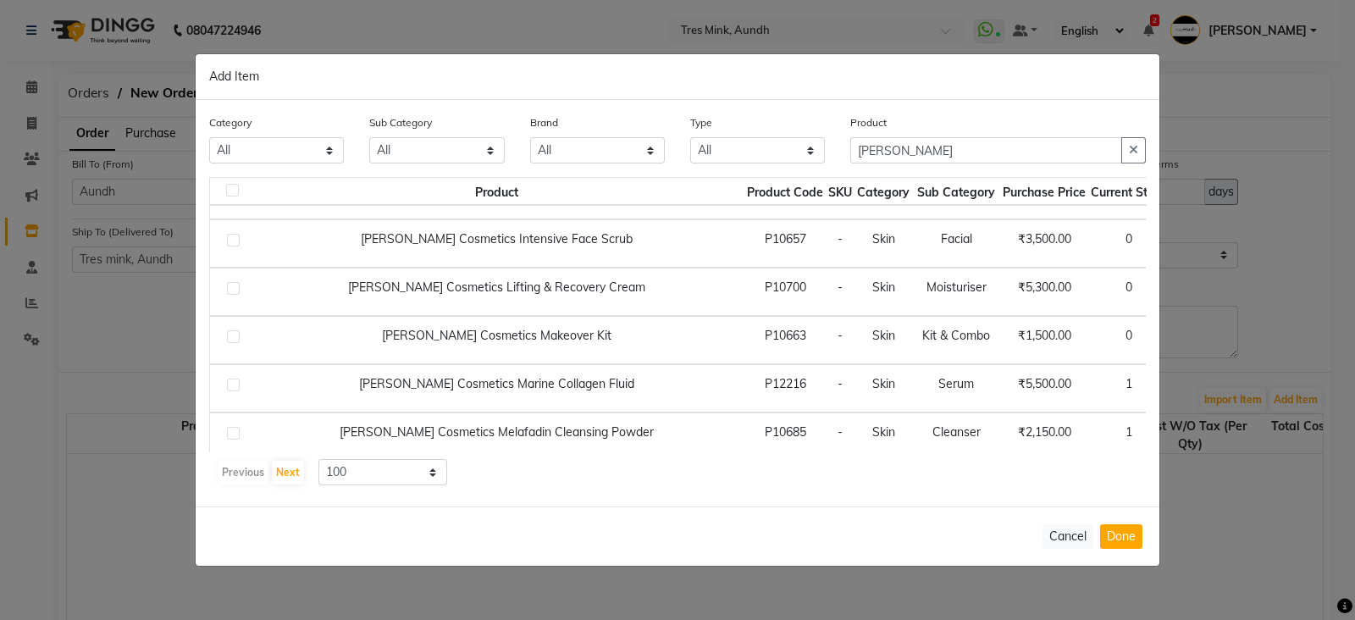
scroll to position [954, 0]
click at [873, 154] on input "[PERSON_NAME]" at bounding box center [986, 150] width 272 height 26
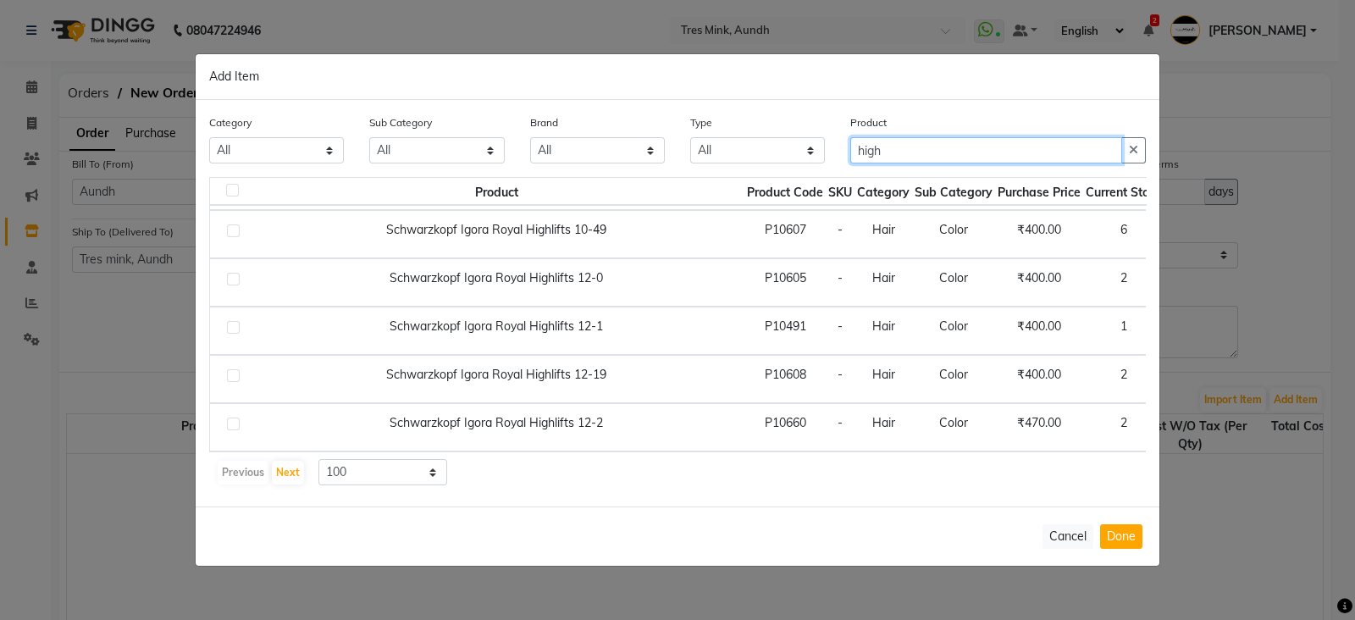
scroll to position [0, 0]
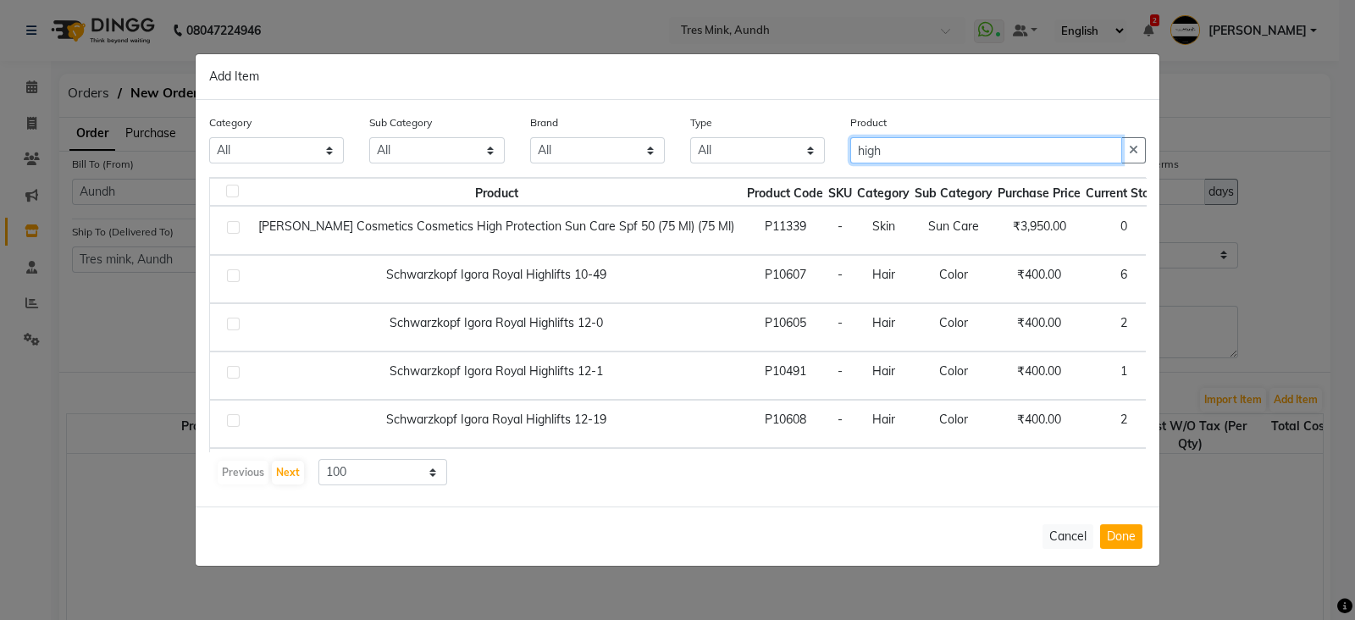
type input "high"
click at [1175, 234] on span "+ Add" at bounding box center [1198, 231] width 47 height 26
checkbox input "true"
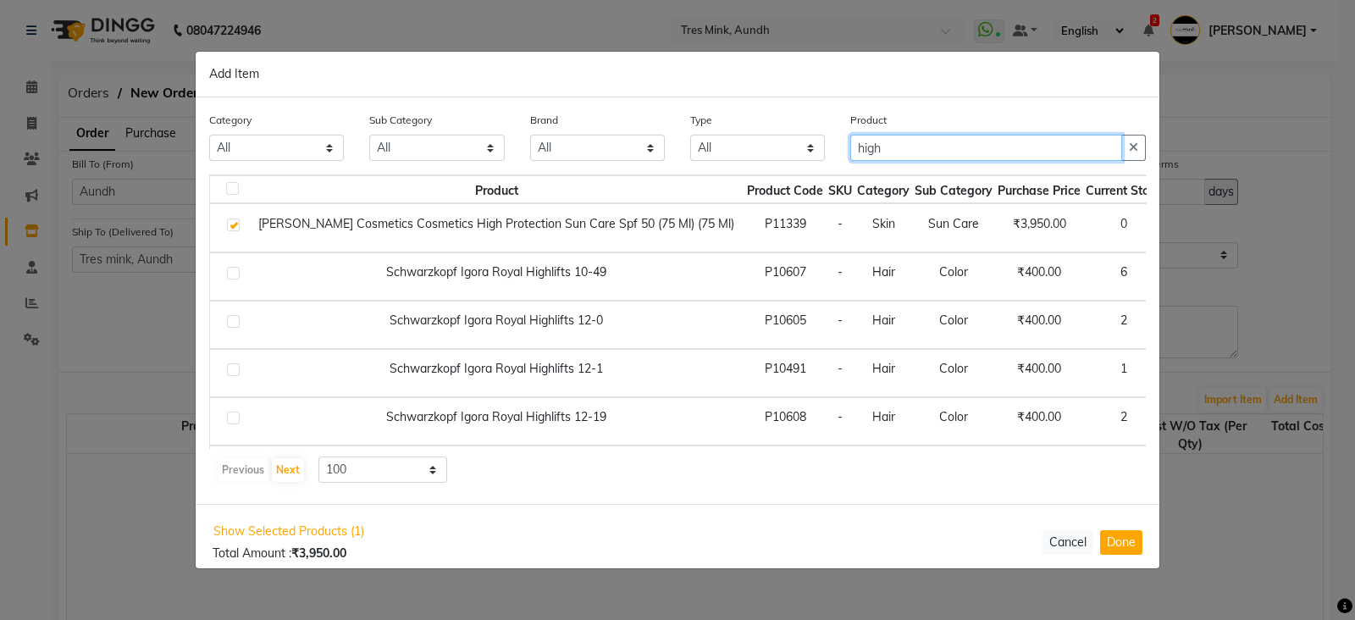
drag, startPoint x: 884, startPoint y: 155, endPoint x: 806, endPoint y: 160, distance: 78.9
click at [806, 160] on div "Category All Hair Skin Makeup Personal Care Appliances Beard Waxing Disposable …" at bounding box center [678, 143] width 962 height 64
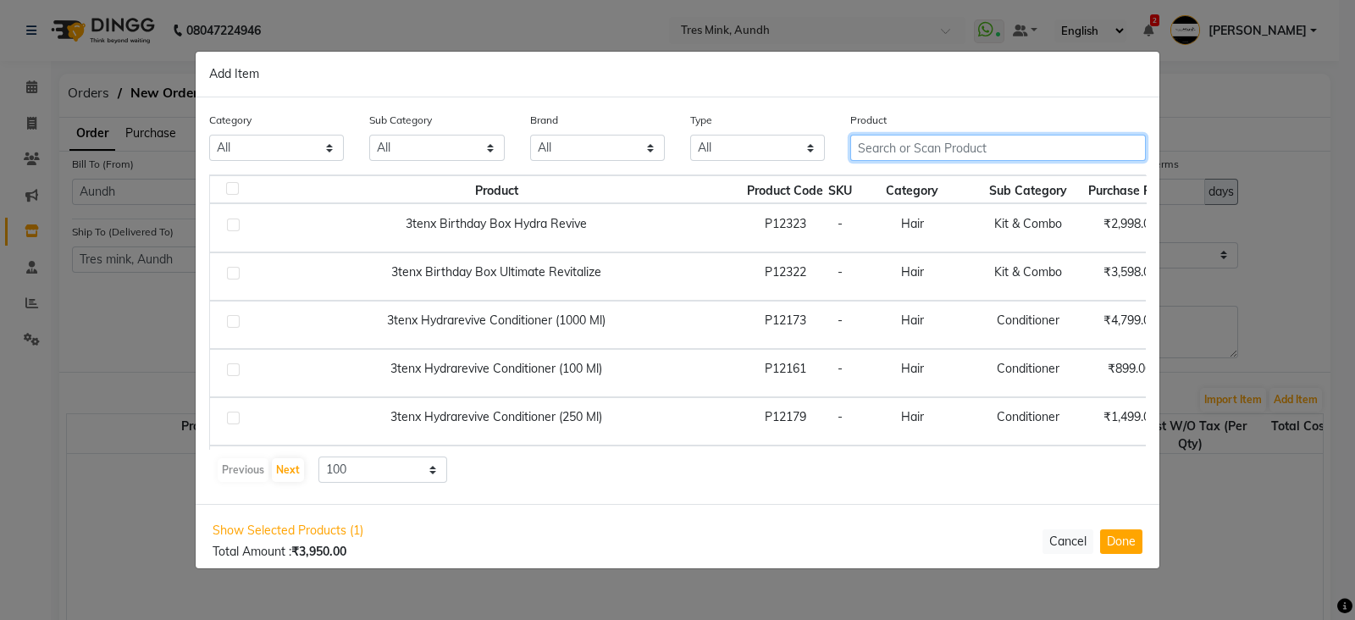
click at [937, 152] on input "text" at bounding box center [998, 148] width 296 height 26
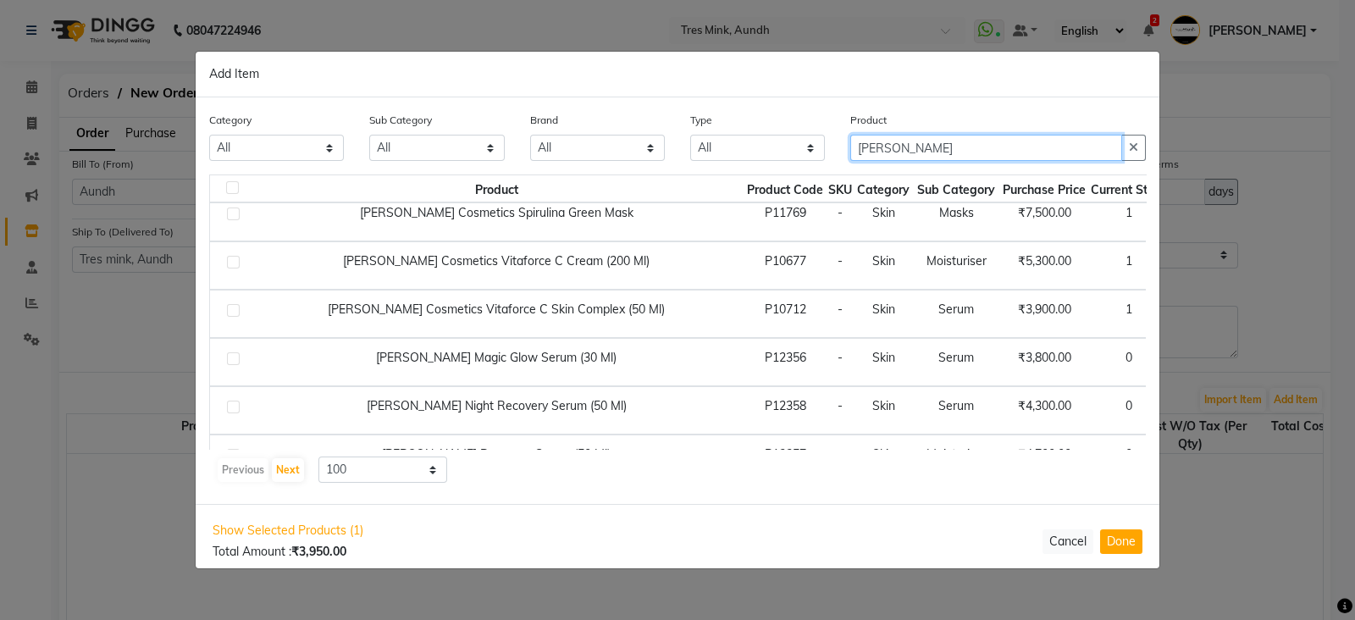
scroll to position [1678, 0]
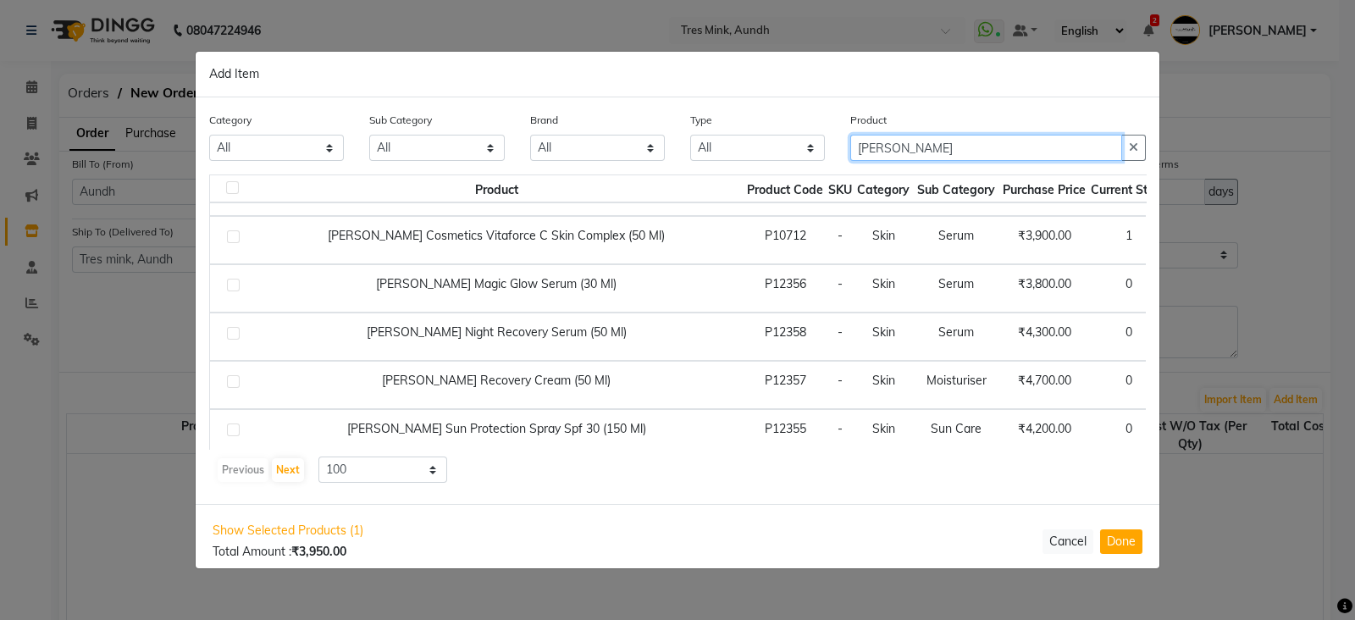
type input "[PERSON_NAME]"
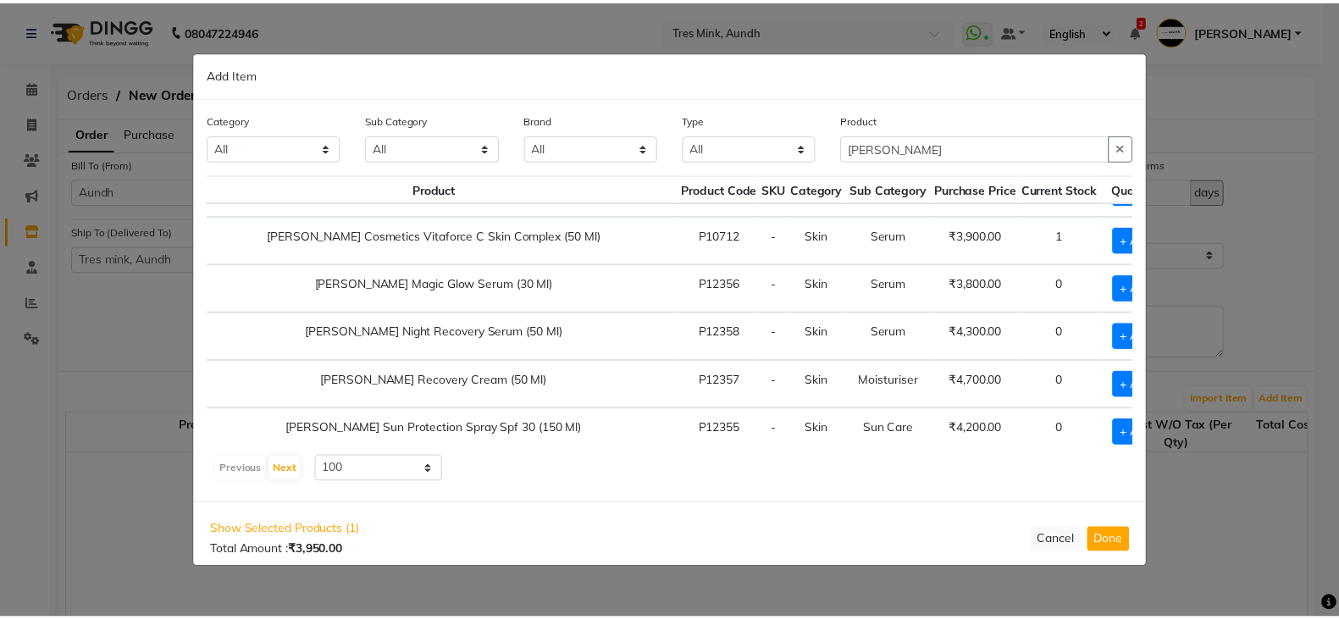
scroll to position [1678, 63]
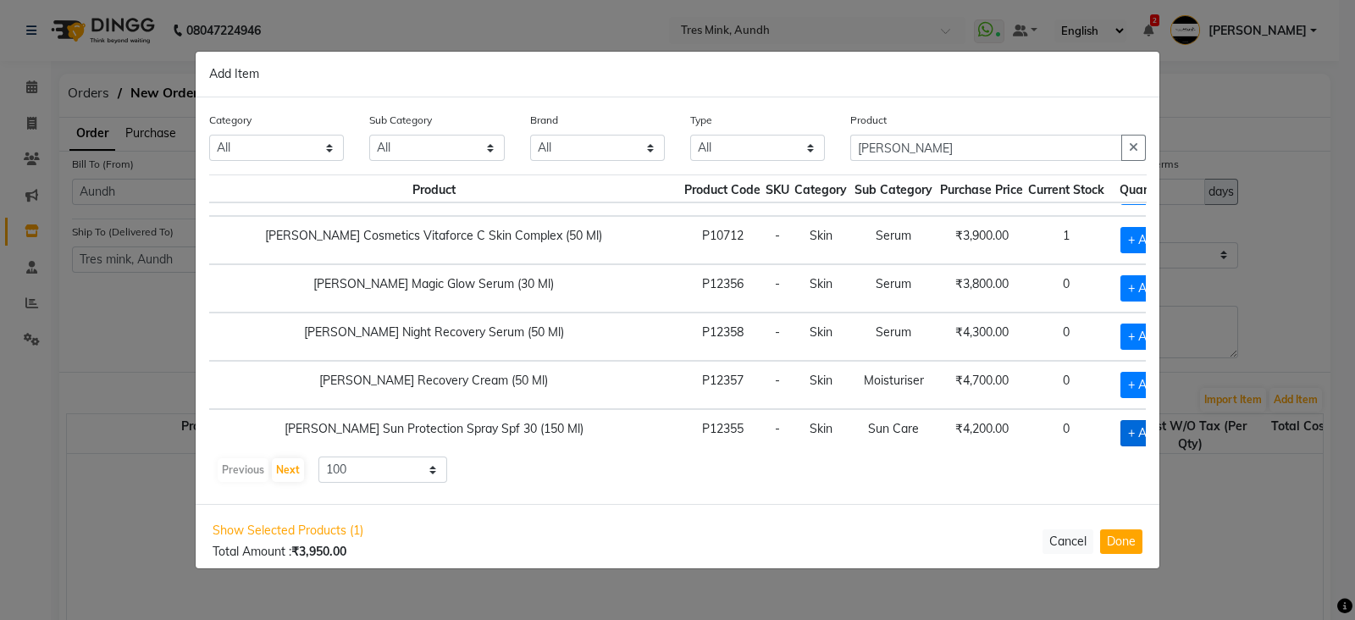
click at [1121, 420] on span "+ Add" at bounding box center [1144, 433] width 47 height 26
checkbox input "true"
click at [1160, 427] on icon at bounding box center [1165, 433] width 11 height 12
type input "2"
click at [1121, 275] on span "+ Add" at bounding box center [1144, 288] width 47 height 26
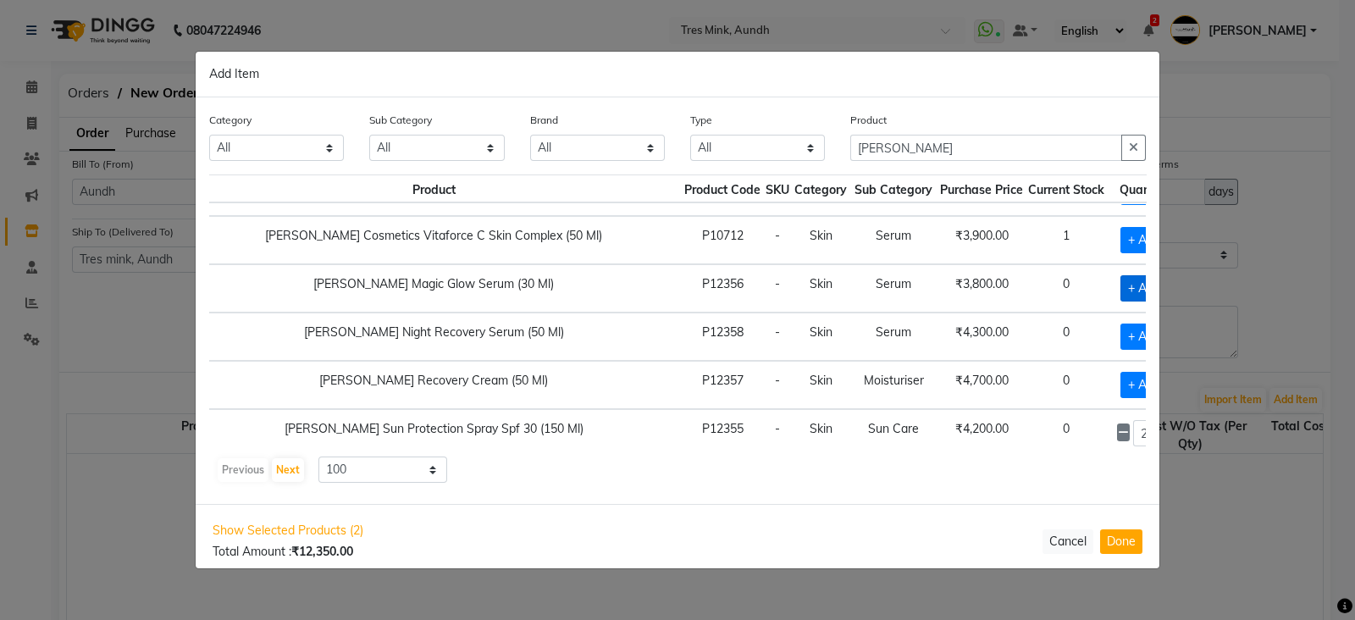
checkbox input "true"
click at [1160, 282] on icon at bounding box center [1165, 288] width 11 height 12
type input "2"
click at [1121, 372] on span "+ Add" at bounding box center [1144, 385] width 47 height 26
checkbox input "true"
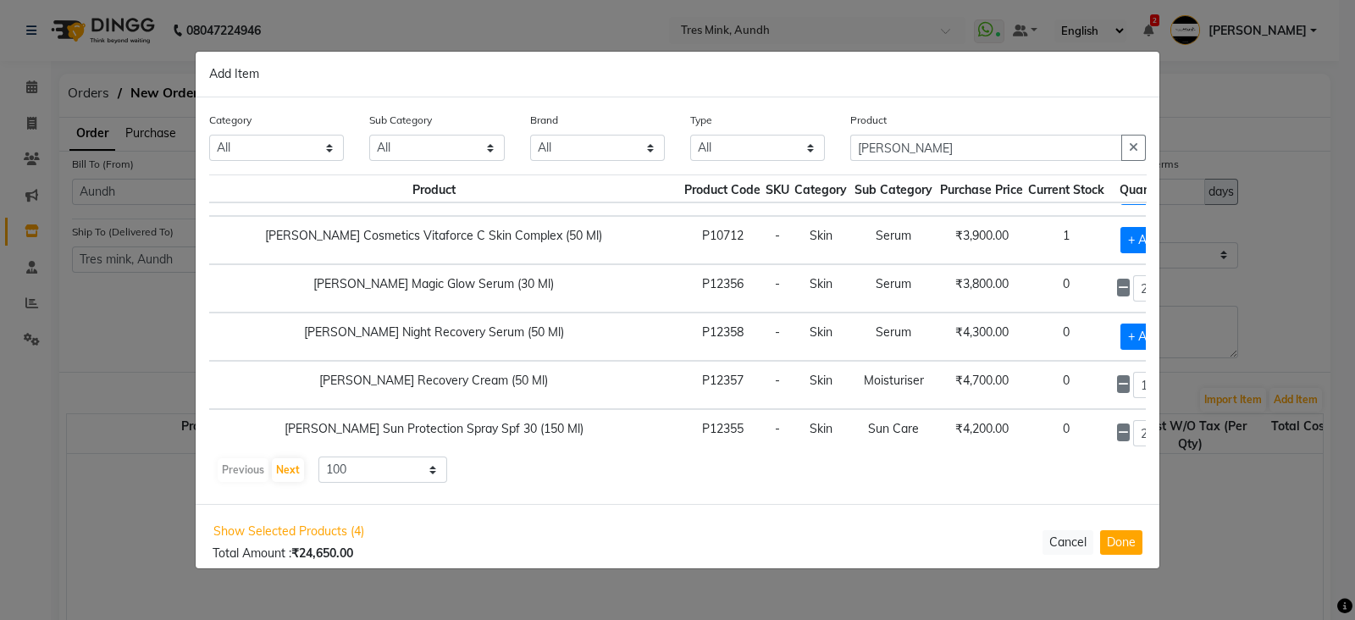
click at [1160, 379] on icon at bounding box center [1165, 385] width 11 height 12
type input "2"
click at [1121, 324] on span "+ Add" at bounding box center [1144, 337] width 47 height 26
checkbox input "true"
click at [1160, 330] on icon at bounding box center [1165, 336] width 11 height 12
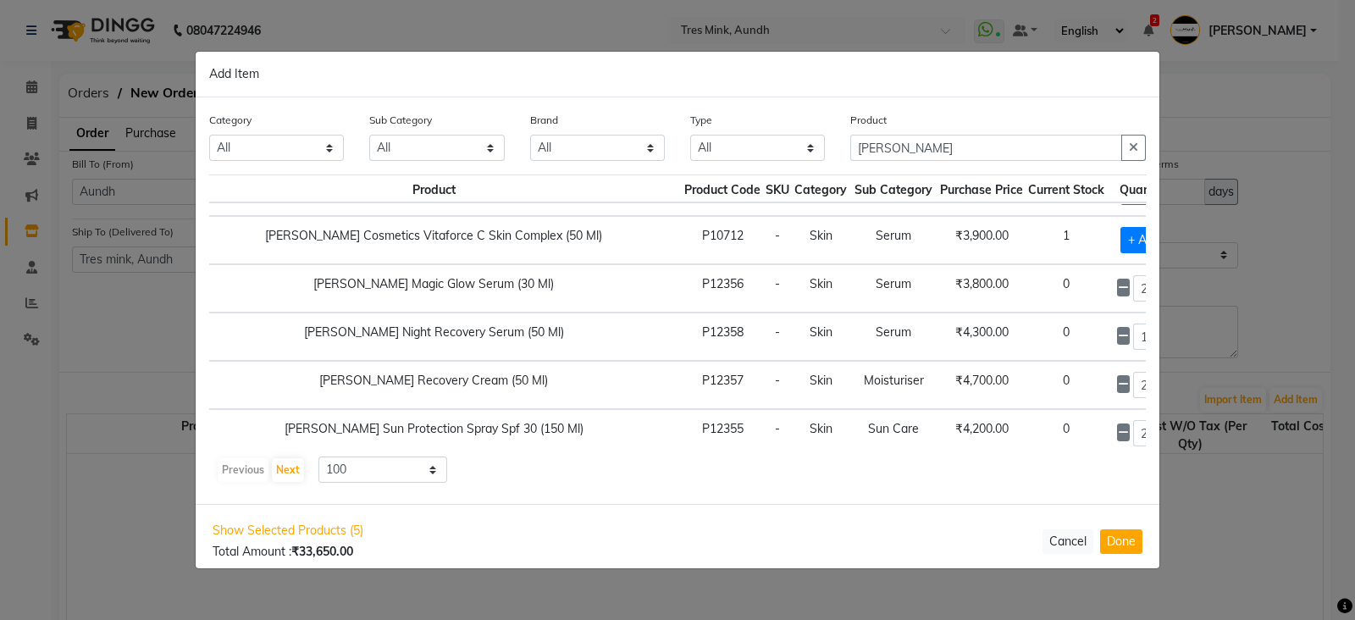
type input "2"
click at [1128, 535] on button "Done" at bounding box center [1121, 541] width 42 height 25
select select "1012"
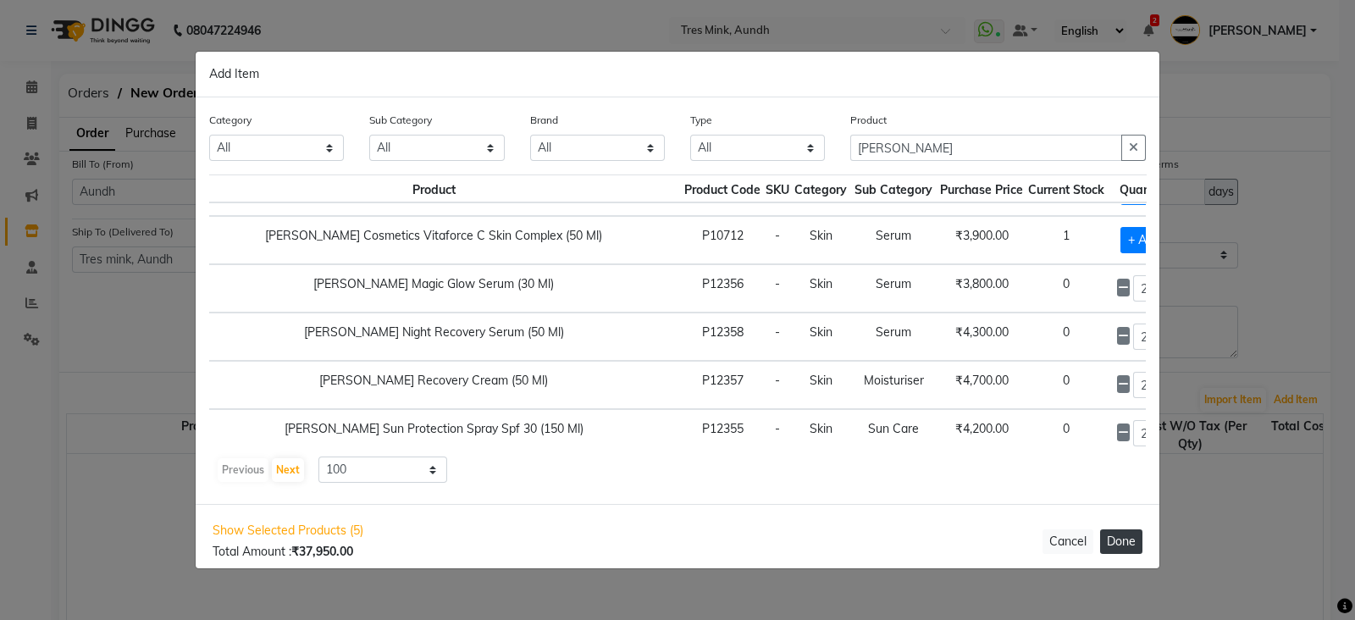
select select "1012"
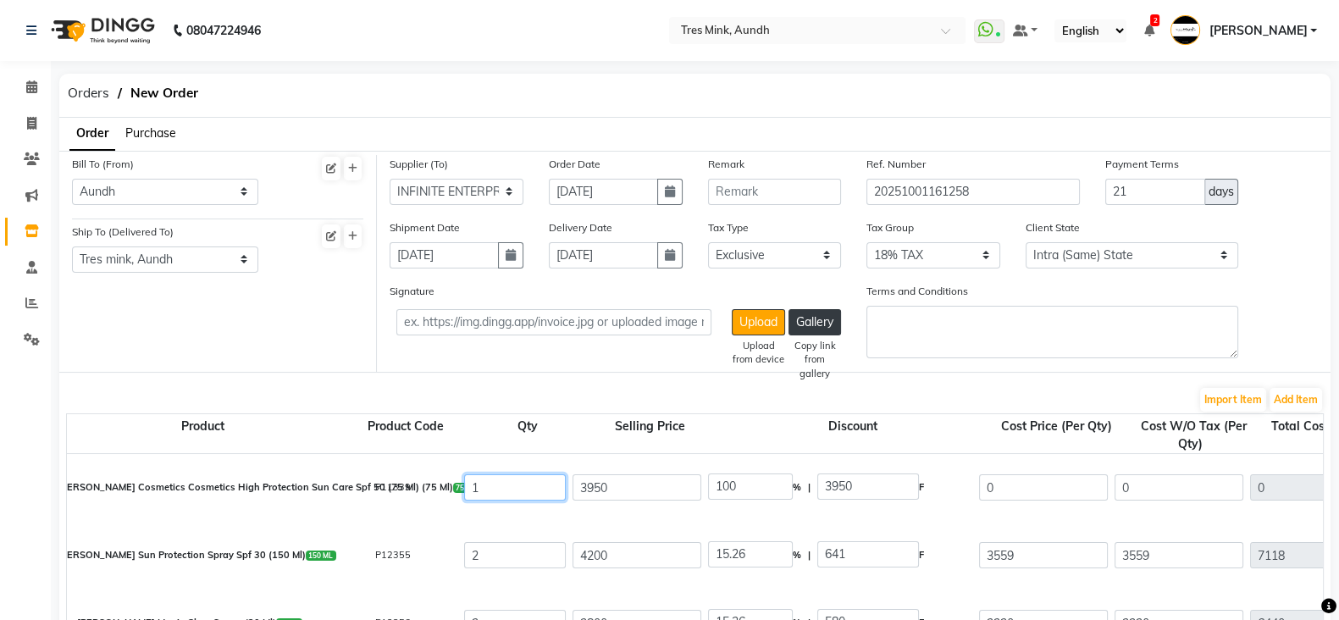
drag, startPoint x: 544, startPoint y: 479, endPoint x: 440, endPoint y: 479, distance: 104.2
type input "2"
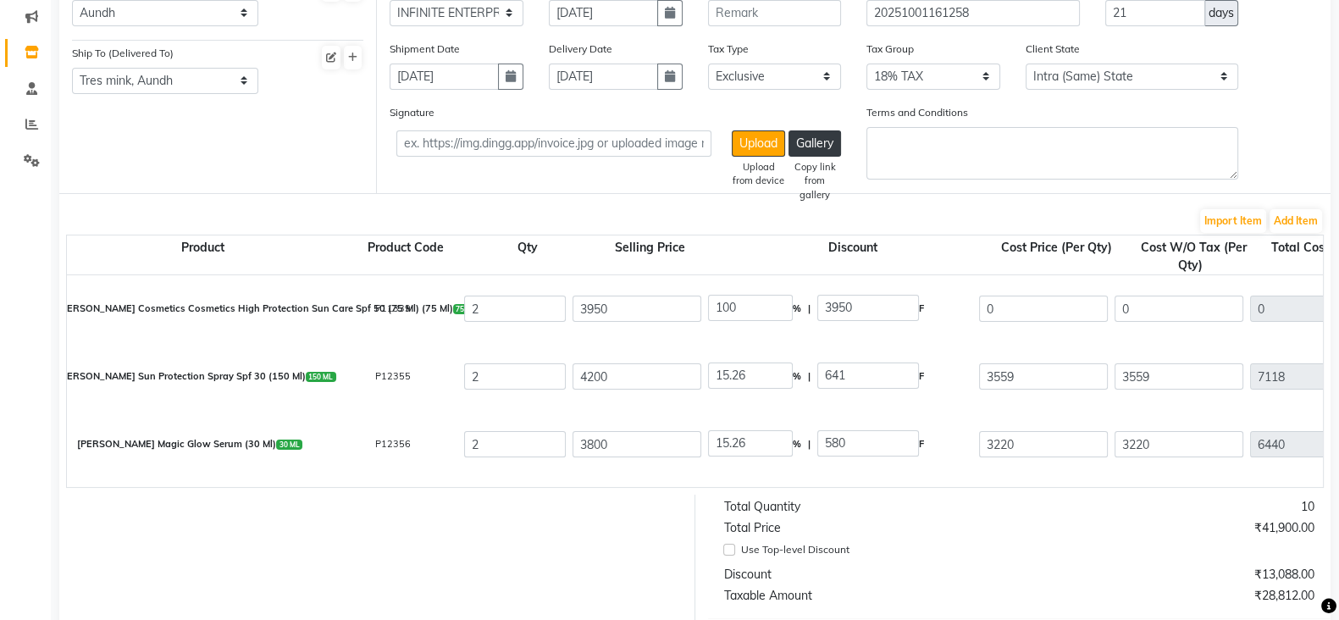
scroll to position [127, 0]
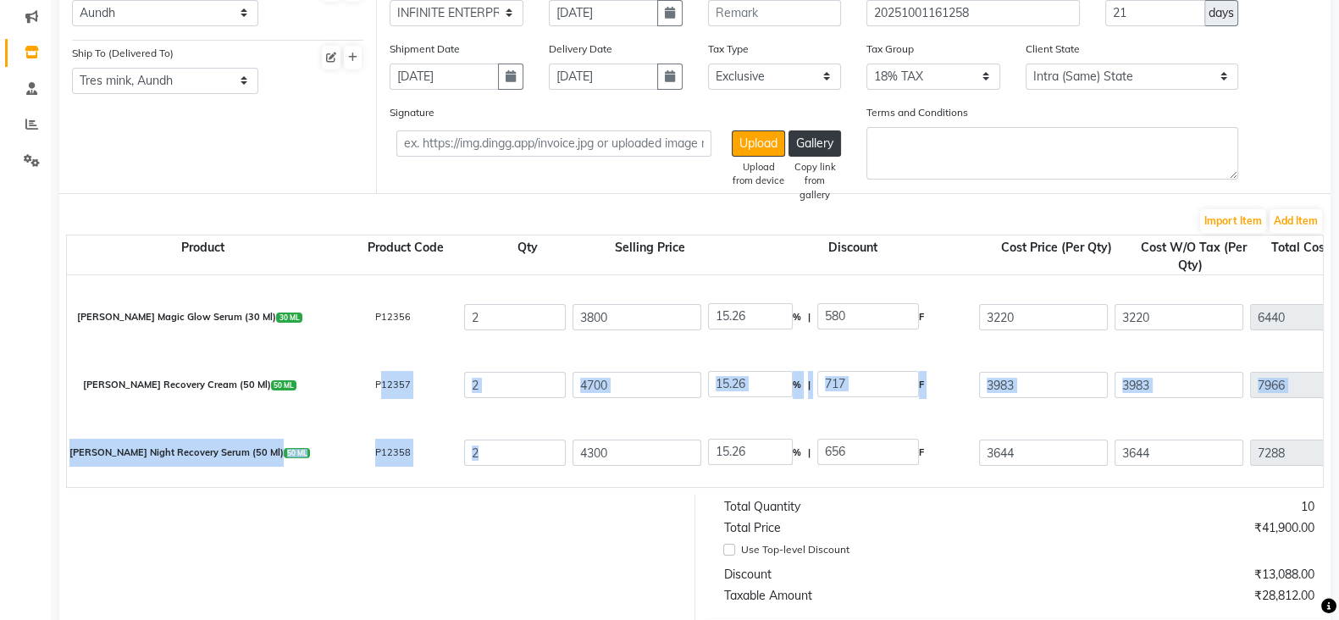
drag, startPoint x: 368, startPoint y: 487, endPoint x: 579, endPoint y: 479, distance: 211.1
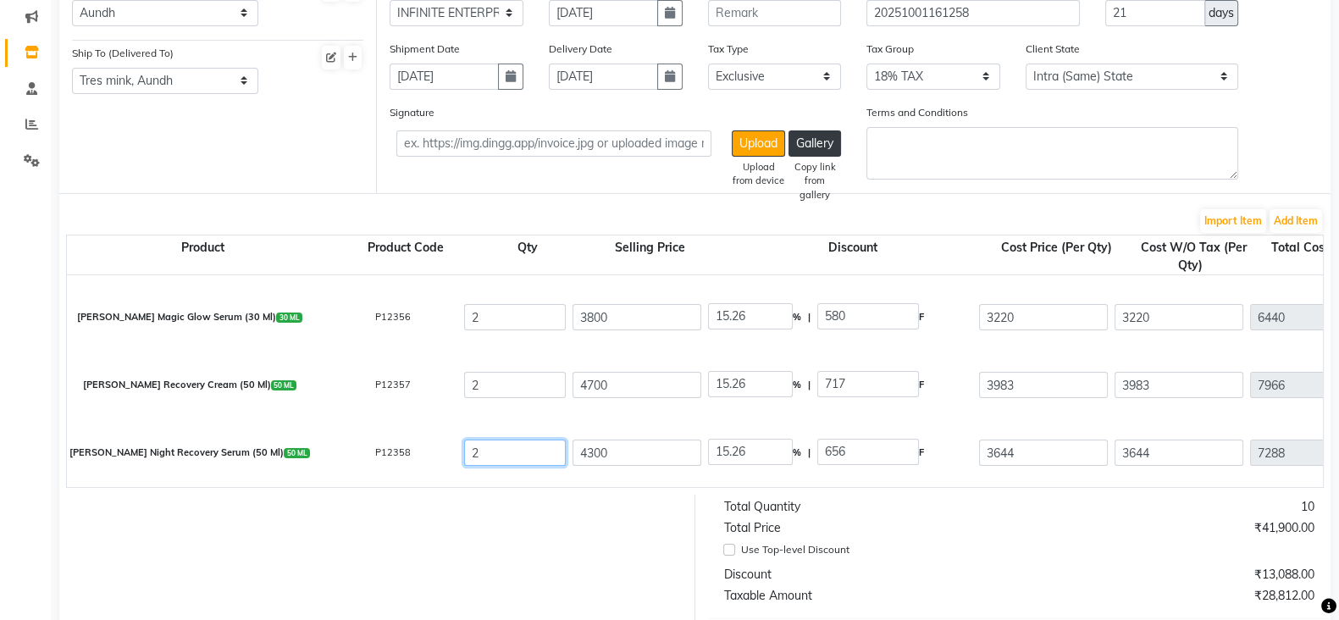
drag, startPoint x: 579, startPoint y: 479, endPoint x: 555, endPoint y: 494, distance: 28.2
click at [555, 488] on div "Product Product Code Qty Selling Price Discount Cost Price (Per Qty) Cost W/O T…" at bounding box center [695, 361] width 1258 height 253
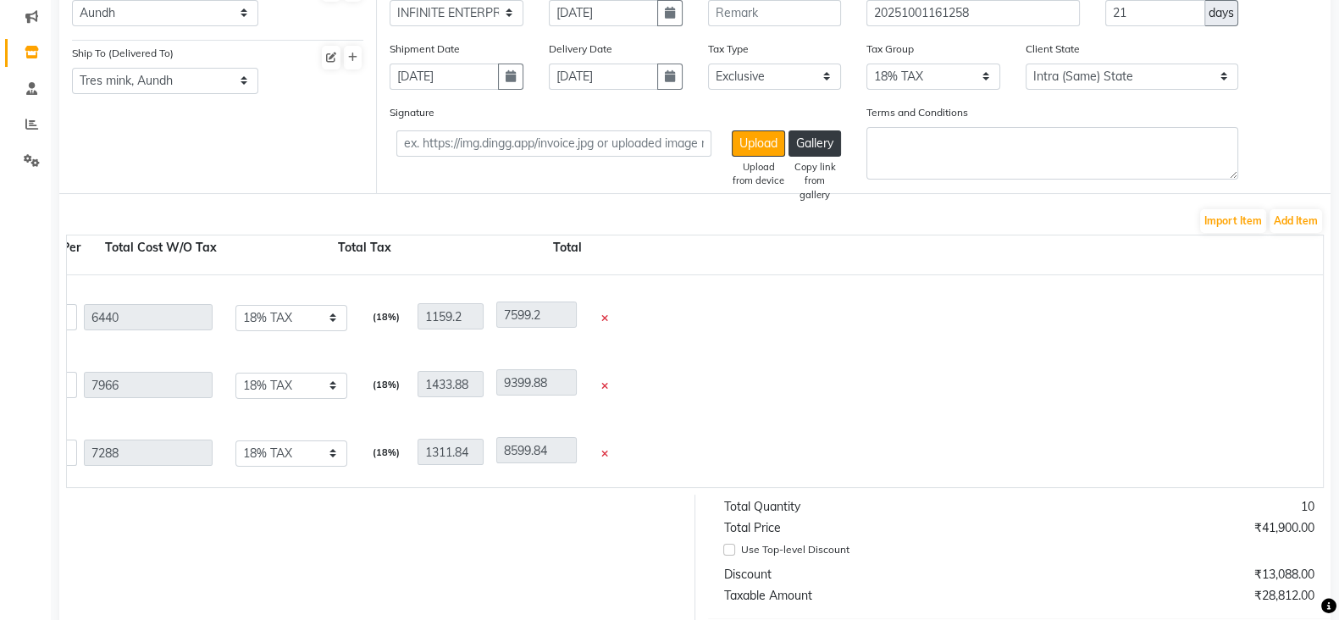
scroll to position [0, 0]
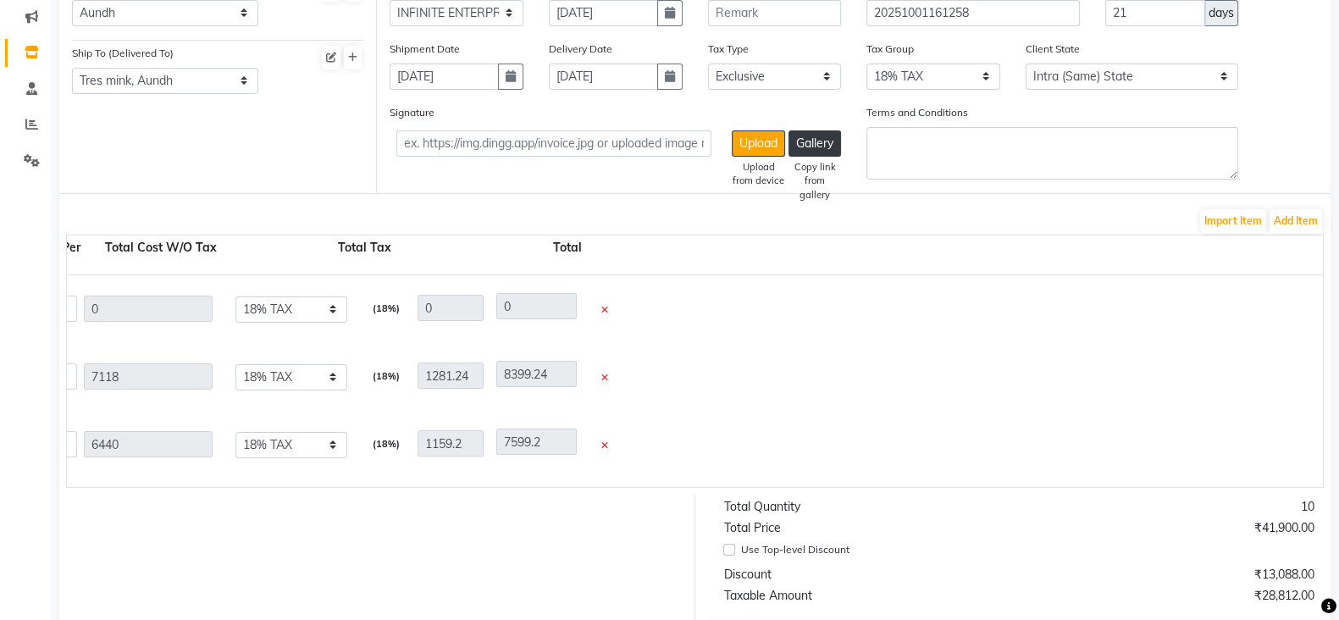
click at [604, 315] on icon at bounding box center [604, 310] width 7 height 9
click at [1304, 218] on button "Add Item" at bounding box center [1296, 221] width 53 height 24
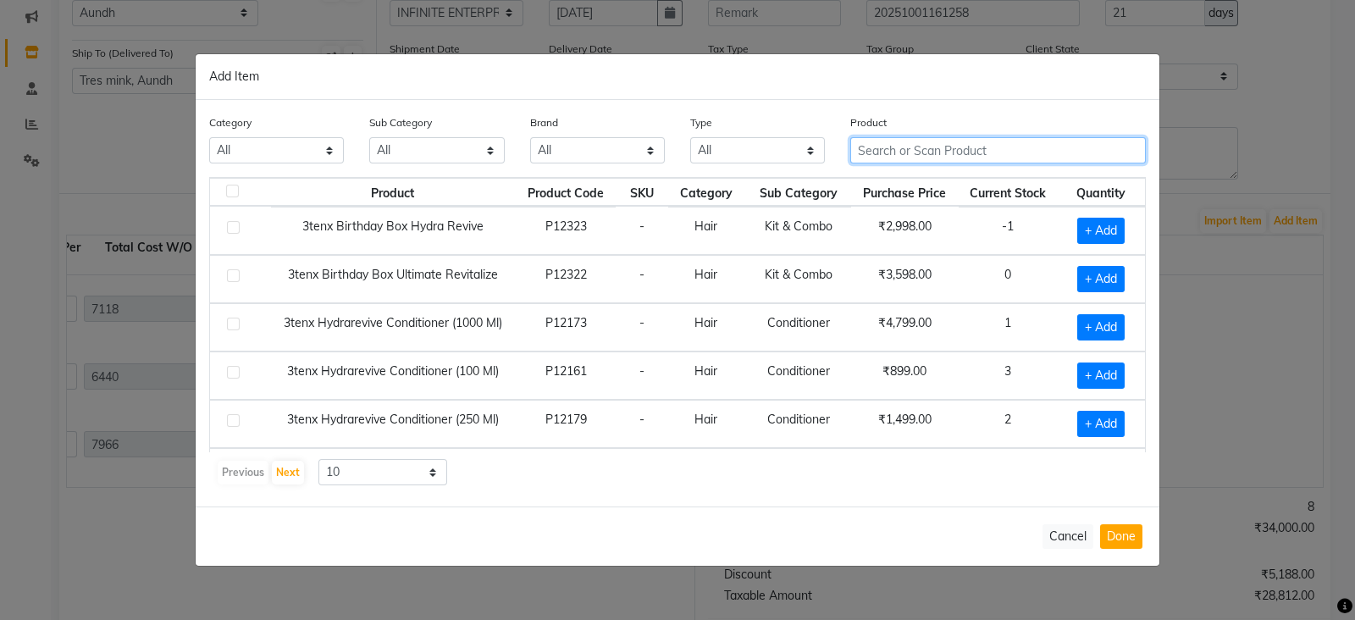
click at [930, 150] on input "text" at bounding box center [998, 150] width 296 height 26
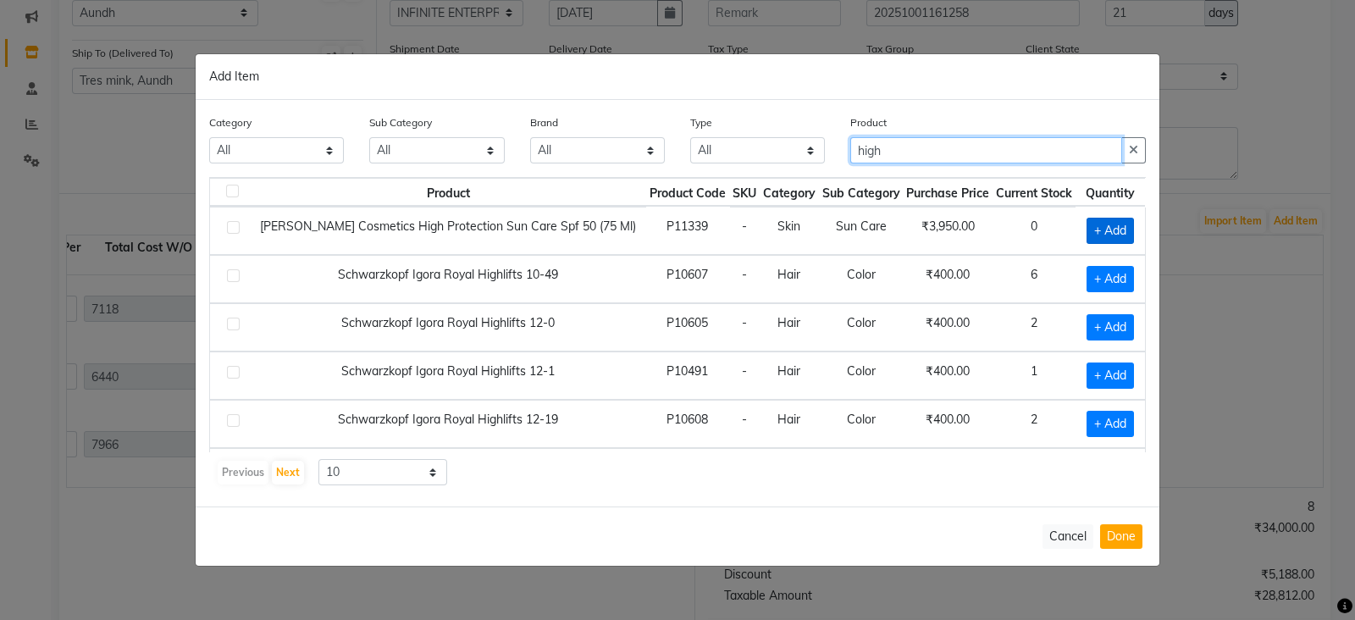
type input "high"
click at [1097, 235] on span "+ Add" at bounding box center [1110, 231] width 47 height 26
checkbox input "true"
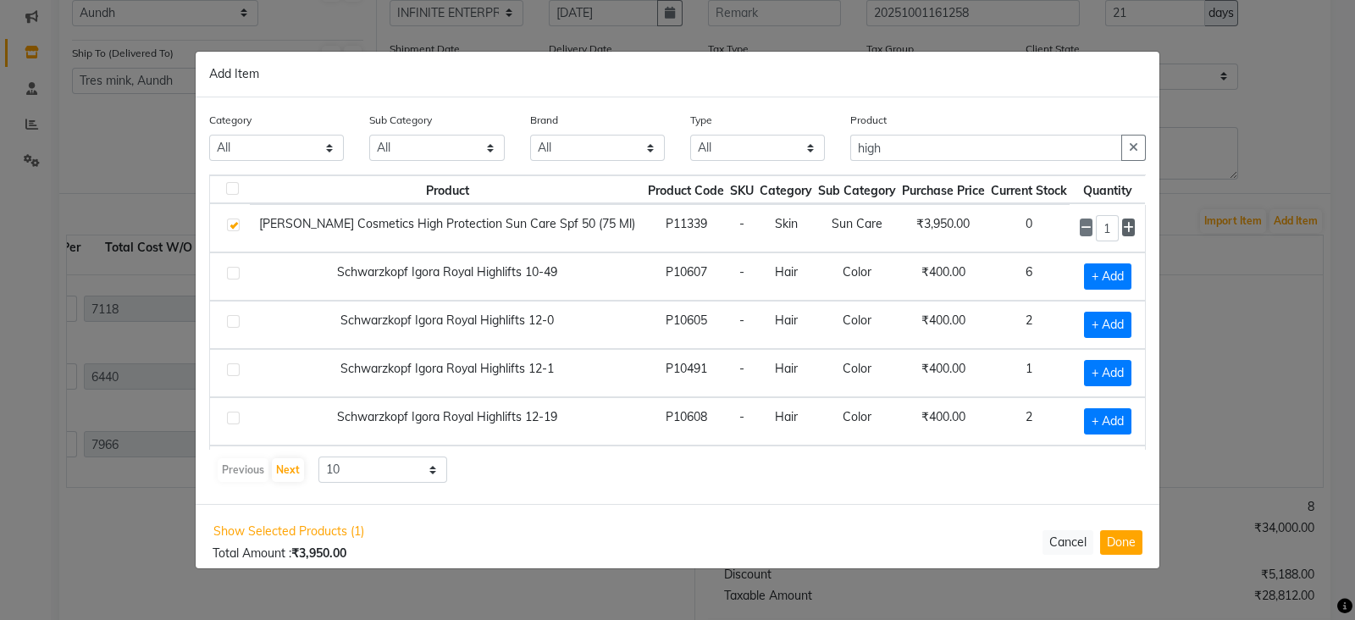
click at [1123, 230] on icon at bounding box center [1128, 228] width 11 height 12
type input "2"
click at [1122, 546] on button "Done" at bounding box center [1121, 541] width 42 height 25
select select "1012"
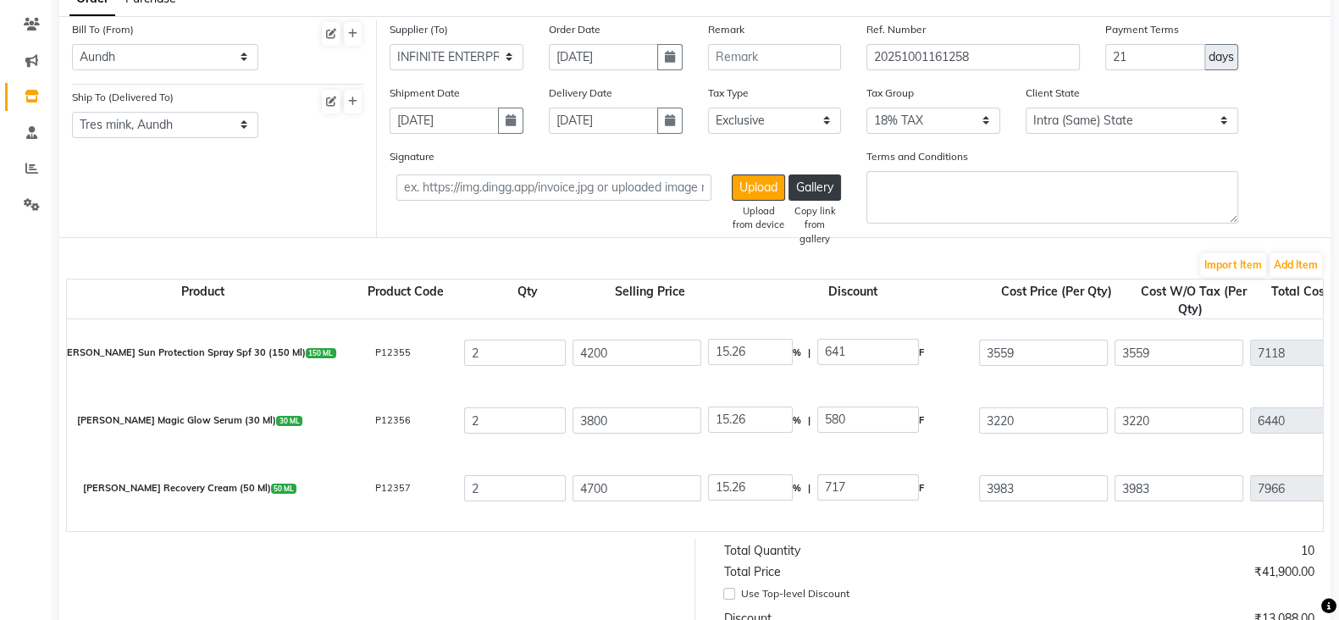
scroll to position [133, 0]
click at [600, 350] on input "4200" at bounding box center [637, 354] width 129 height 26
type input "3"
type input "21366.67"
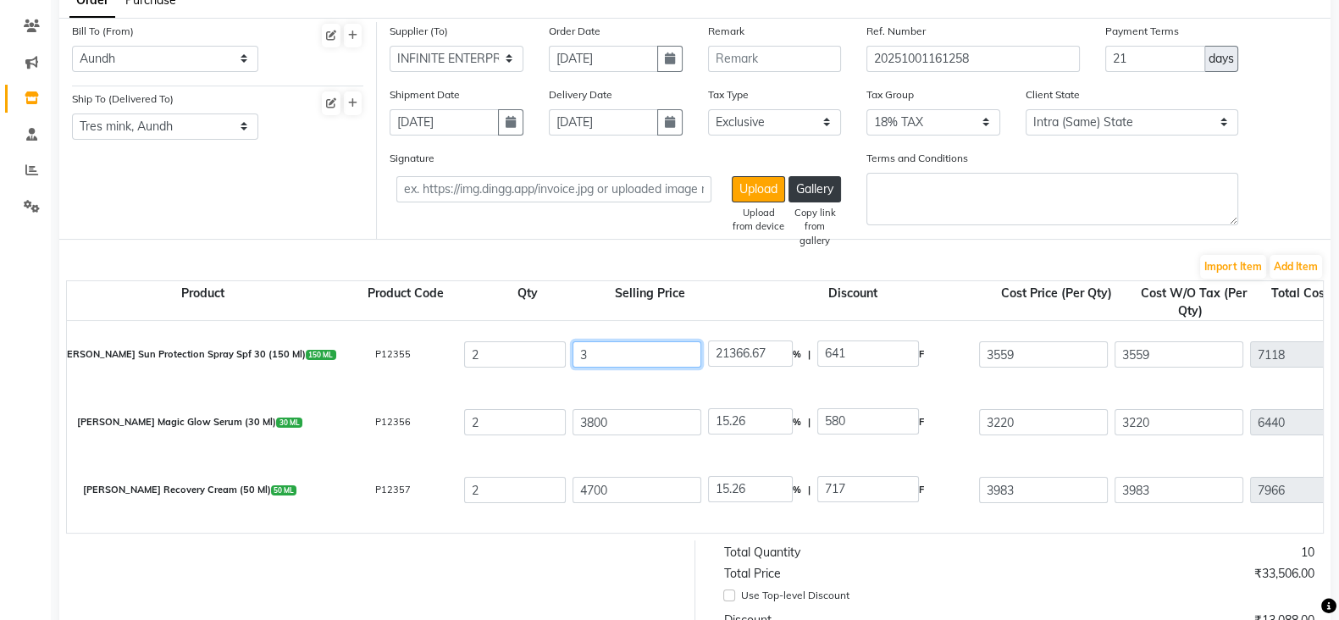
type input "34"
type input "1885.29"
type input "347"
type input "184.73"
type input "3475"
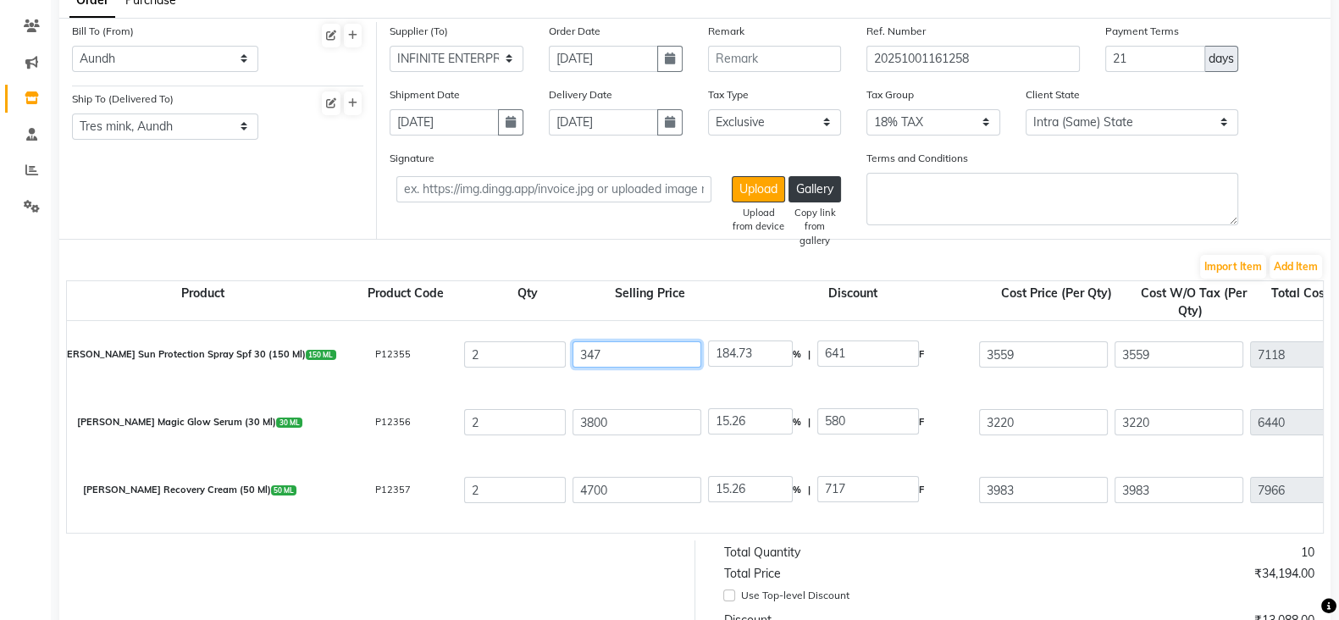
type input "18.45"
type input "3475"
type input "0"
click at [592, 421] on input "3800" at bounding box center [637, 422] width 129 height 26
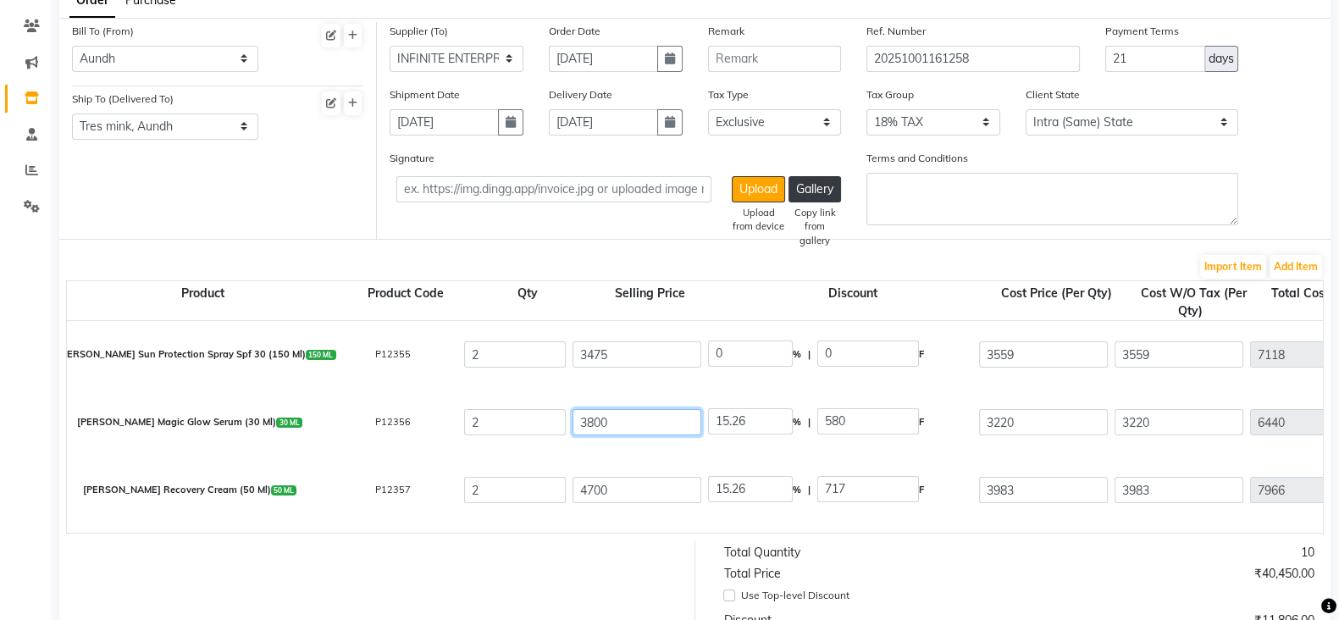
click at [592, 421] on input "3800" at bounding box center [637, 422] width 129 height 26
type input "2"
type input "29000"
type input "25"
type input "2320"
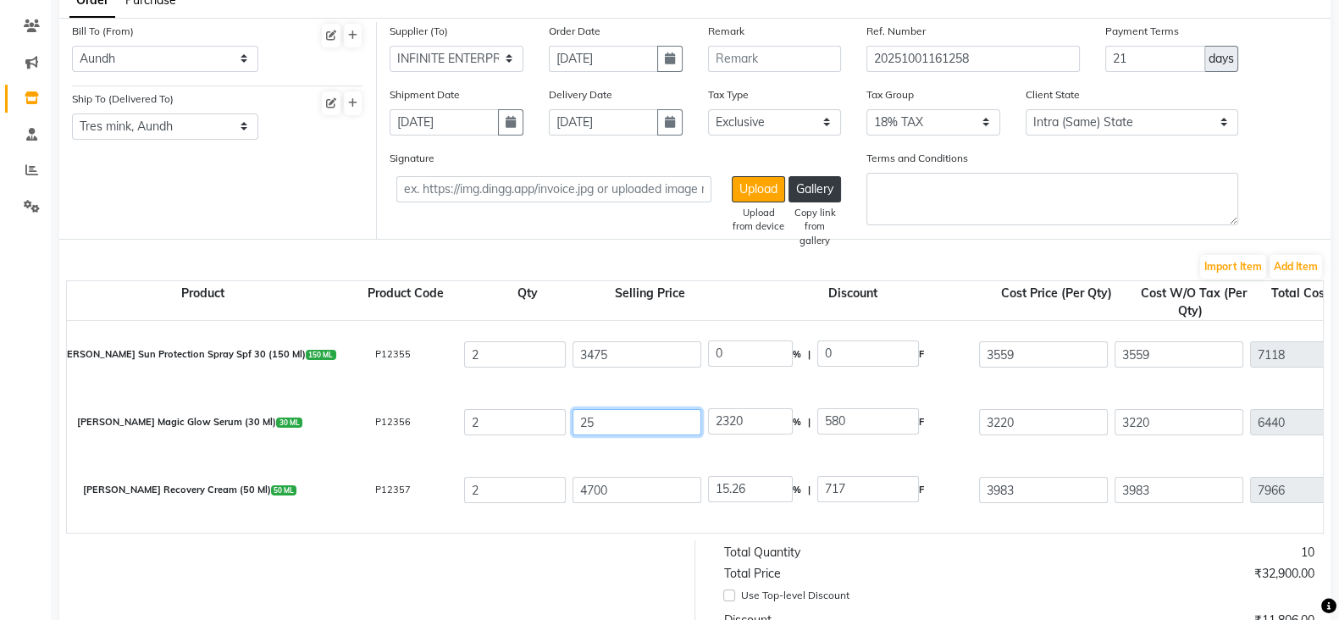
type input "250"
type input "232"
type input "250"
type input "0"
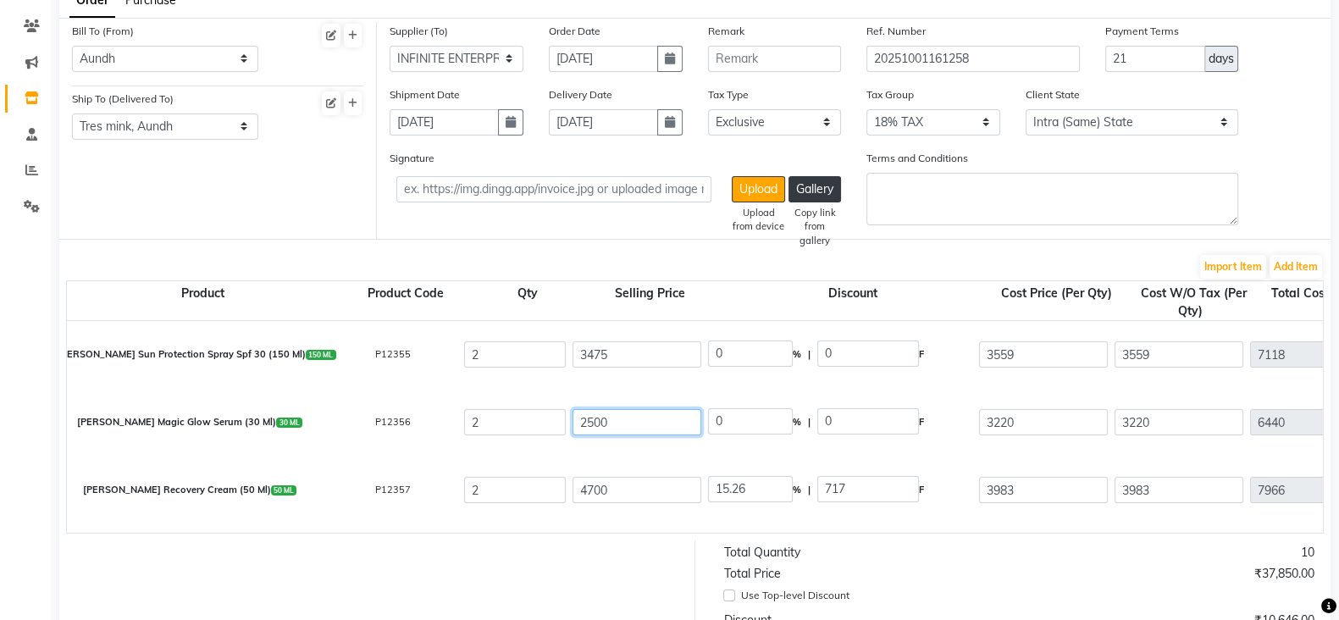
type input "2500"
click at [737, 361] on input "0" at bounding box center [750, 354] width 85 height 26
type input "3475"
type input "6950"
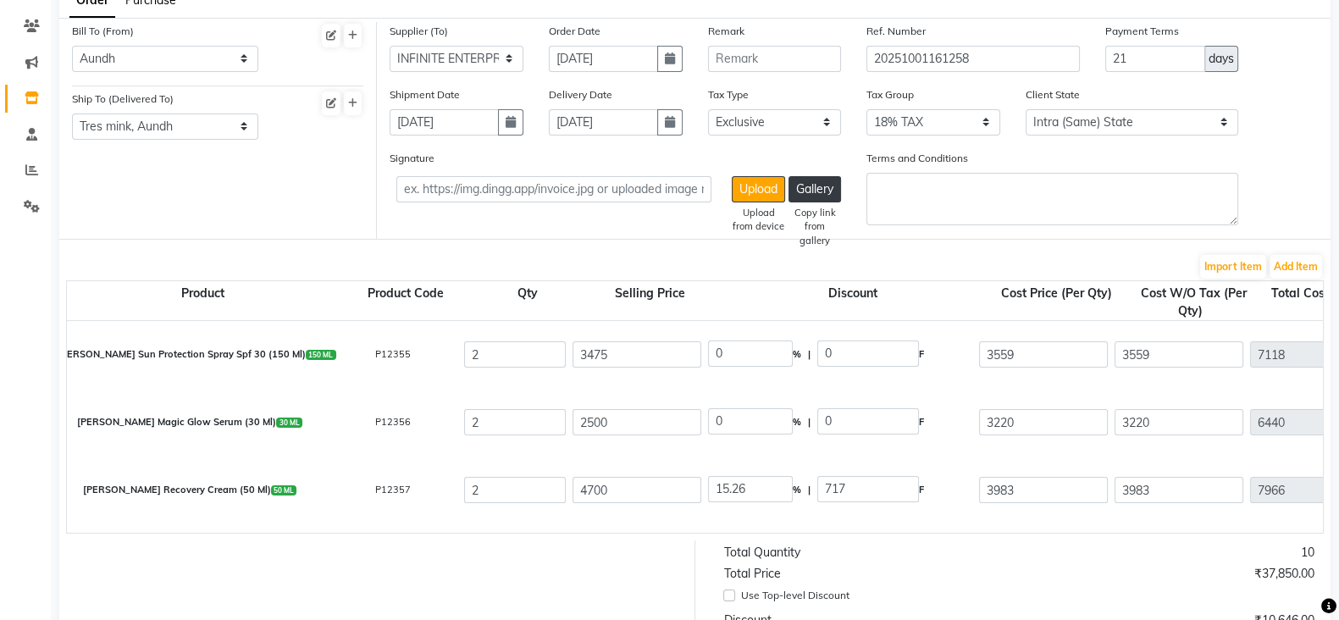
type input "1251"
type input "8201"
click at [744, 437] on div "0 % | 0 F" at bounding box center [840, 422] width 264 height 29
drag, startPoint x: 728, startPoint y: 418, endPoint x: 728, endPoint y: 450, distance: 32.2
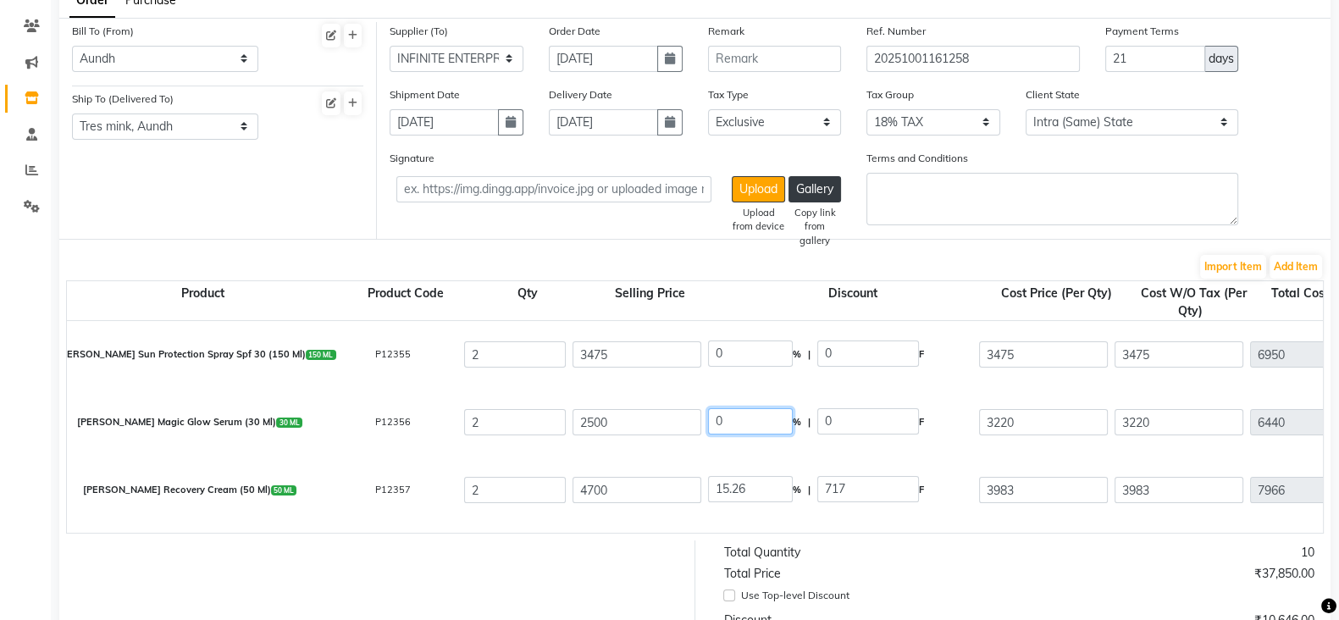
type input "2500"
type input "5000"
type input "900"
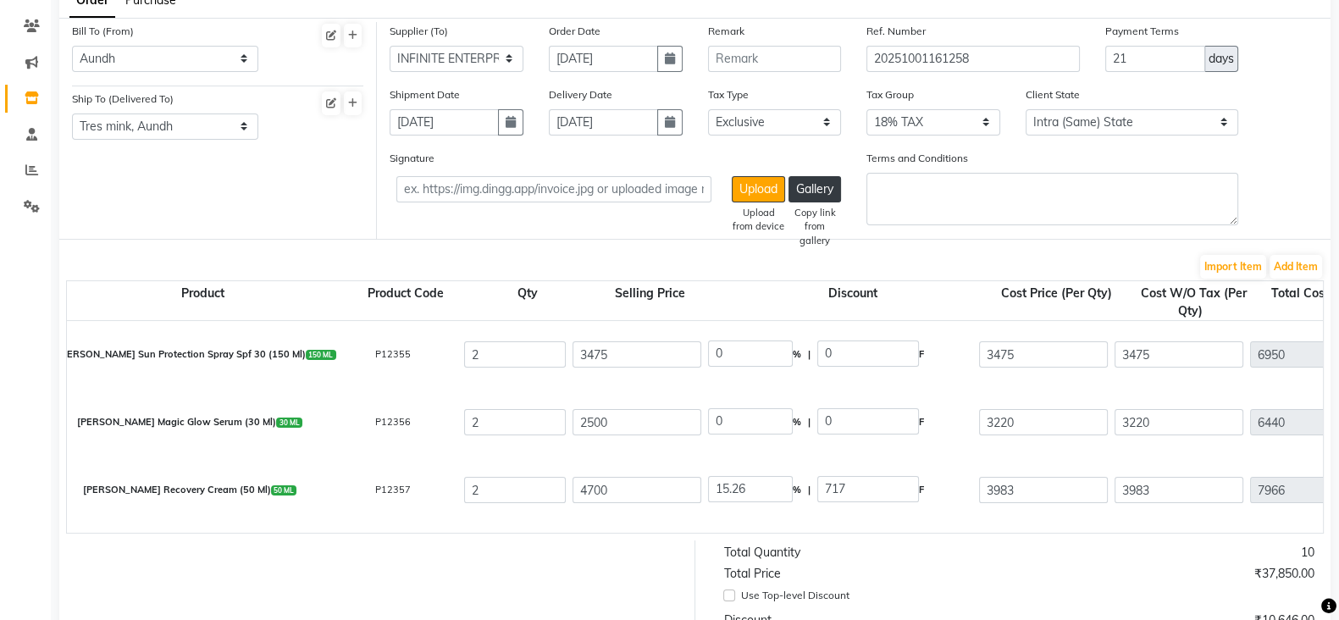
type input "5900"
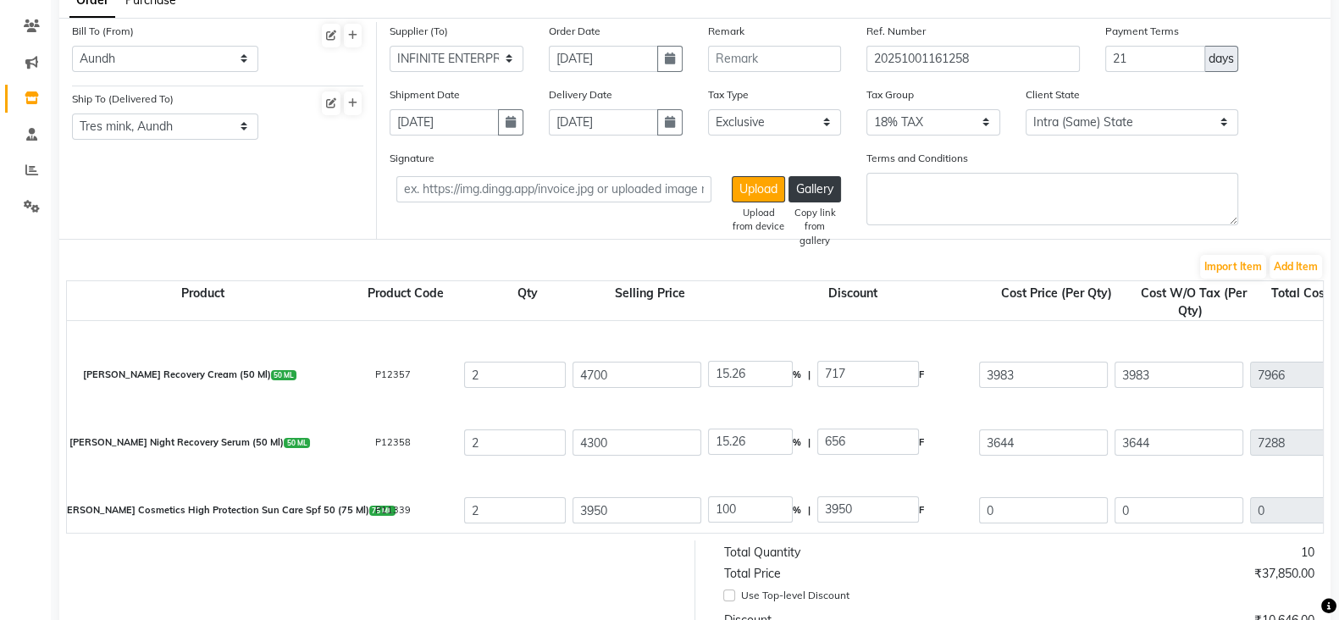
scroll to position [127, 0]
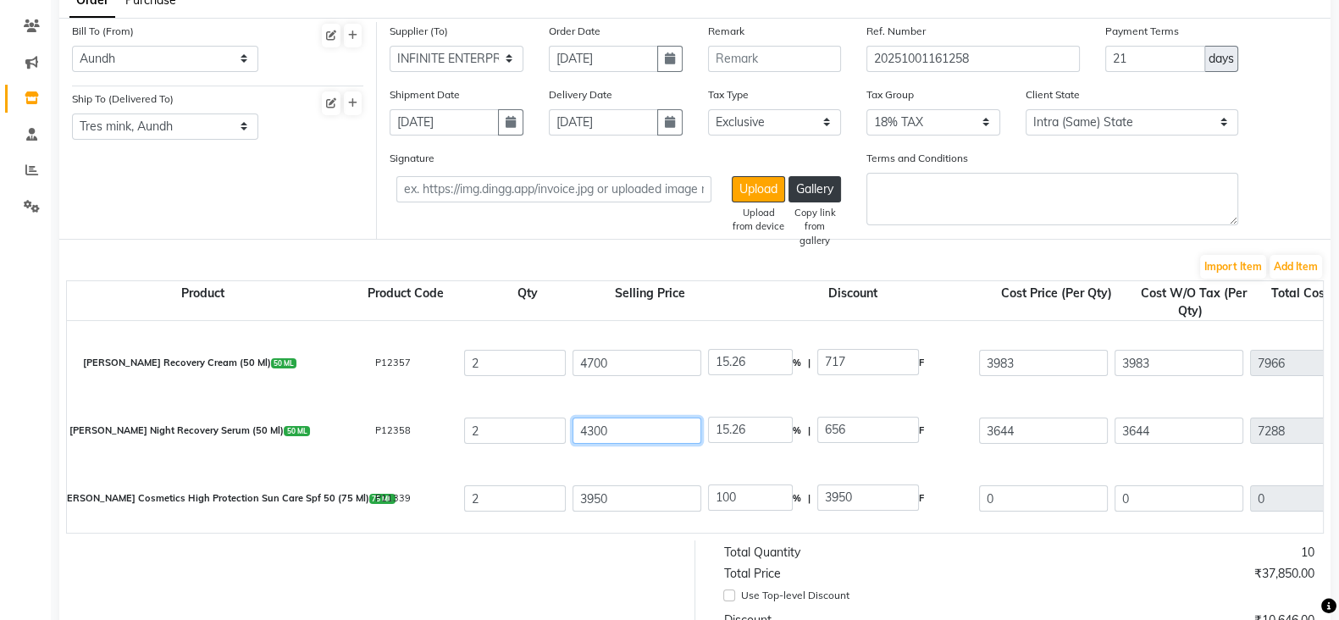
click at [586, 425] on input "4300" at bounding box center [637, 431] width 129 height 26
type input "3"
type input "21866.67"
type input "32"
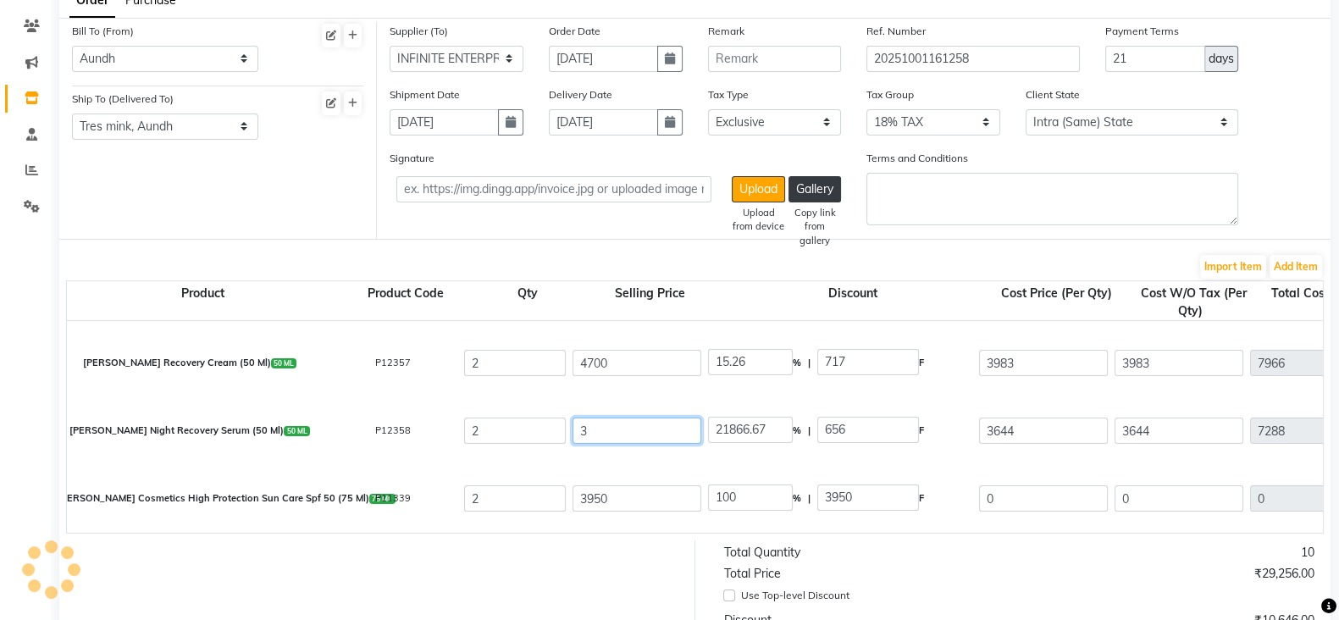
type input "2050"
type input "322"
type input "203.73"
type input "3220"
type input "20.37"
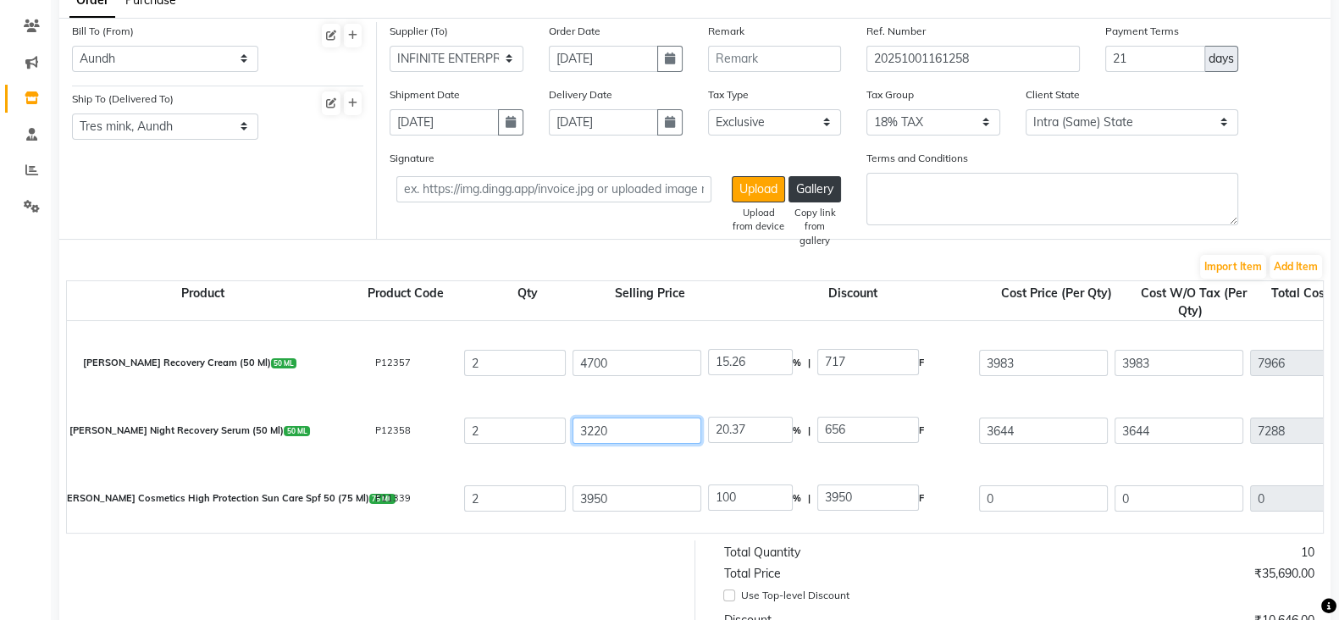
type input "3220"
type input "0"
click at [607, 505] on input "3950" at bounding box center [637, 498] width 129 height 26
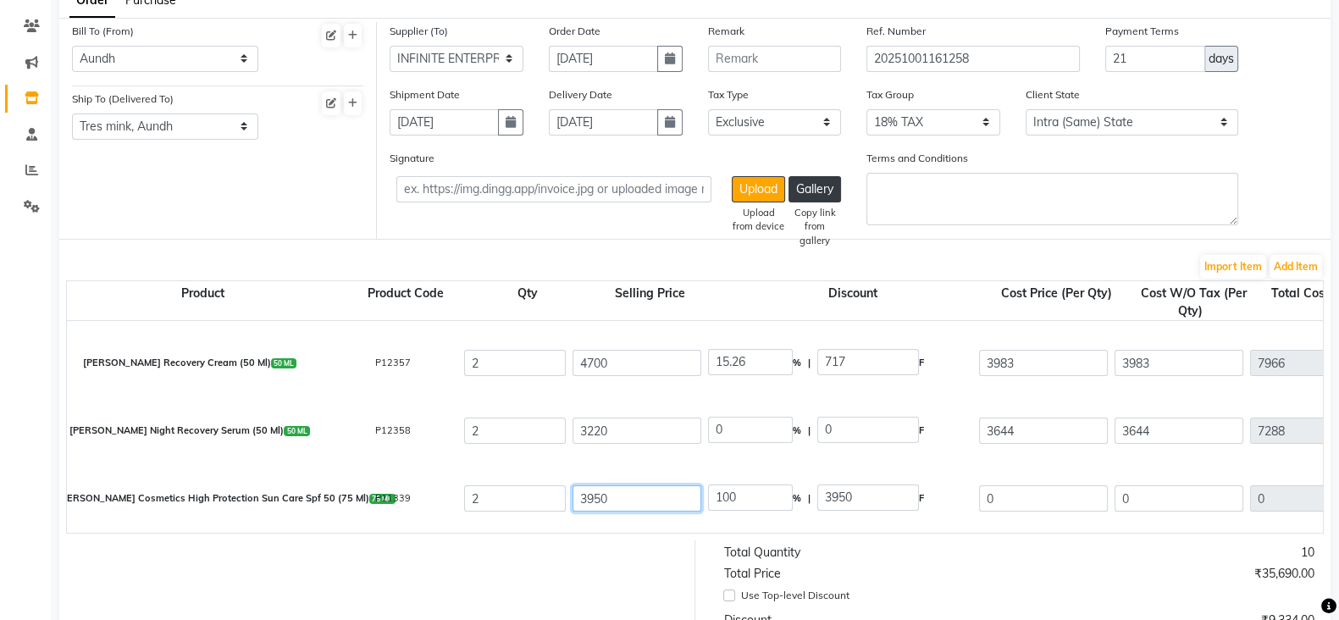
click at [593, 505] on input "3950" at bounding box center [637, 498] width 129 height 26
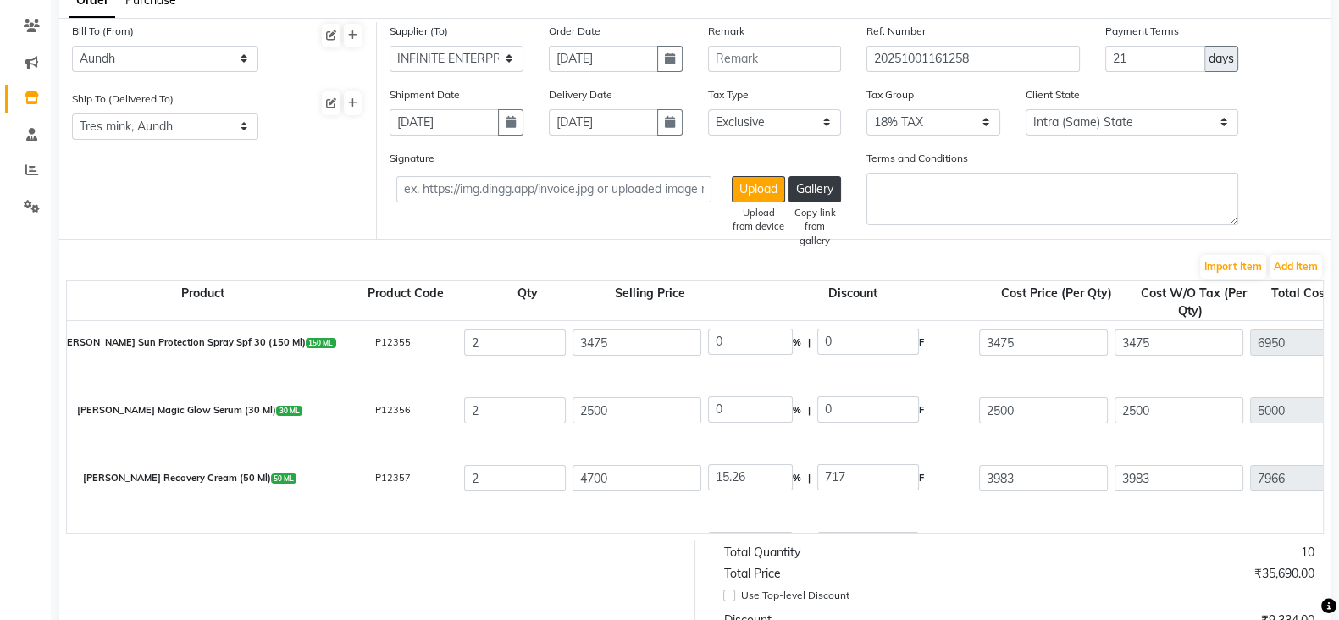
scroll to position [0, 0]
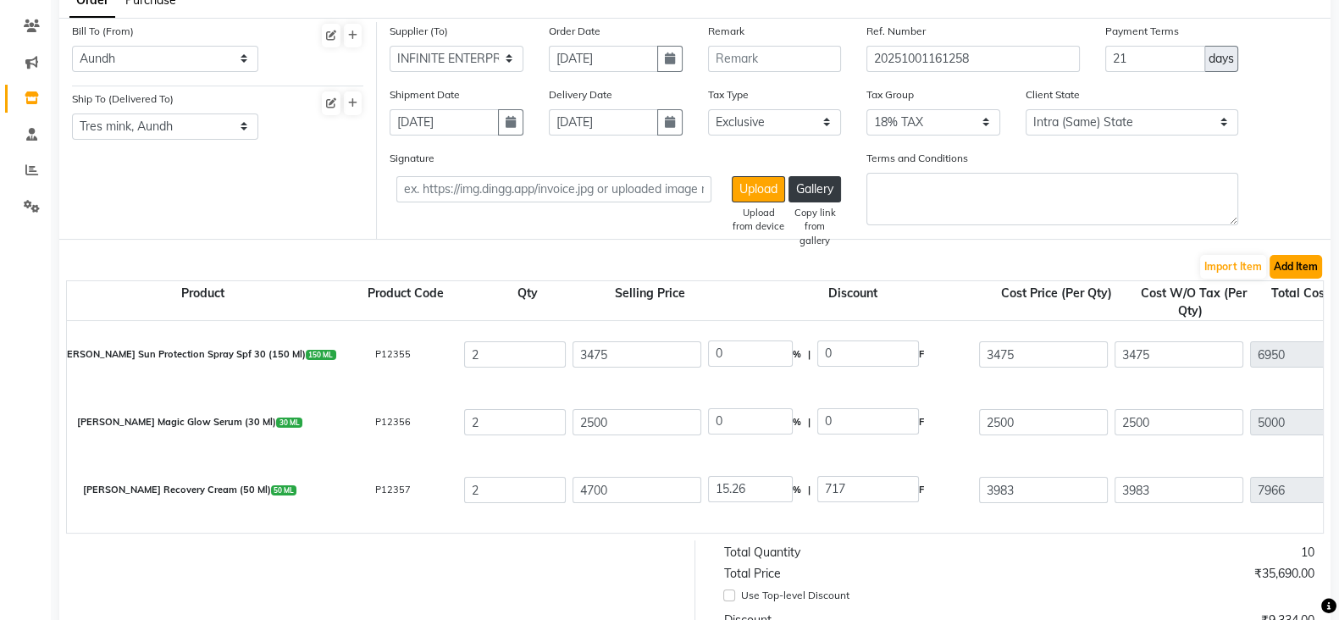
click at [1304, 272] on button "Add Item" at bounding box center [1296, 267] width 53 height 24
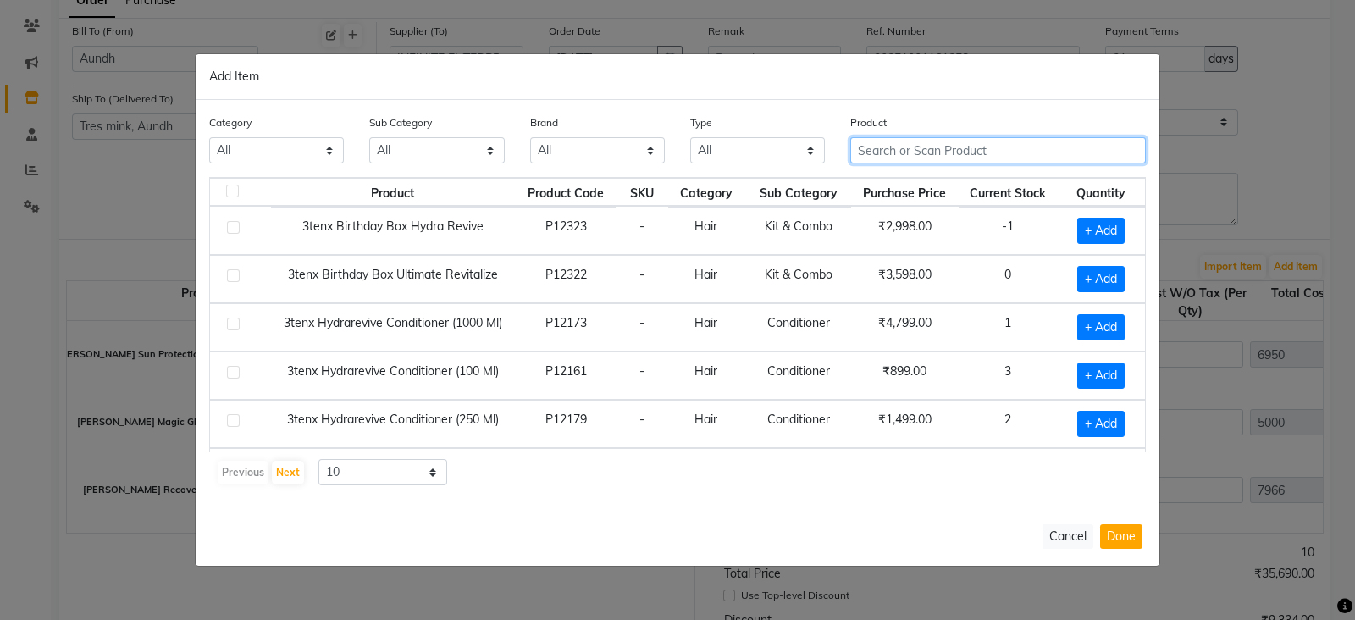
click at [867, 140] on input "text" at bounding box center [998, 150] width 296 height 26
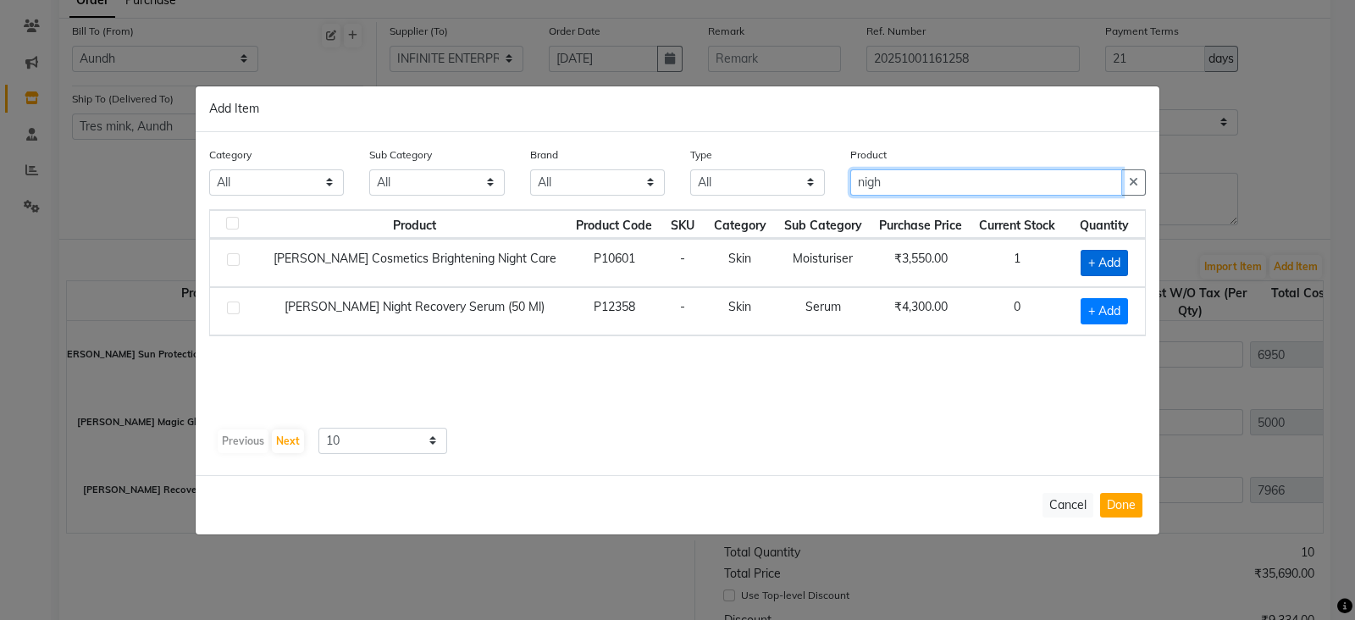
type input "nigh"
click at [1117, 262] on span "+ Add" at bounding box center [1104, 263] width 47 height 26
checkbox input "true"
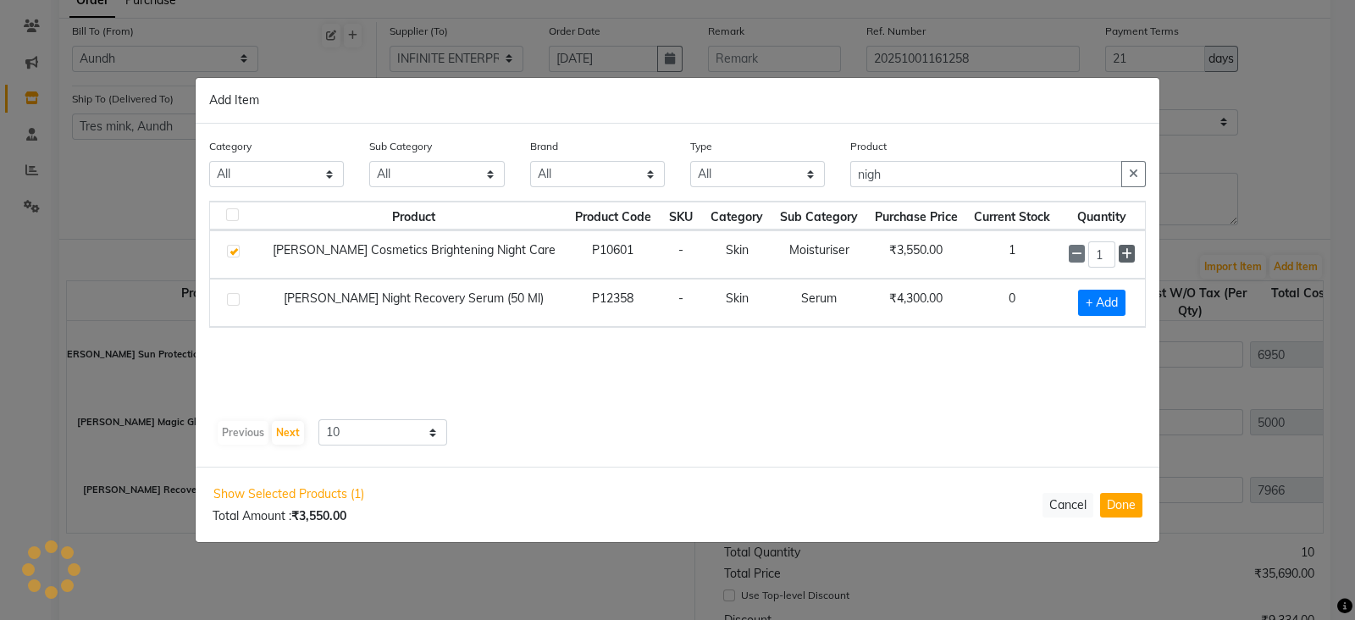
click at [1122, 256] on icon at bounding box center [1127, 254] width 11 height 12
type input "2"
click at [1139, 507] on button "Done" at bounding box center [1121, 505] width 42 height 25
select select "1012"
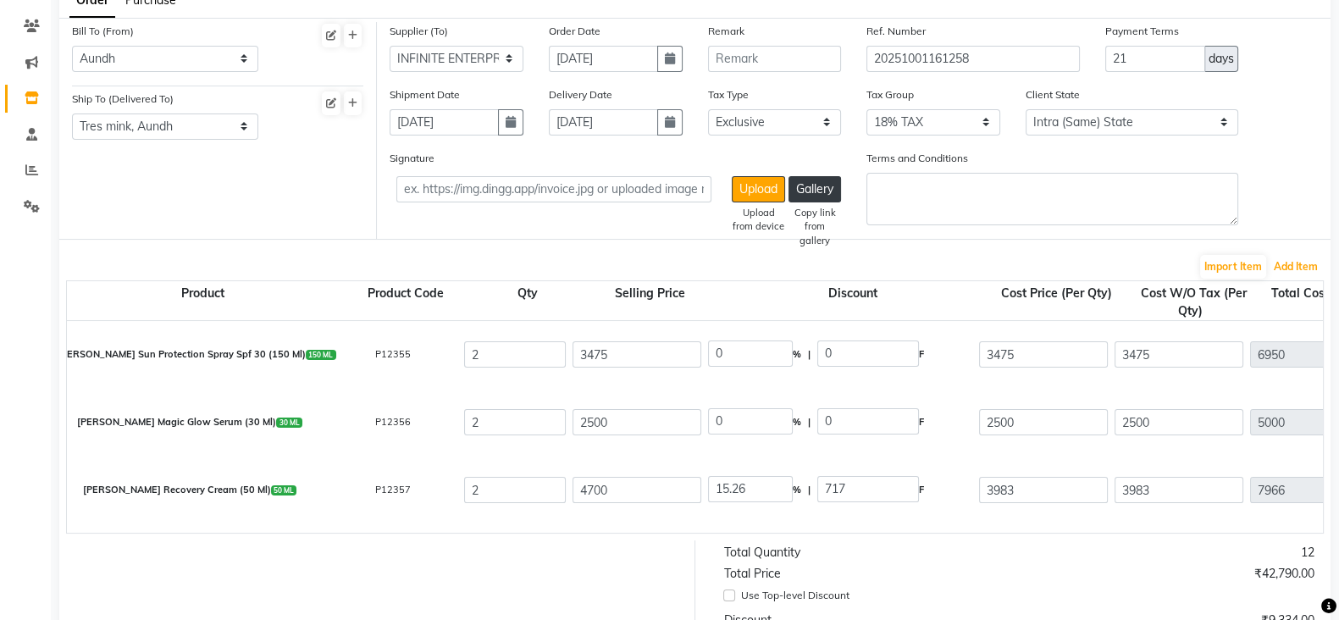
scroll to position [194, 0]
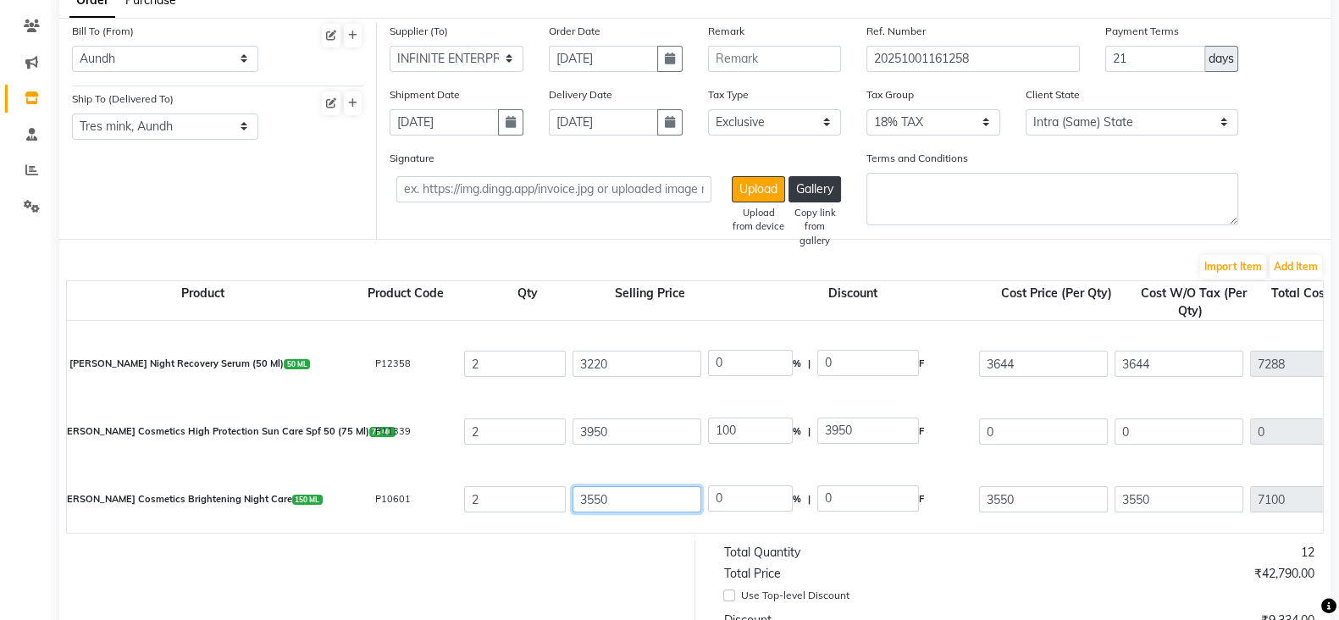
click at [589, 500] on input "3550" at bounding box center [637, 499] width 129 height 26
type input "2500"
click at [580, 440] on input "3950" at bounding box center [637, 431] width 129 height 26
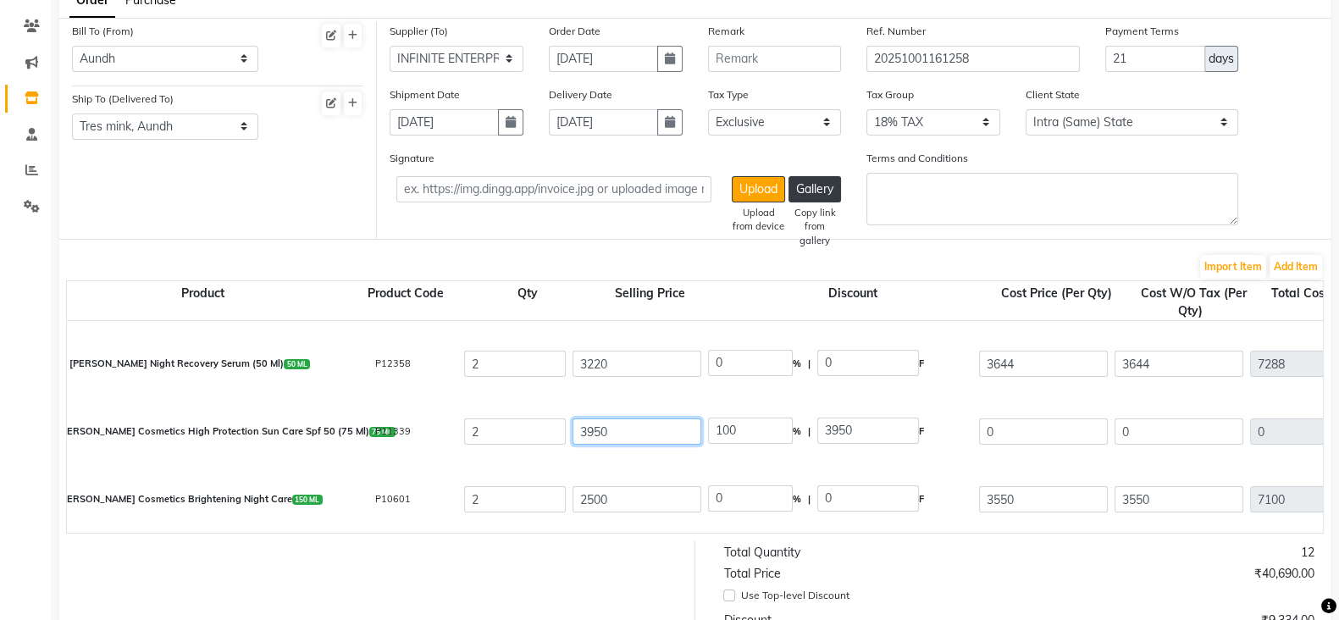
type input "3"
type input "131666.67"
type input "35"
type input "11285.71"
type input "355"
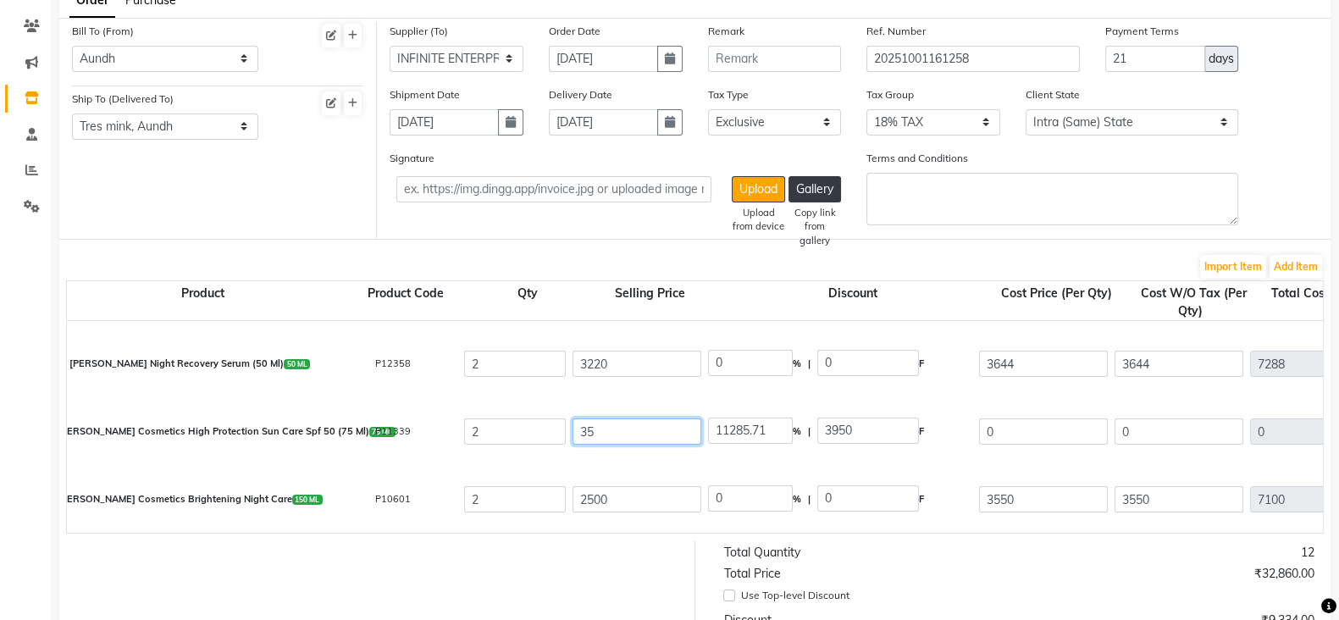
type input "1112.68"
type input "3559"
type input "110.99"
type input "3559"
type input "100"
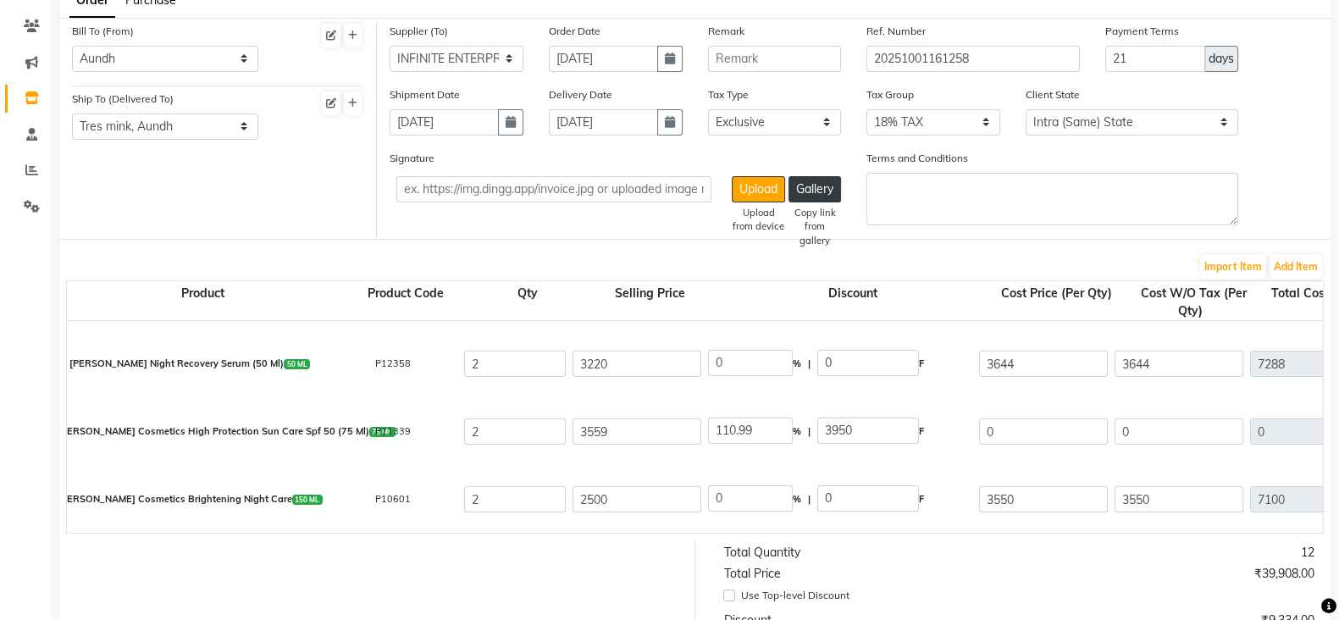
type input "3559"
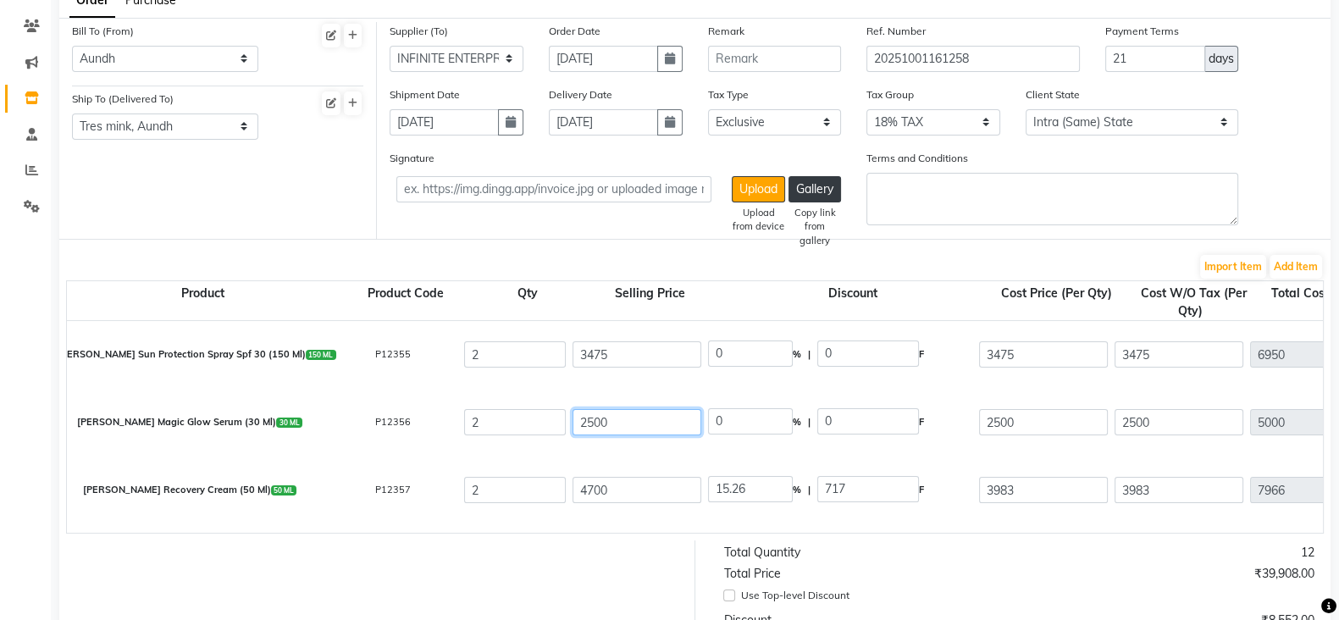
click at [597, 421] on input "2500" at bounding box center [637, 422] width 129 height 26
type input "3220"
type input "22.36"
type input "720"
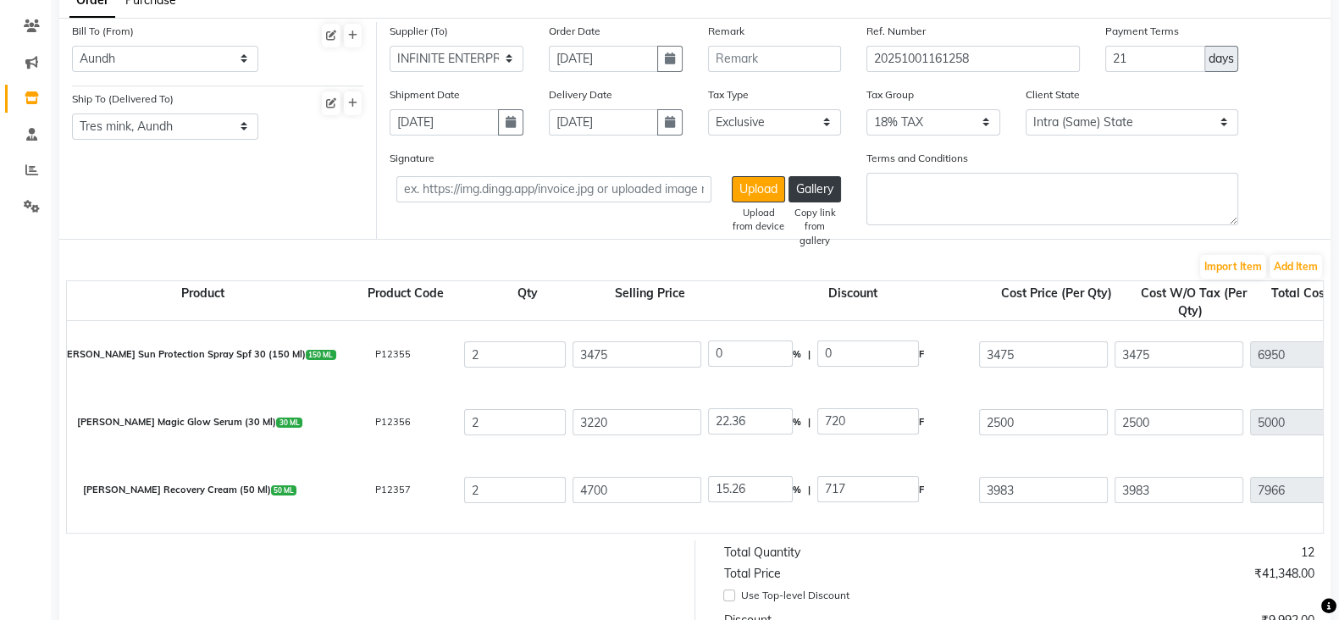
click at [595, 477] on div "4700" at bounding box center [637, 490] width 136 height 33
click at [595, 486] on input "4700" at bounding box center [637, 490] width 129 height 26
type input "3"
type input "23900"
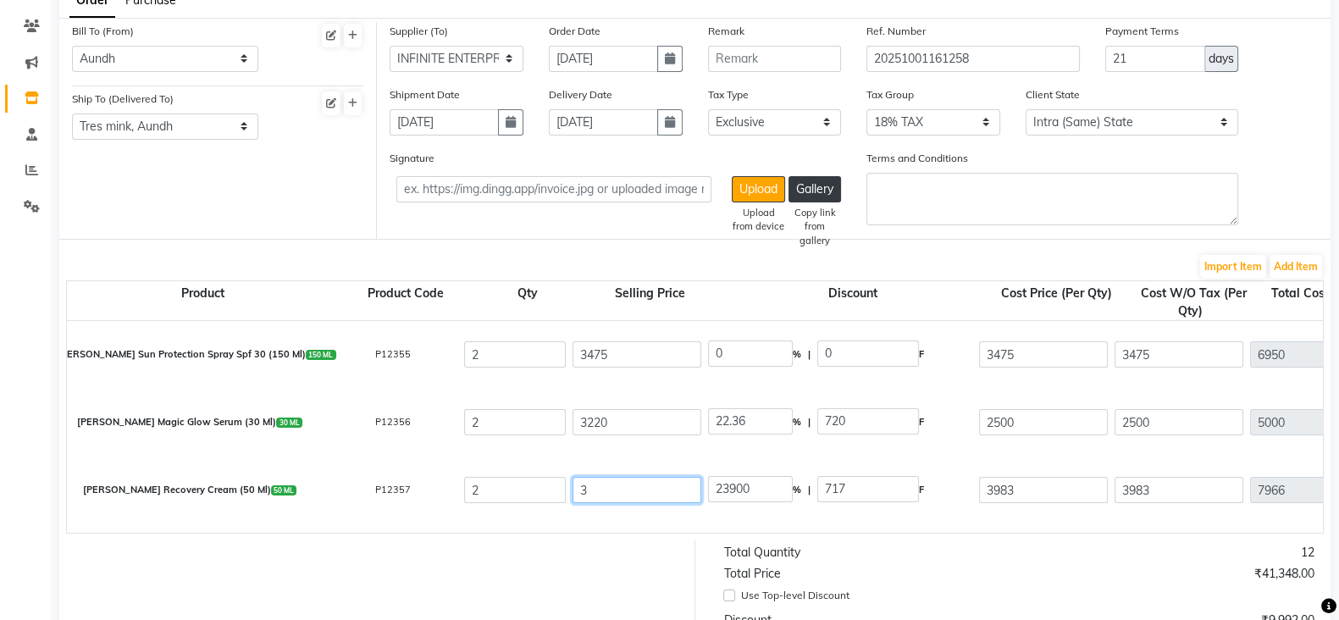
type input "38"
type input "1886.84"
type input "389"
type input "184.32"
type input "38"
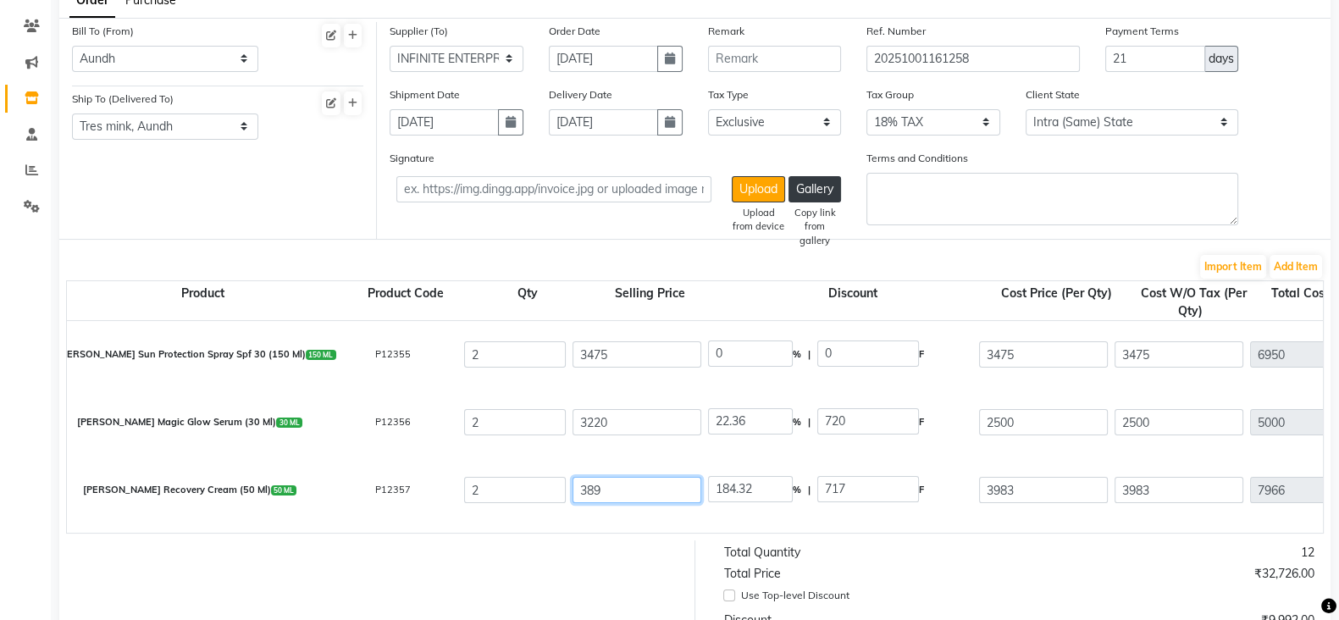
type input "1886.84"
type input "3"
type input "23900"
type input "39"
type input "1838.46"
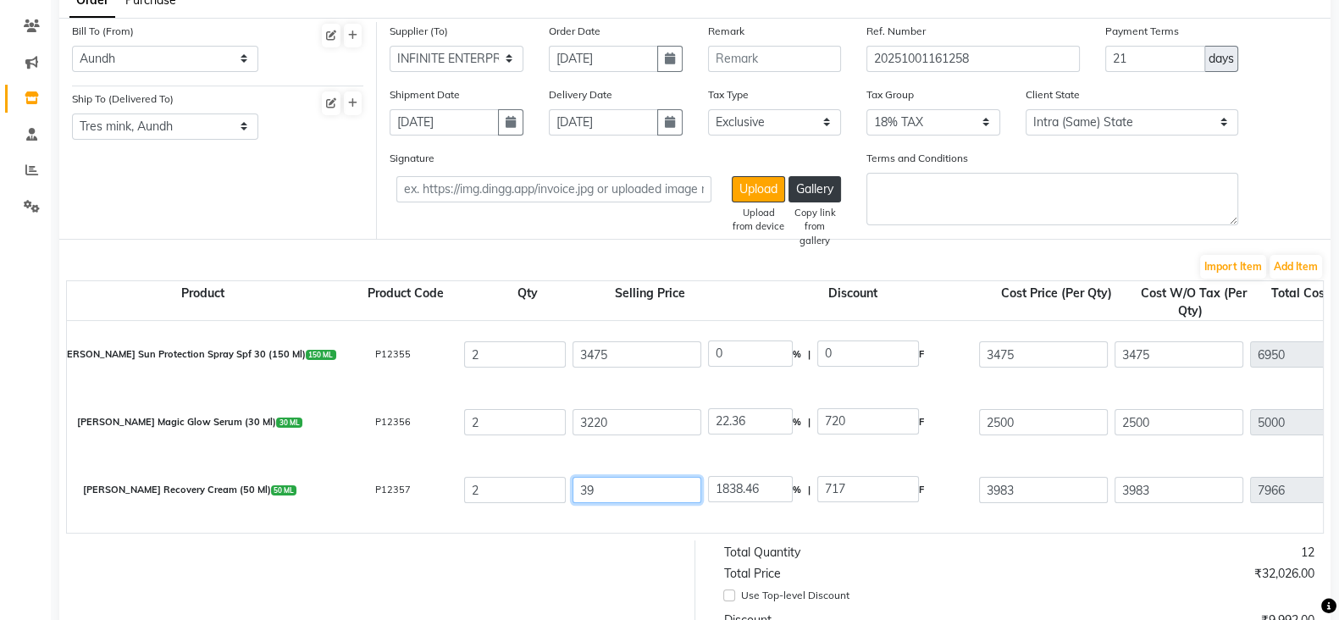
type input "398"
type input "180.15"
type input "3983"
type input "18"
type input "3983"
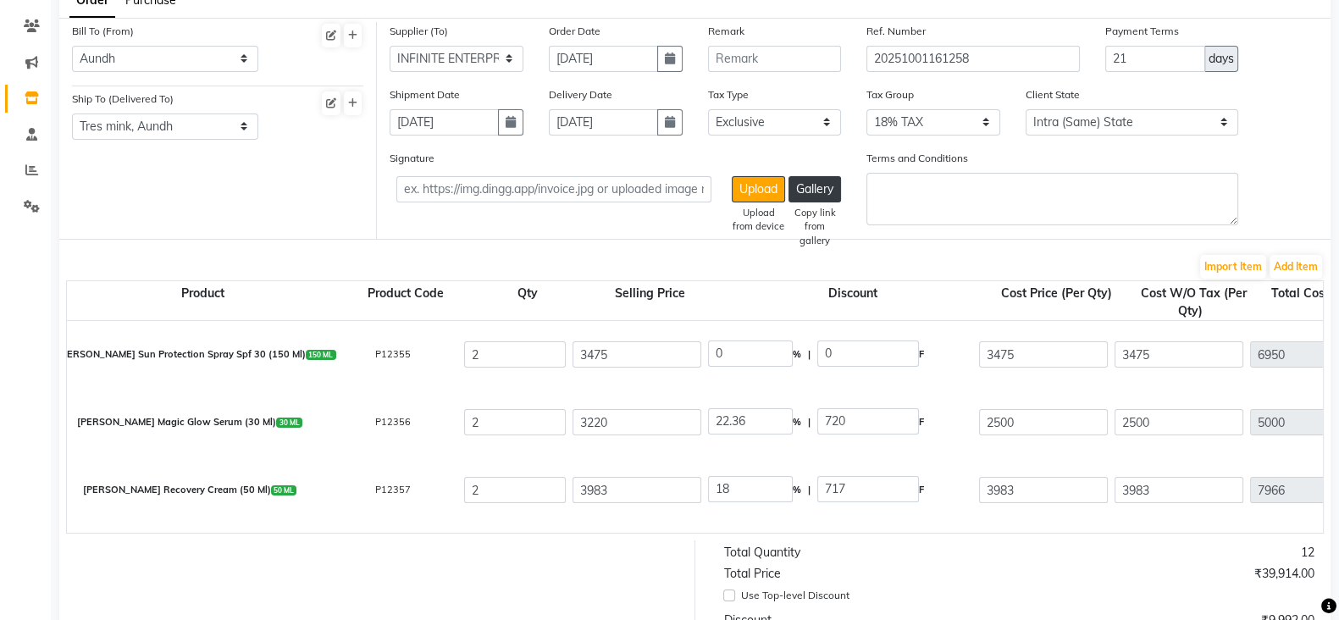
type input "0"
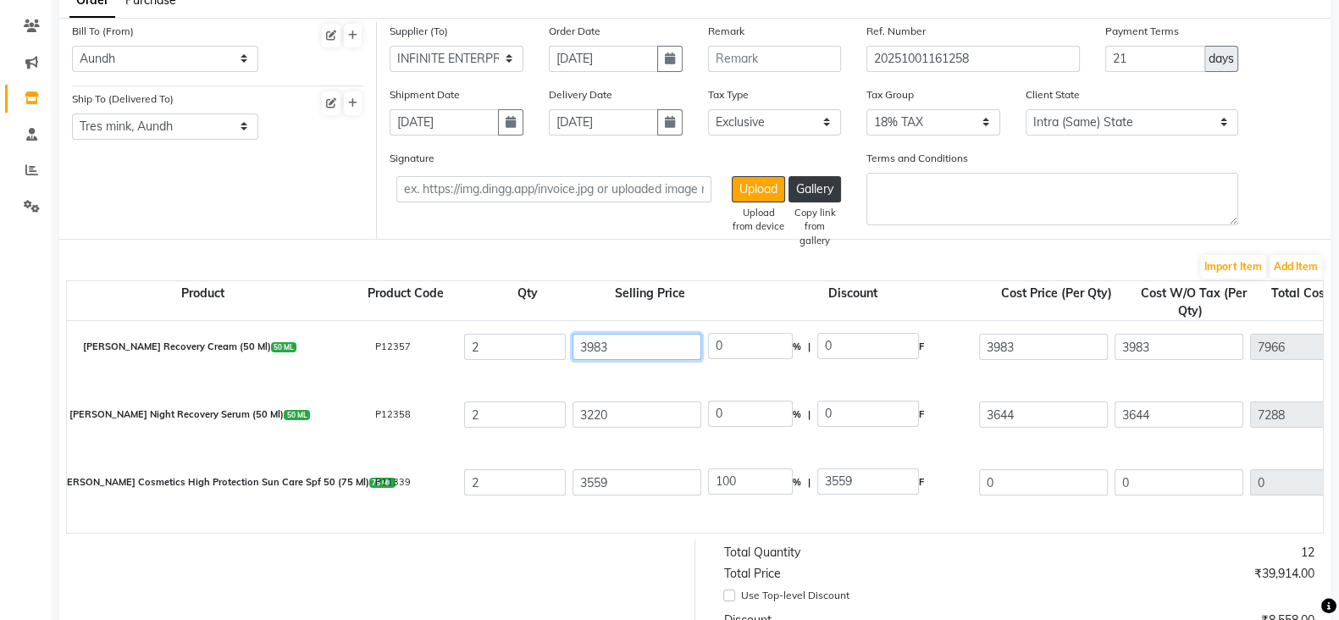
scroll to position [144, 0]
click at [592, 409] on input "3220" at bounding box center [637, 414] width 129 height 26
type input "3644"
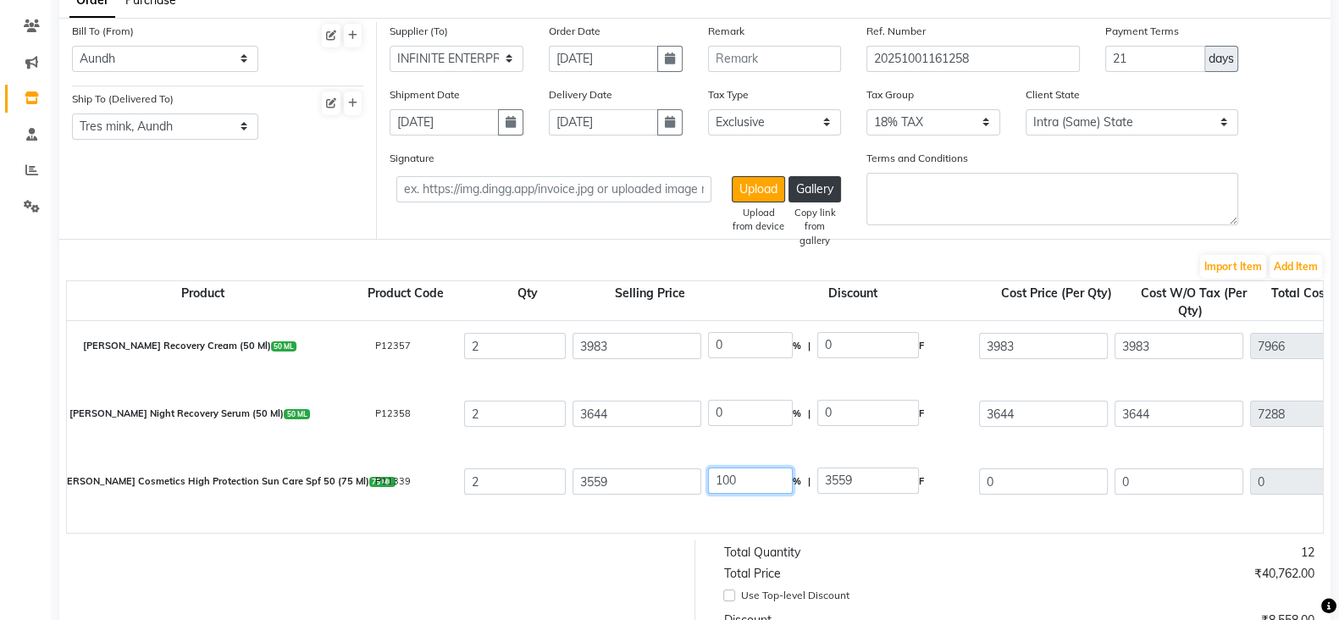
click at [727, 485] on input "100" at bounding box center [750, 481] width 85 height 26
type input "0"
type input "3559"
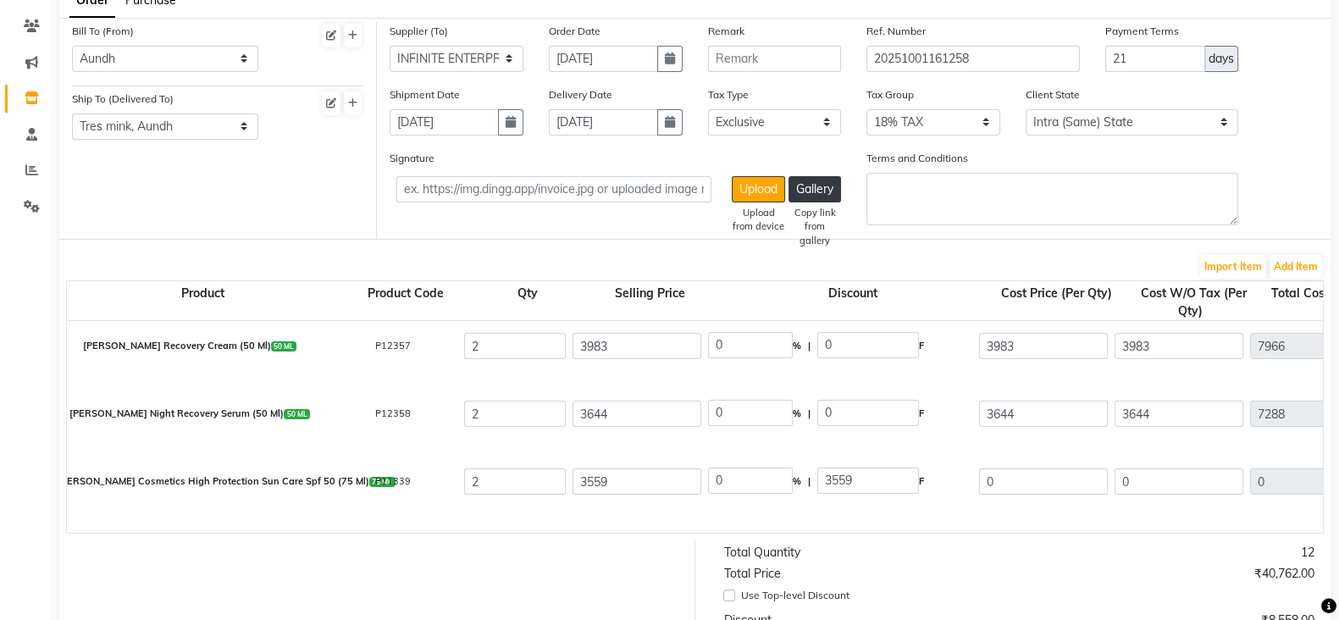
type input "3559"
type input "7118"
type input "1281.24"
type input "8399.24"
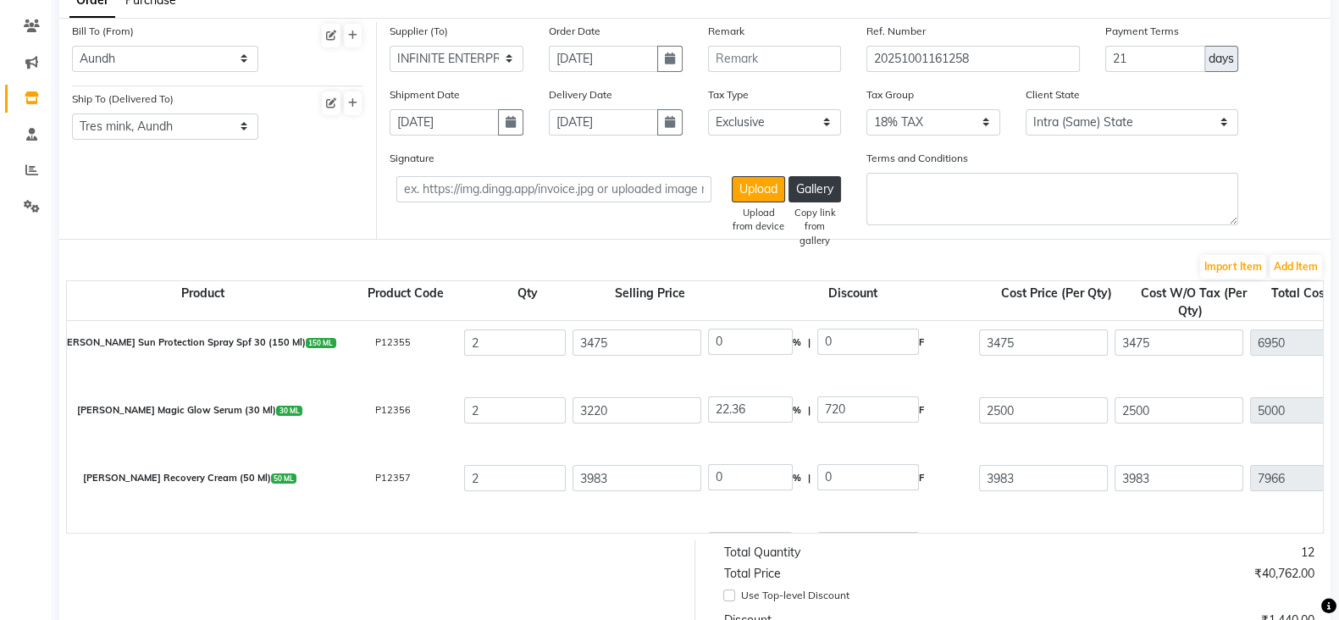
scroll to position [0, 0]
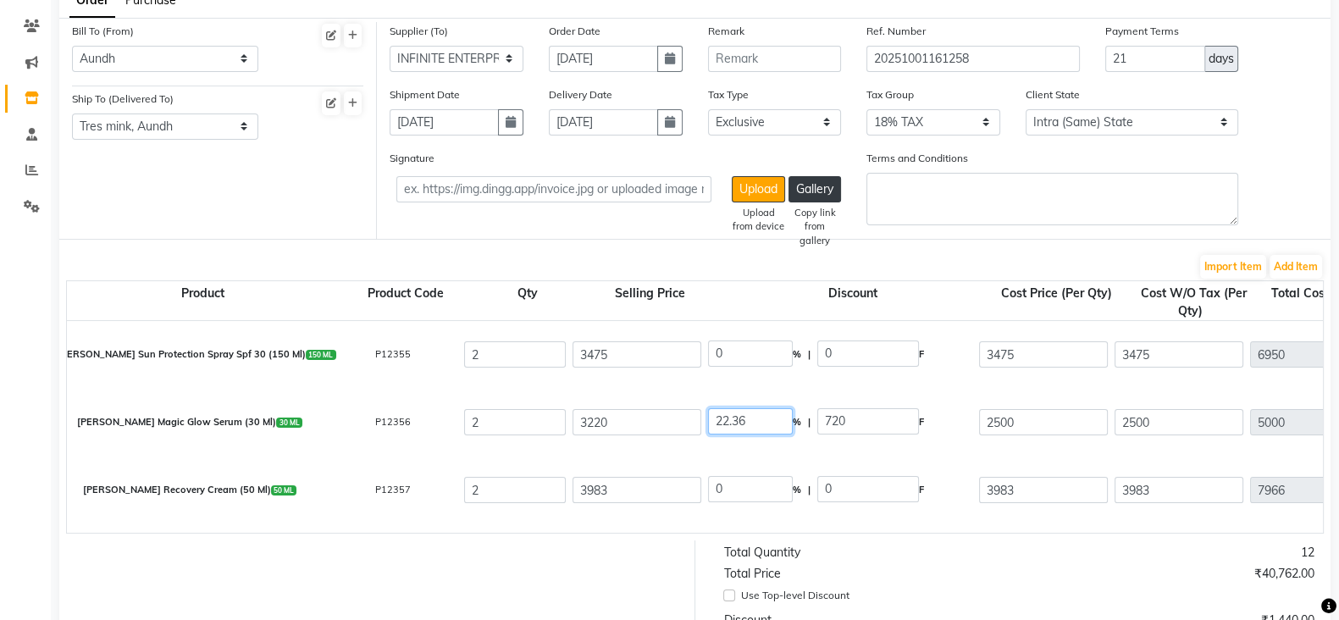
click at [735, 424] on input "22.36" at bounding box center [750, 421] width 85 height 26
type input "0"
type input "3220"
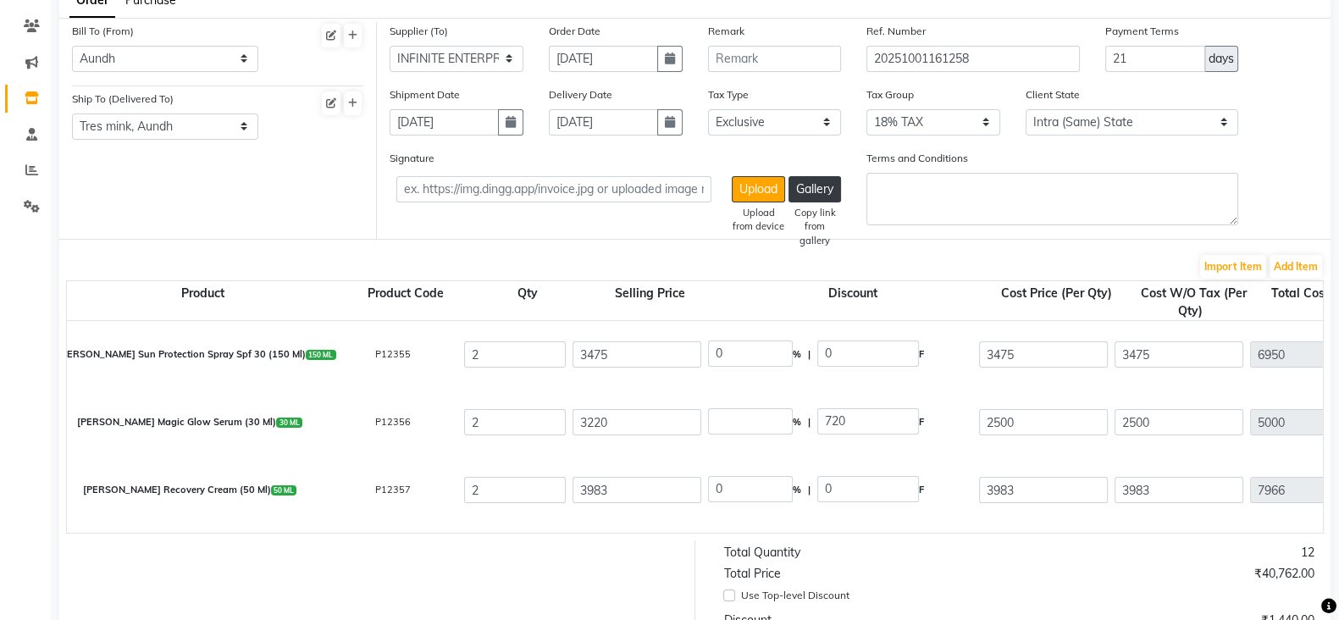
type input "3220"
type input "6440"
type input "1159.2"
type input "7599.2"
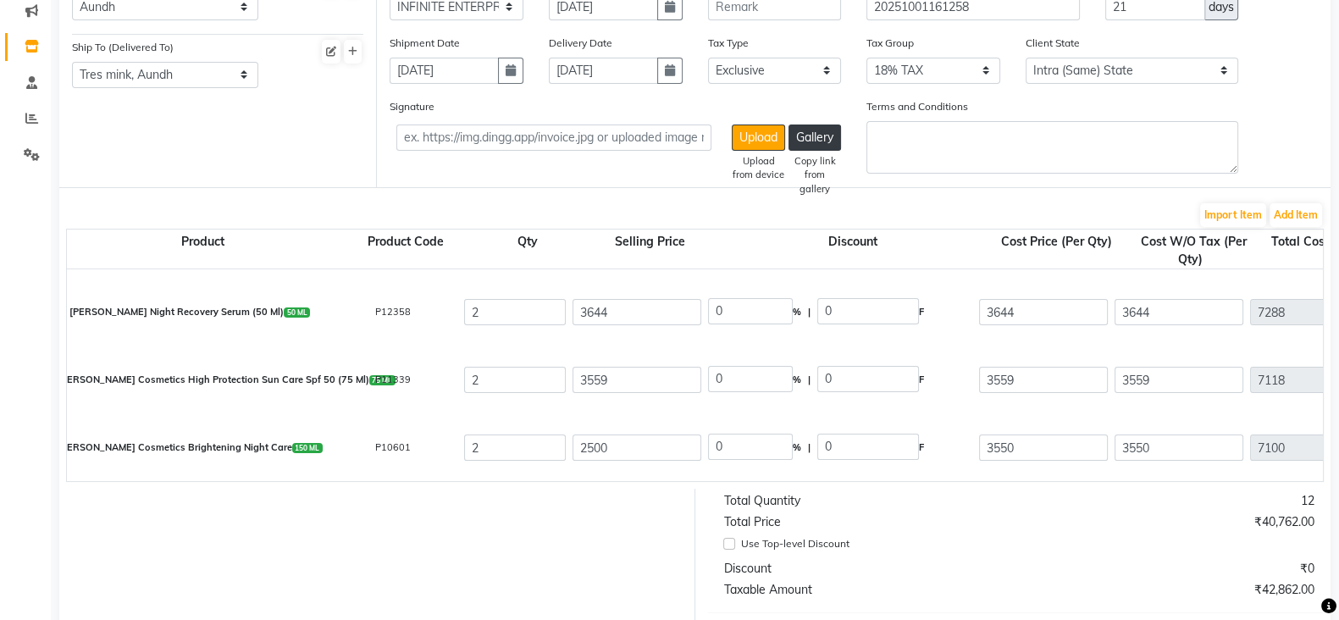
scroll to position [182, 0]
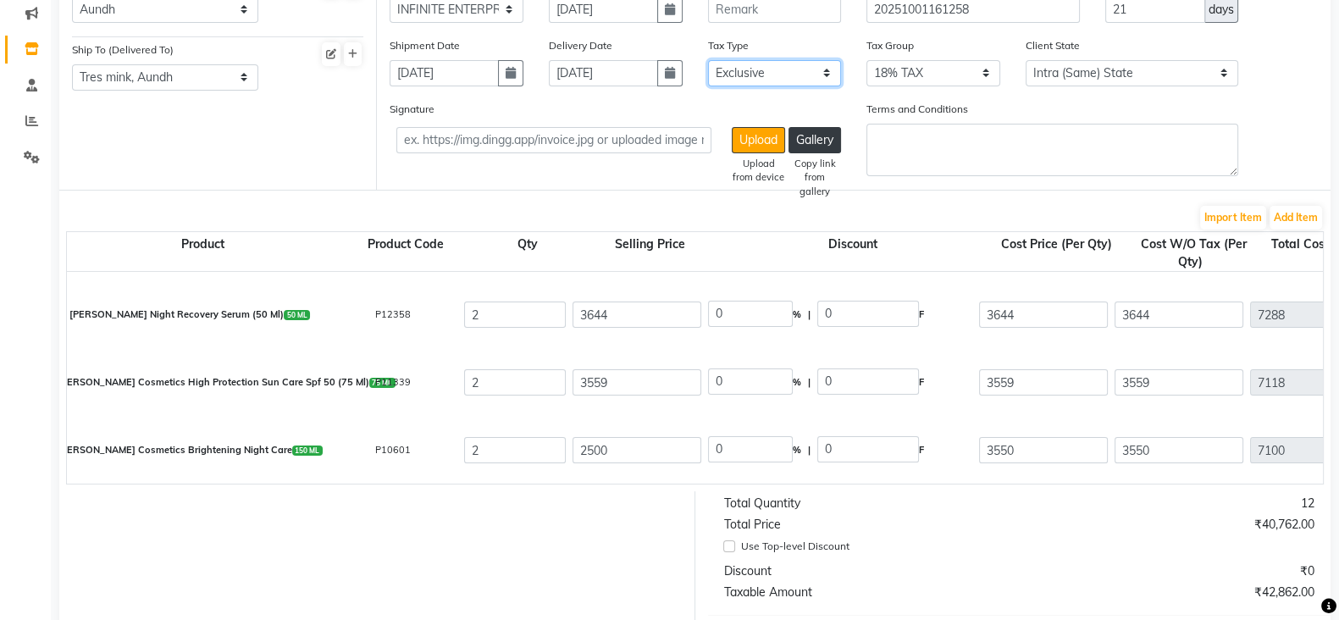
click at [808, 79] on select "Select Inclusive Exclusive" at bounding box center [775, 73] width 134 height 26
select select "true"
click at [708, 60] on select "Select Inclusive Exclusive" at bounding box center [775, 73] width 134 height 26
type input "2944.92"
type input "5889.84"
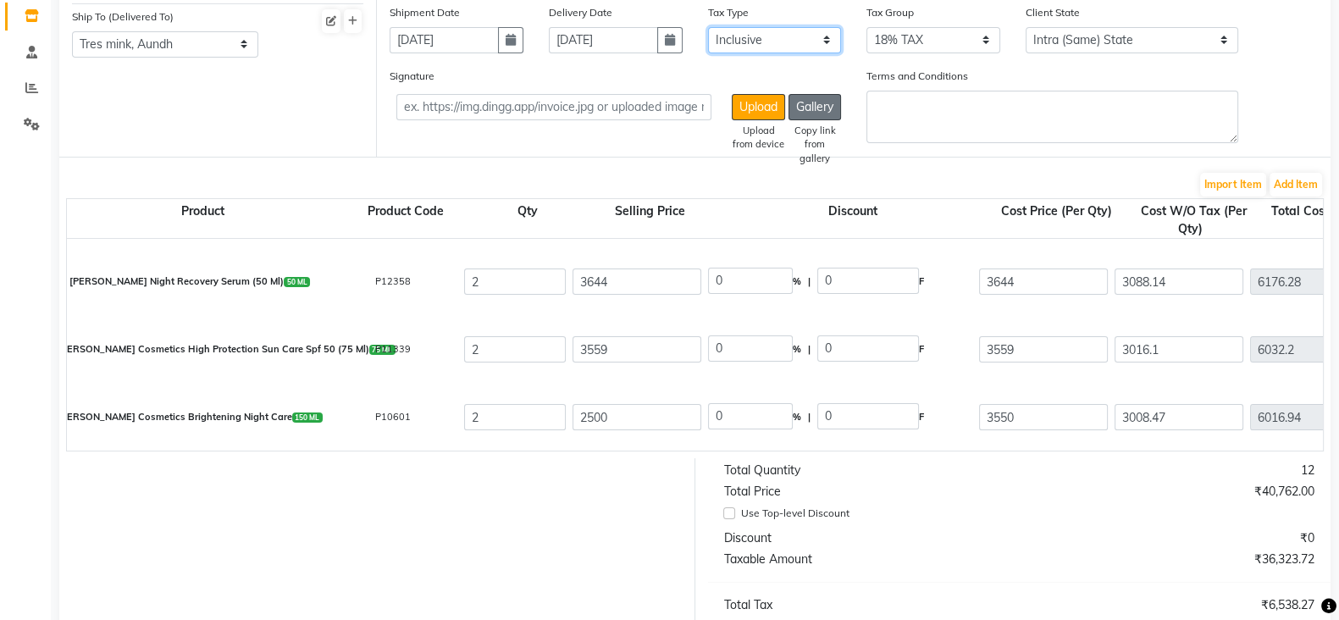
scroll to position [212, 0]
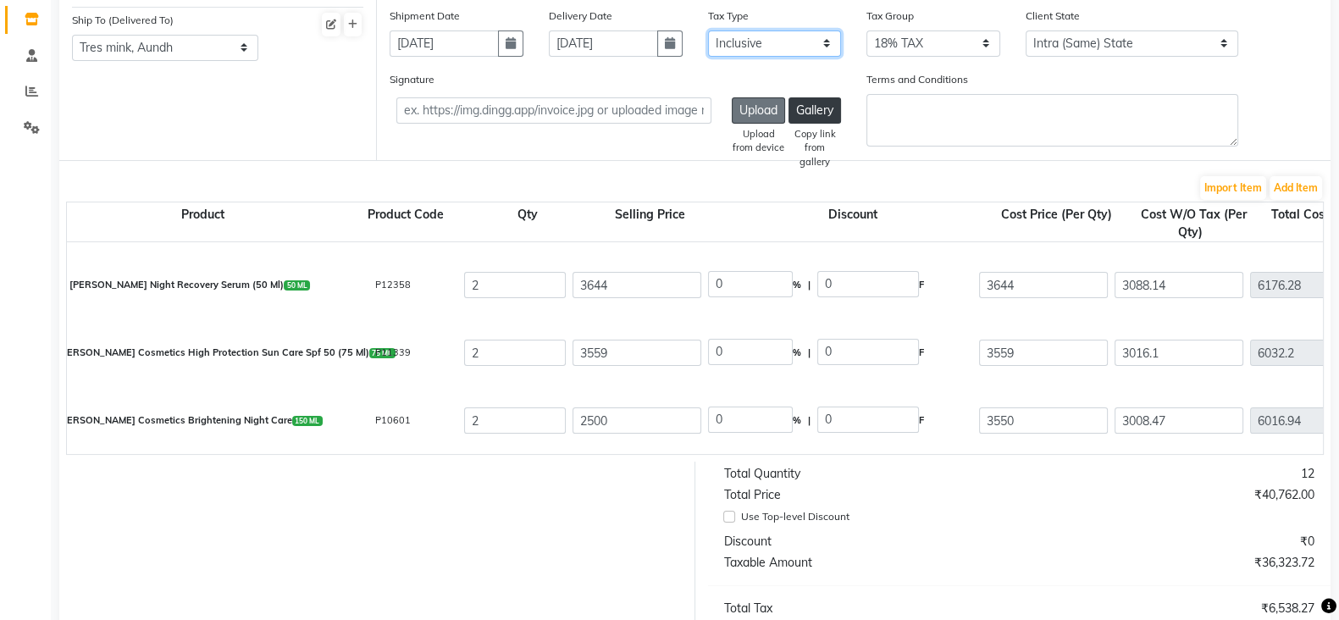
drag, startPoint x: 807, startPoint y: 50, endPoint x: 755, endPoint y: 118, distance: 85.7
click at [755, 118] on div "Supplier (To) Select CRESCENT ROOTS - CRESCENT ROOTS S V ENTERPRISES - S V ENTE…" at bounding box center [854, 51] width 954 height 217
click at [708, 30] on select "Select Inclusive Exclusive" at bounding box center [775, 43] width 134 height 26
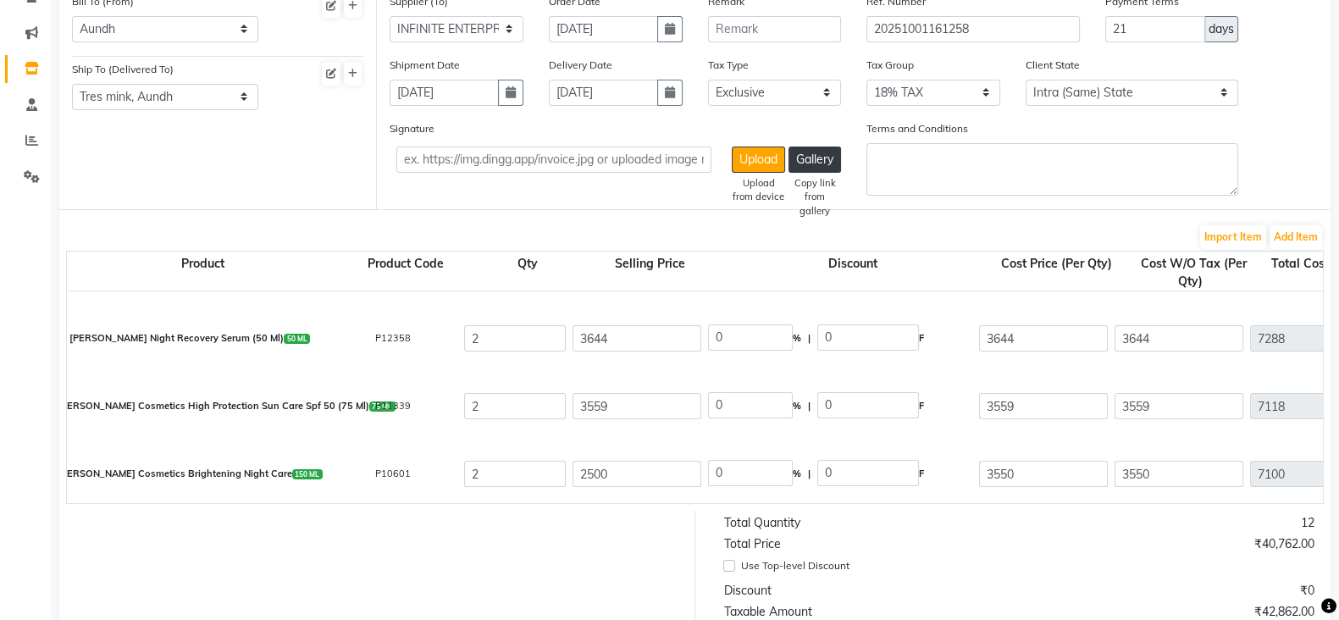
scroll to position [194, 0]
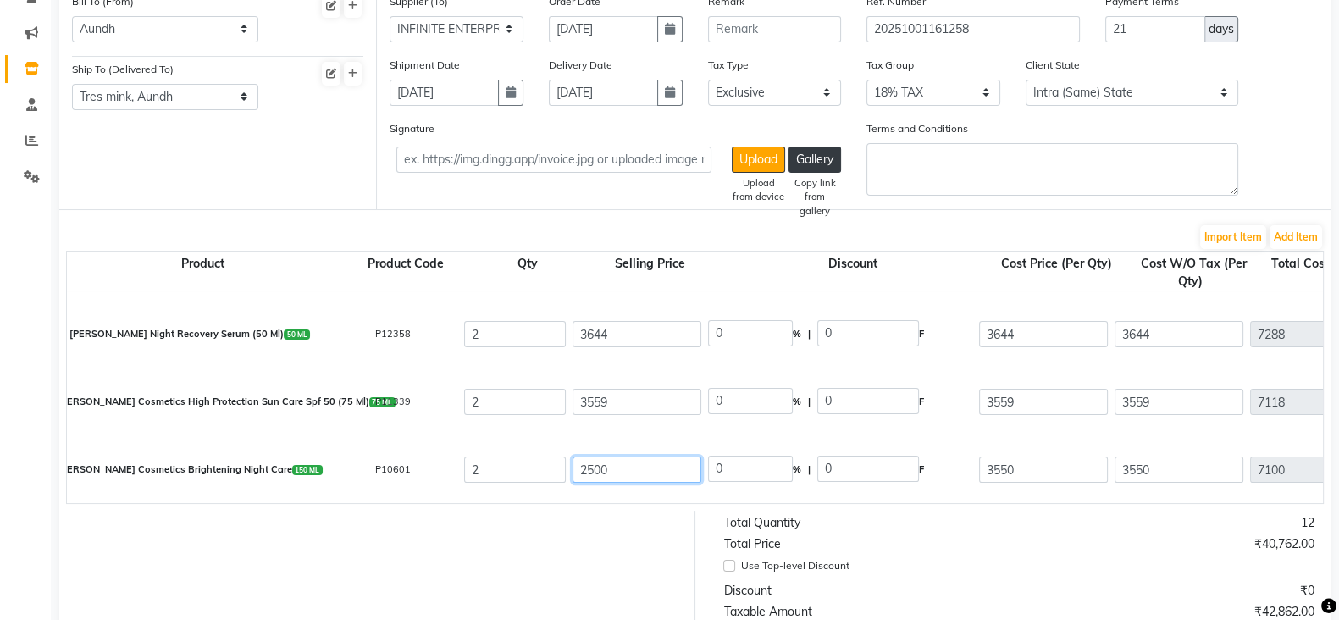
click at [614, 475] on input "2500" at bounding box center [637, 470] width 129 height 26
click at [743, 471] on input "0" at bounding box center [750, 469] width 85 height 26
click at [741, 488] on div "0 % | 0 F" at bounding box center [840, 470] width 271 height 36
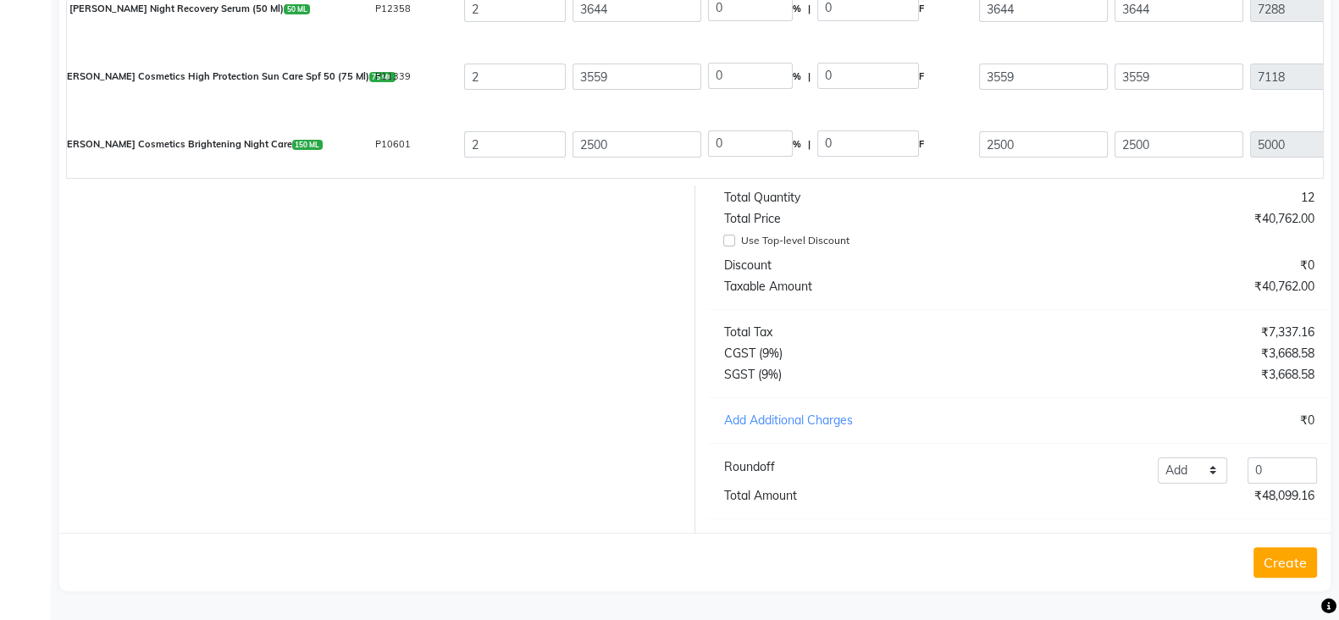
scroll to position [497, 0]
click at [1192, 476] on select "Add Reduce" at bounding box center [1192, 470] width 69 height 26
click at [1158, 464] on select "Add Reduce" at bounding box center [1192, 470] width 69 height 26
click at [1298, 478] on input "0" at bounding box center [1282, 470] width 69 height 26
click at [1304, 569] on button "Create" at bounding box center [1286, 562] width 64 height 30
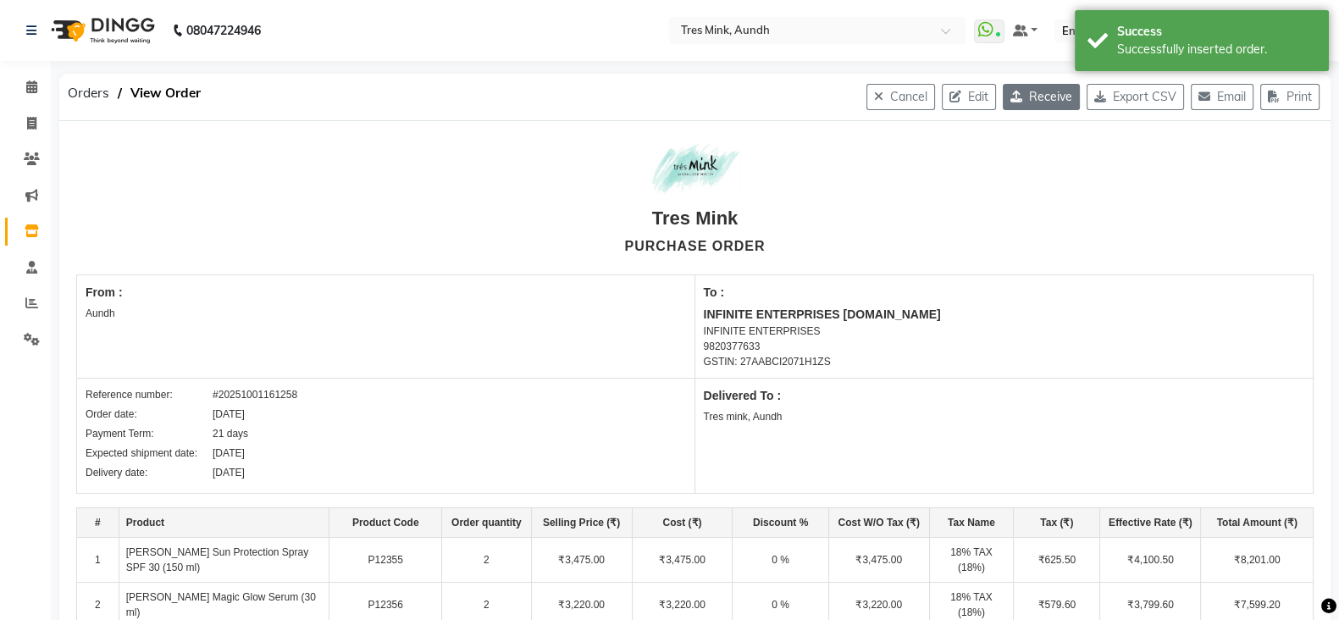
click at [1043, 89] on button "Receive" at bounding box center [1041, 97] width 77 height 26
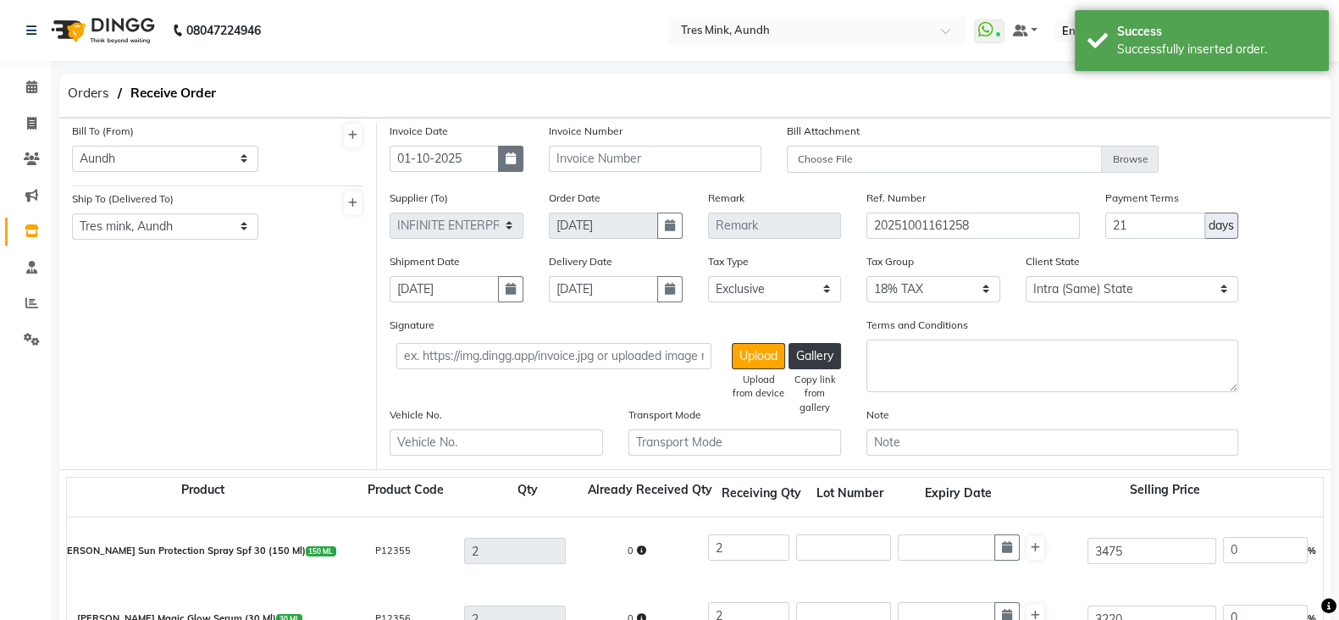
click at [498, 153] on button "button" at bounding box center [510, 159] width 25 height 26
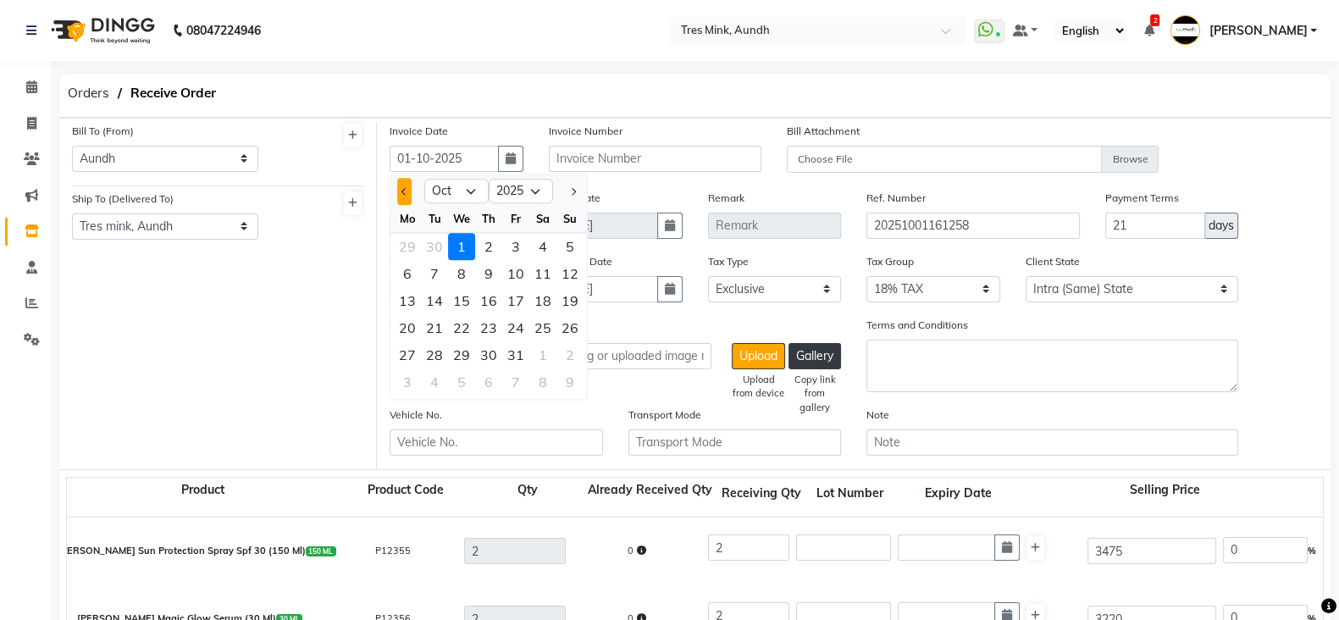
click at [406, 195] on button "Previous month" at bounding box center [404, 191] width 14 height 27
click at [409, 347] on div "29" at bounding box center [407, 354] width 27 height 27
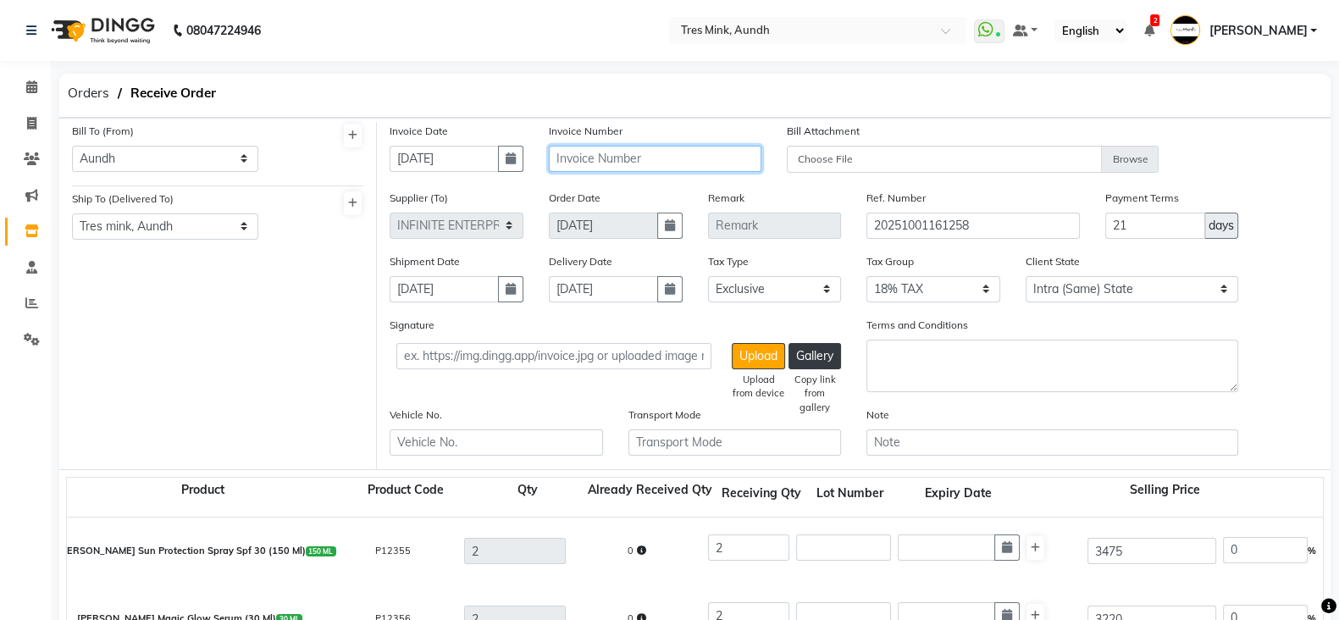
click at [584, 158] on input "text" at bounding box center [655, 159] width 213 height 26
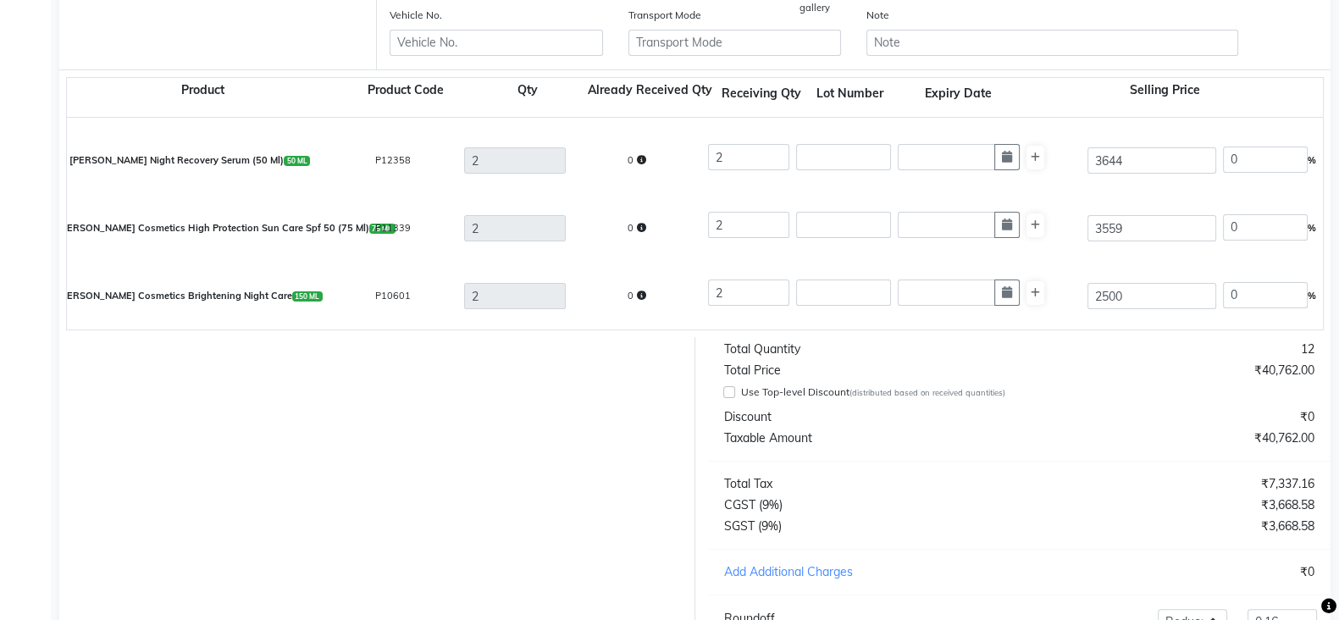
scroll to position [571, 0]
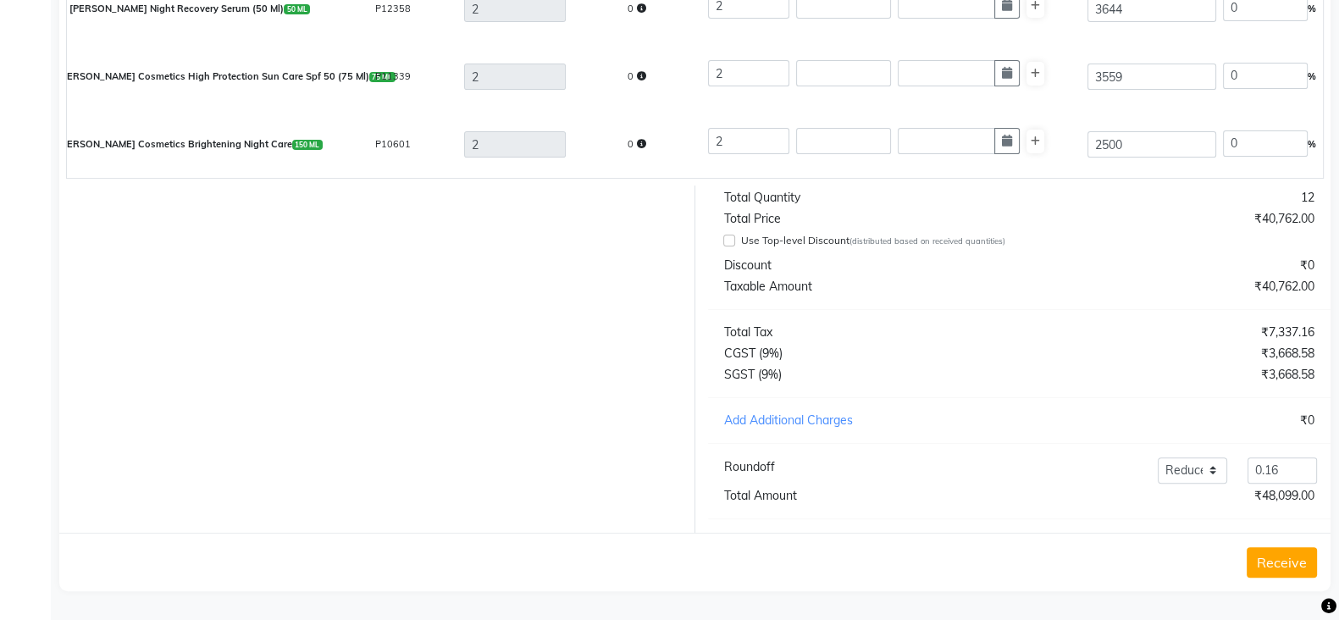
click at [1284, 557] on button "Receive" at bounding box center [1282, 562] width 70 height 30
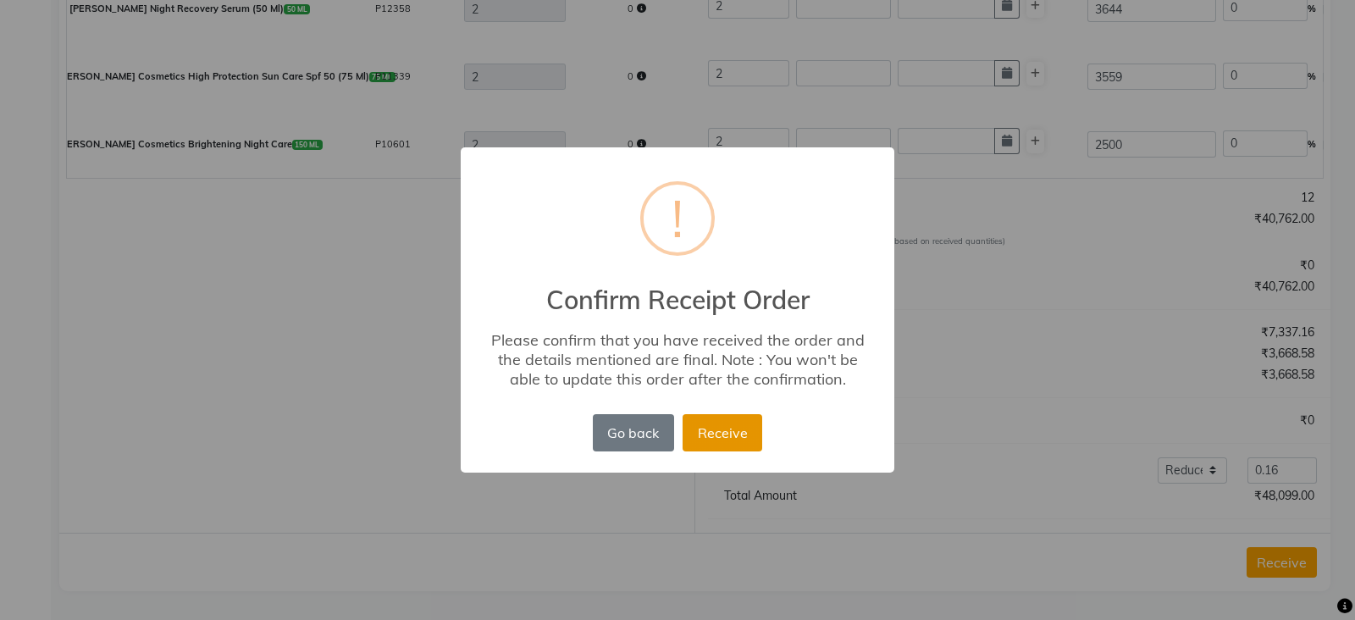
click at [725, 425] on button "Receive" at bounding box center [723, 432] width 80 height 37
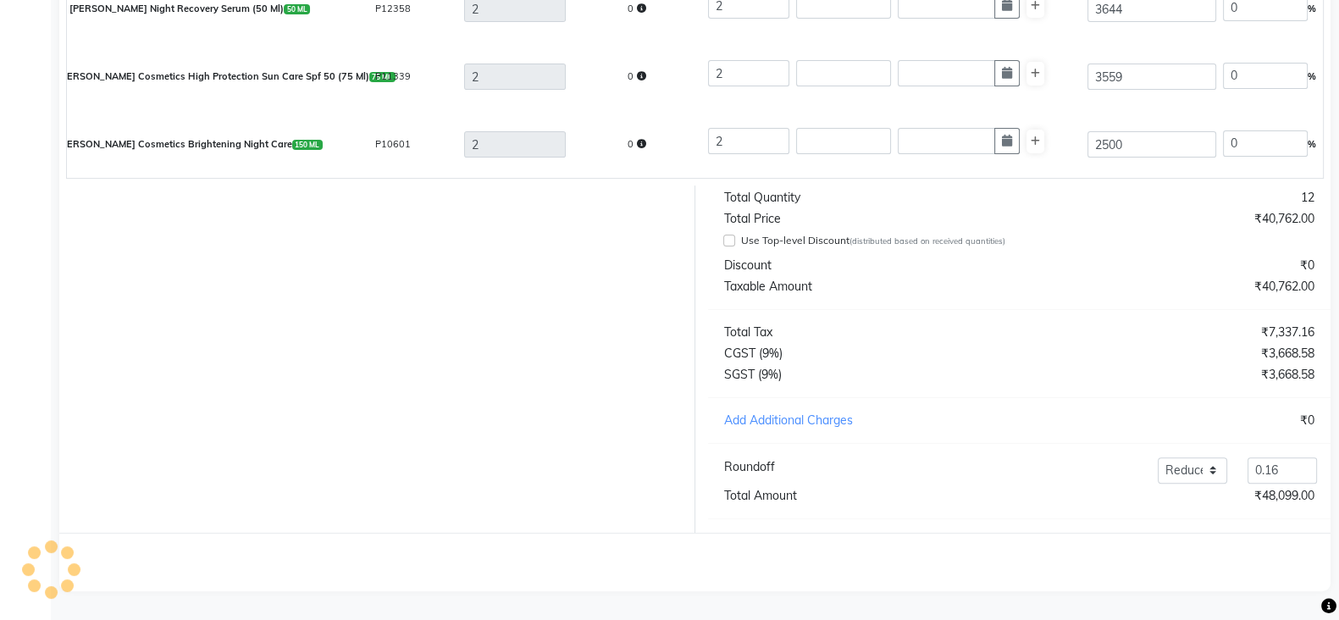
scroll to position [0, 0]
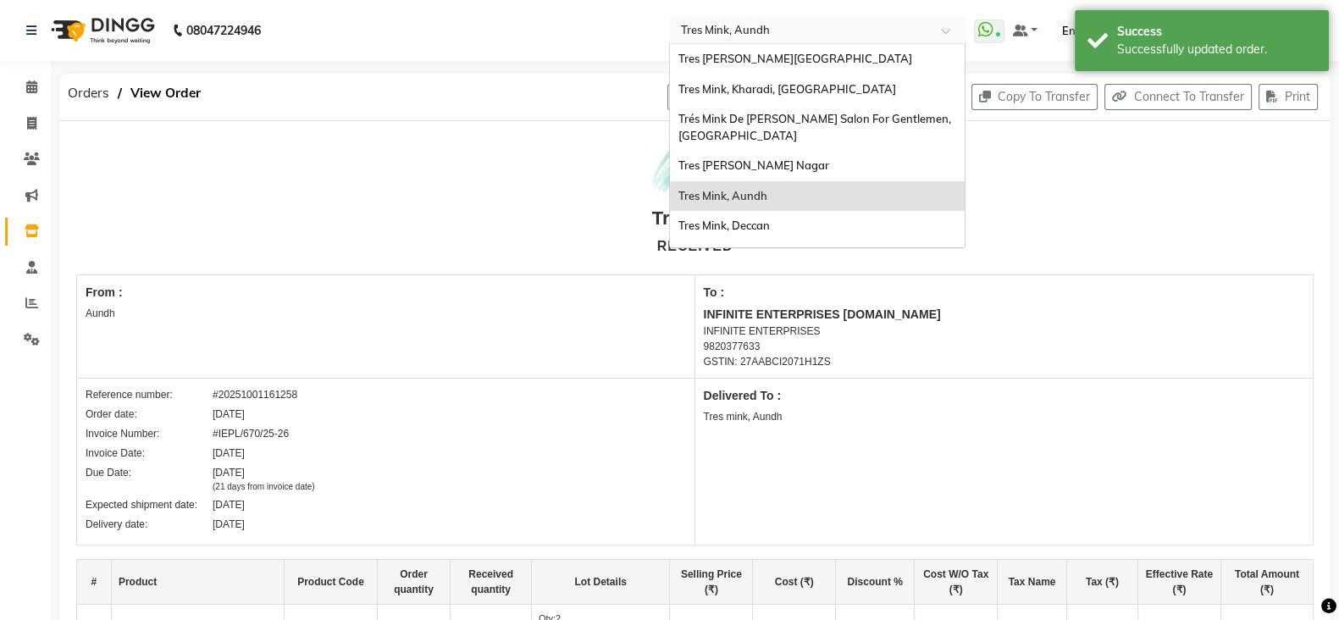
click at [723, 38] on div "× Tres Mink, Aundh" at bounding box center [725, 30] width 89 height 17
click at [737, 62] on span "Tres Mink, Koregoan Park" at bounding box center [796, 59] width 234 height 14
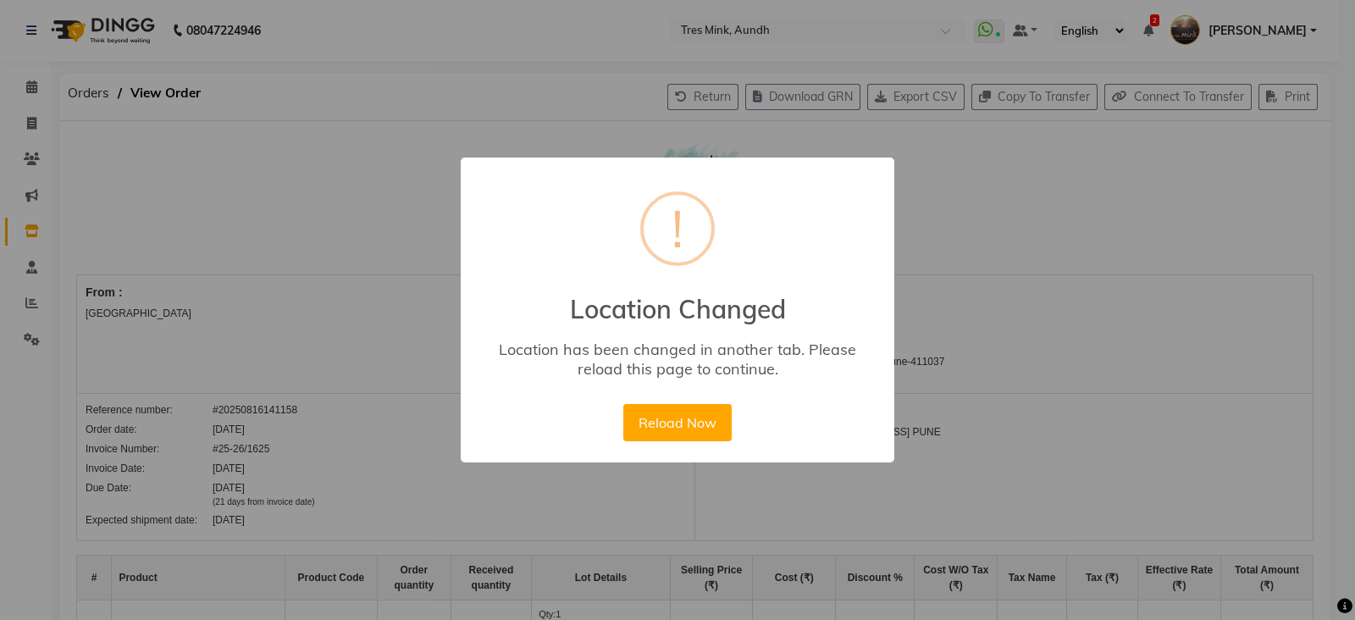
click at [623, 404] on button "Reload Now" at bounding box center [677, 422] width 108 height 37
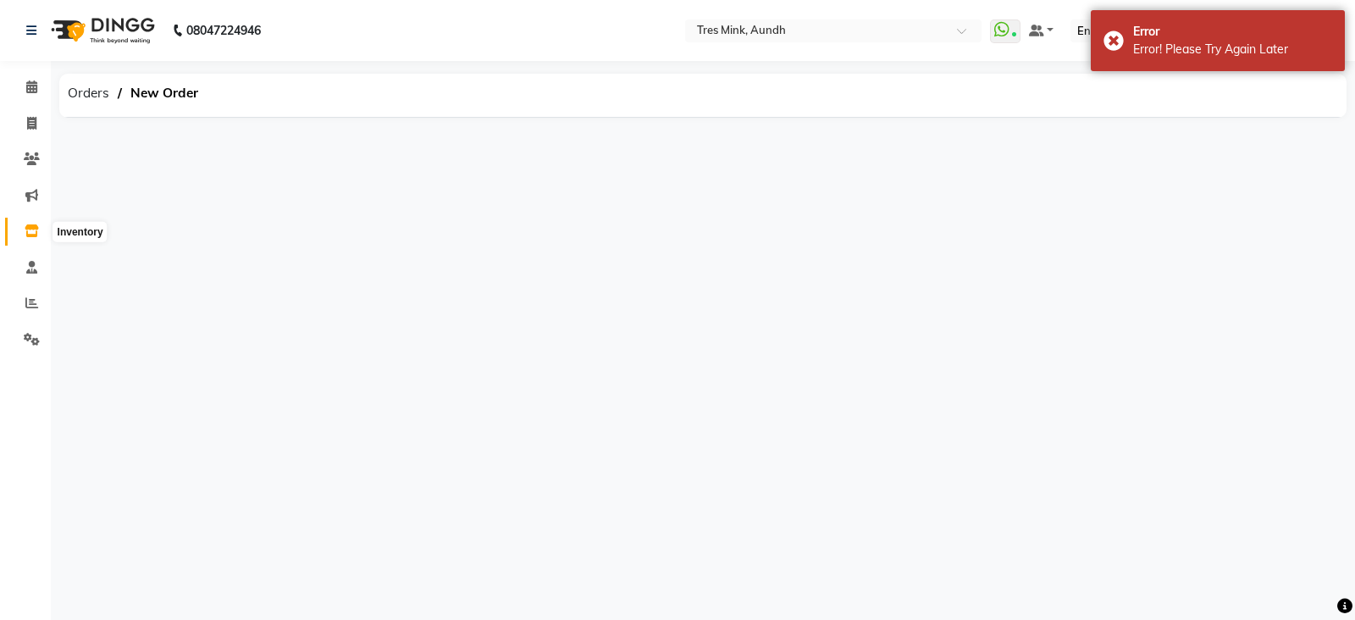
click at [34, 233] on icon at bounding box center [32, 230] width 14 height 13
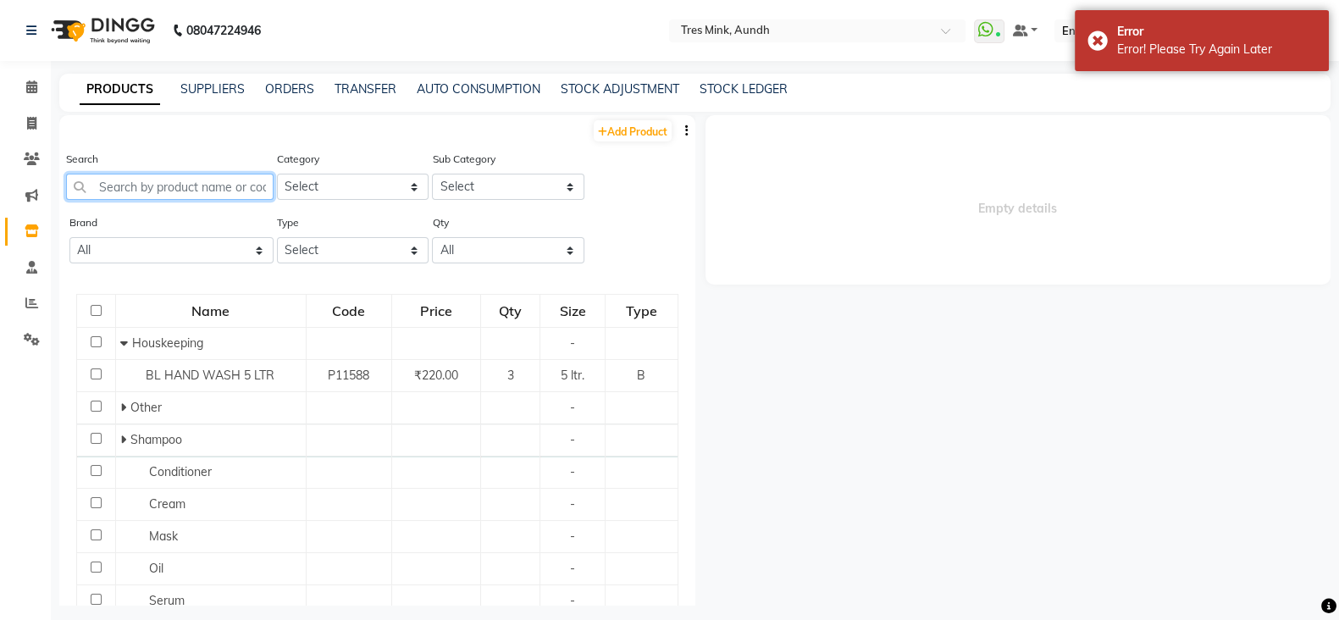
click at [230, 190] on input "text" at bounding box center [170, 187] width 208 height 26
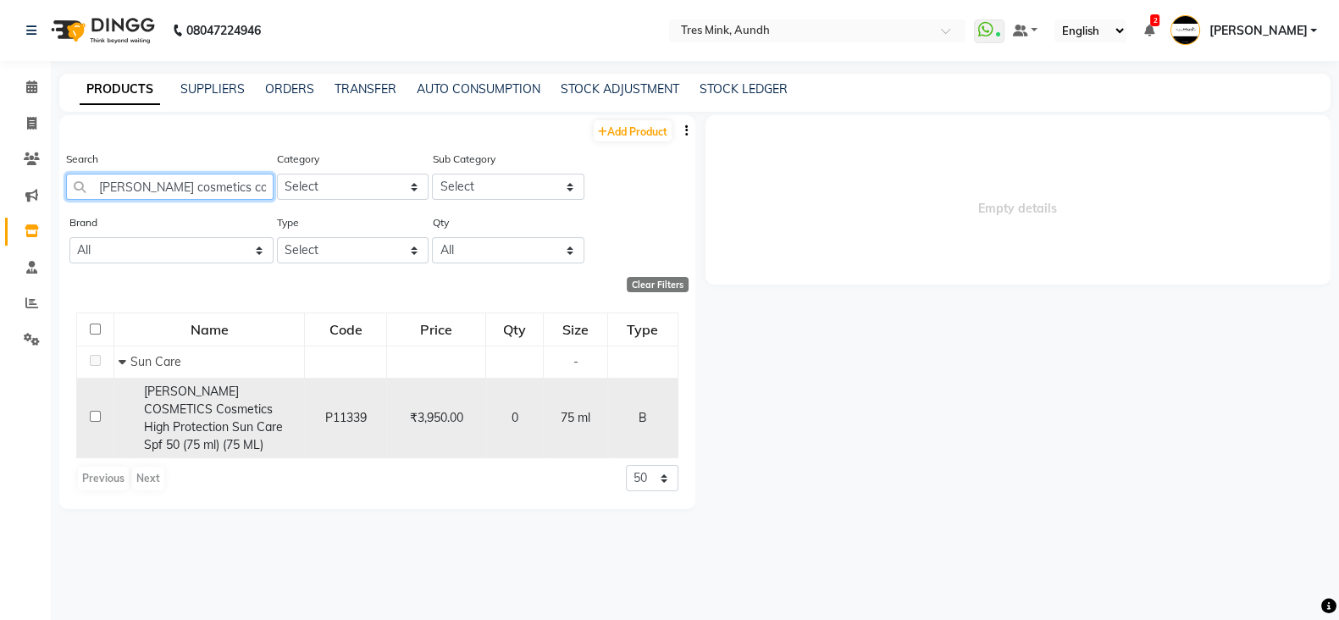
type input "[PERSON_NAME] cosmetics cos"
click at [247, 391] on span "[PERSON_NAME] COSMETICS Cosmetics High Protection Sun Care Spf 50 (75 ml) (75 M…" at bounding box center [213, 418] width 139 height 69
select select
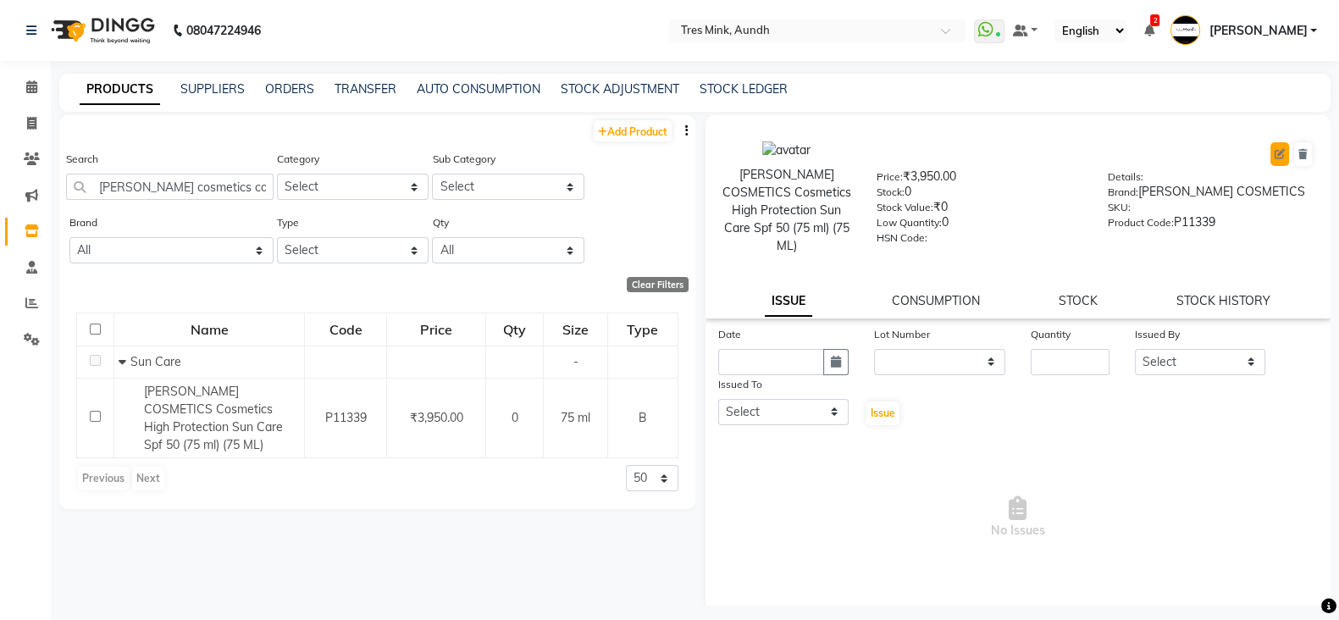
click at [1271, 143] on button at bounding box center [1280, 154] width 19 height 24
select select "B"
select select "true"
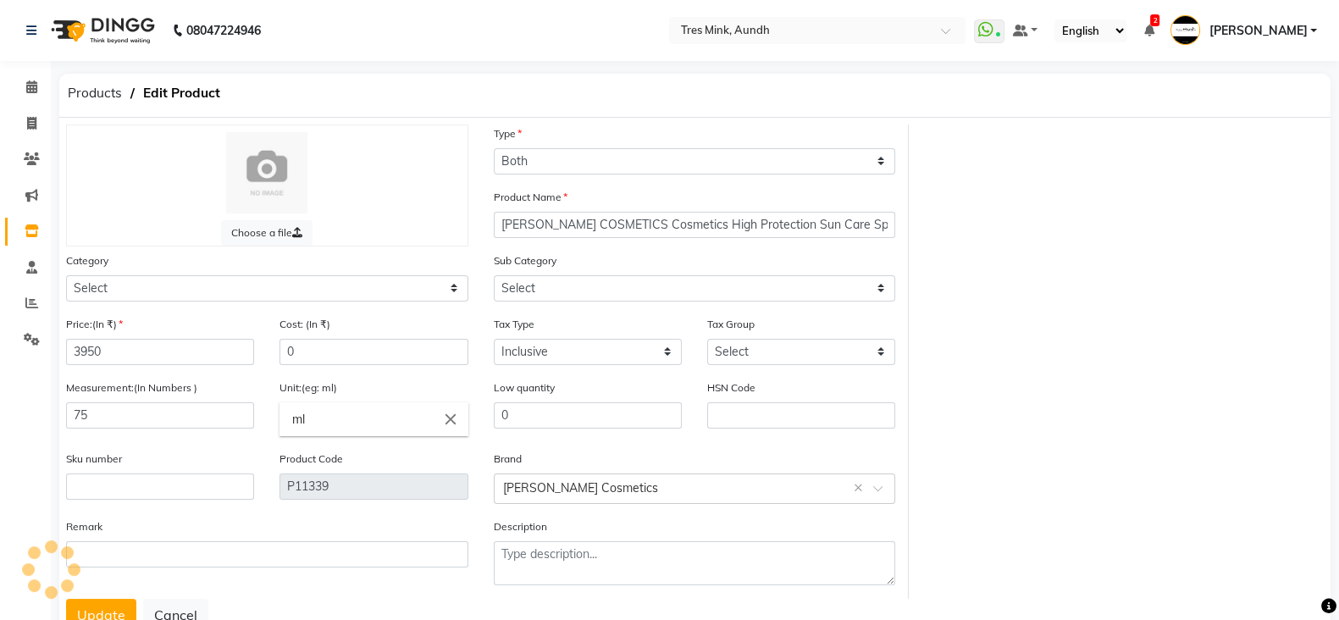
select select "57501150"
select select "57501156"
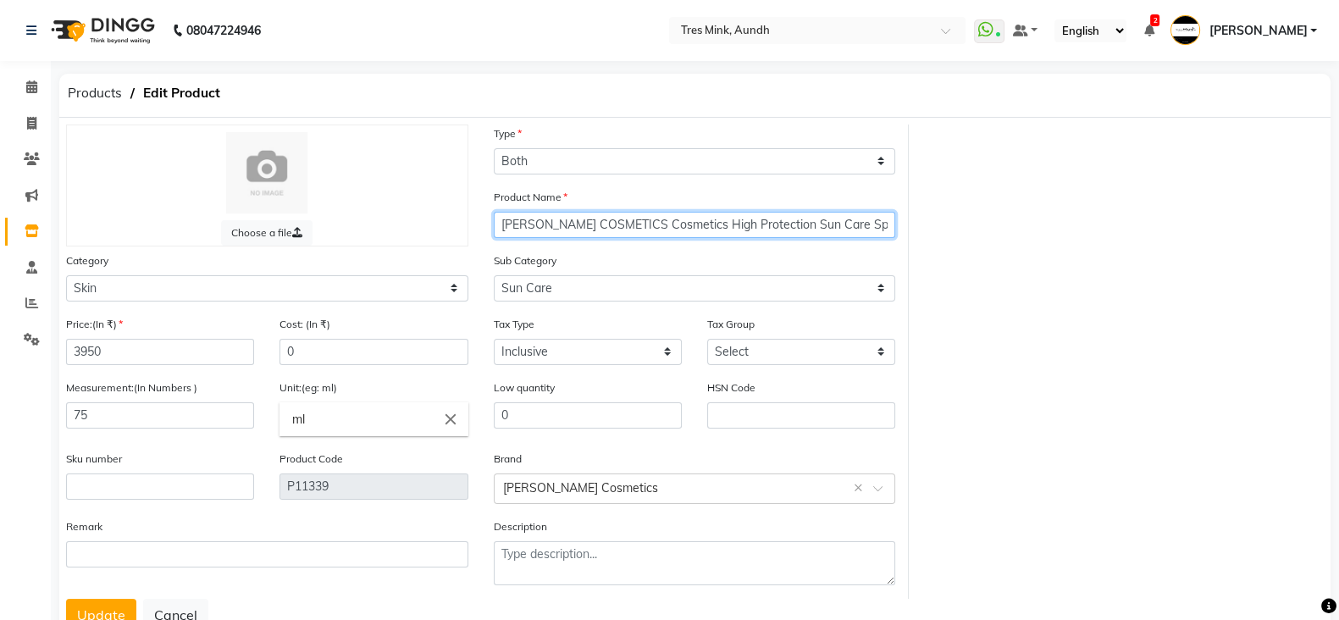
click at [634, 230] on input "[PERSON_NAME] COSMETICS Cosmetics High Protection Sun Care Spf 50 (75 ml) (75 M…" at bounding box center [695, 225] width 402 height 26
drag, startPoint x: 850, startPoint y: 225, endPoint x: 954, endPoint y: 213, distance: 105.0
click at [954, 213] on div "Choose a file Type Select Type Both Retail Consumable Product Name [PERSON_NAME…" at bounding box center [694, 362] width 1283 height 474
type input "[PERSON_NAME] COSMETICS High Protection Sun Care Spf 50 (75 ml)"
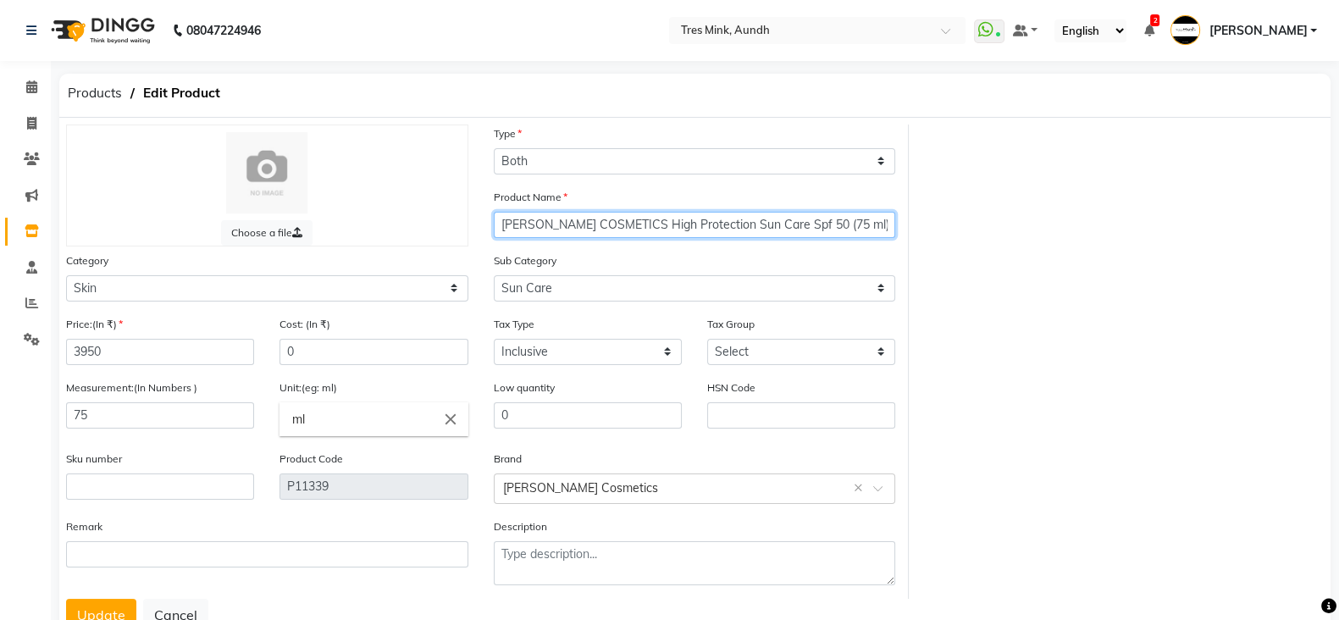
click at [66, 599] on button "Update" at bounding box center [101, 615] width 70 height 32
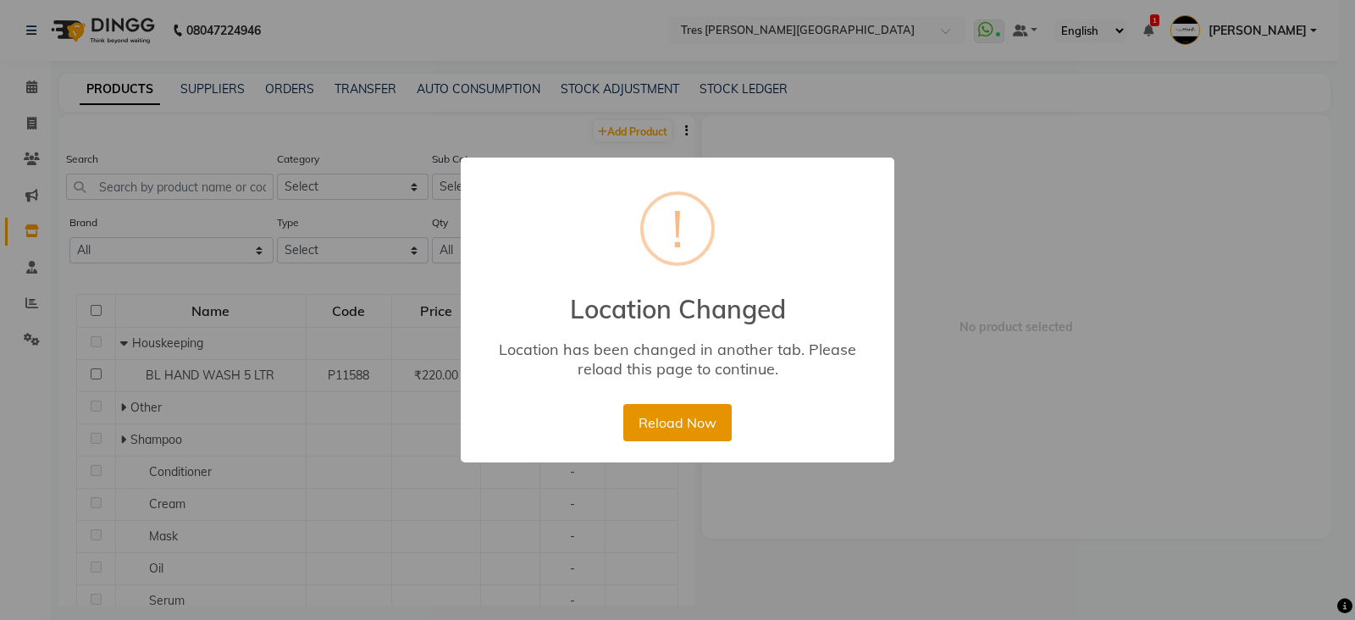
click at [671, 425] on button "Reload Now" at bounding box center [677, 422] width 108 height 37
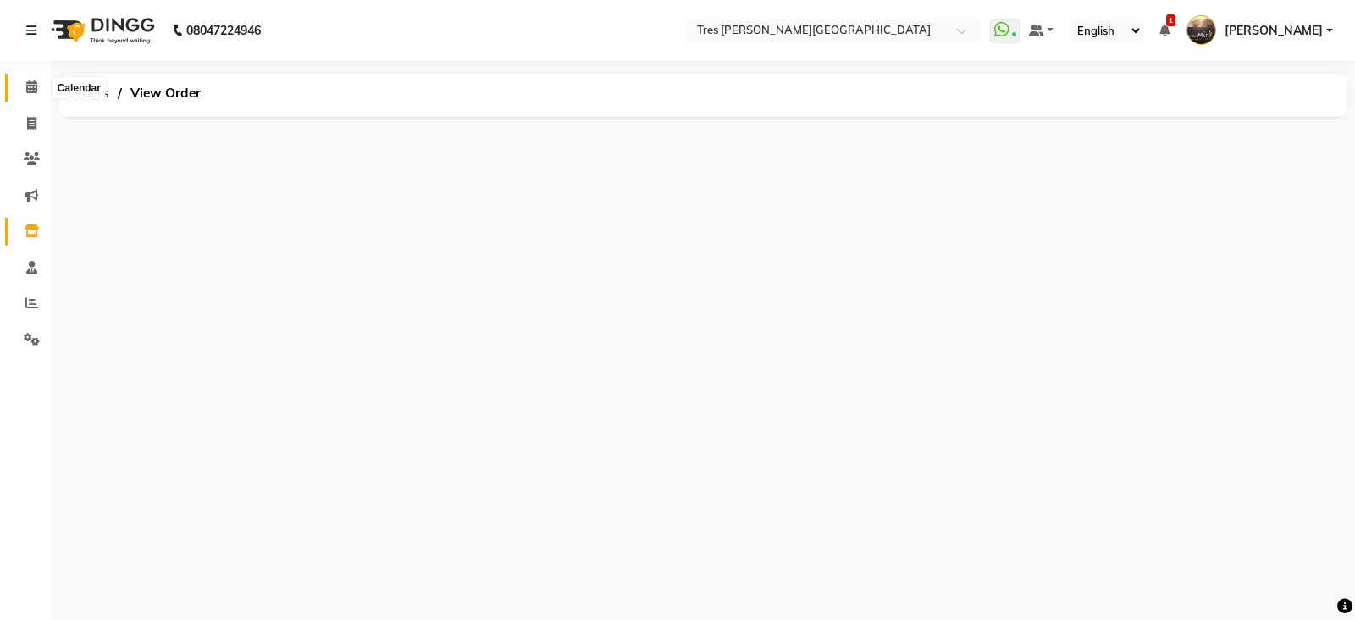
click at [30, 84] on icon at bounding box center [31, 86] width 11 height 13
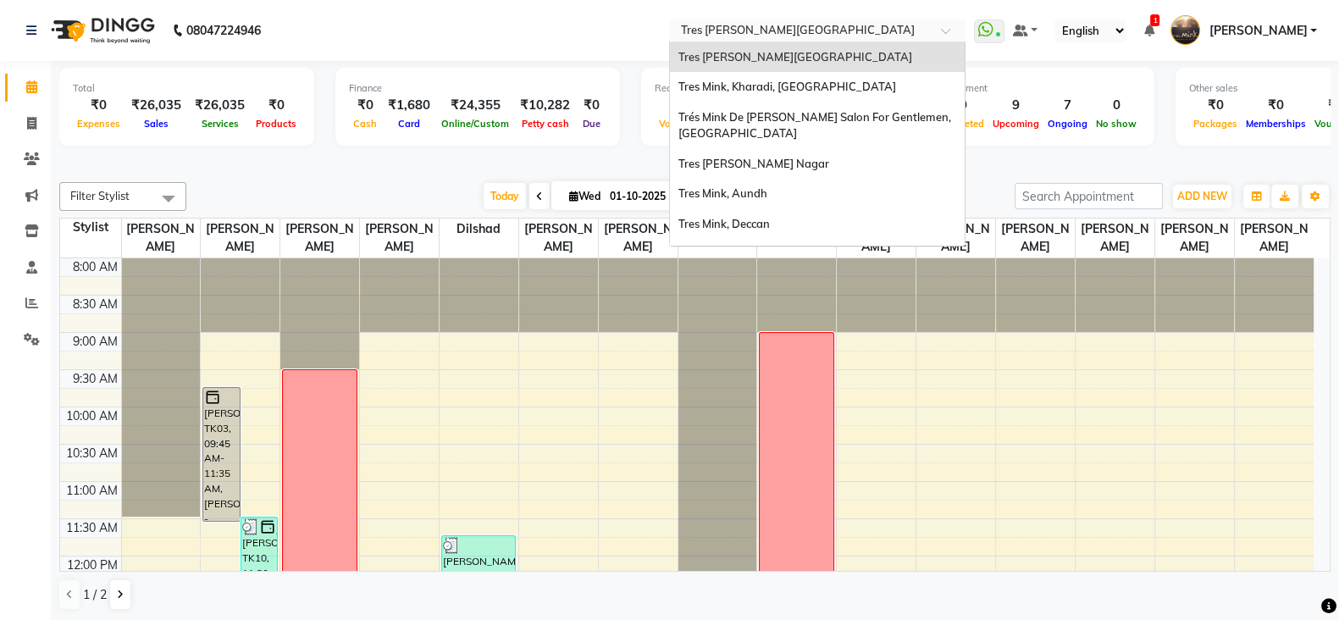
click at [771, 28] on input "text" at bounding box center [801, 32] width 246 height 17
click at [784, 97] on div "Tres Mink, Kharadi, [GEOGRAPHIC_DATA]" at bounding box center [817, 87] width 295 height 30
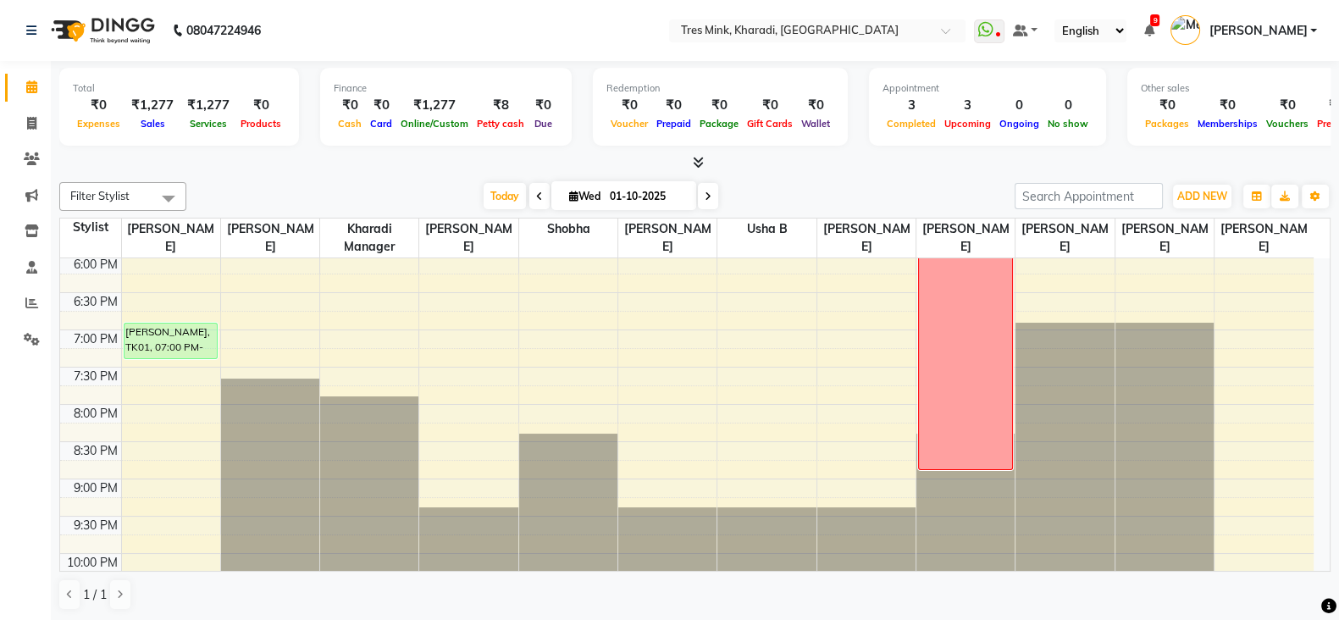
scroll to position [823, 0]
click at [1154, 33] on icon at bounding box center [1149, 31] width 10 height 12
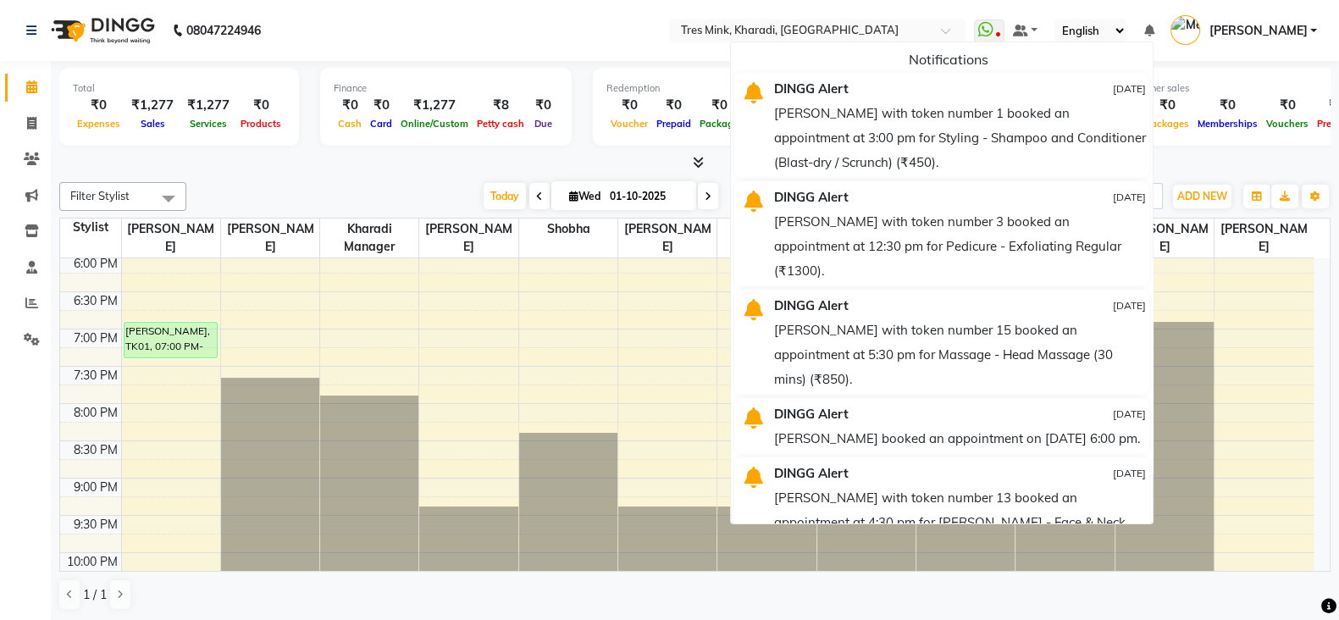
click at [546, 33] on nav "08047224946 Select Location × [GEOGRAPHIC_DATA], [GEOGRAPHIC_DATA], Kharadi Wha…" at bounding box center [669, 30] width 1339 height 61
